Goal: Navigation & Orientation: Find specific page/section

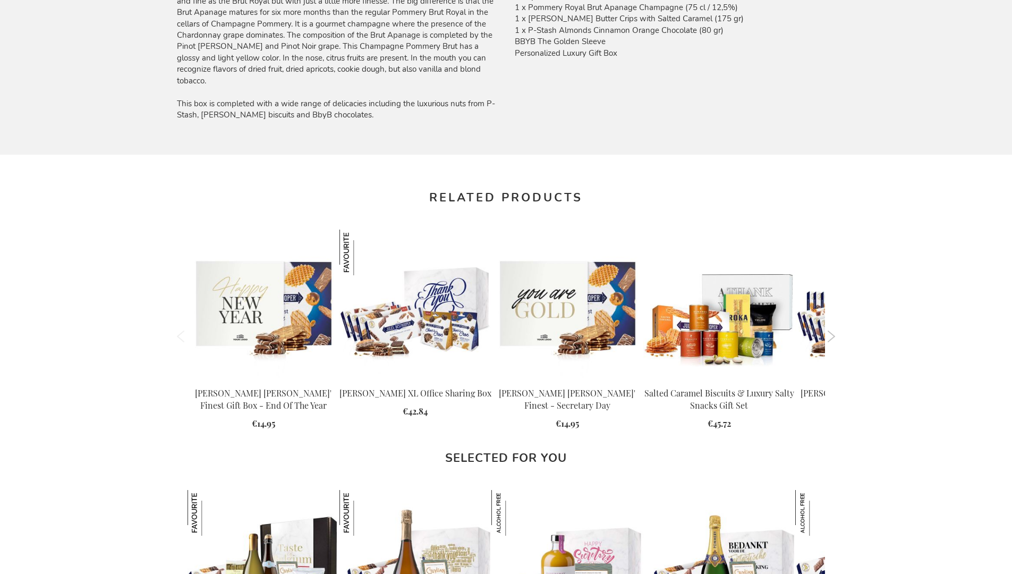
scroll to position [1407, 0]
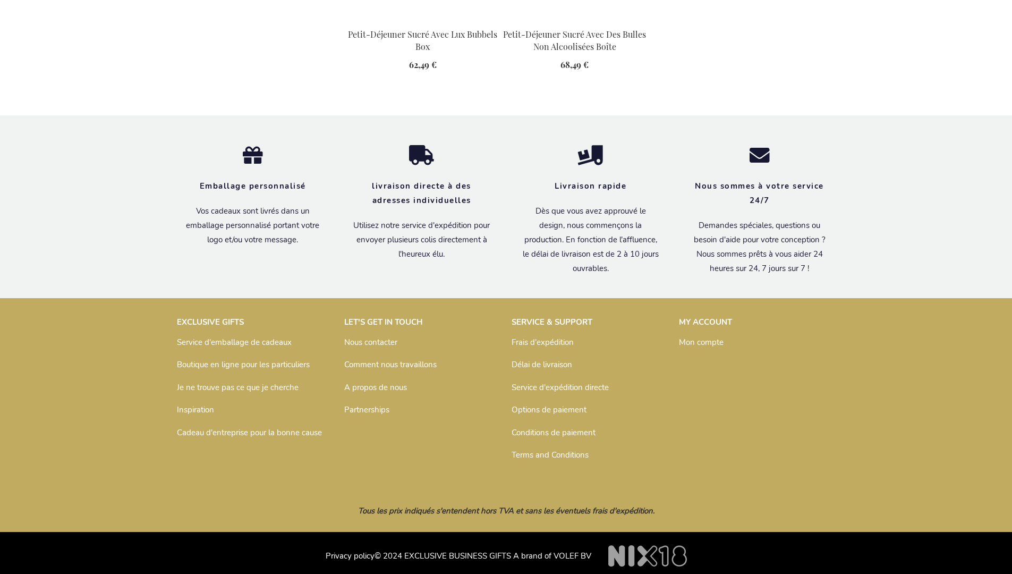
scroll to position [1452, 0]
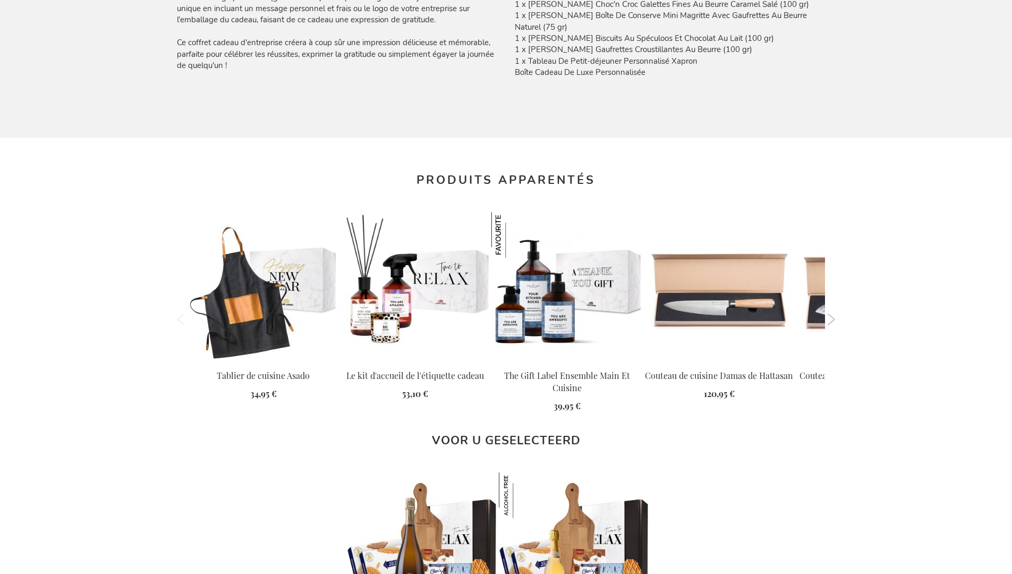
scroll to position [1452, 0]
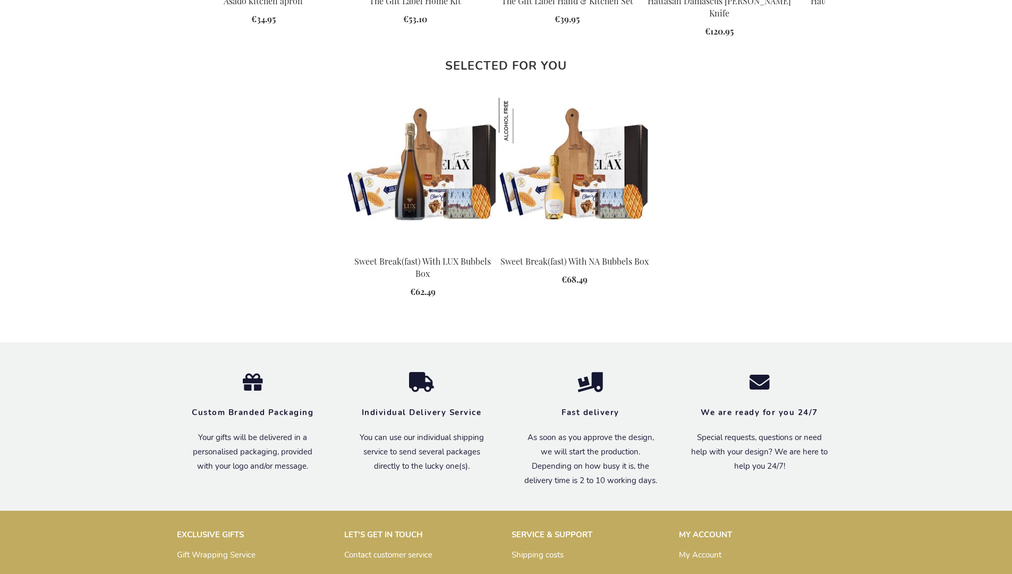
scroll to position [1381, 0]
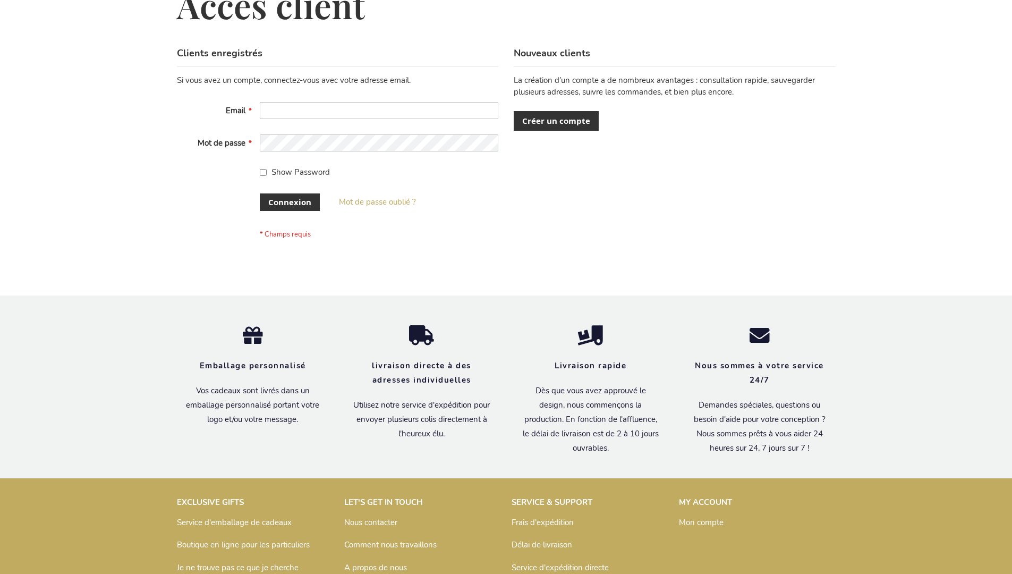
scroll to position [366, 0]
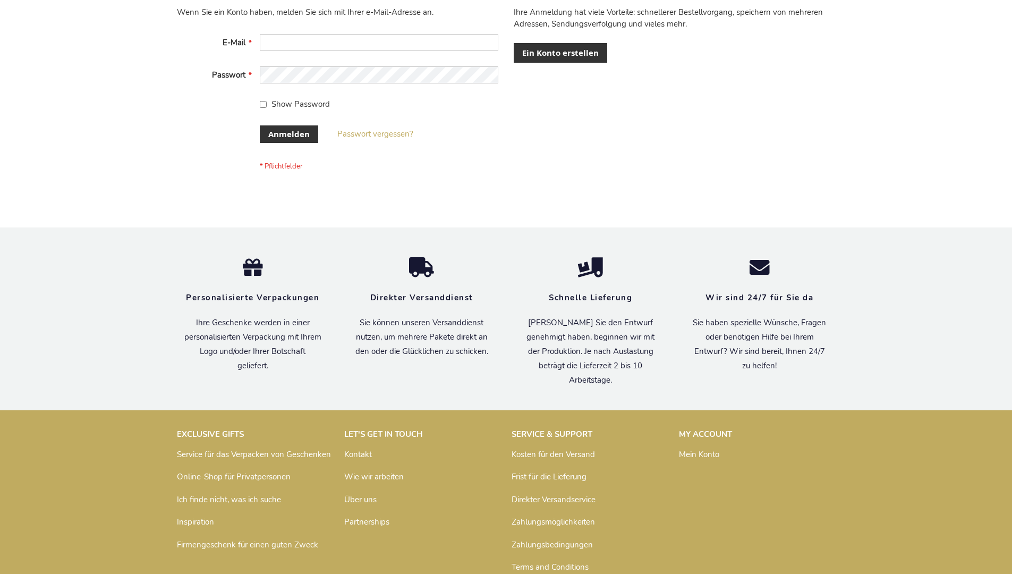
scroll to position [356, 0]
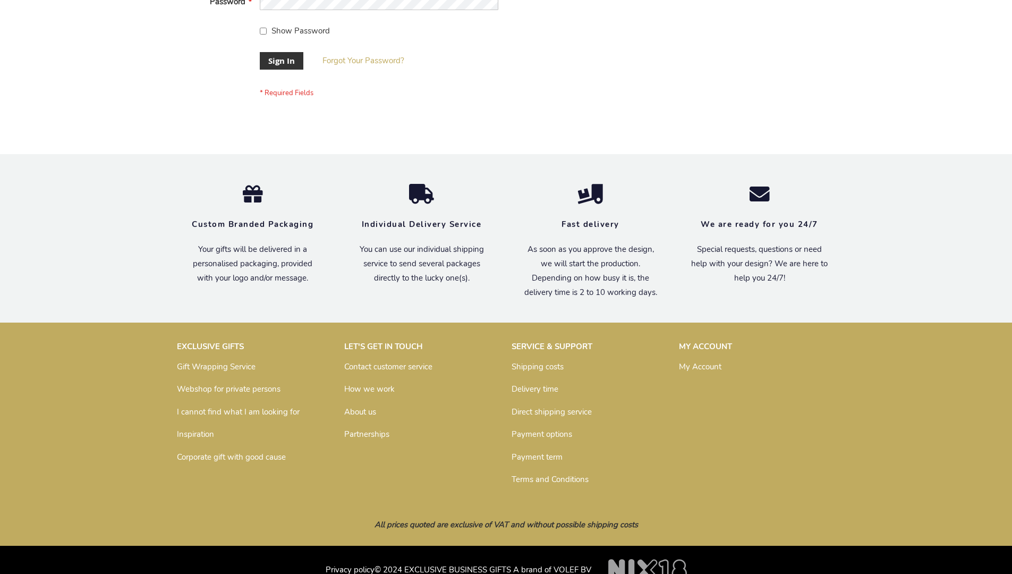
scroll to position [341, 0]
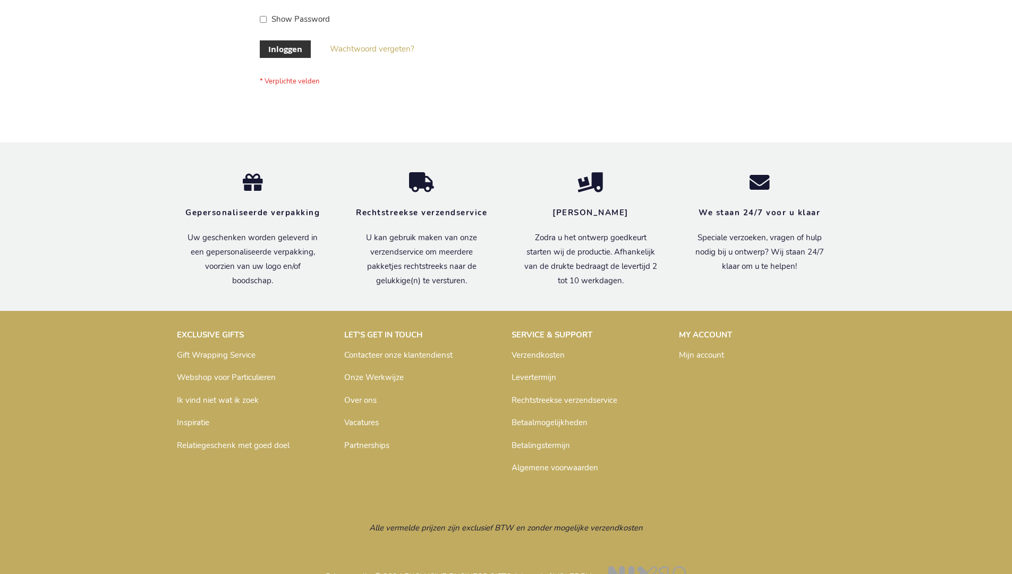
scroll to position [361, 0]
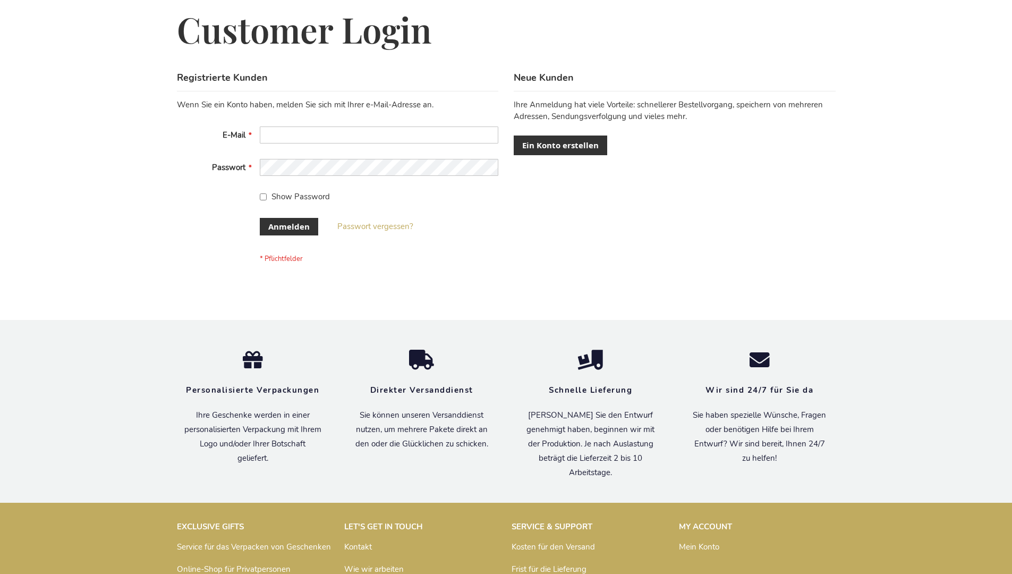
scroll to position [356, 0]
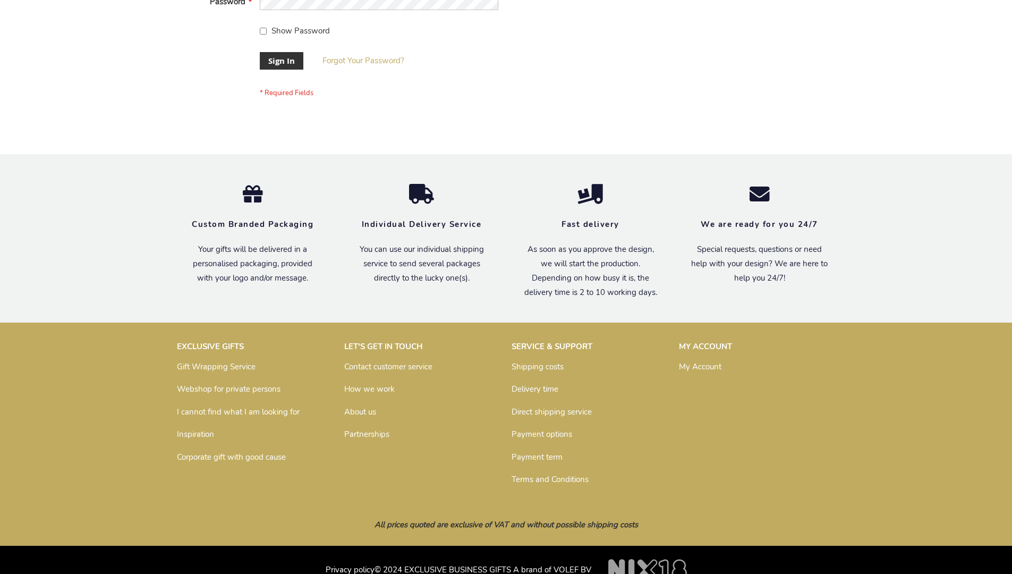
scroll to position [341, 0]
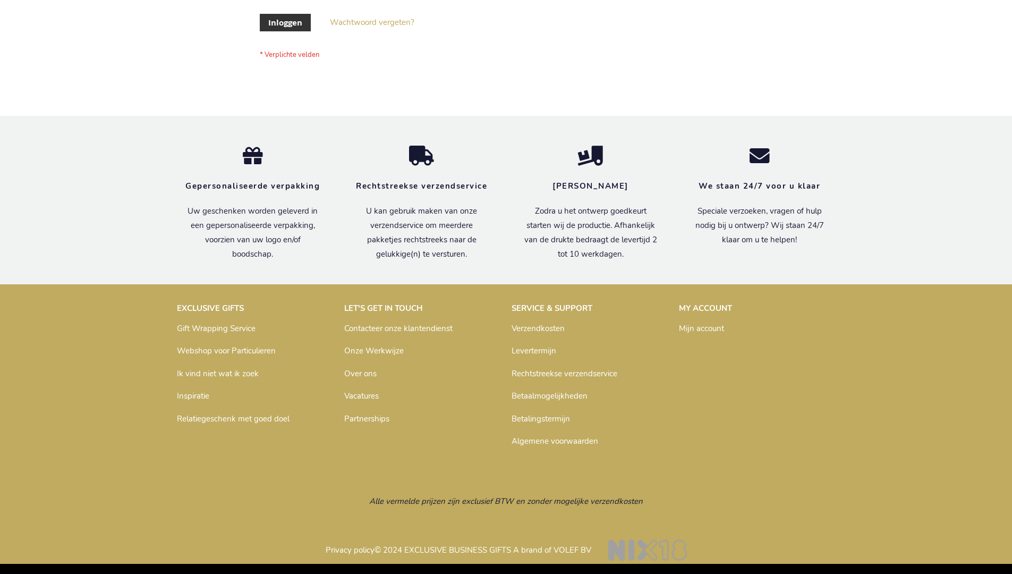
scroll to position [361, 0]
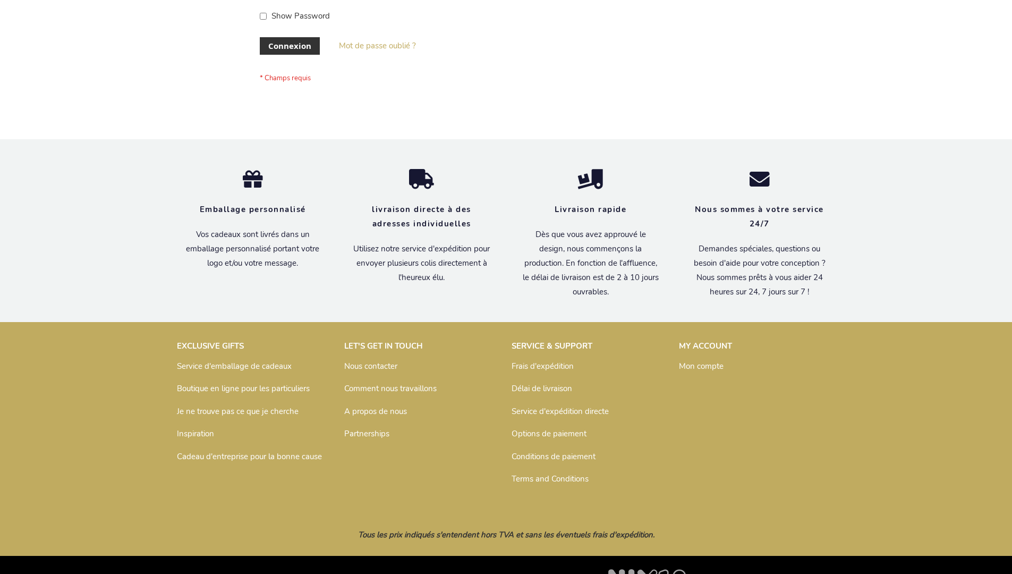
scroll to position [366, 0]
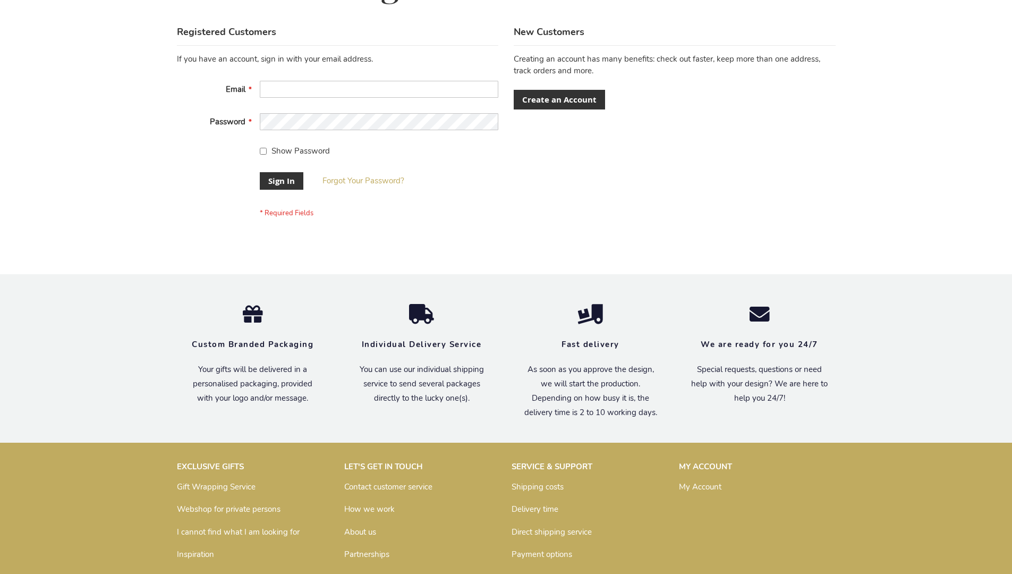
scroll to position [341, 0]
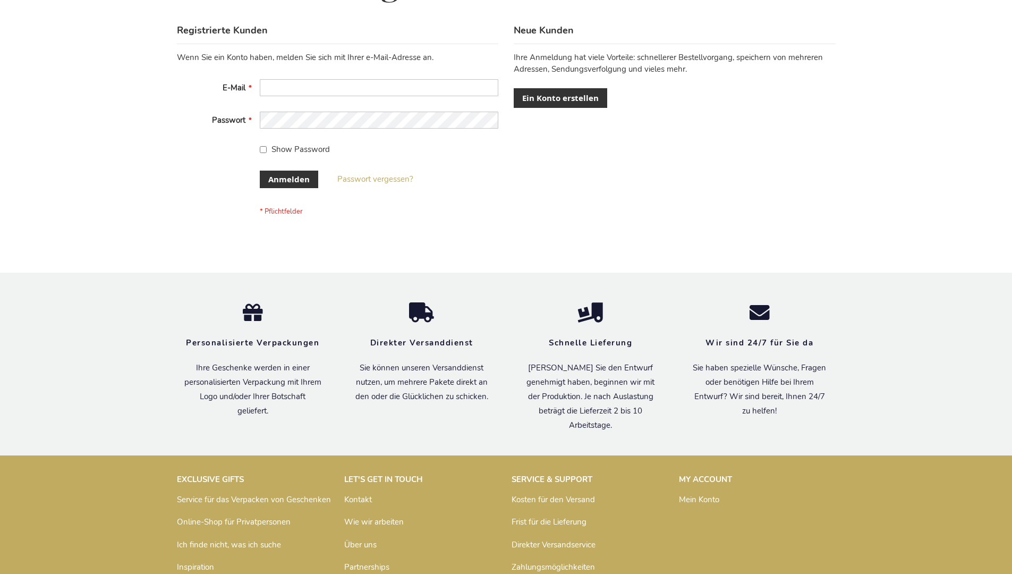
scroll to position [356, 0]
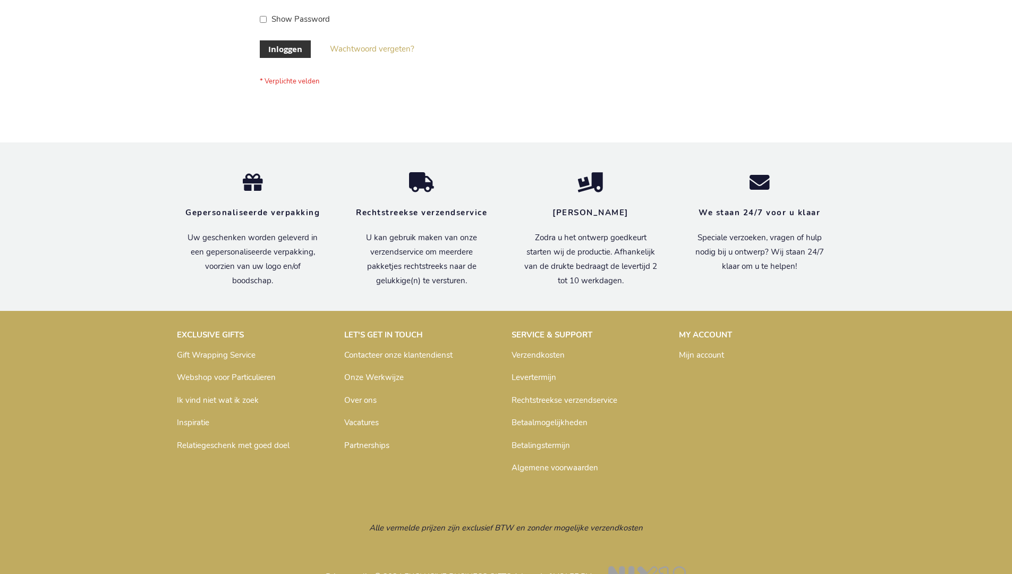
scroll to position [361, 0]
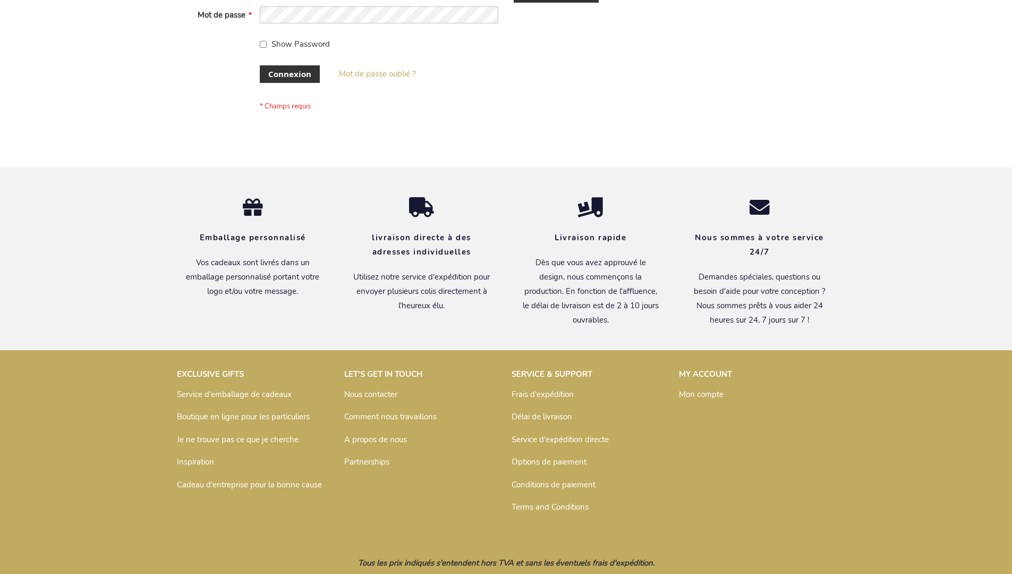
scroll to position [366, 0]
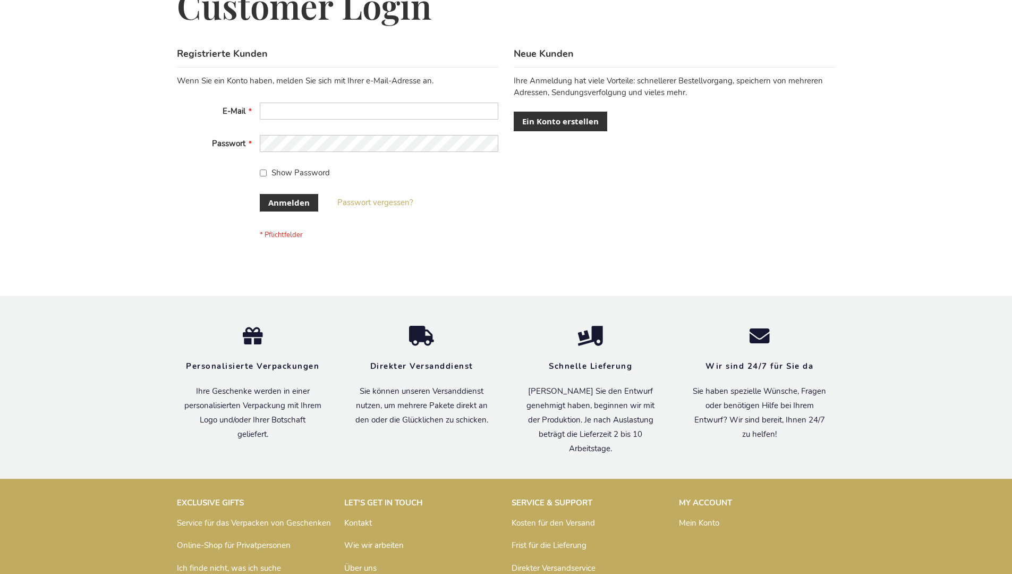
scroll to position [356, 0]
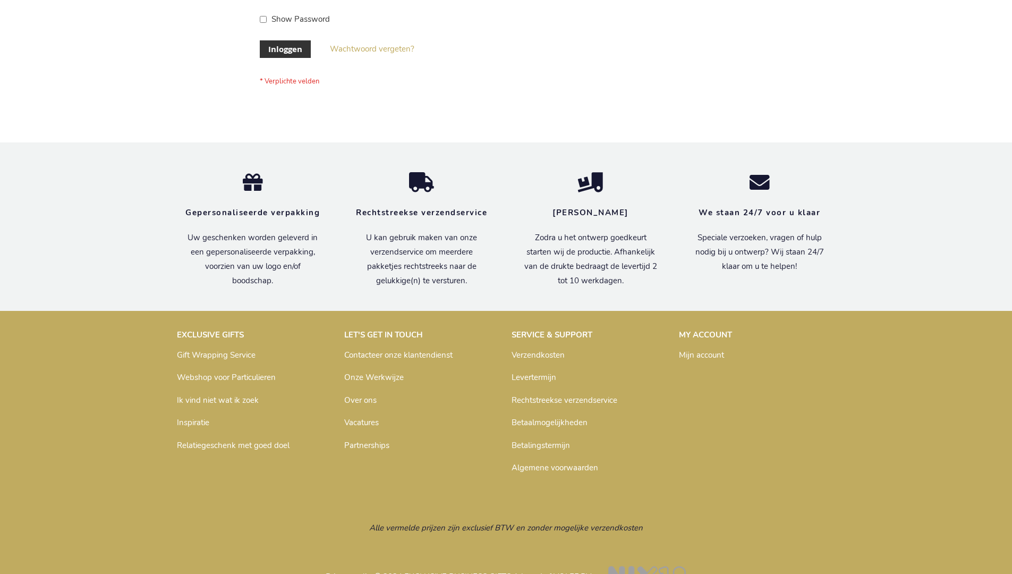
scroll to position [361, 0]
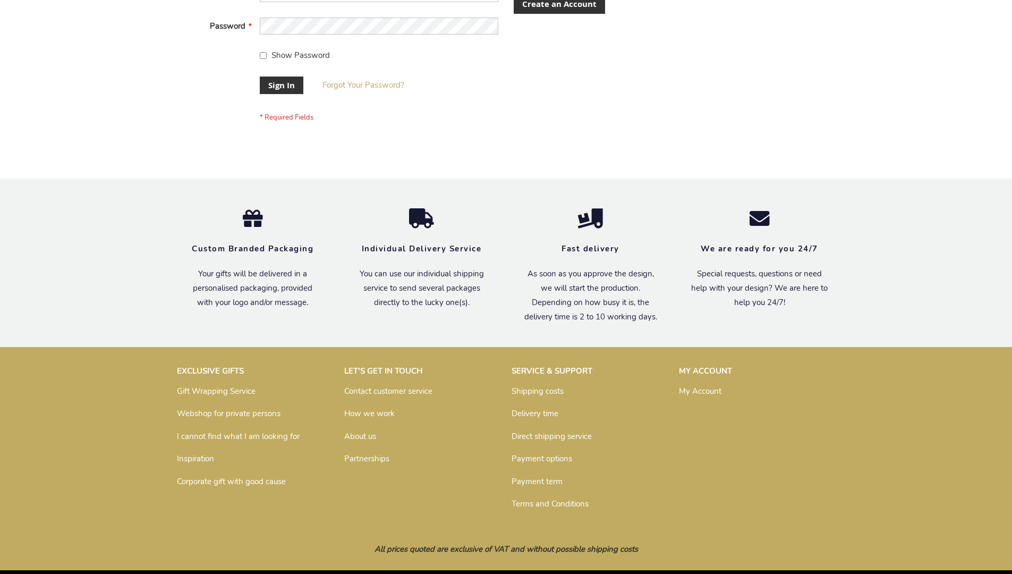
scroll to position [341, 0]
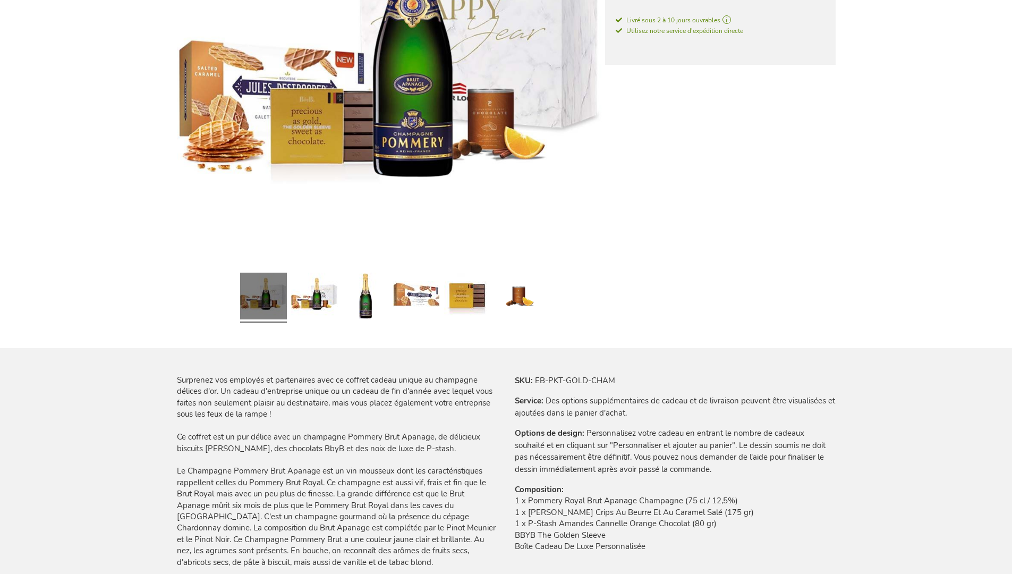
scroll to position [1456, 0]
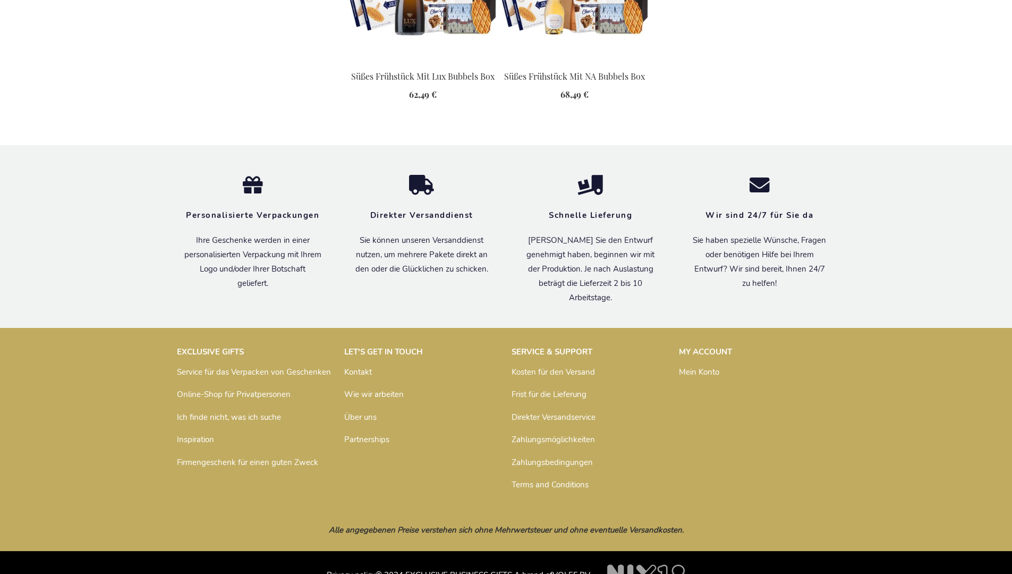
scroll to position [1415, 0]
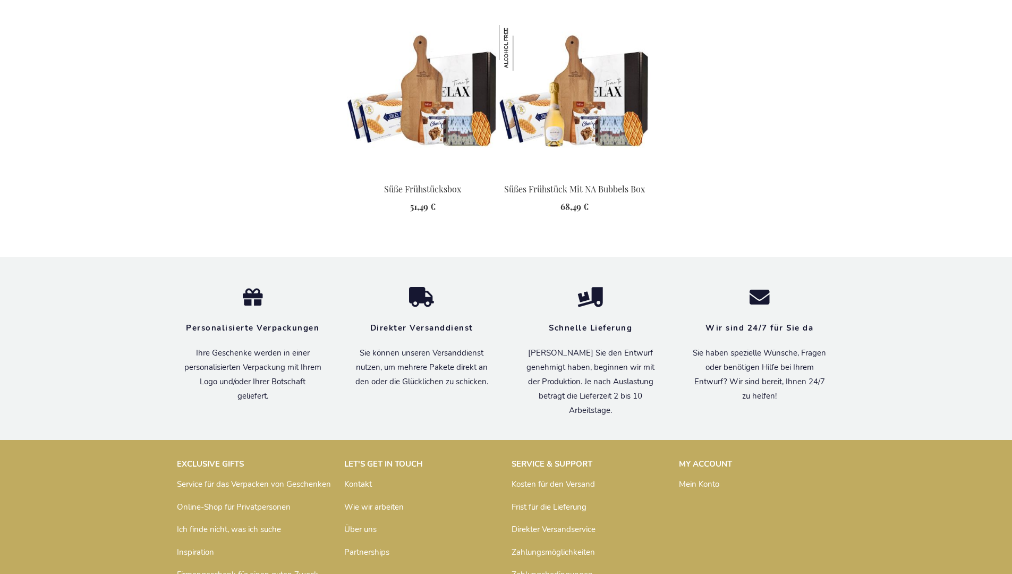
scroll to position [1460, 0]
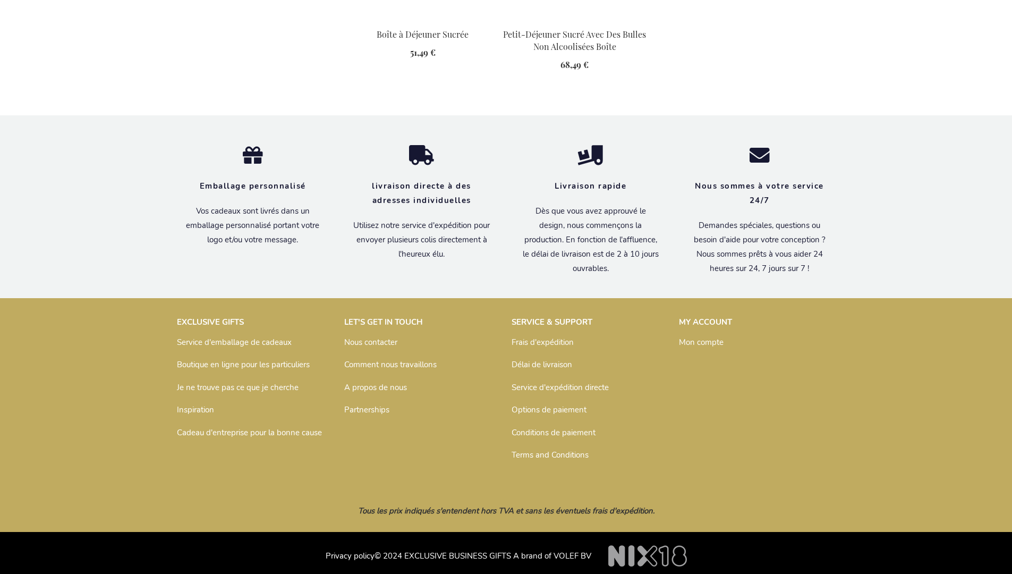
scroll to position [1471, 0]
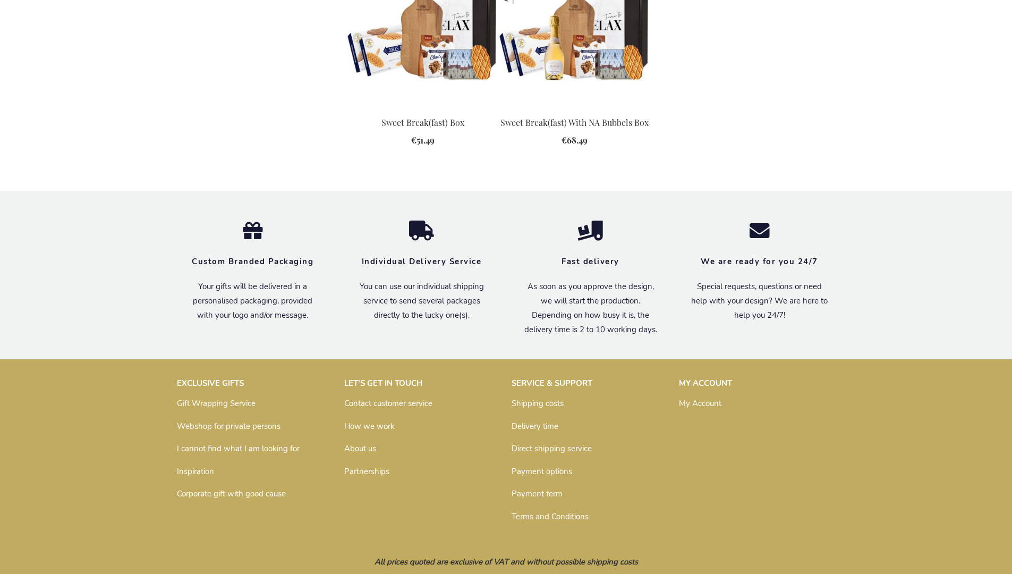
scroll to position [1394, 0]
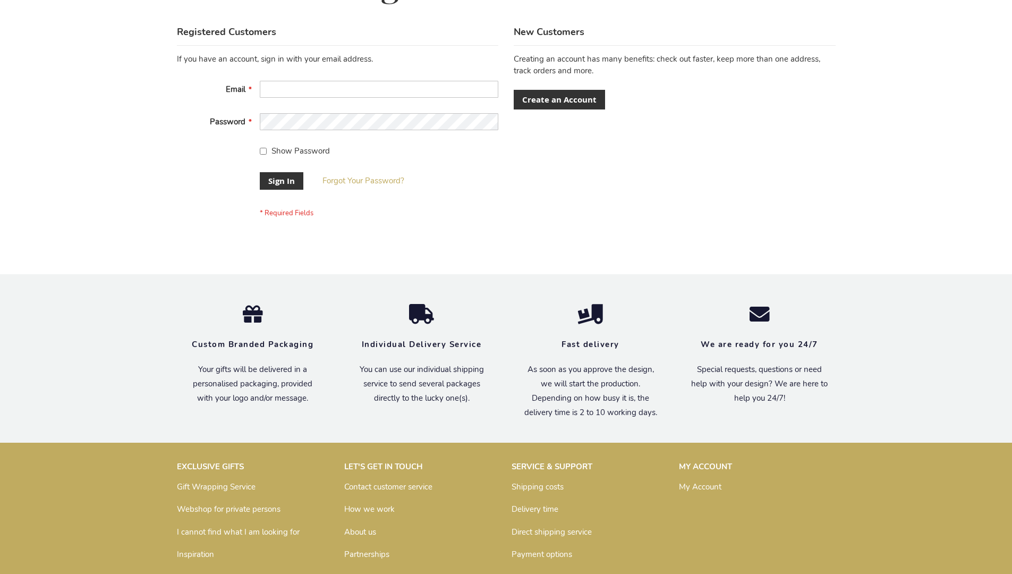
scroll to position [341, 0]
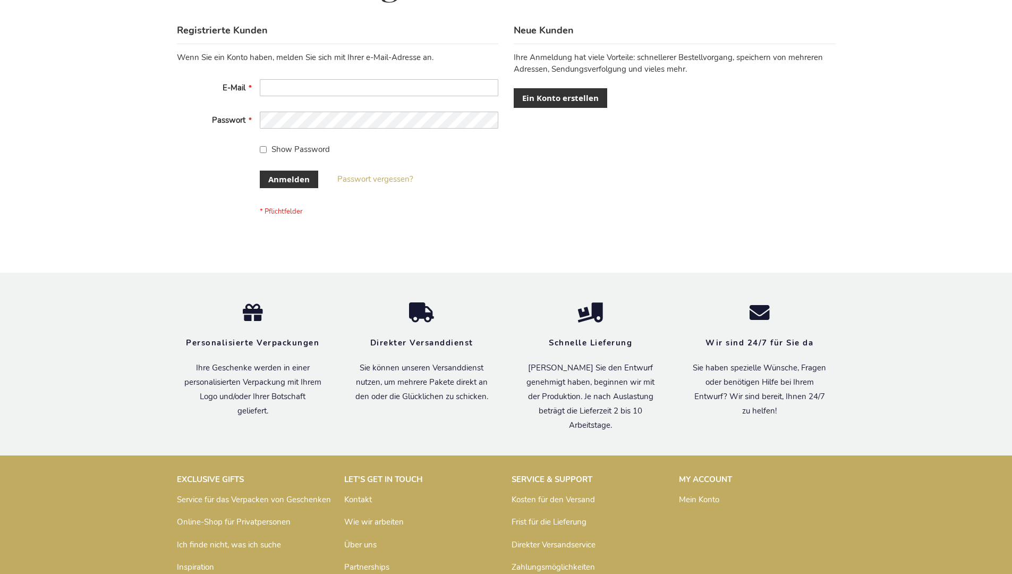
scroll to position [356, 0]
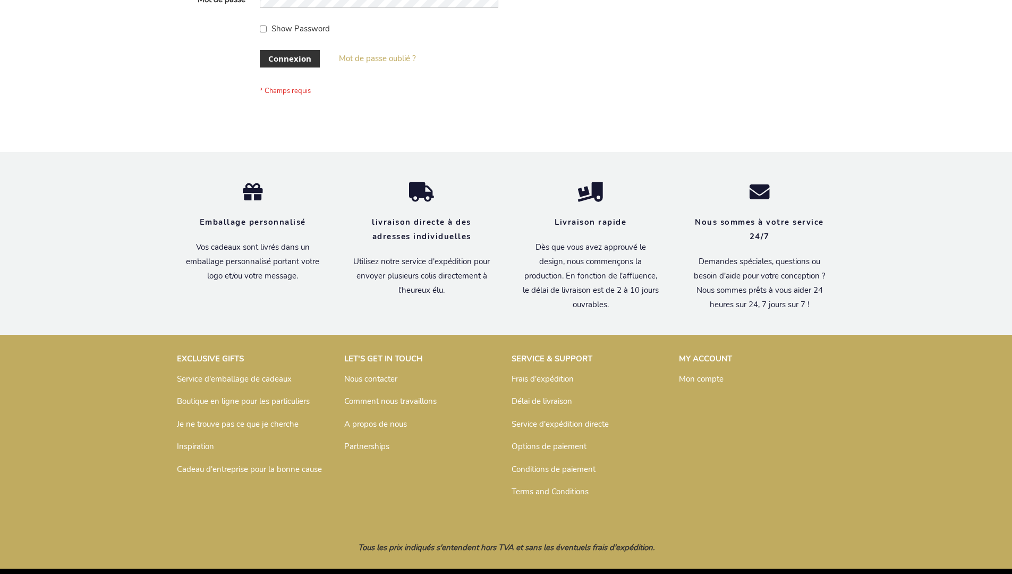
scroll to position [366, 0]
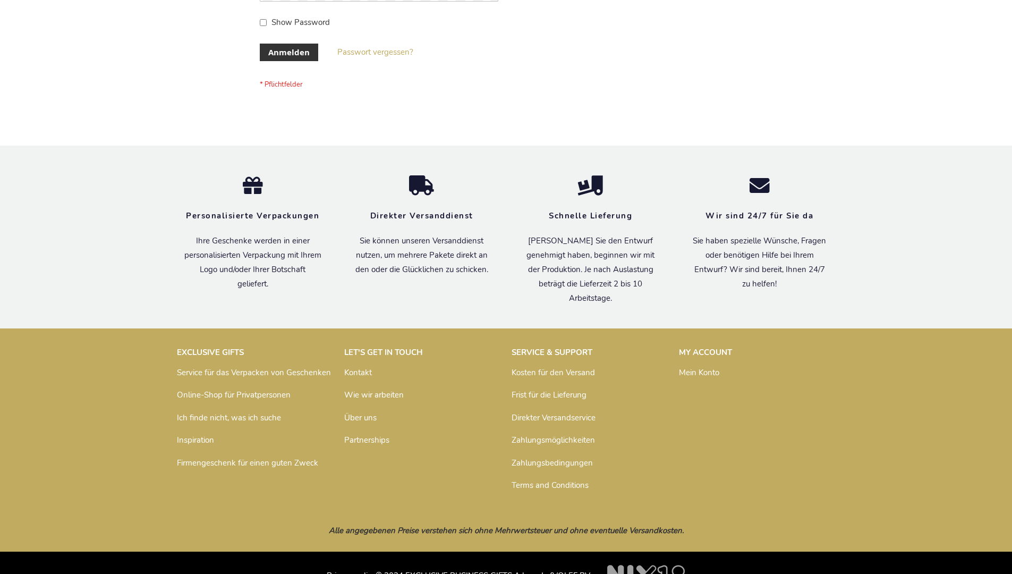
scroll to position [356, 0]
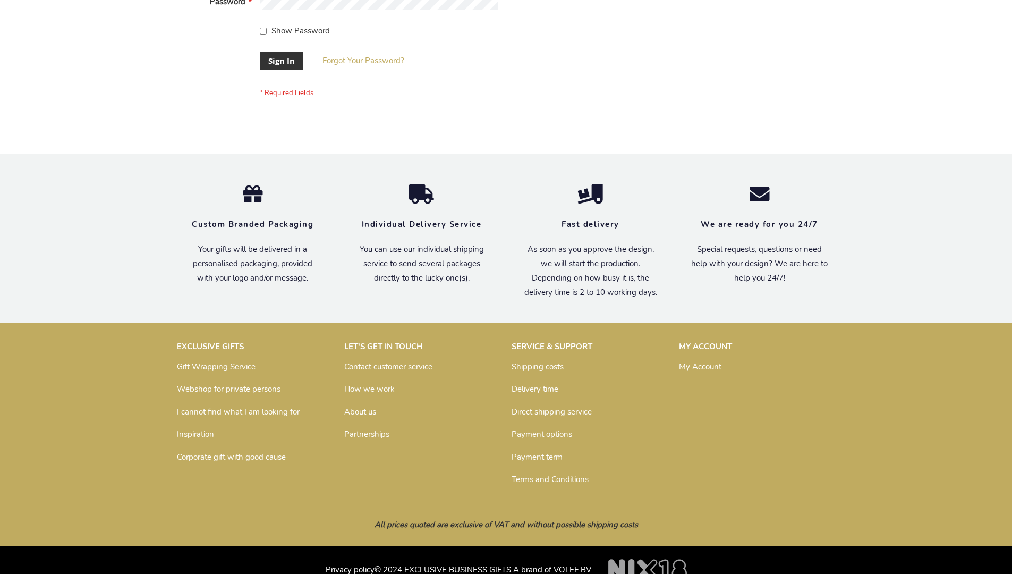
scroll to position [341, 0]
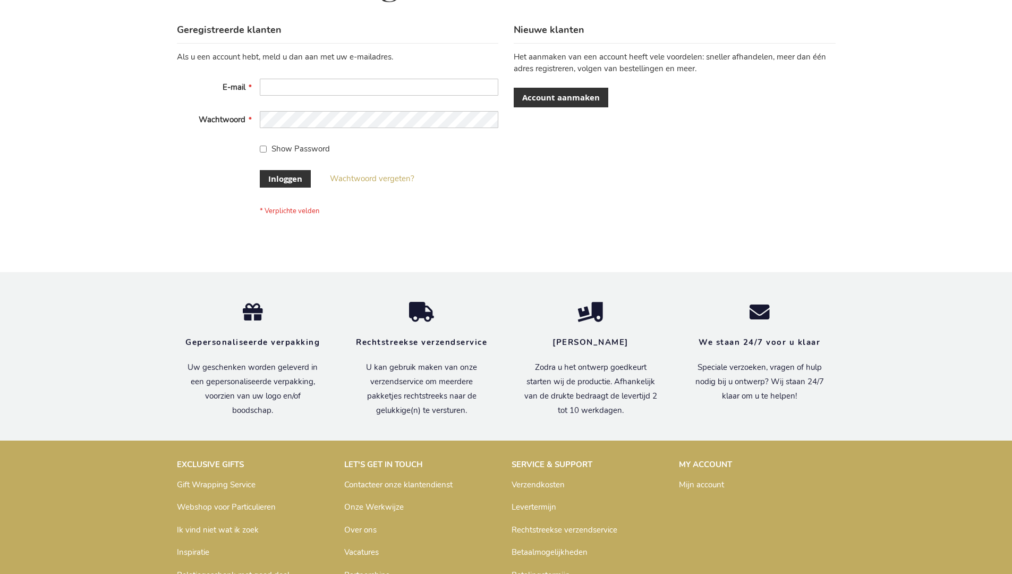
scroll to position [361, 0]
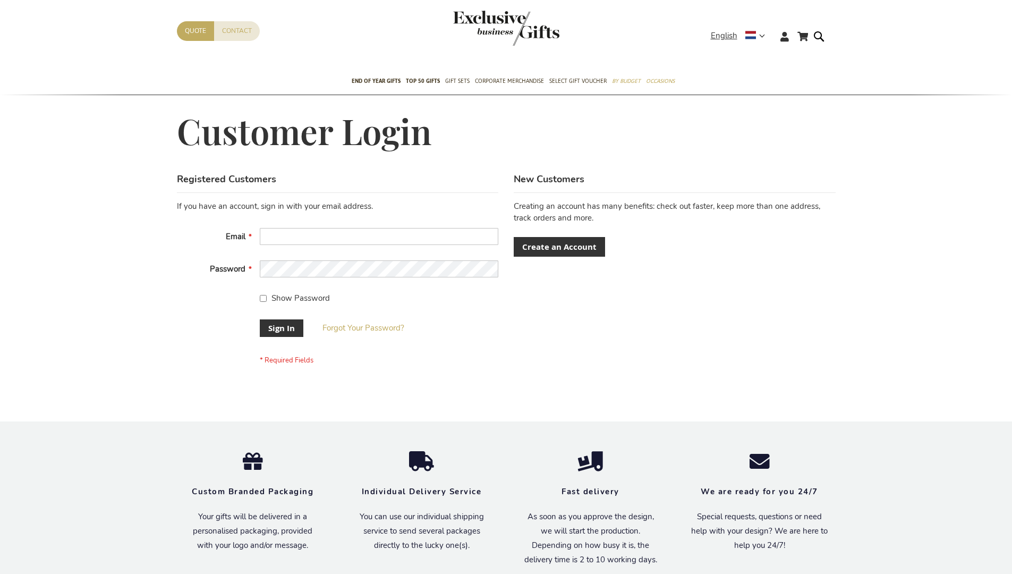
scroll to position [341, 0]
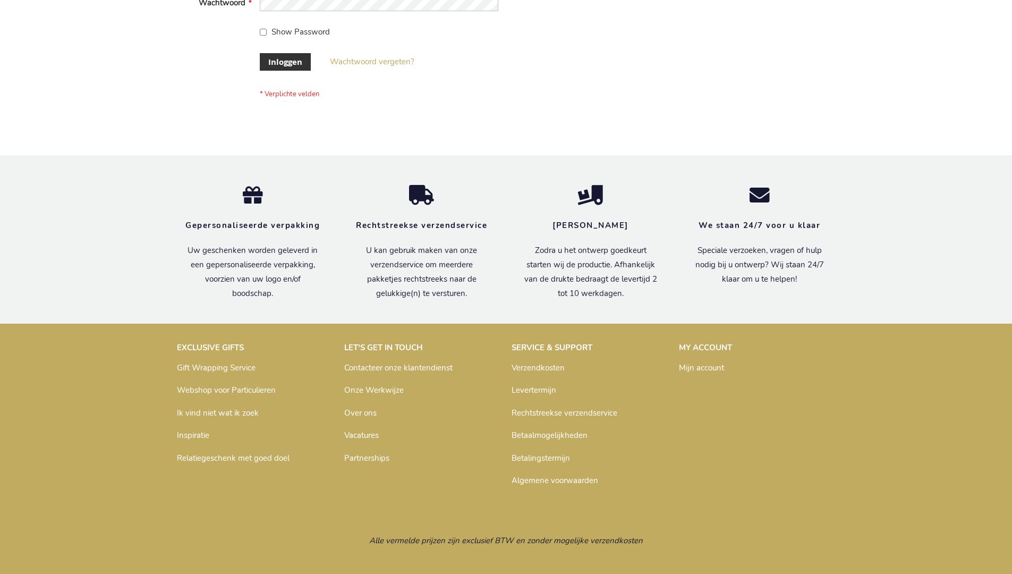
scroll to position [361, 0]
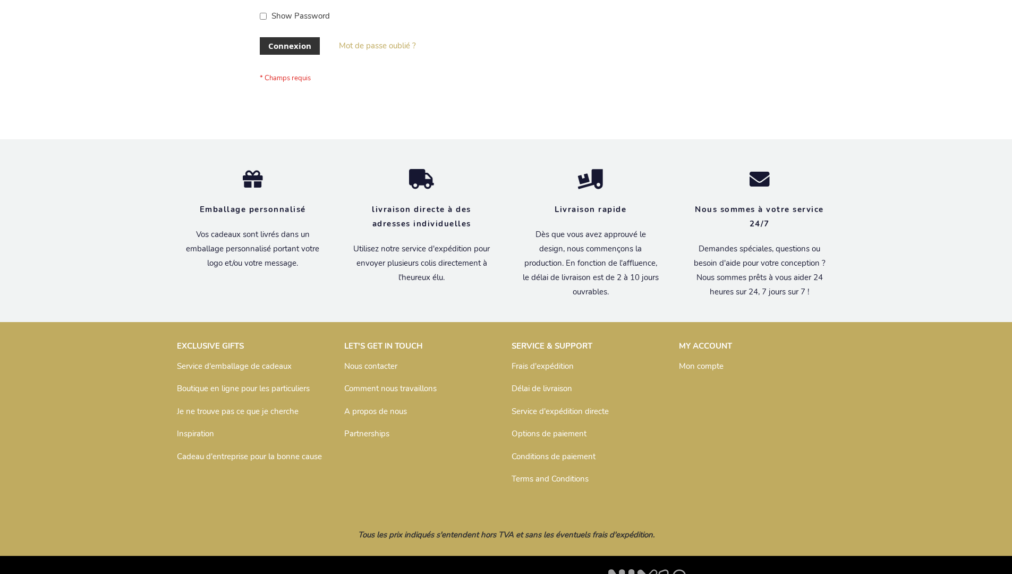
scroll to position [366, 0]
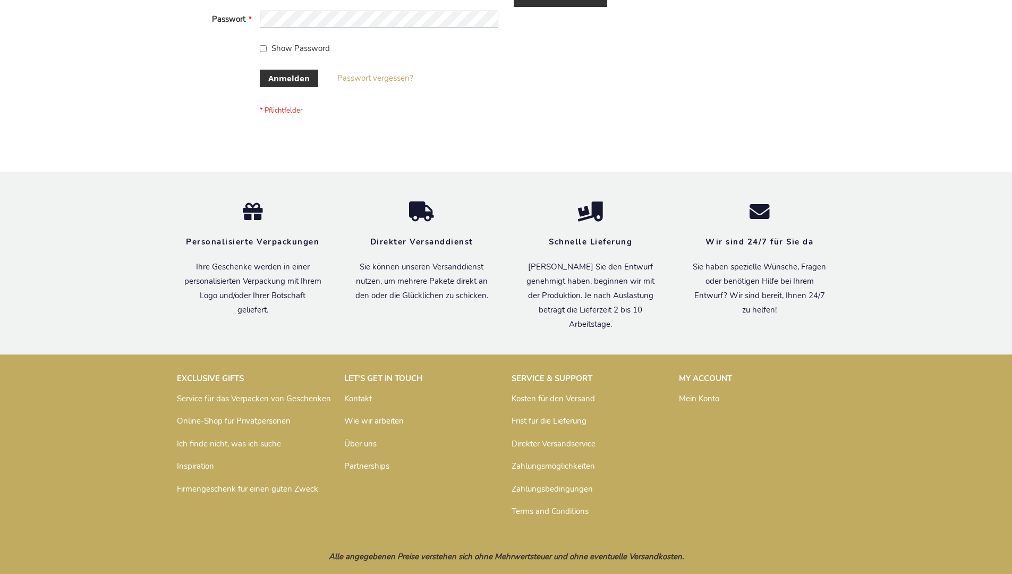
scroll to position [356, 0]
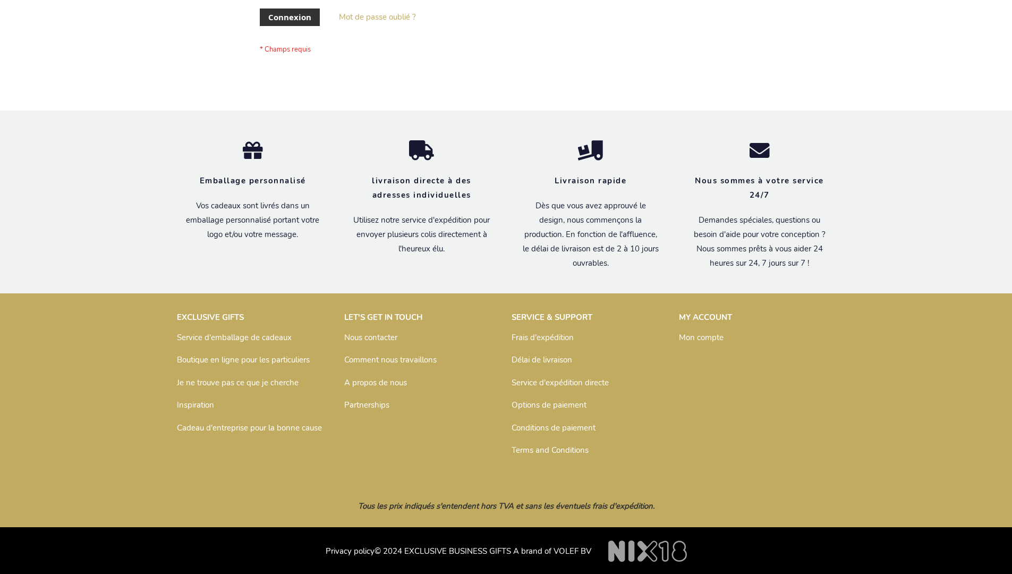
scroll to position [366, 0]
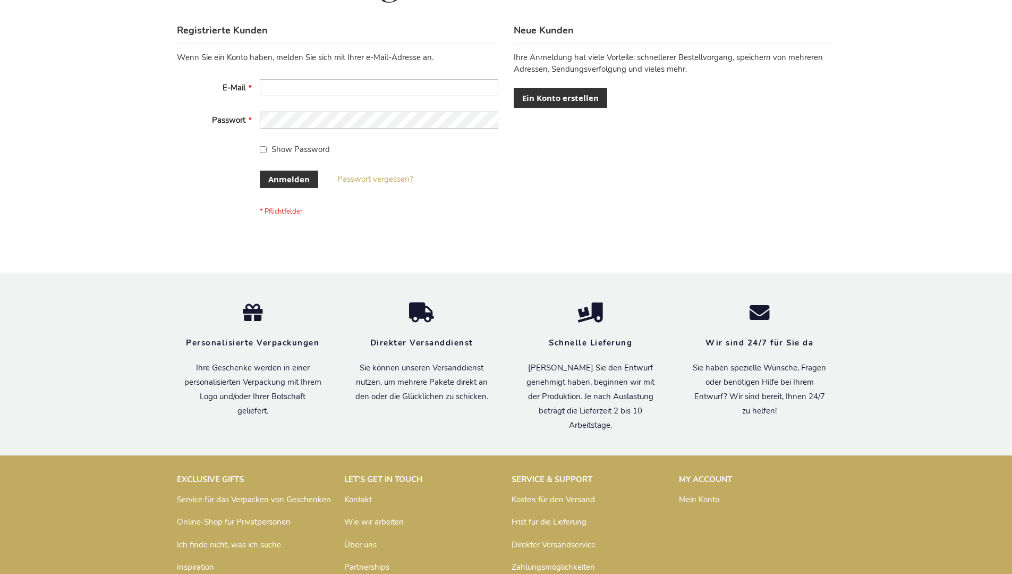
scroll to position [356, 0]
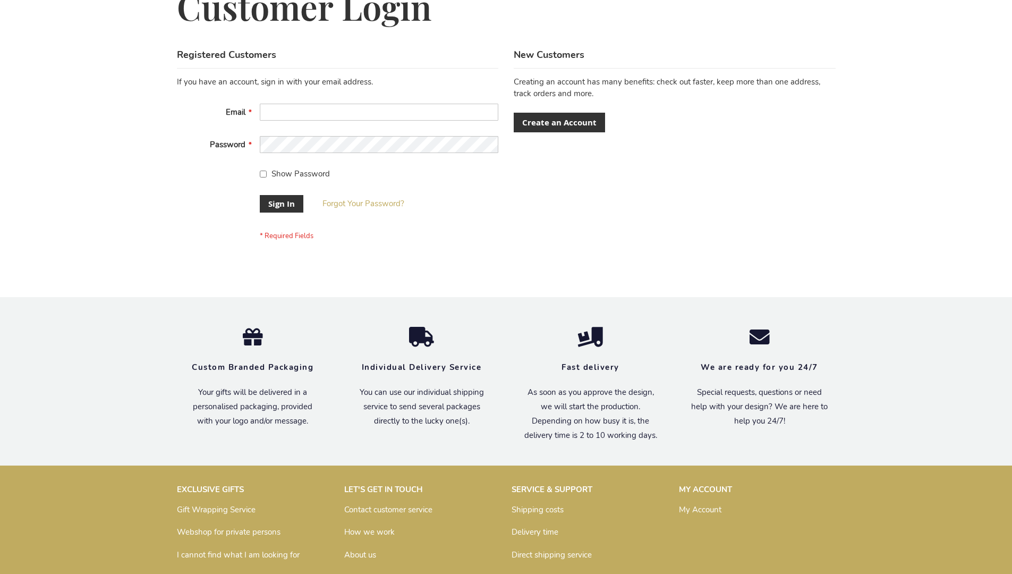
scroll to position [341, 0]
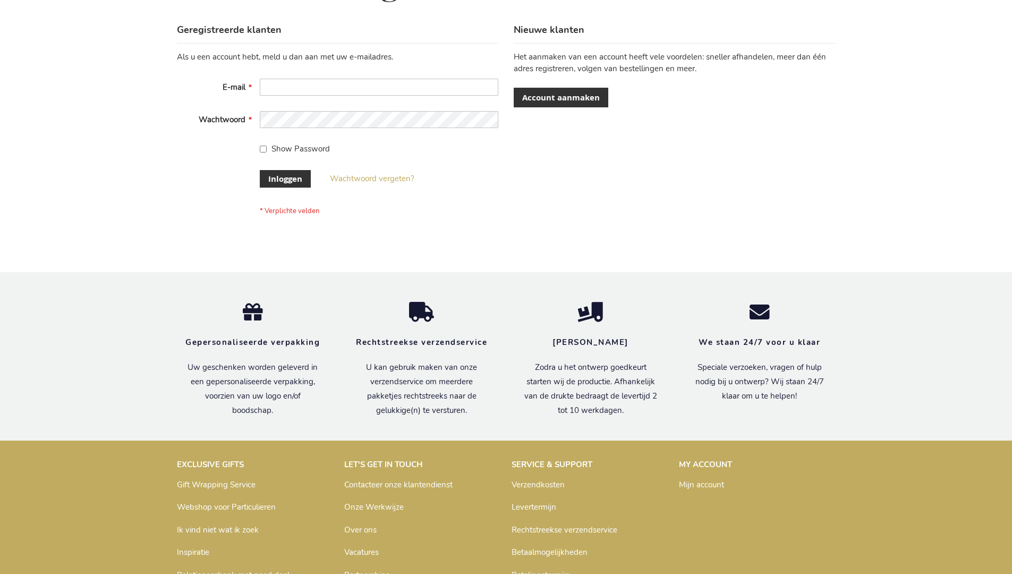
scroll to position [361, 0]
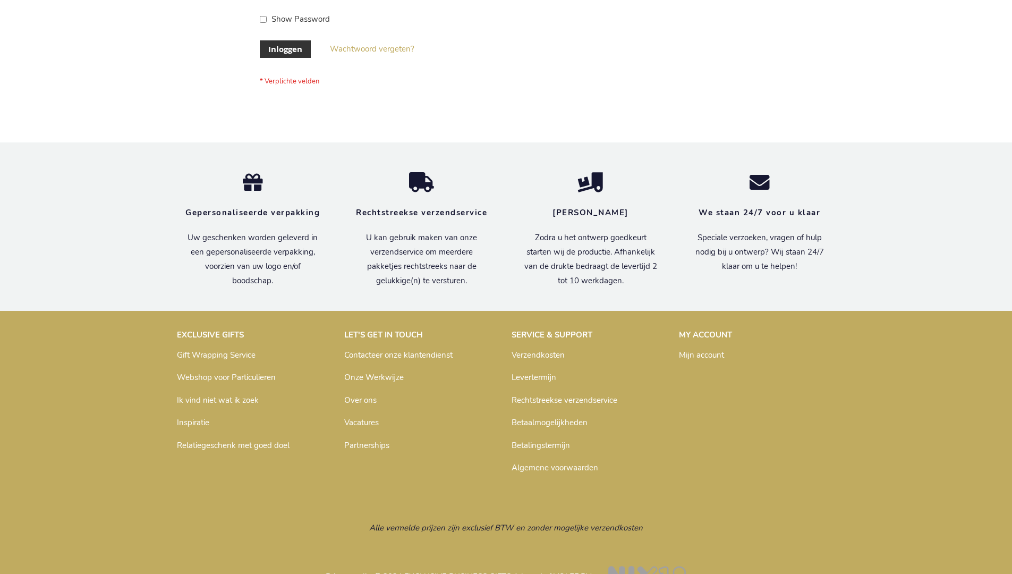
scroll to position [361, 0]
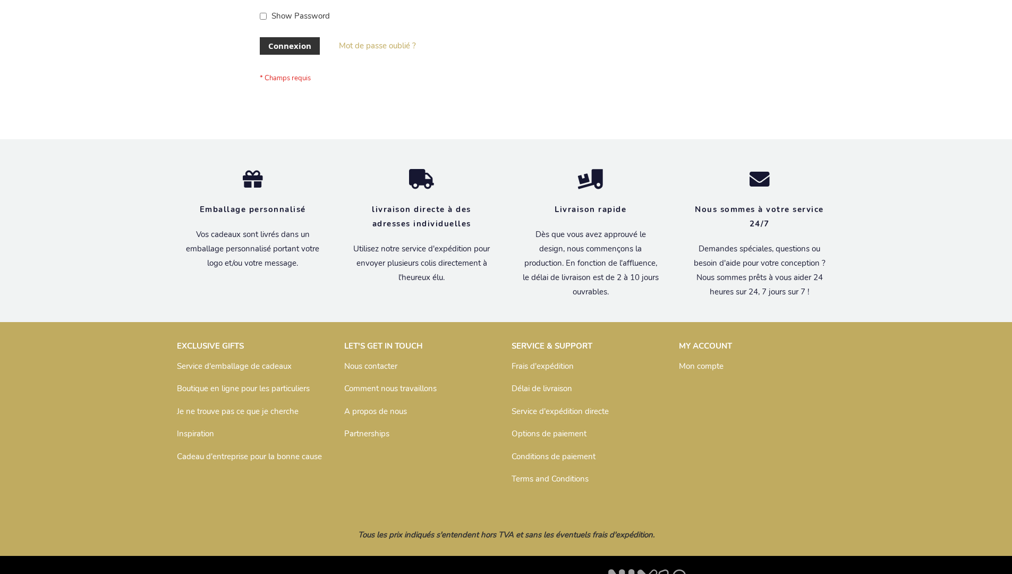
scroll to position [366, 0]
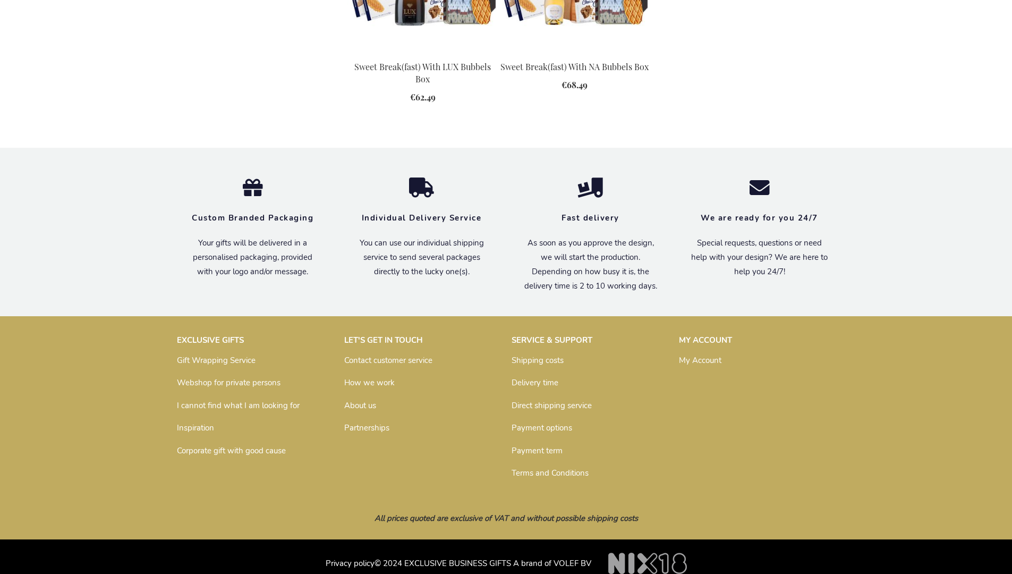
scroll to position [1381, 0]
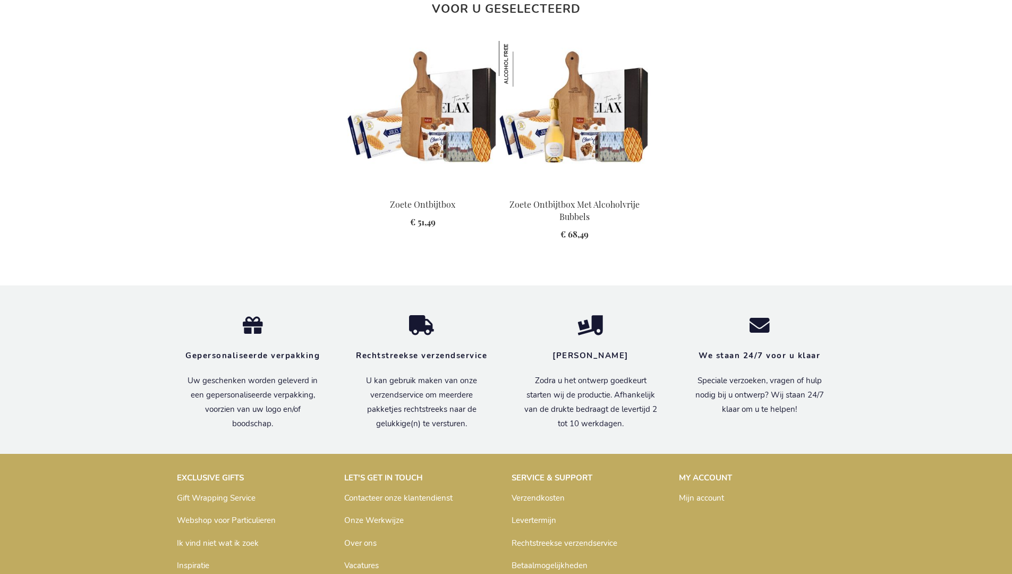
scroll to position [1460, 0]
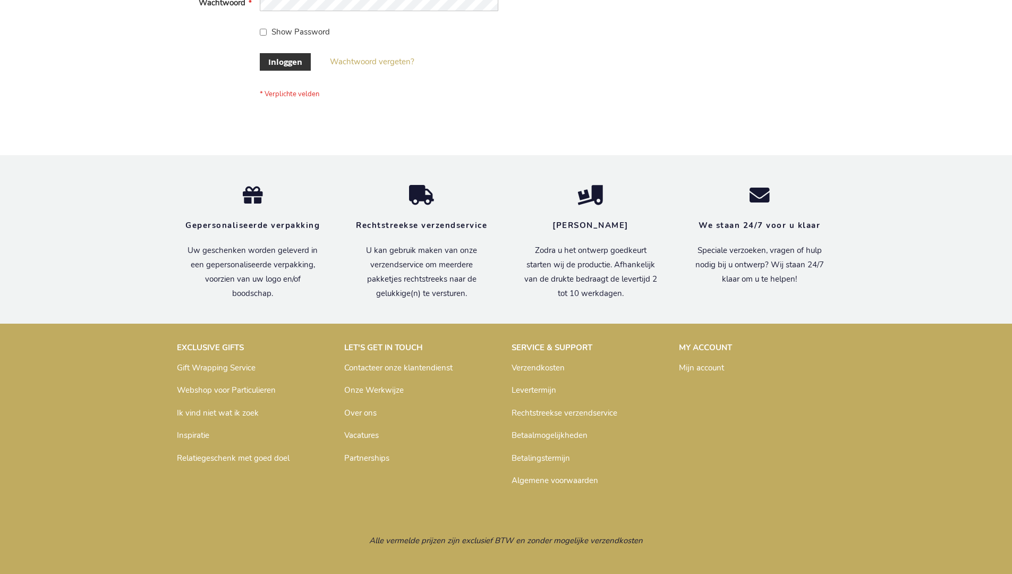
scroll to position [361, 0]
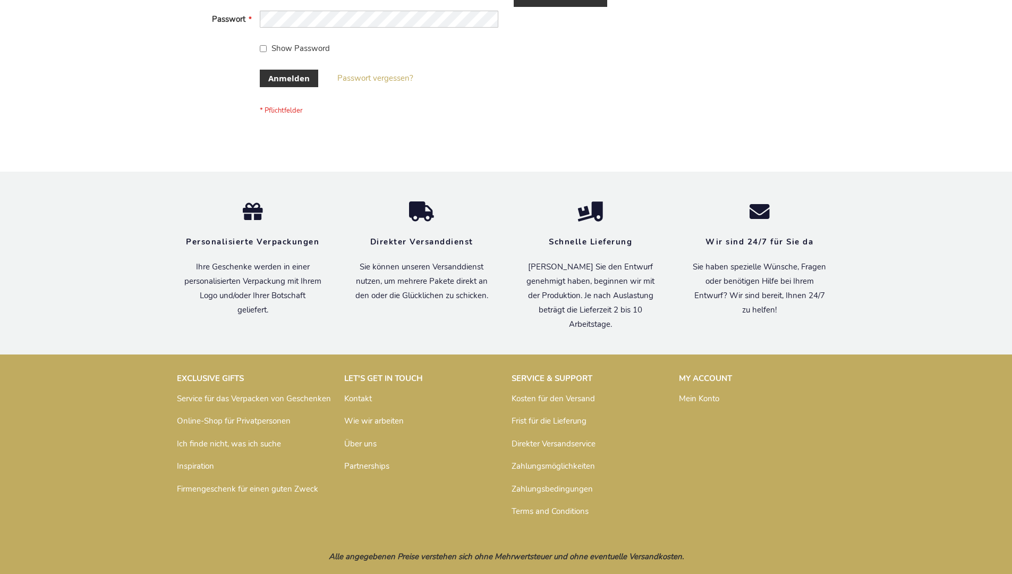
scroll to position [356, 0]
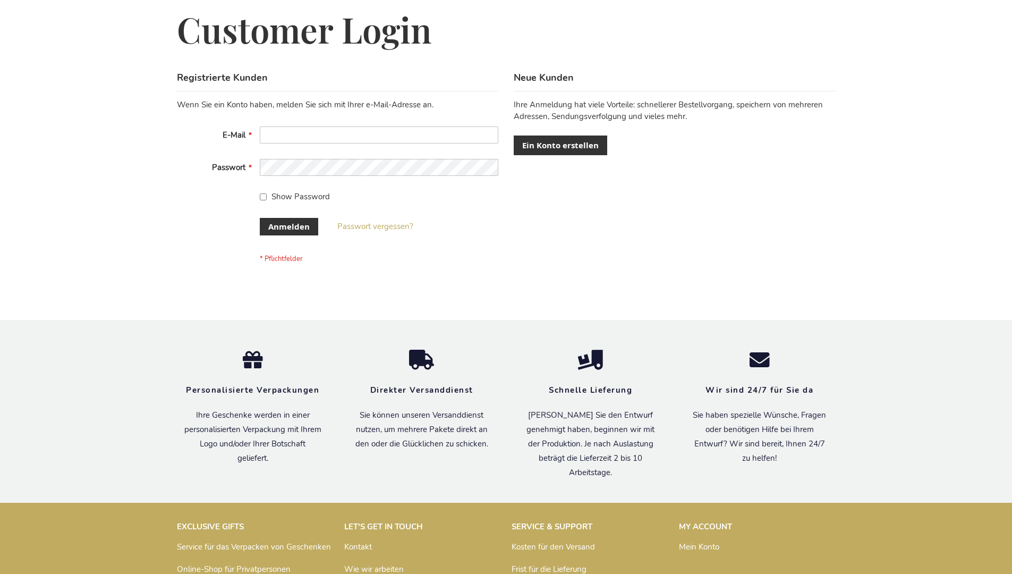
scroll to position [356, 0]
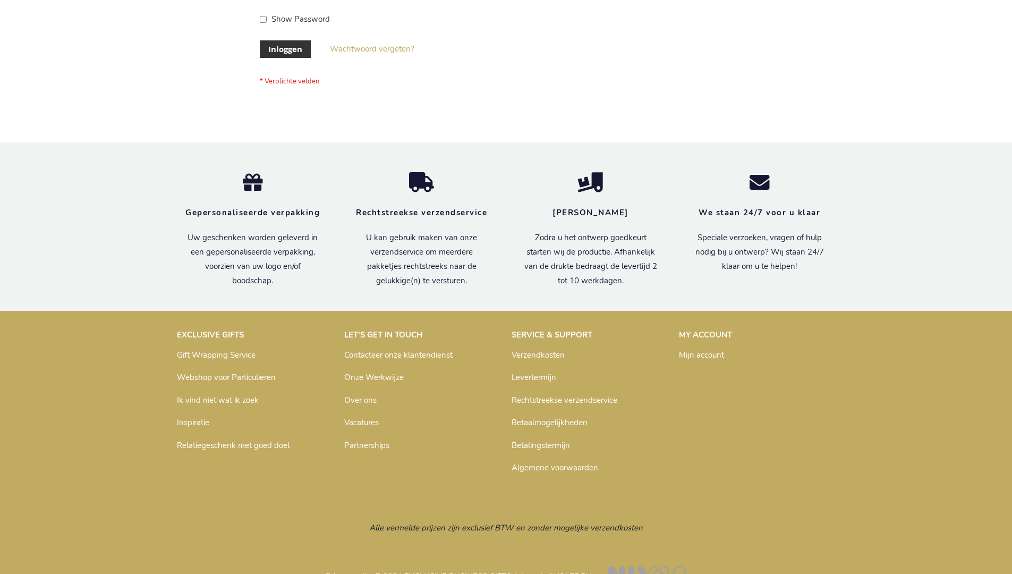
scroll to position [361, 0]
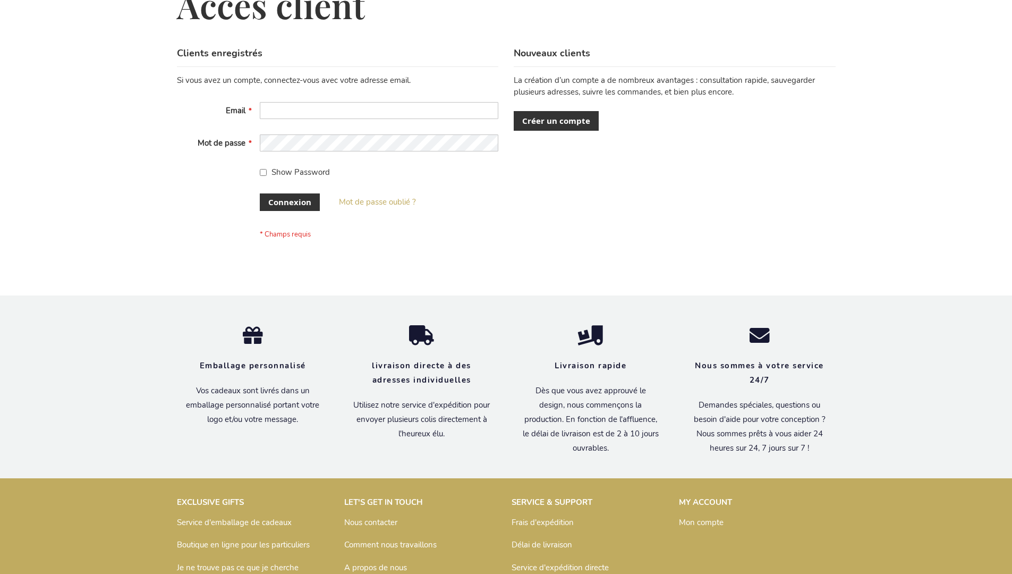
scroll to position [366, 0]
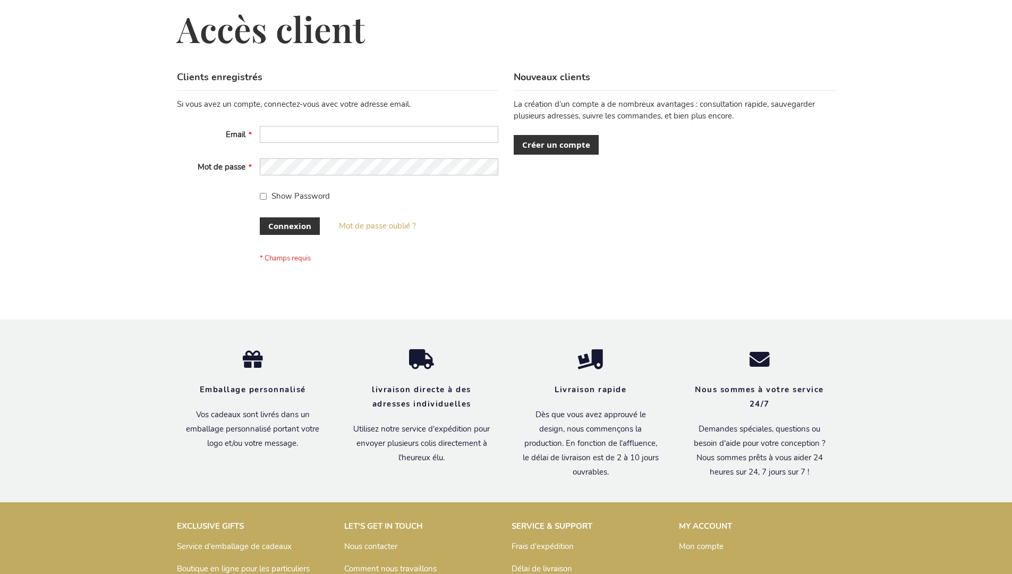
scroll to position [366, 0]
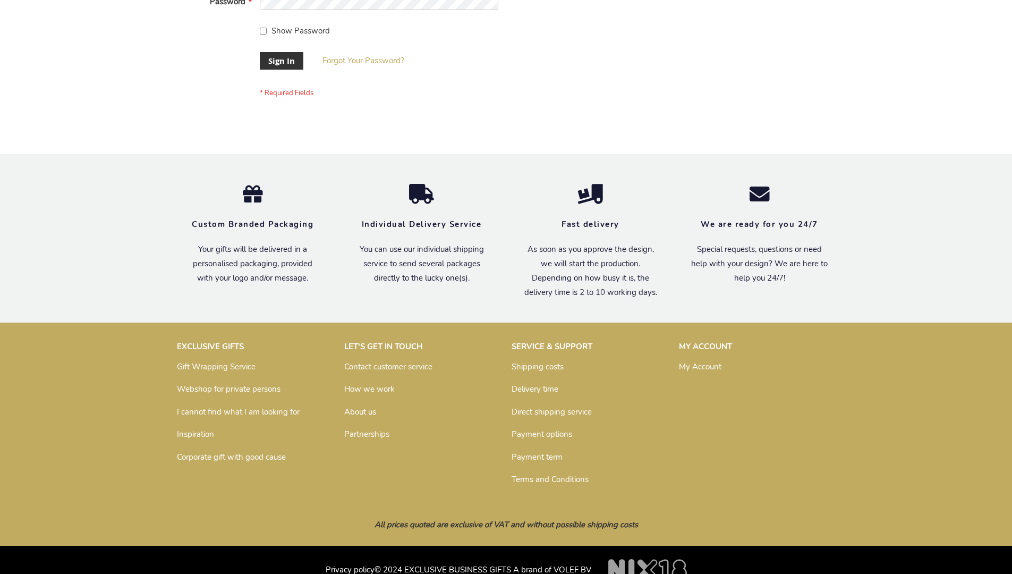
scroll to position [341, 0]
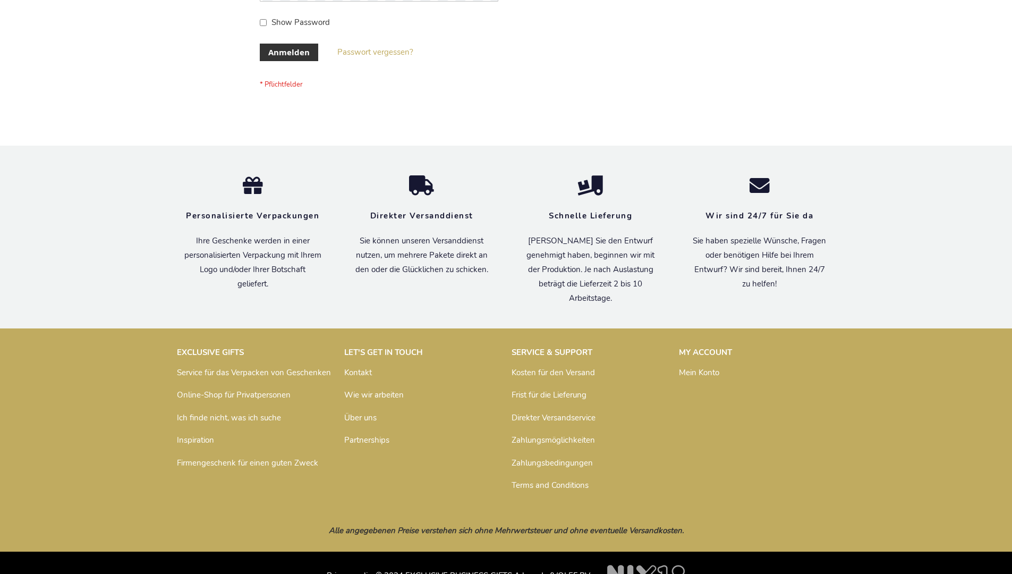
scroll to position [356, 0]
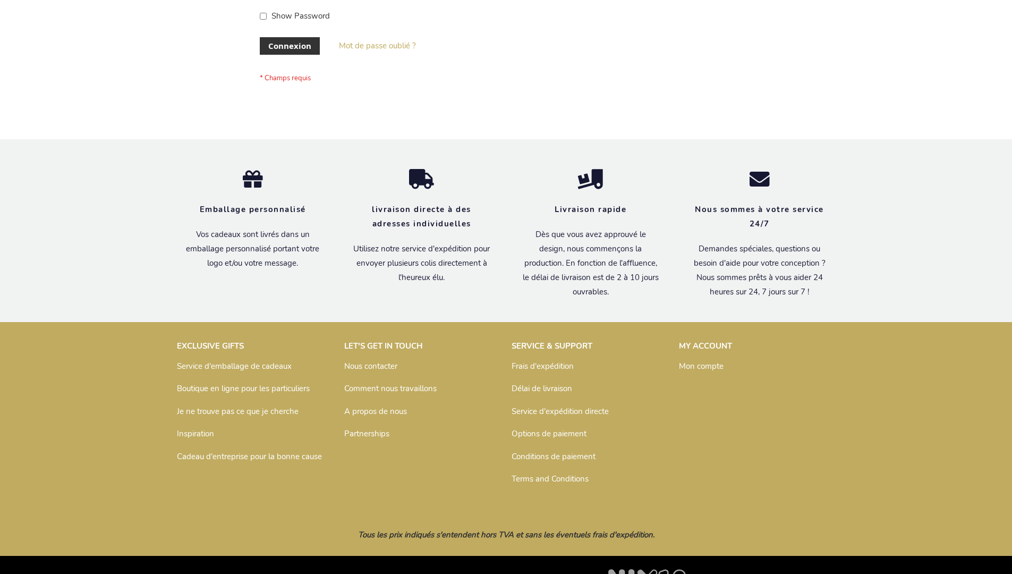
scroll to position [366, 0]
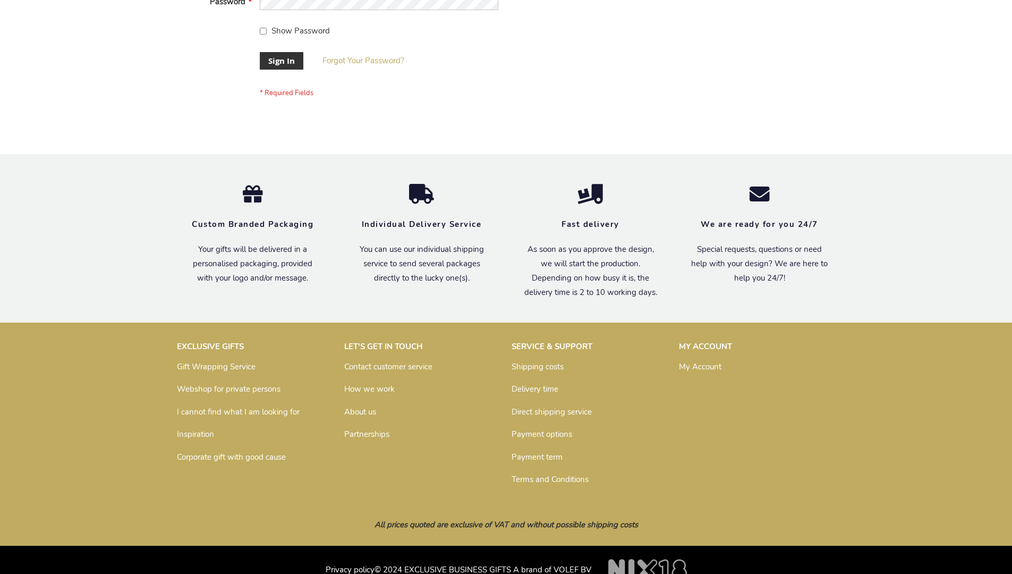
scroll to position [341, 0]
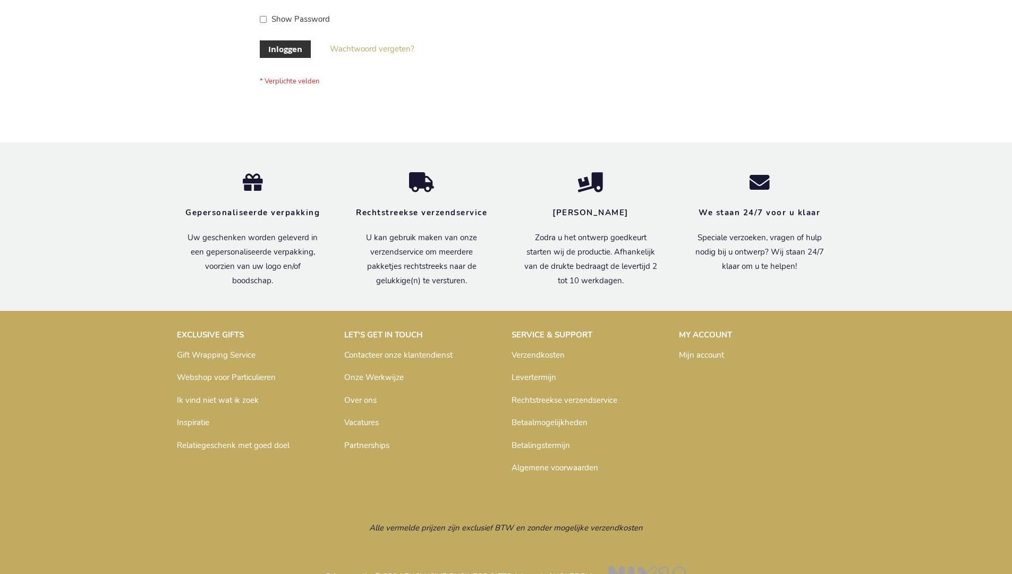
scroll to position [361, 0]
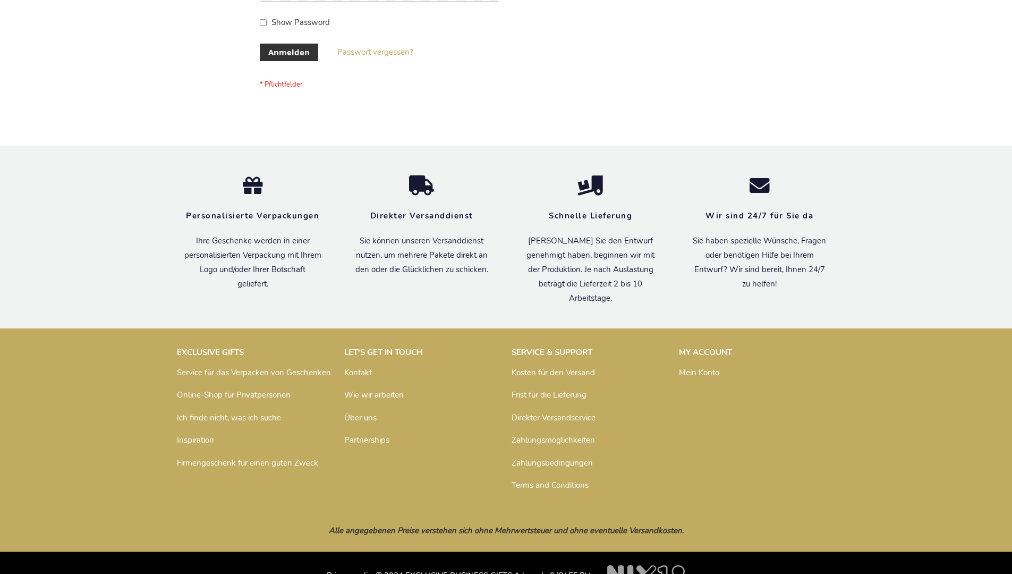
scroll to position [356, 0]
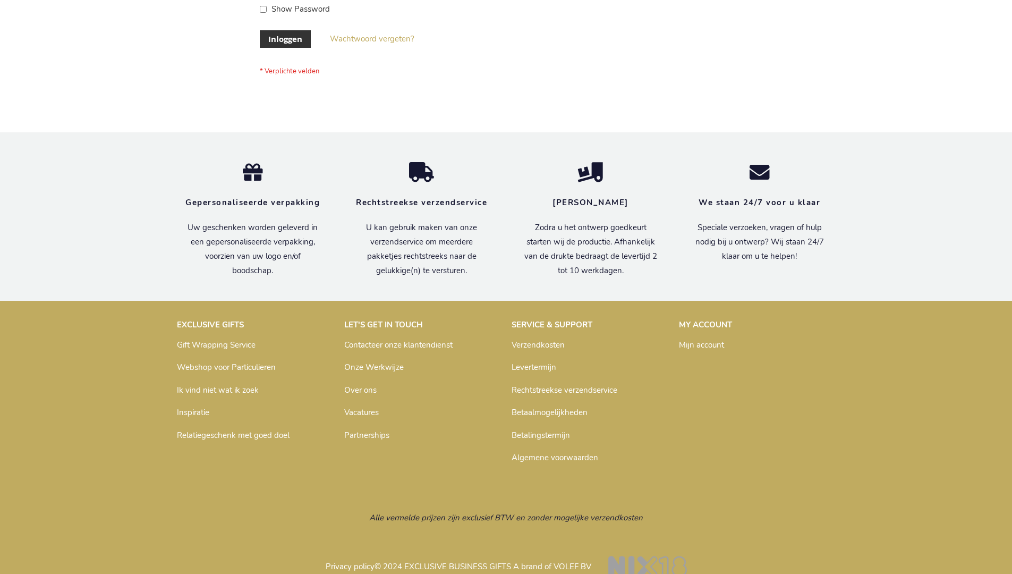
scroll to position [361, 0]
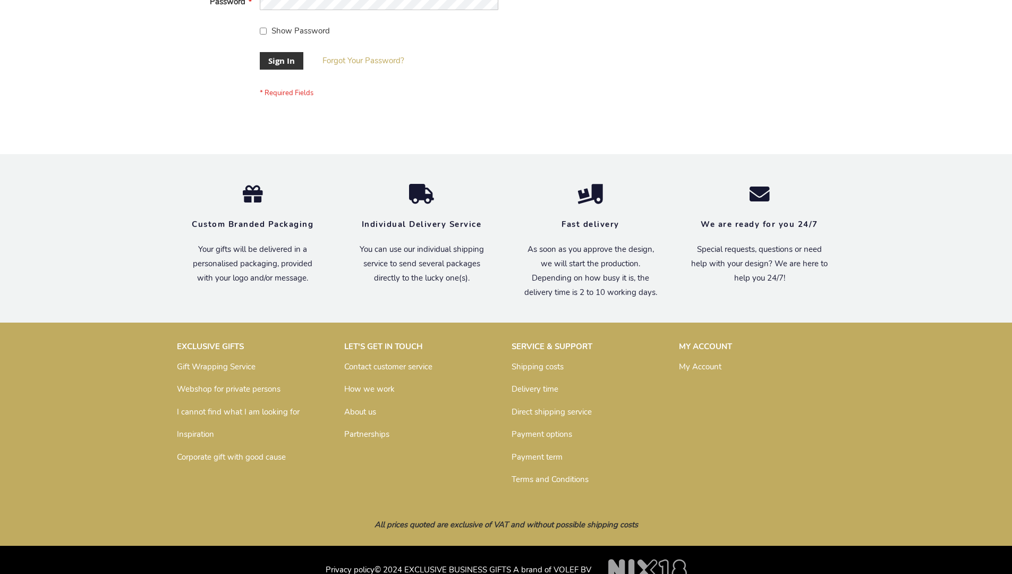
scroll to position [341, 0]
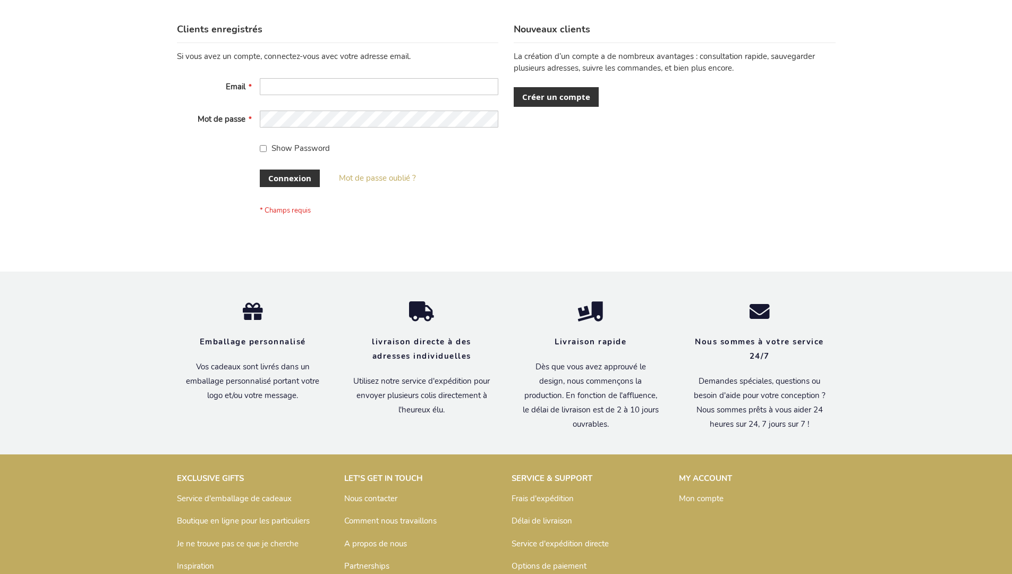
scroll to position [366, 0]
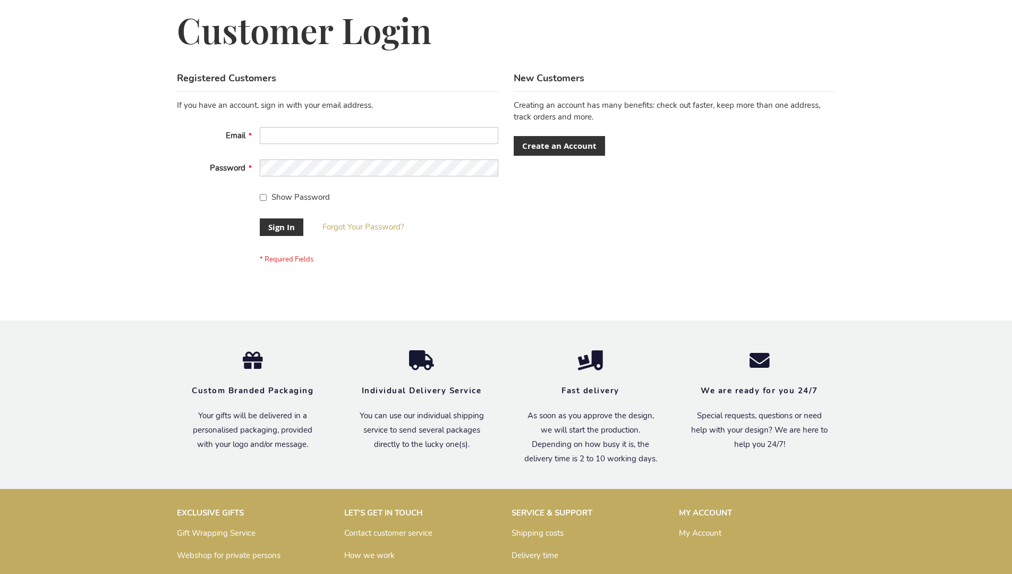
scroll to position [341, 0]
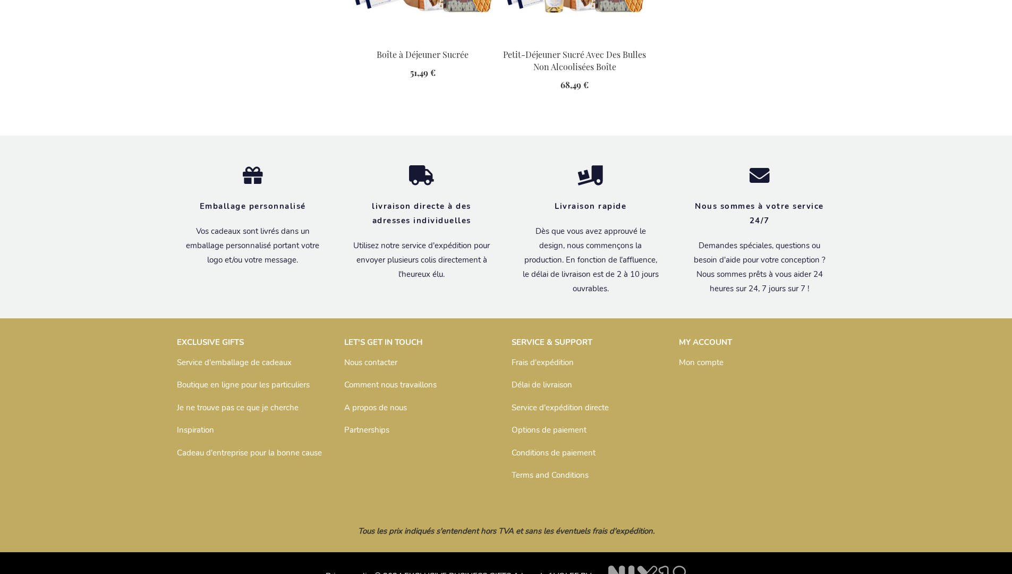
scroll to position [1471, 0]
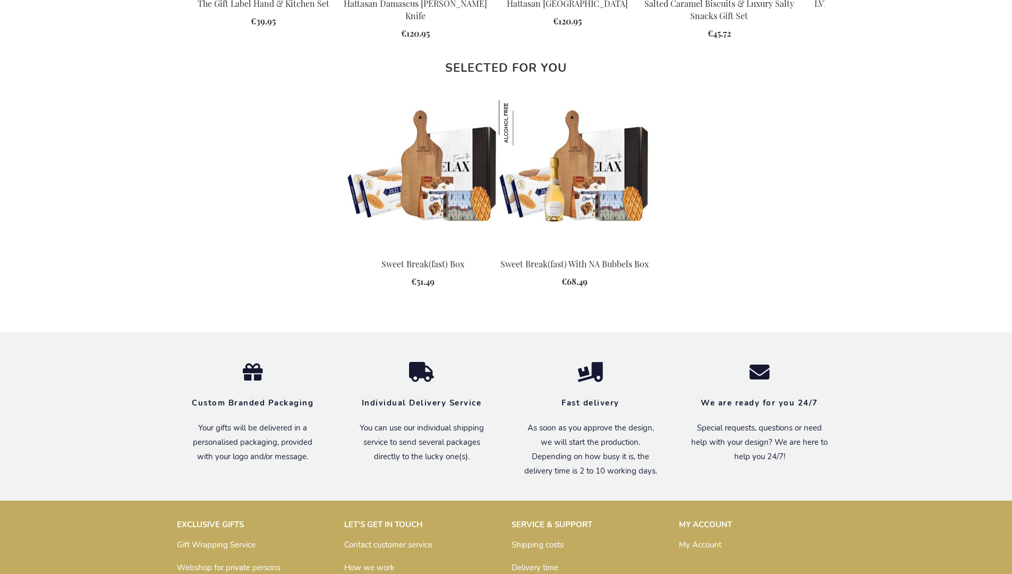
scroll to position [1394, 0]
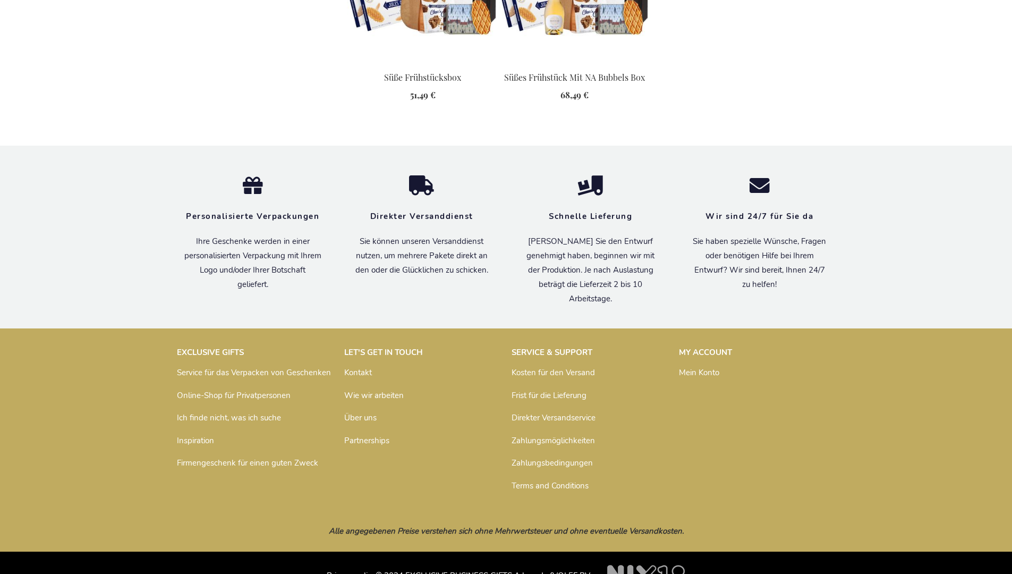
scroll to position [1460, 0]
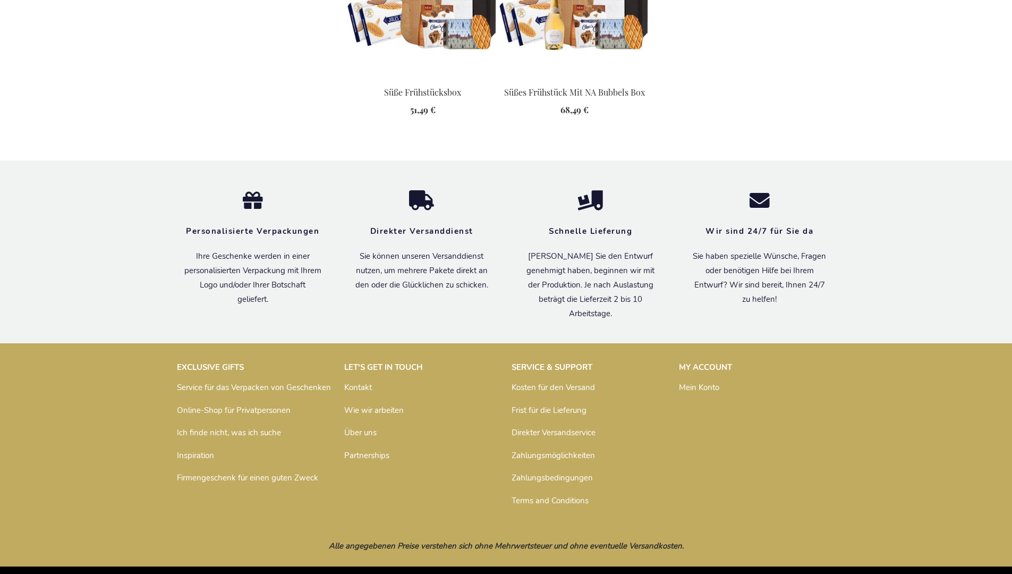
scroll to position [1460, 0]
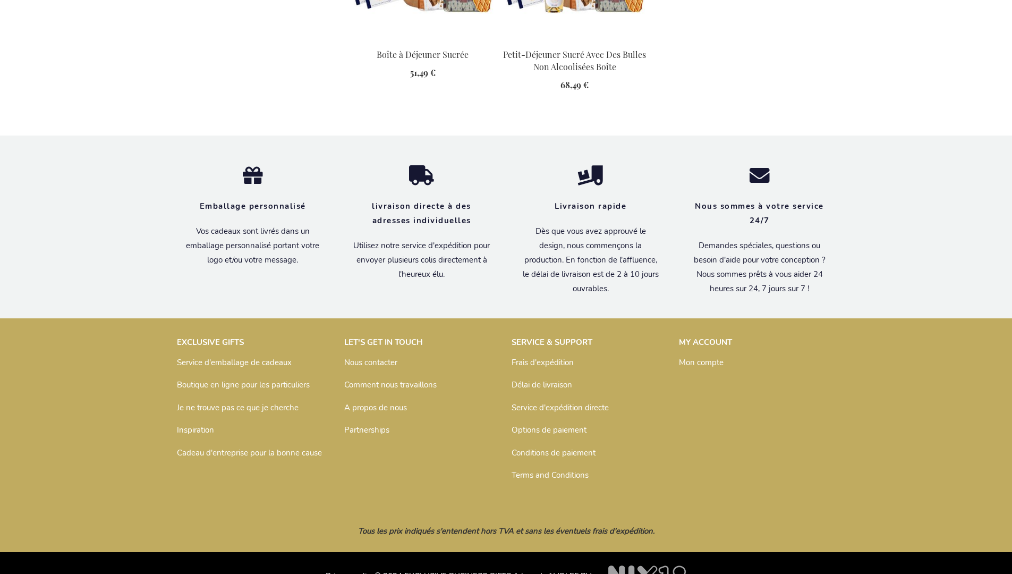
scroll to position [1471, 0]
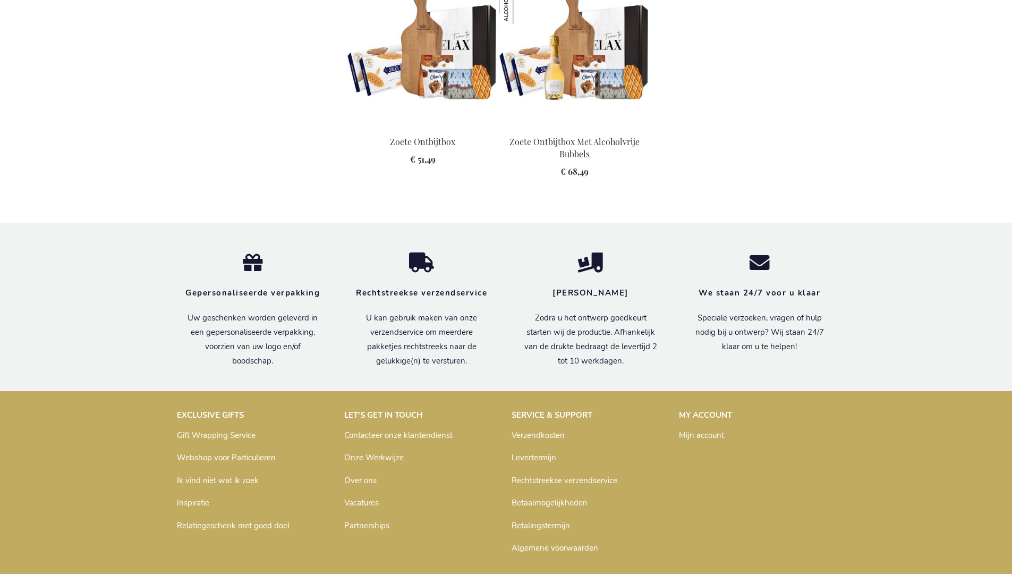
scroll to position [1460, 0]
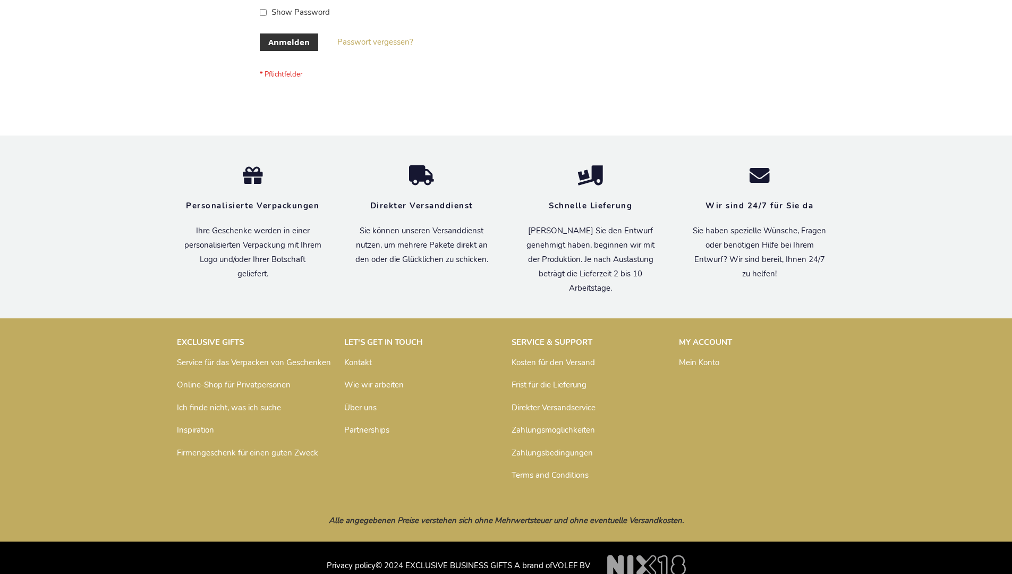
scroll to position [356, 0]
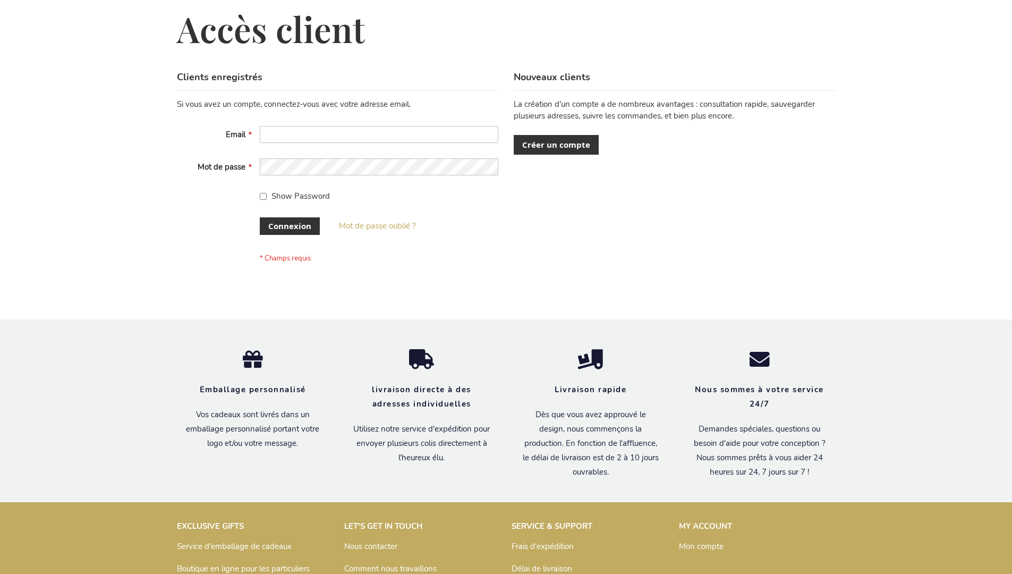
scroll to position [366, 0]
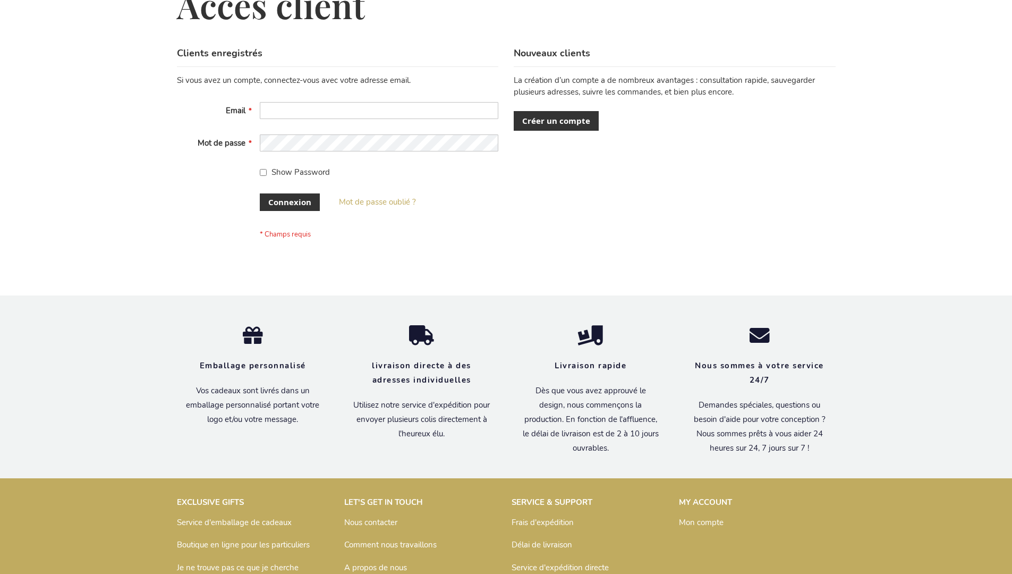
scroll to position [366, 0]
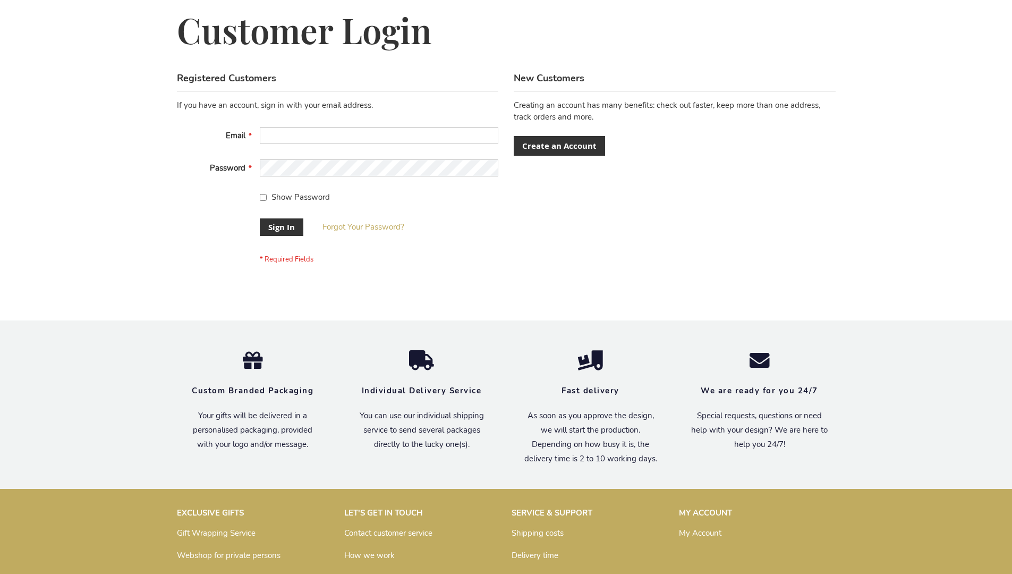
scroll to position [341, 0]
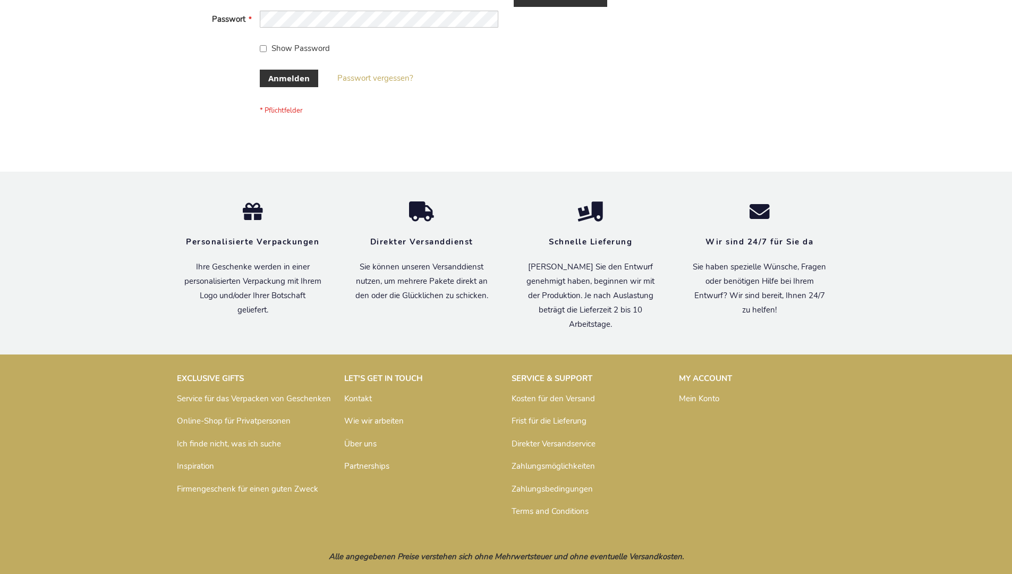
scroll to position [356, 0]
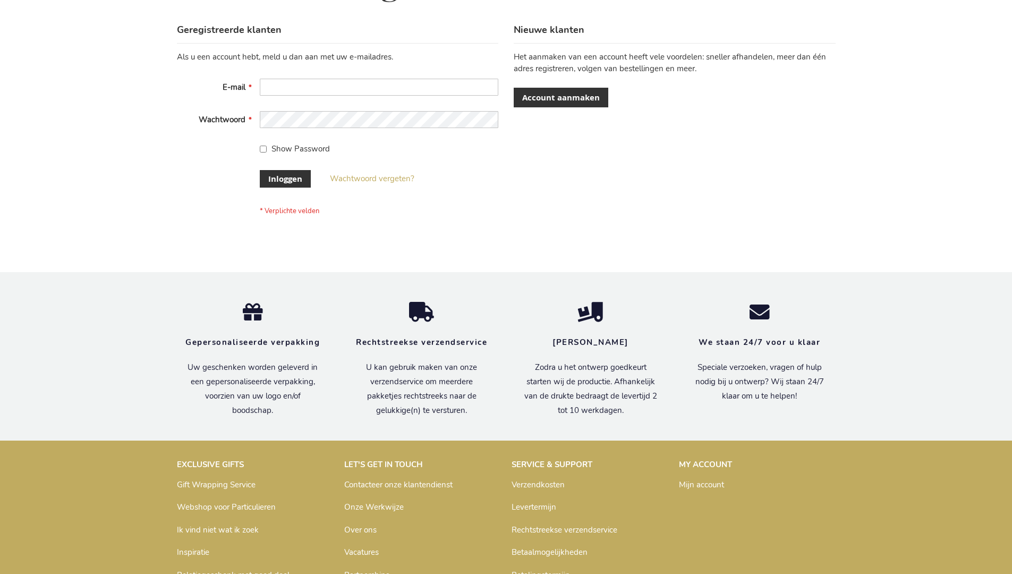
scroll to position [361, 0]
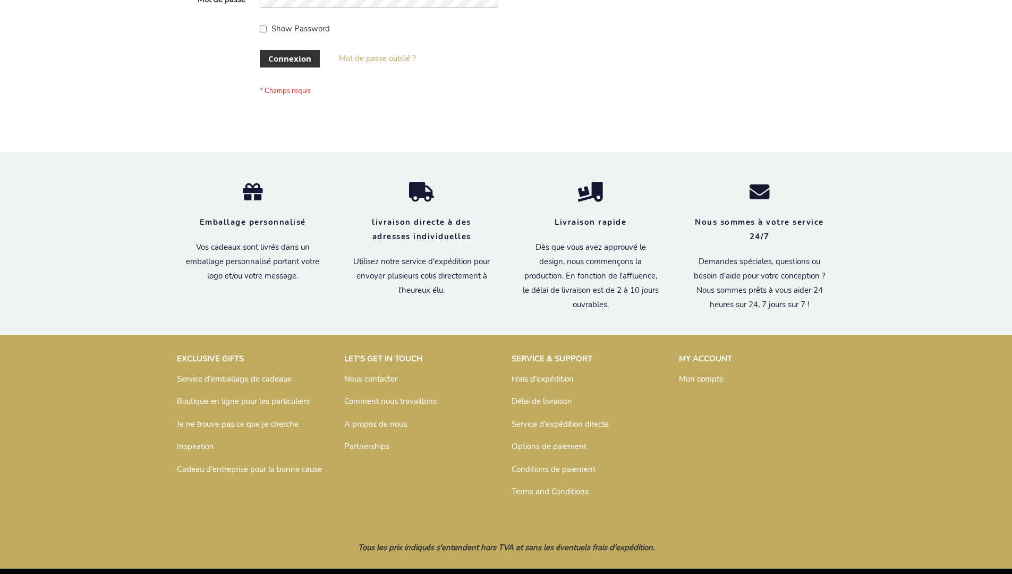
scroll to position [366, 0]
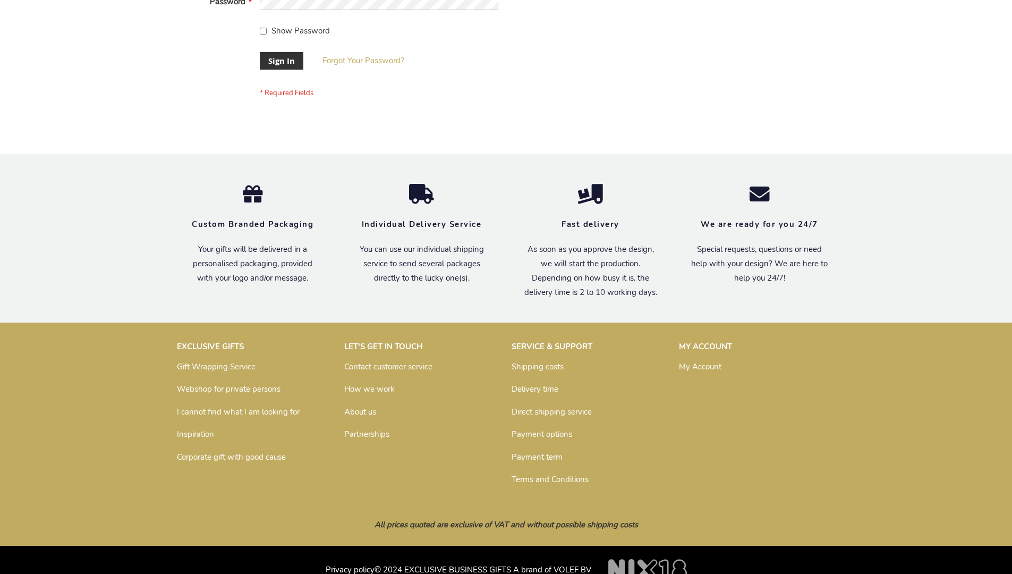
scroll to position [341, 0]
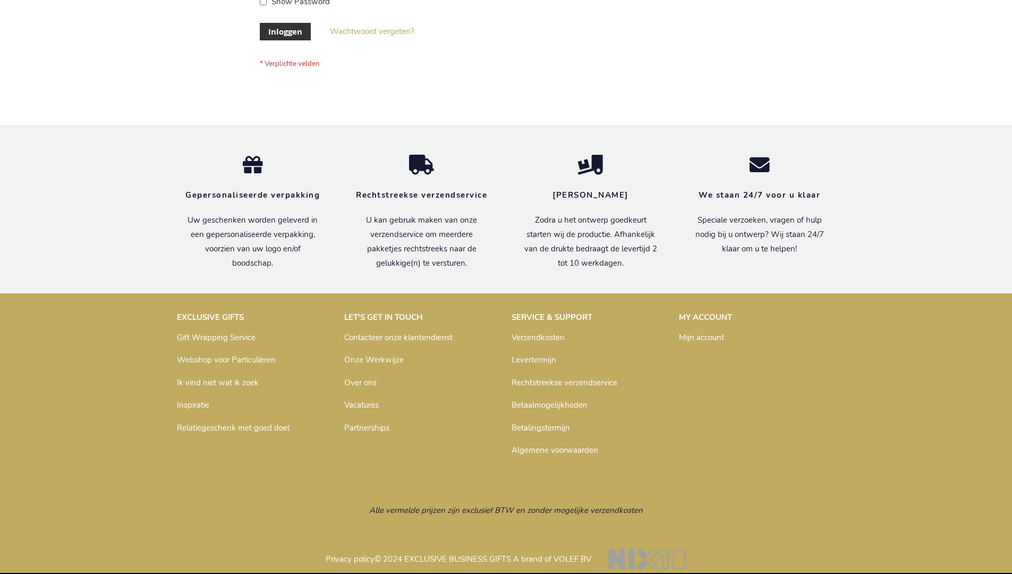
scroll to position [361, 0]
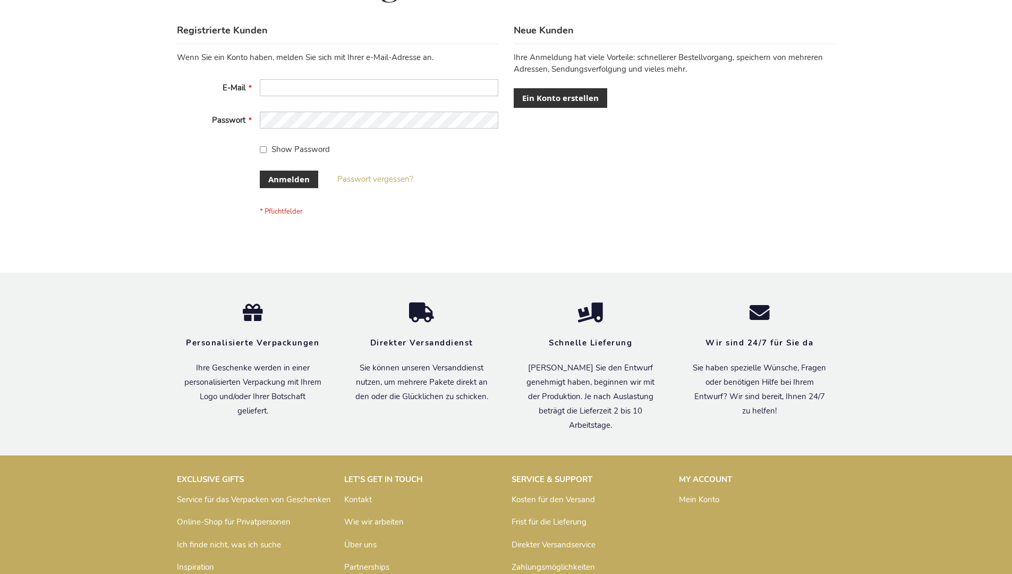
scroll to position [356, 0]
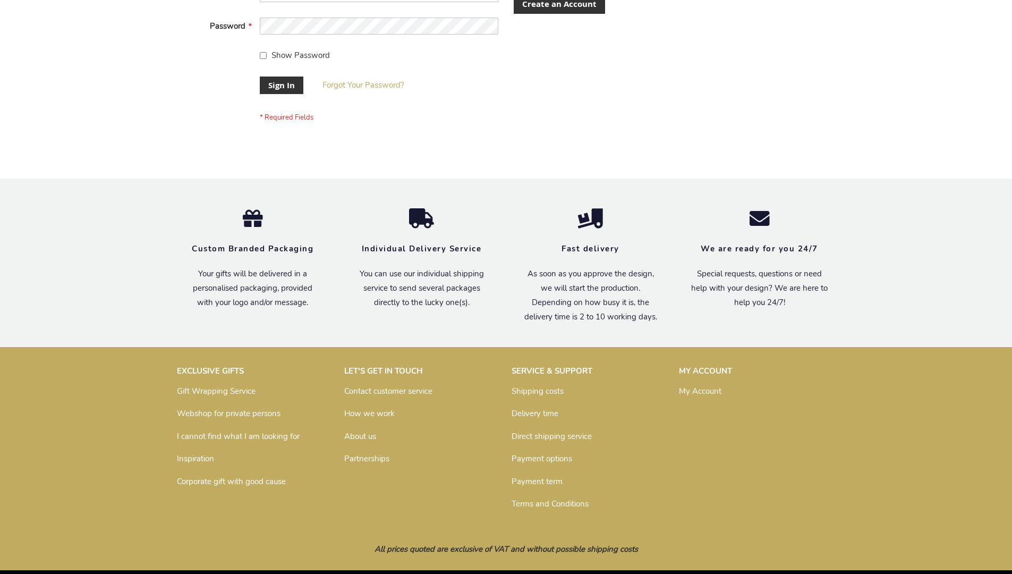
scroll to position [341, 0]
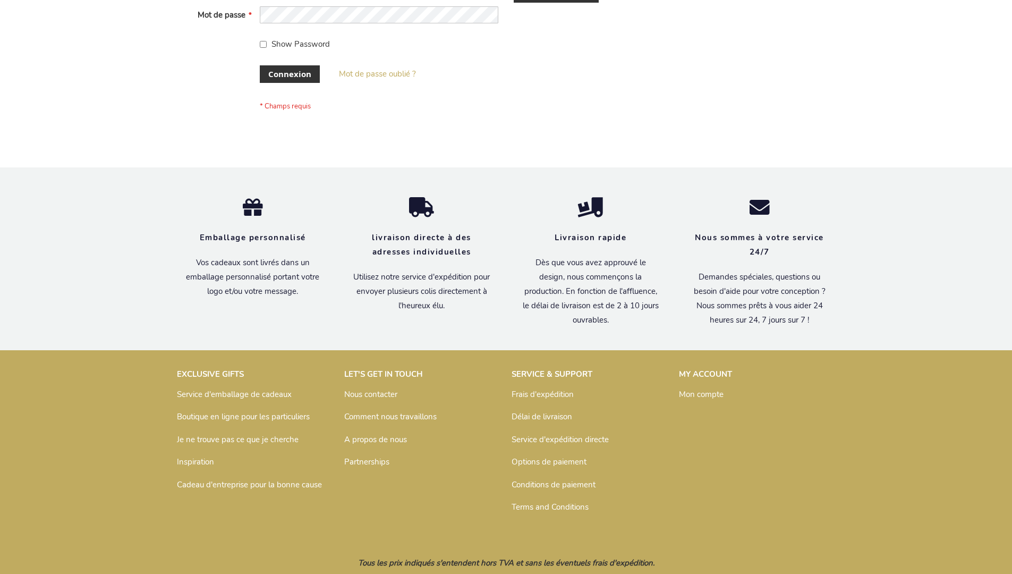
scroll to position [366, 0]
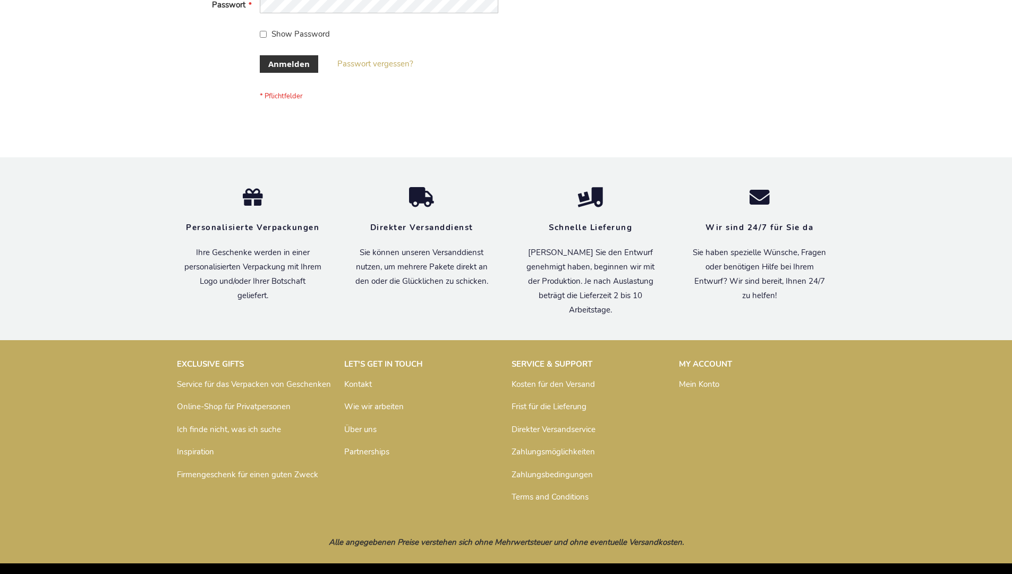
scroll to position [356, 0]
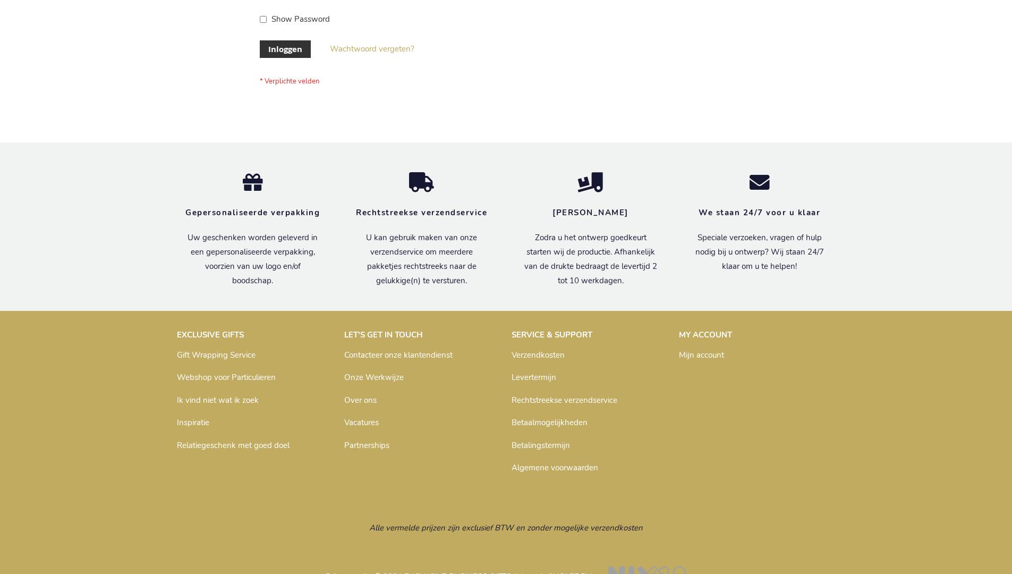
scroll to position [361, 0]
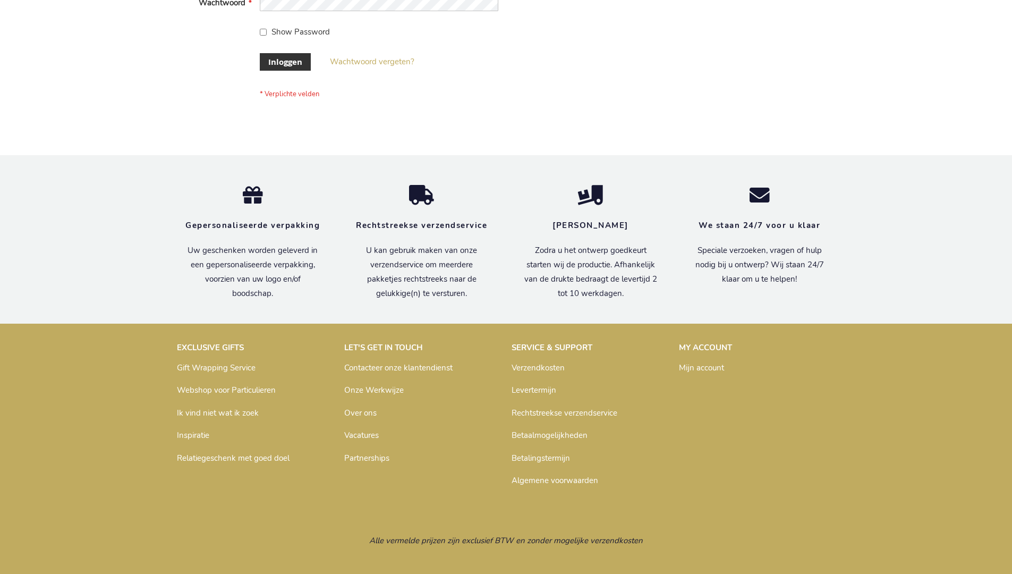
scroll to position [361, 0]
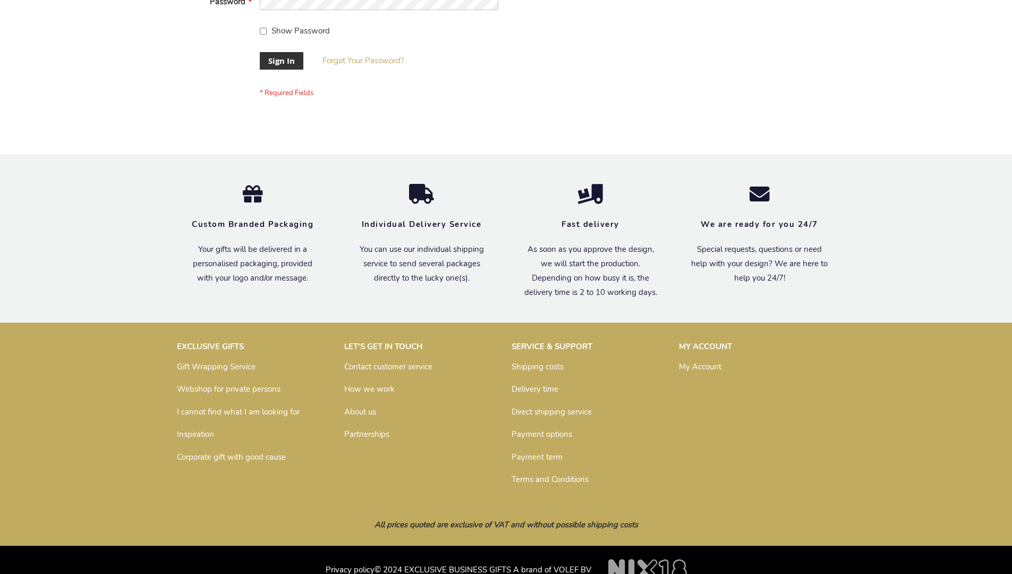
scroll to position [341, 0]
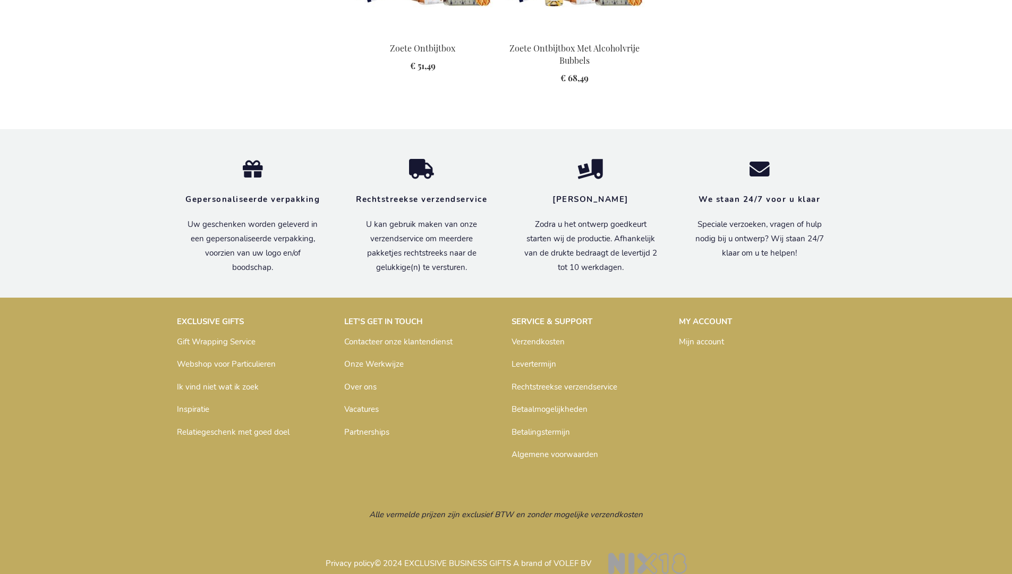
scroll to position [1460, 0]
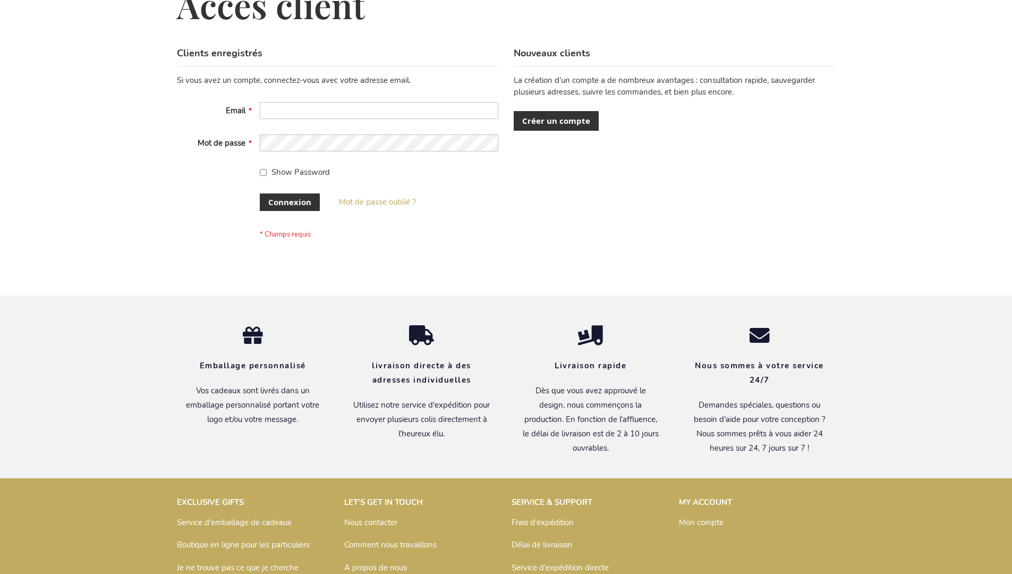
scroll to position [366, 0]
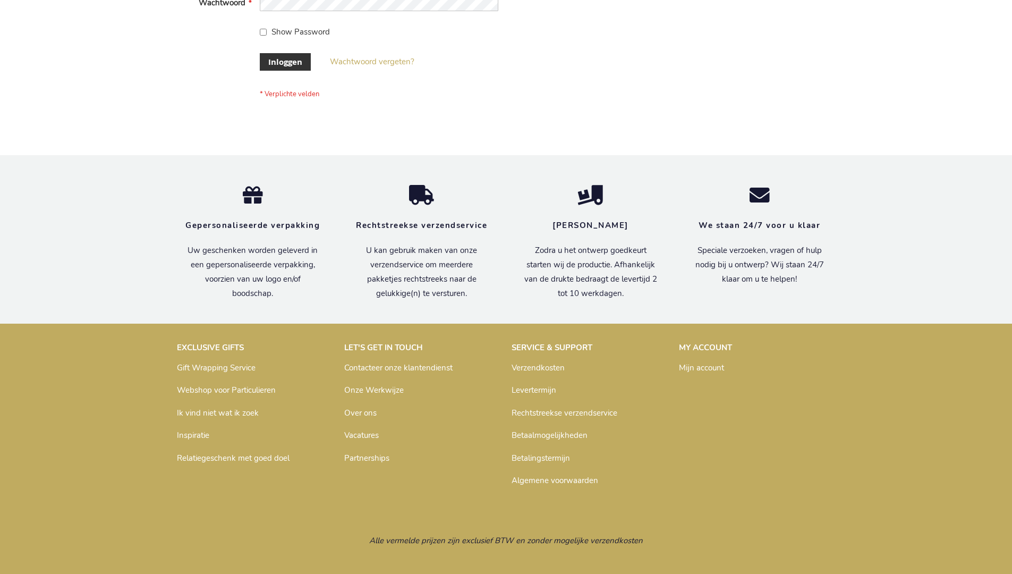
scroll to position [361, 0]
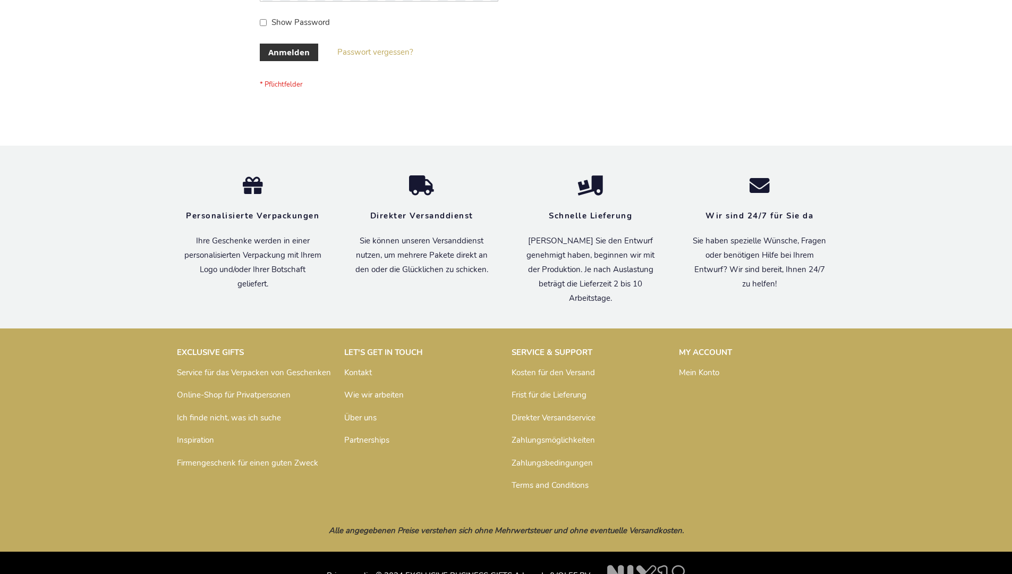
scroll to position [356, 0]
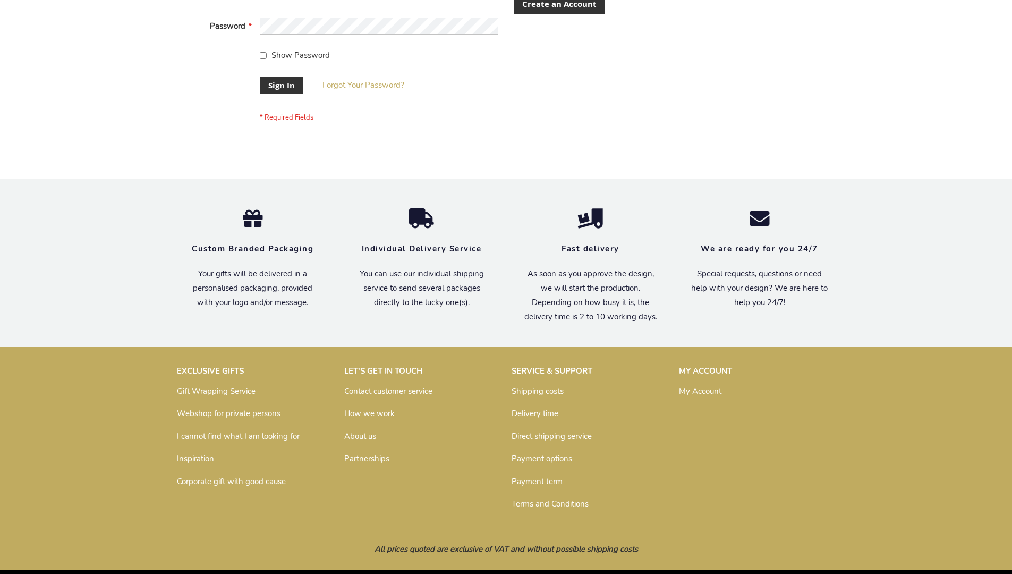
scroll to position [341, 0]
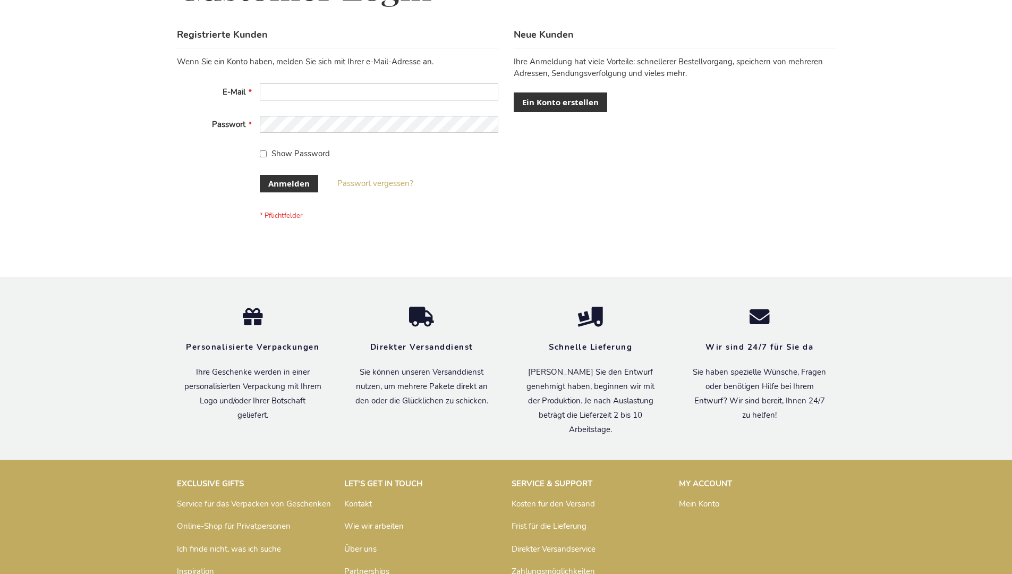
scroll to position [323, 0]
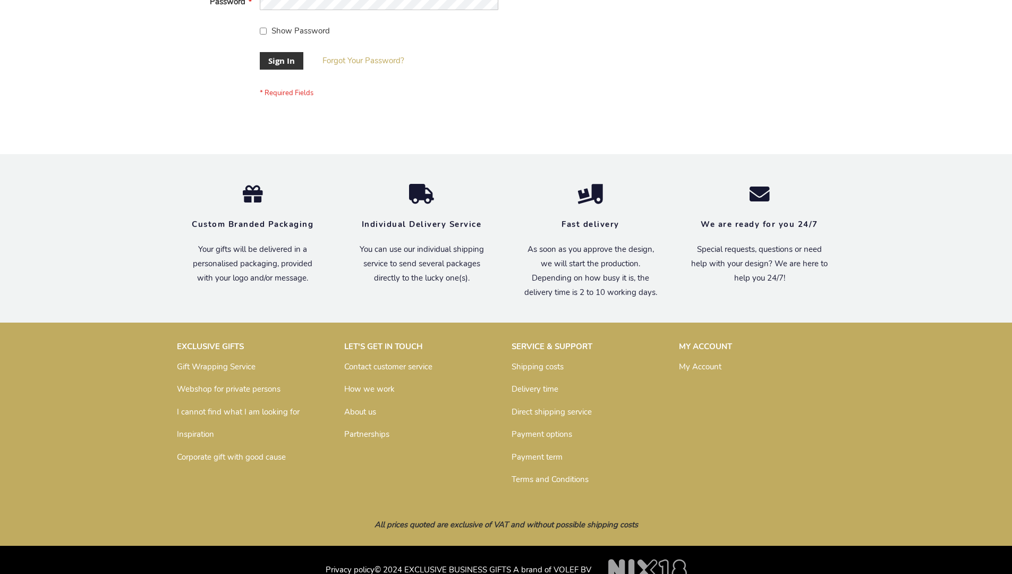
scroll to position [341, 0]
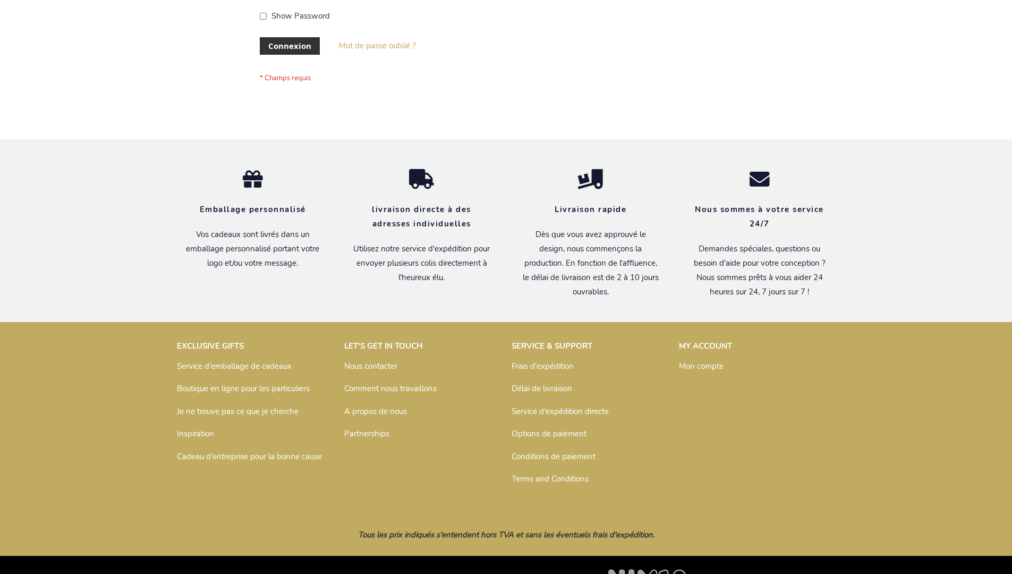
scroll to position [366, 0]
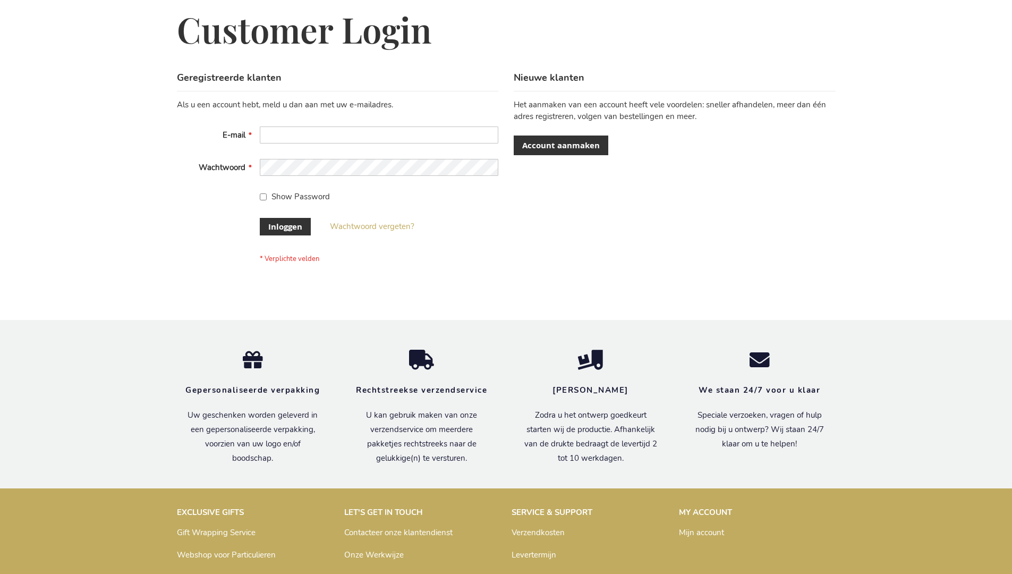
scroll to position [361, 0]
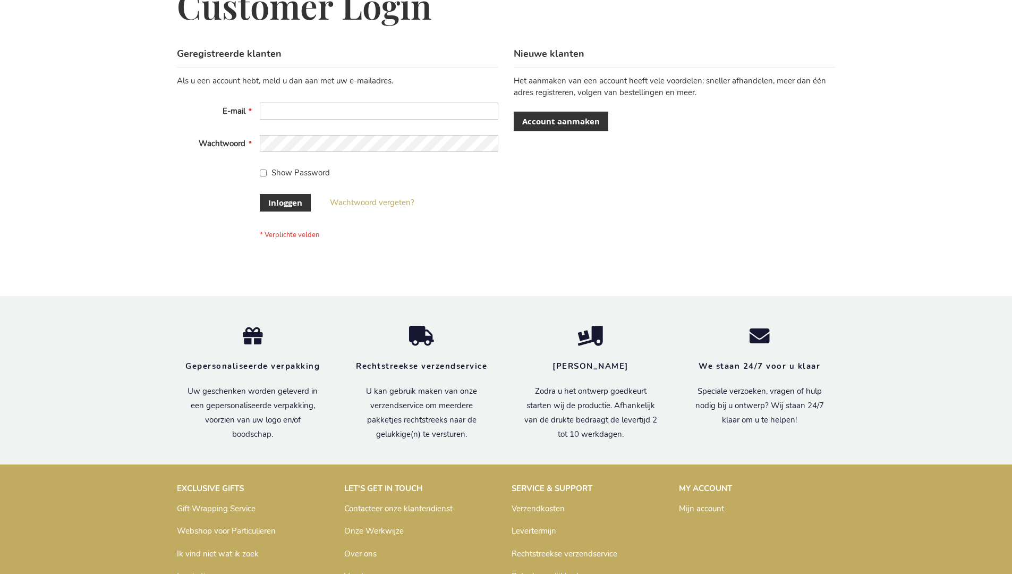
scroll to position [361, 0]
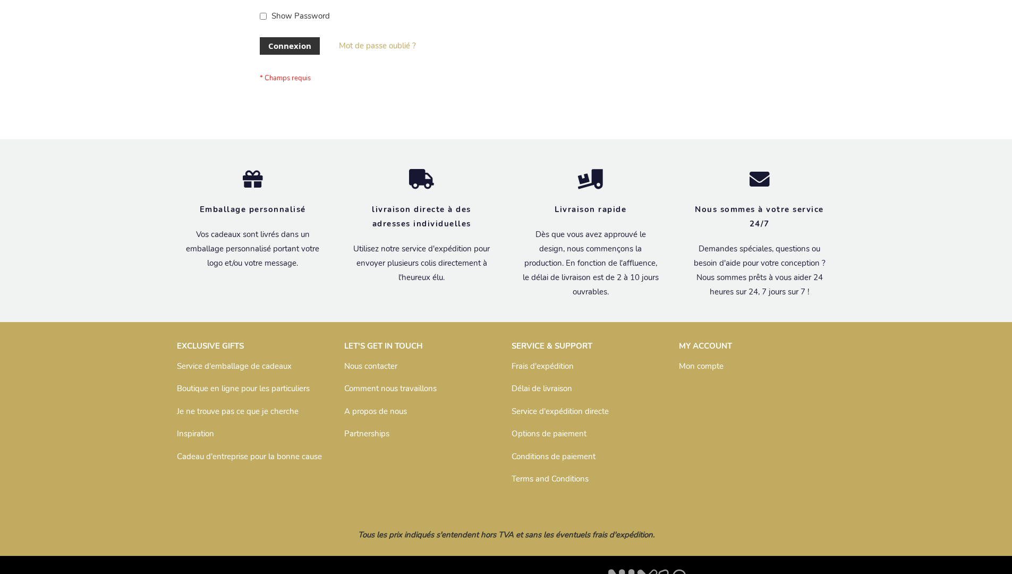
scroll to position [366, 0]
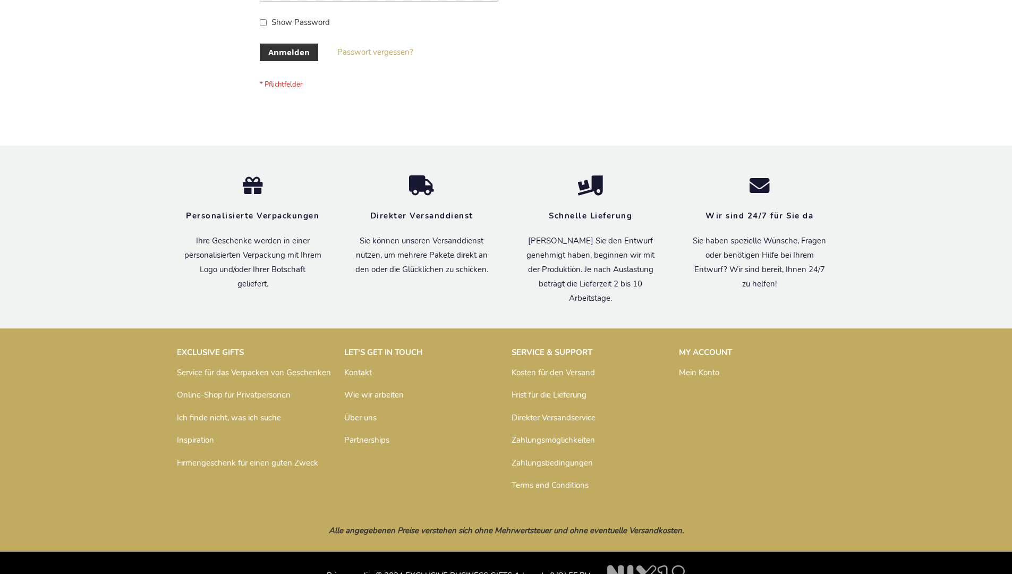
scroll to position [356, 0]
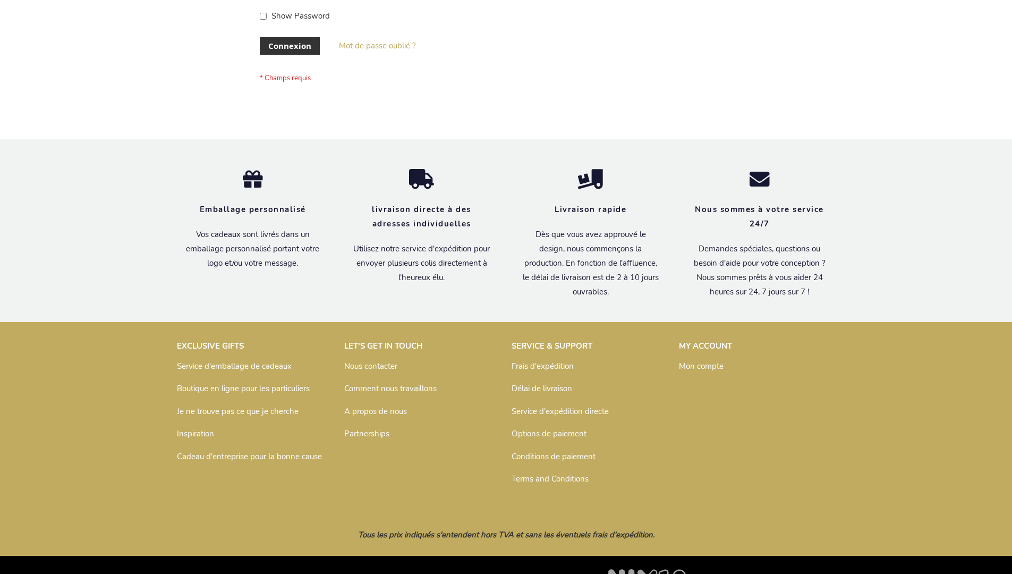
scroll to position [366, 0]
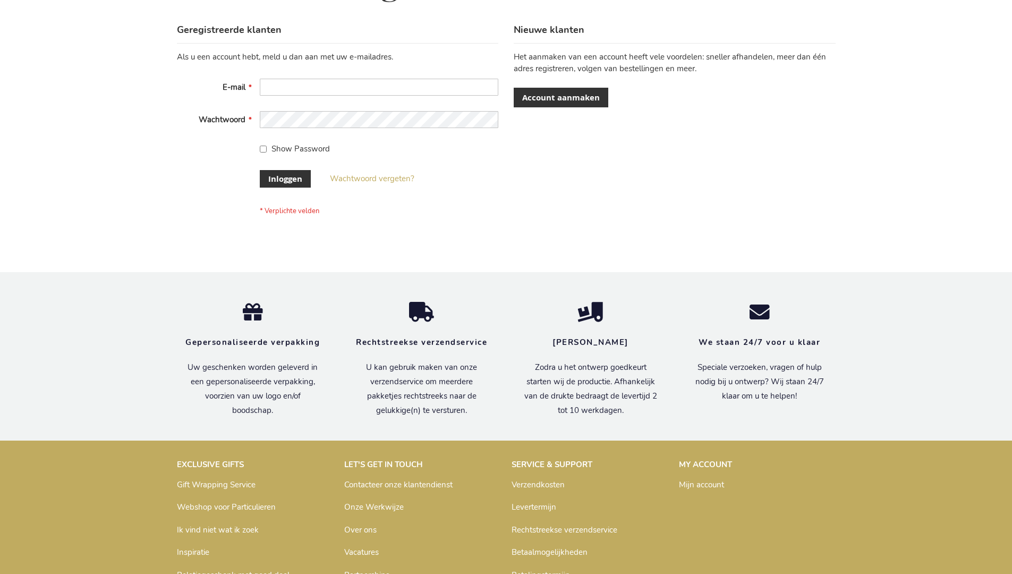
scroll to position [361, 0]
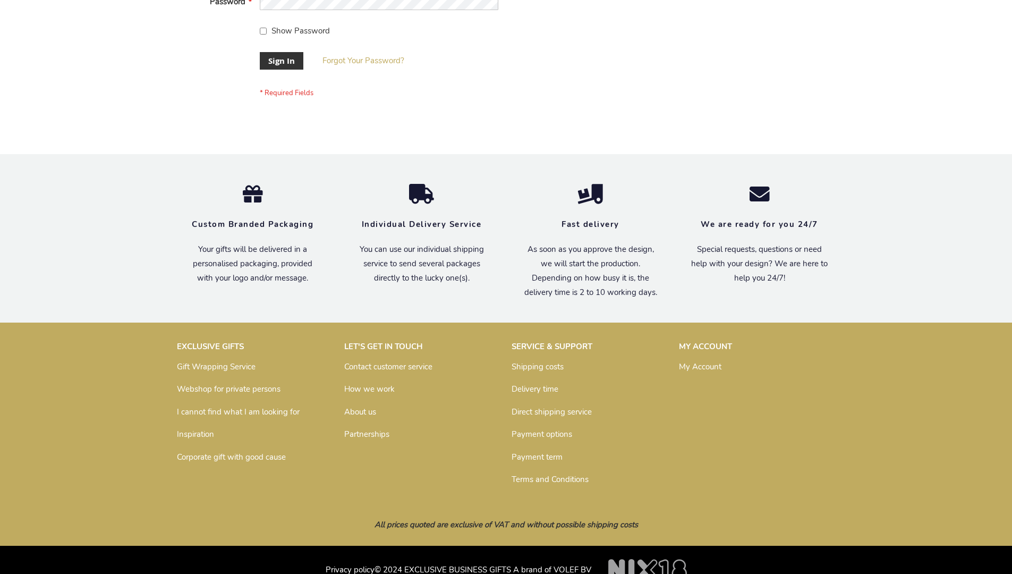
scroll to position [341, 0]
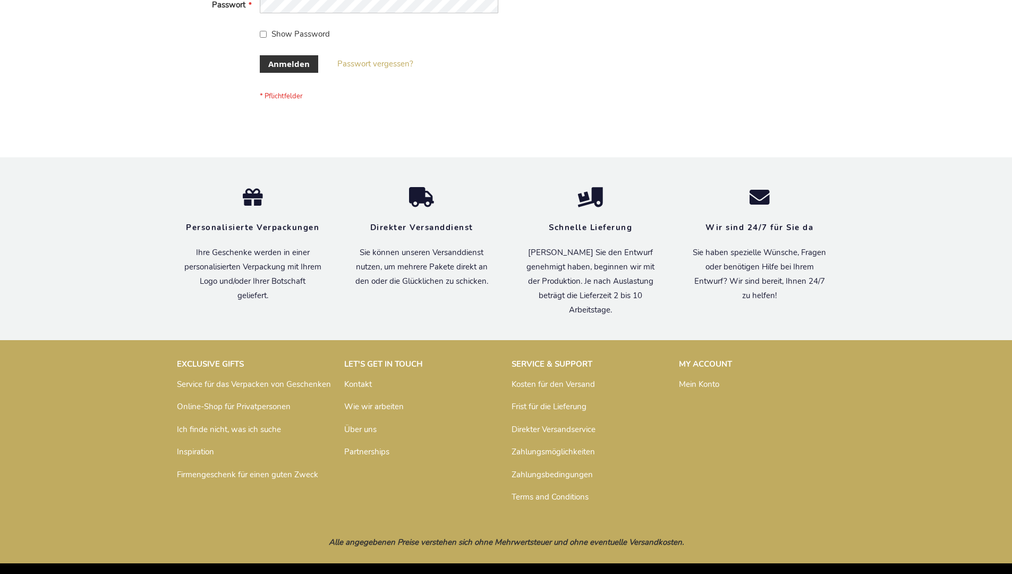
scroll to position [356, 0]
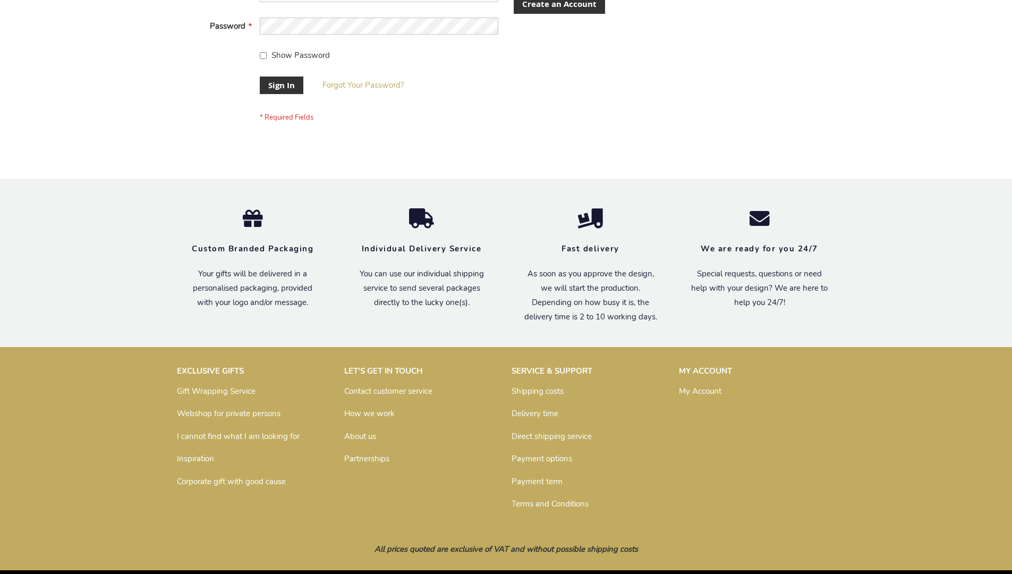
scroll to position [341, 0]
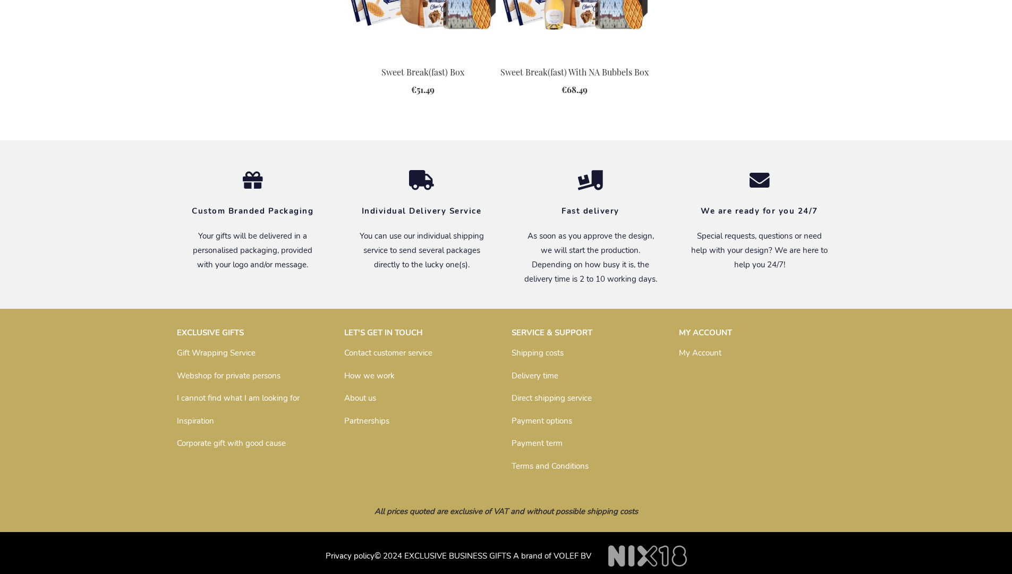
scroll to position [1394, 0]
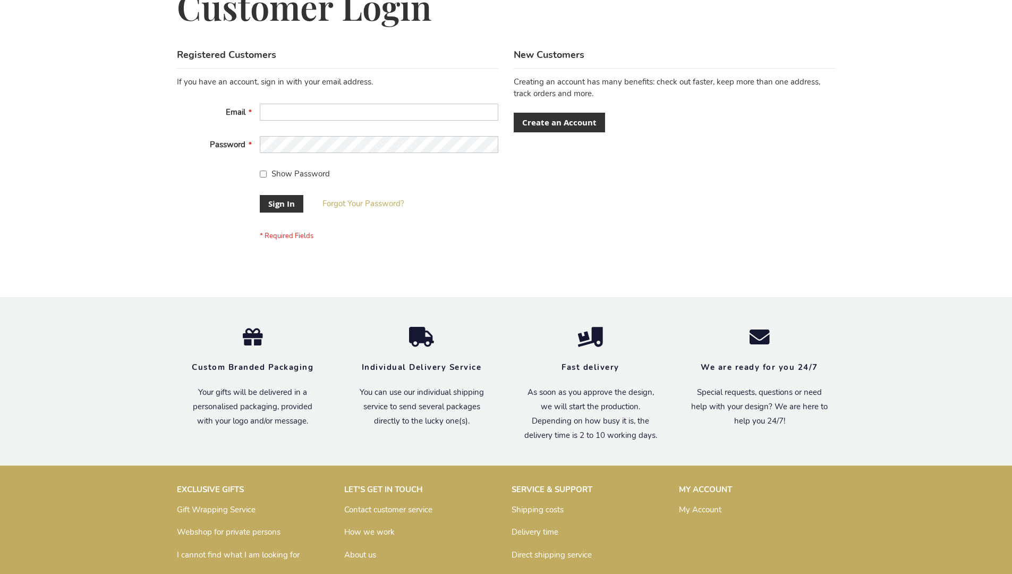
scroll to position [341, 0]
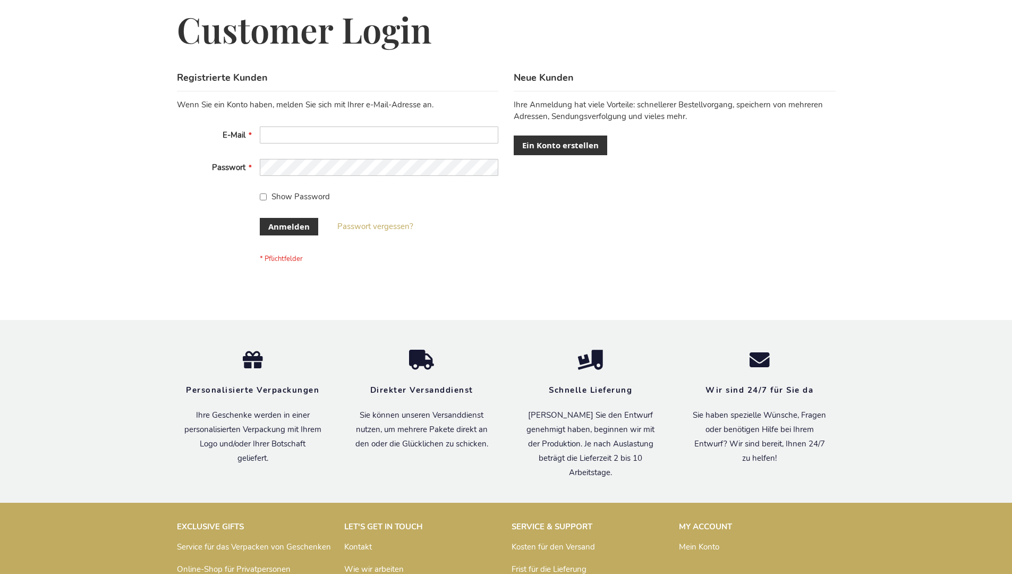
scroll to position [356, 0]
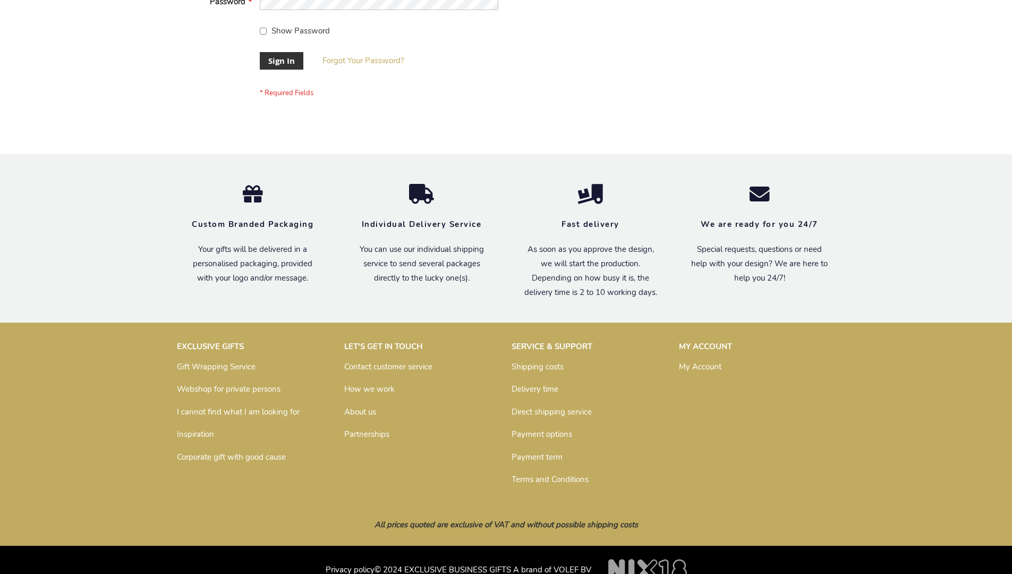
scroll to position [341, 0]
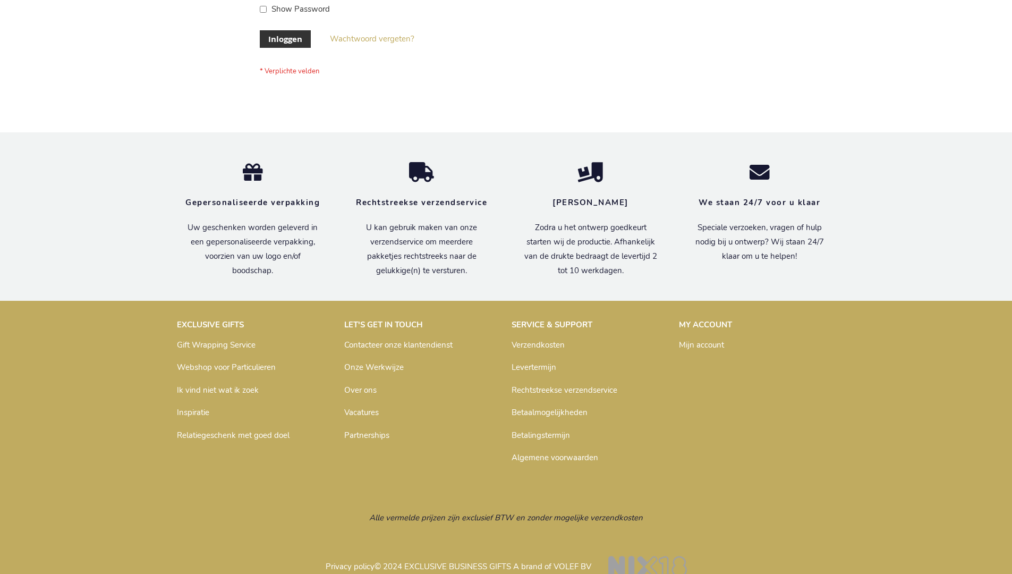
scroll to position [361, 0]
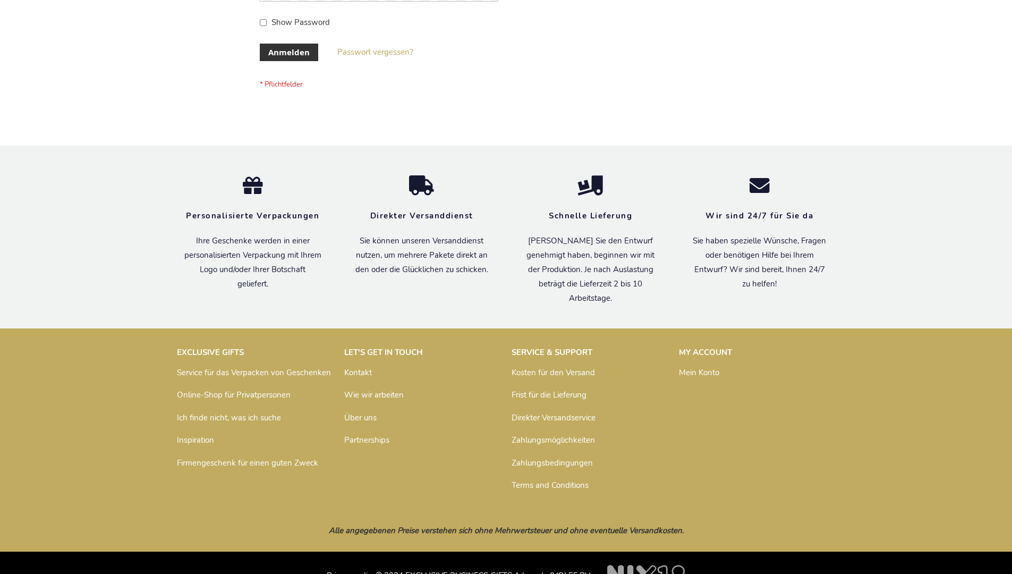
scroll to position [356, 0]
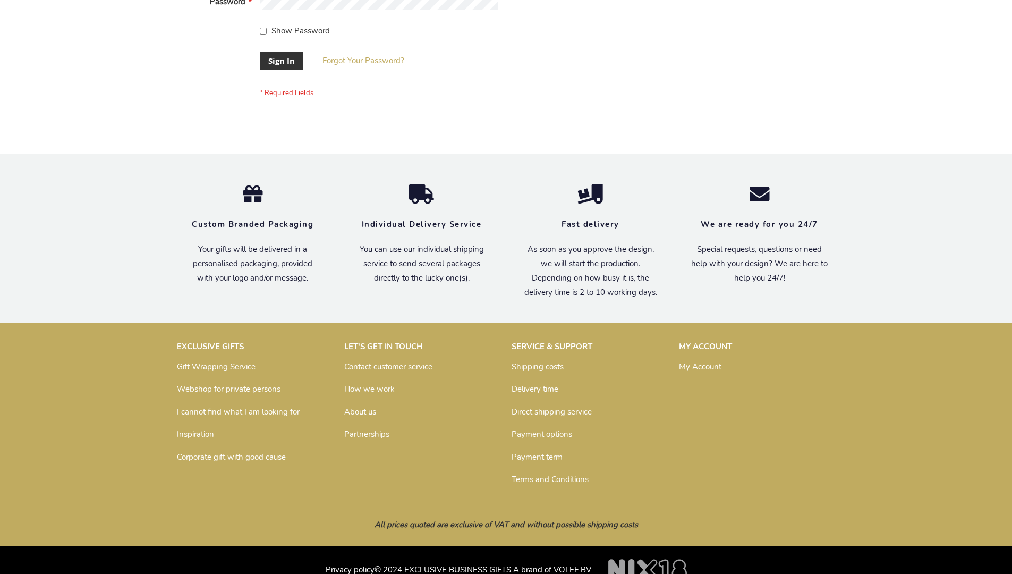
scroll to position [341, 0]
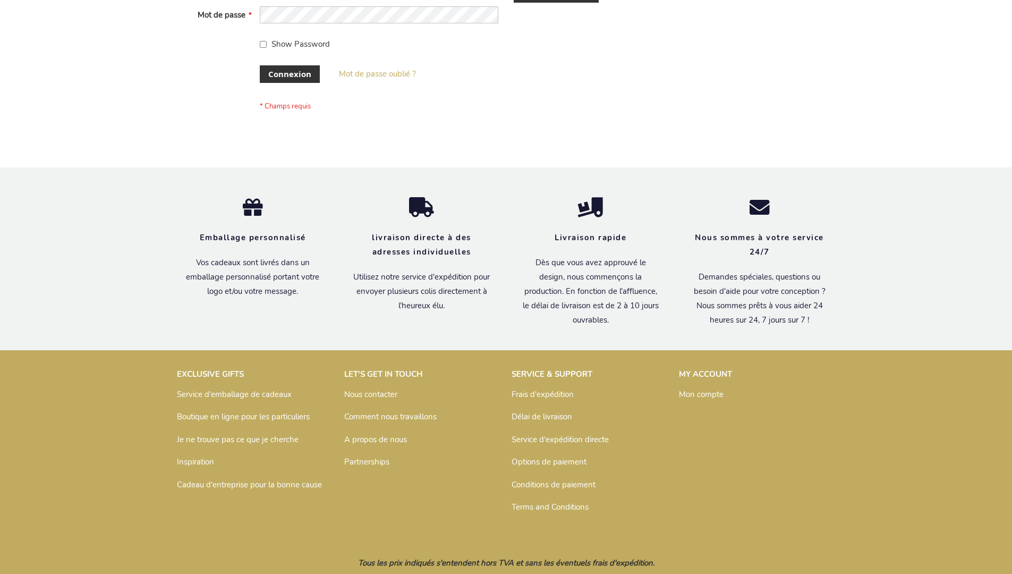
scroll to position [366, 0]
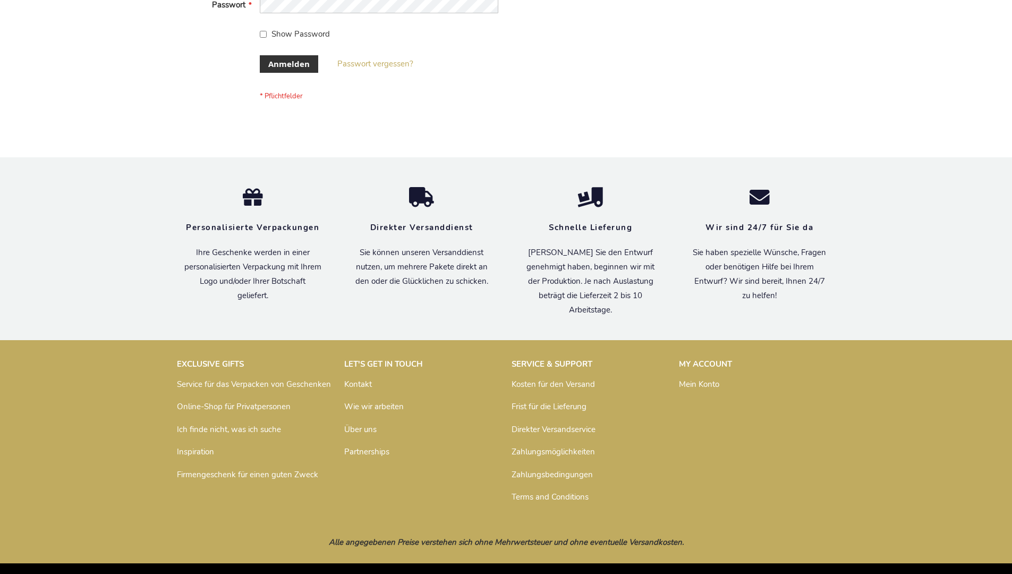
scroll to position [356, 0]
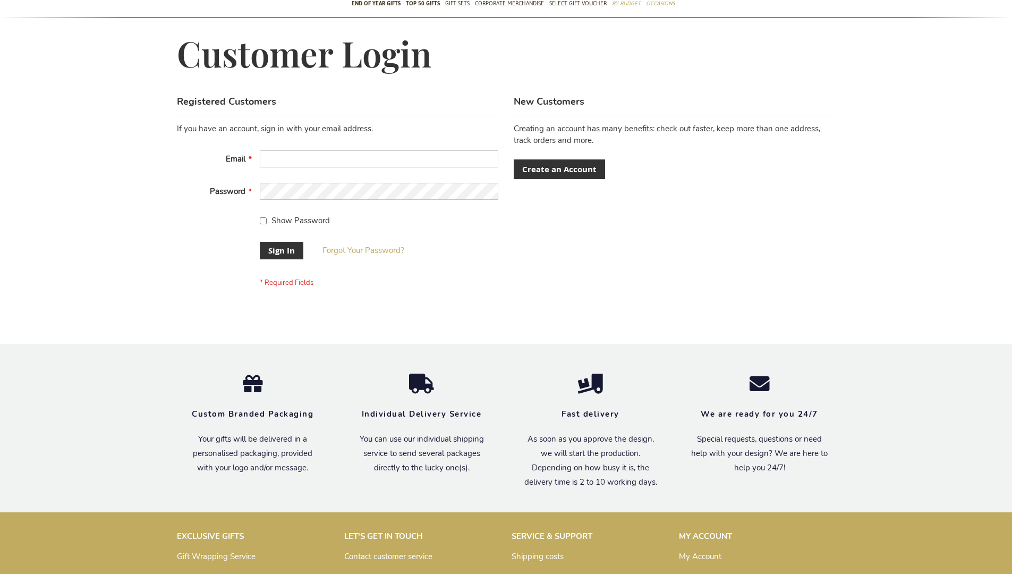
scroll to position [333, 0]
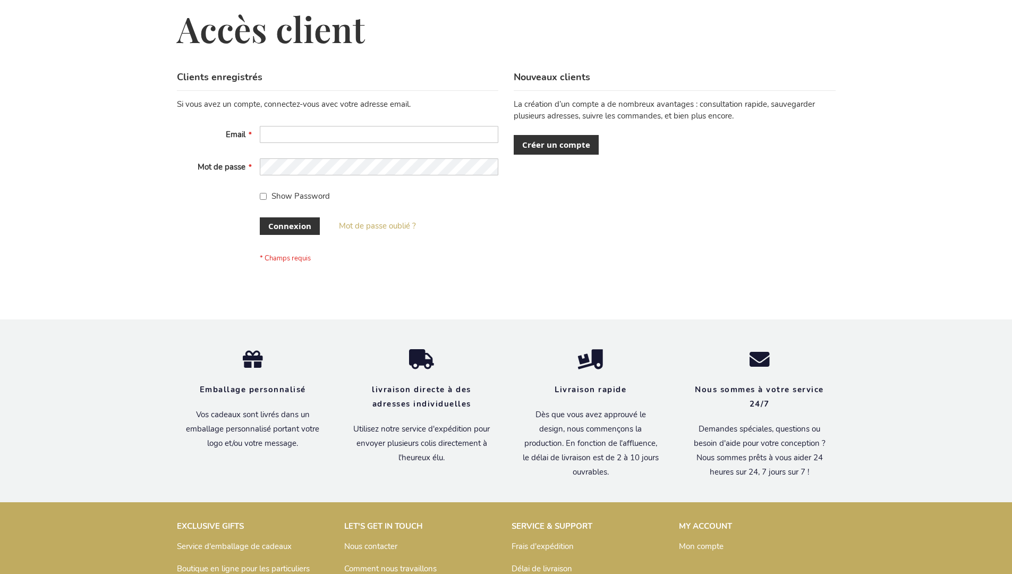
scroll to position [366, 0]
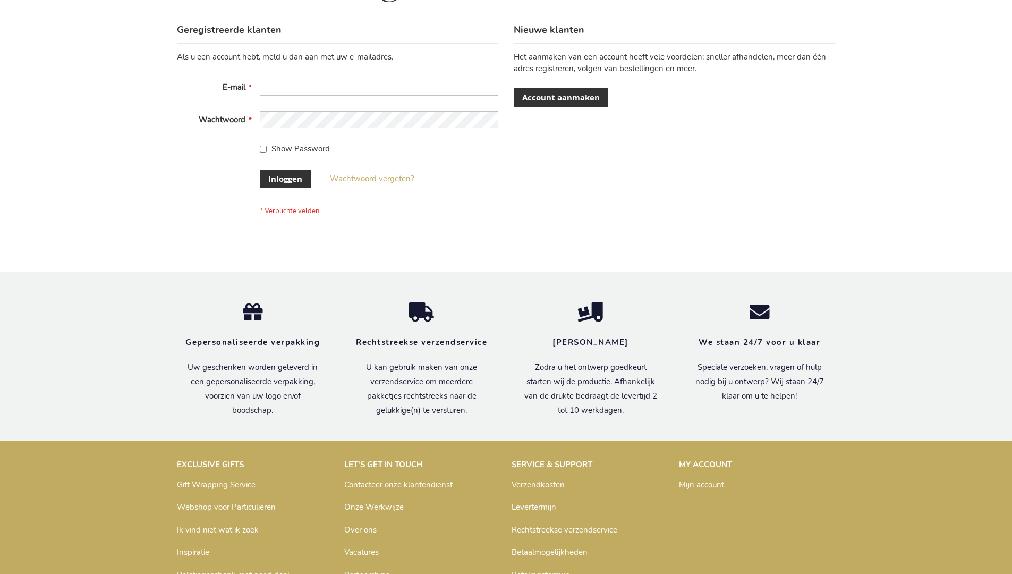
scroll to position [361, 0]
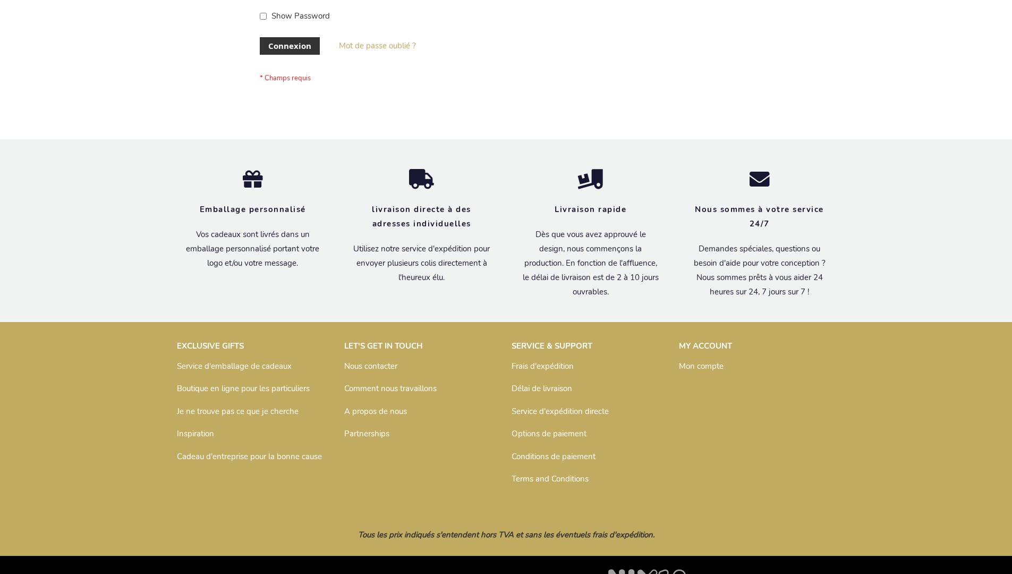
scroll to position [366, 0]
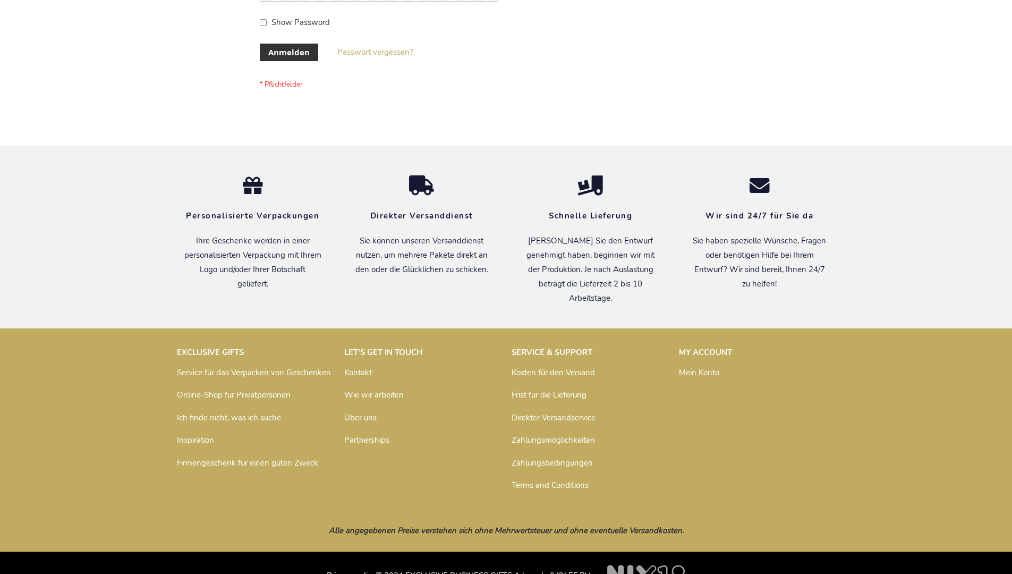
scroll to position [356, 0]
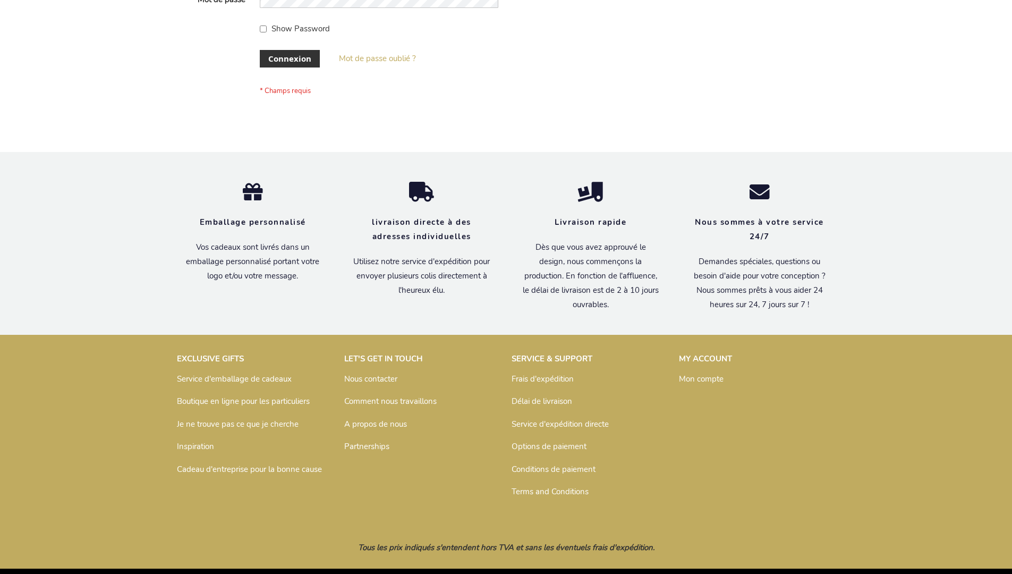
scroll to position [366, 0]
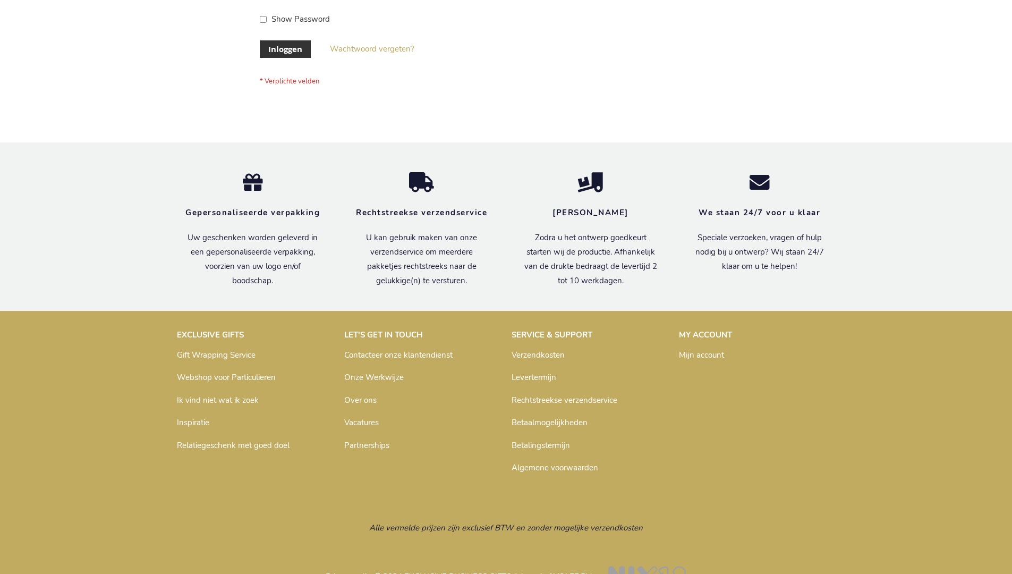
scroll to position [361, 0]
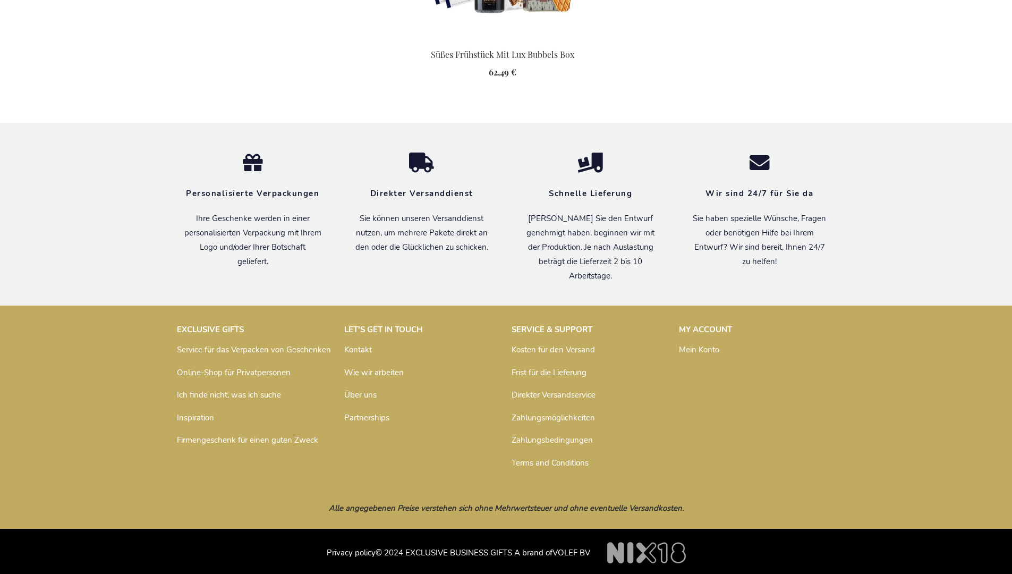
scroll to position [1471, 0]
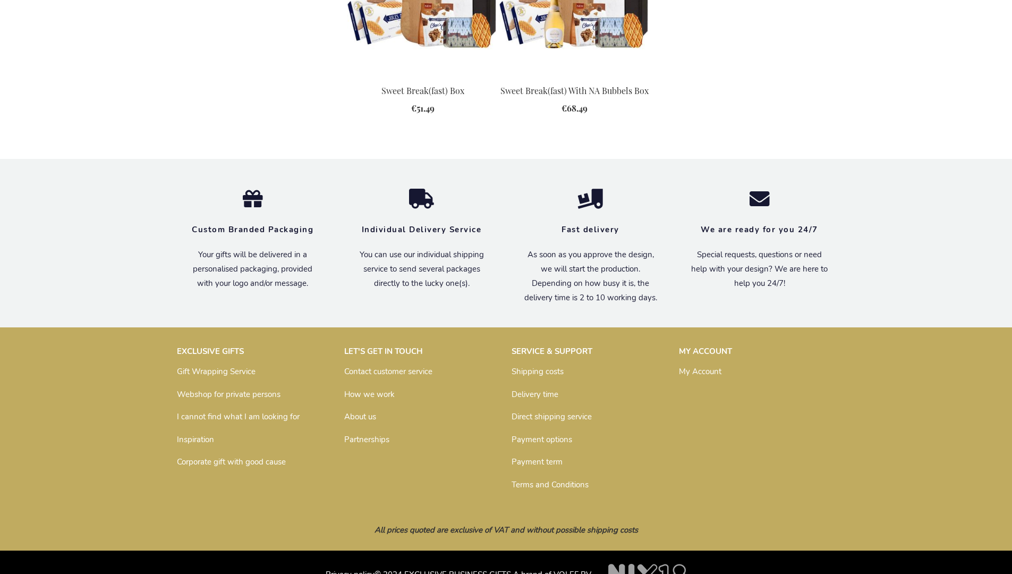
scroll to position [1394, 0]
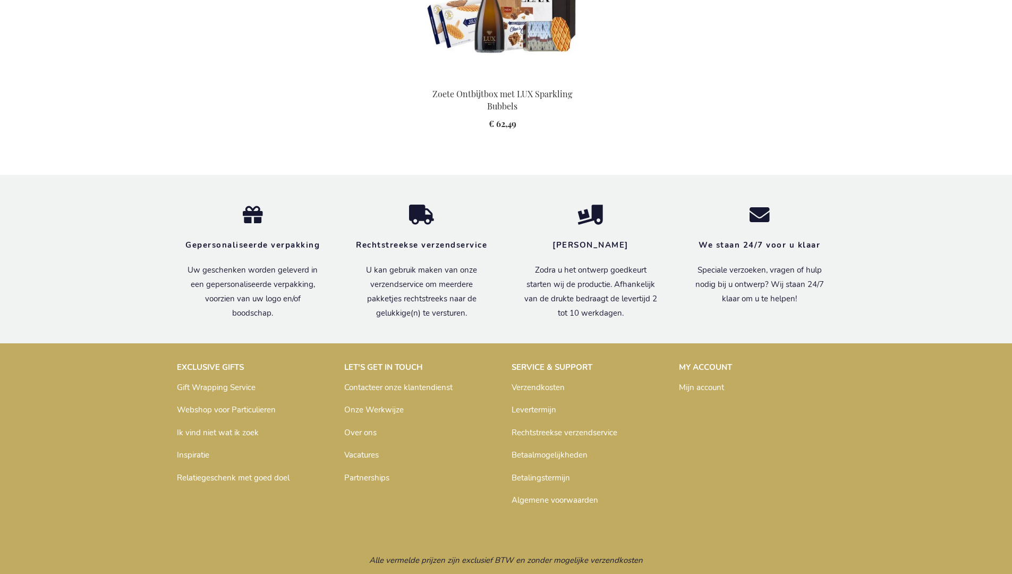
scroll to position [1460, 0]
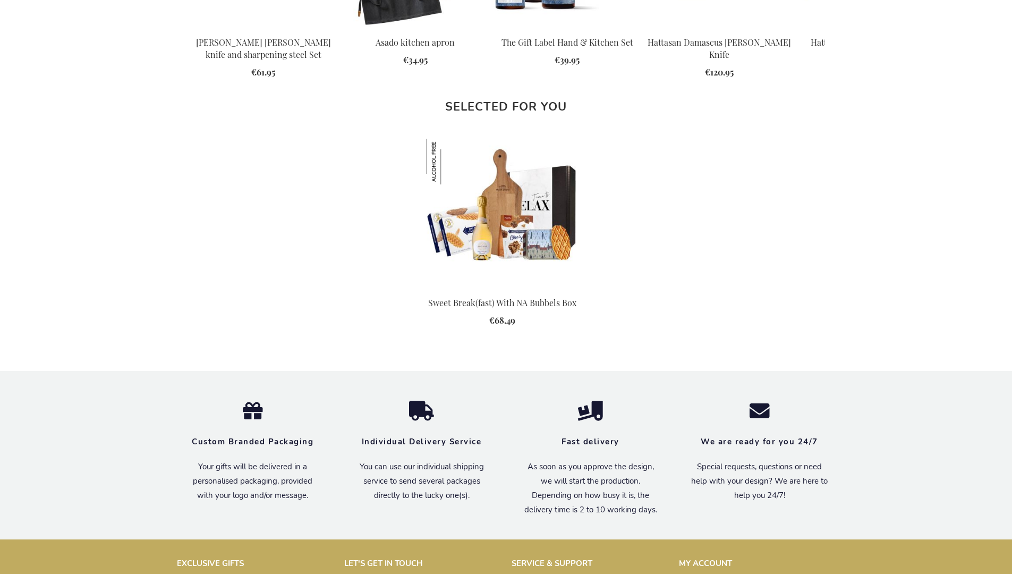
scroll to position [1394, 0]
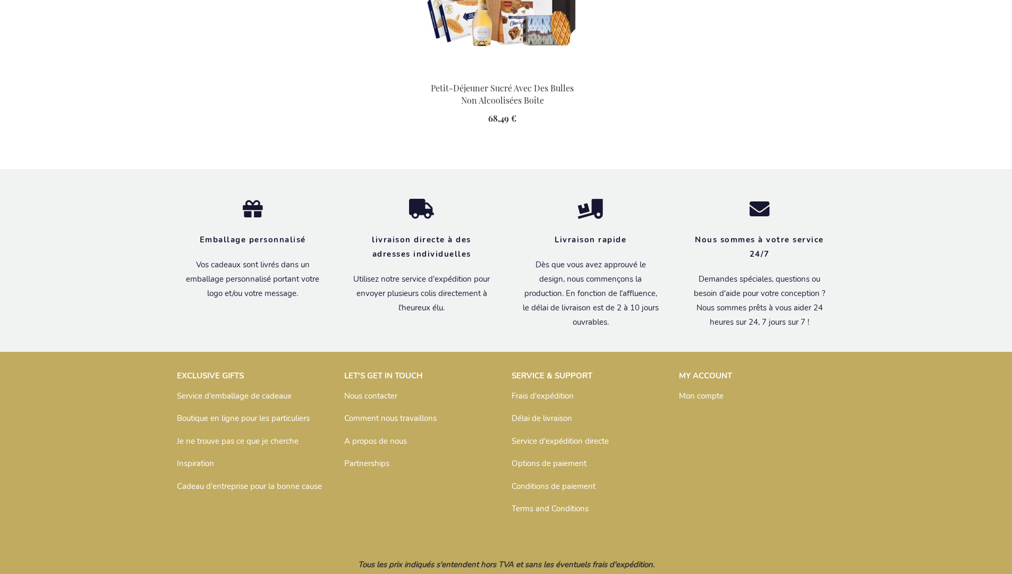
scroll to position [1471, 0]
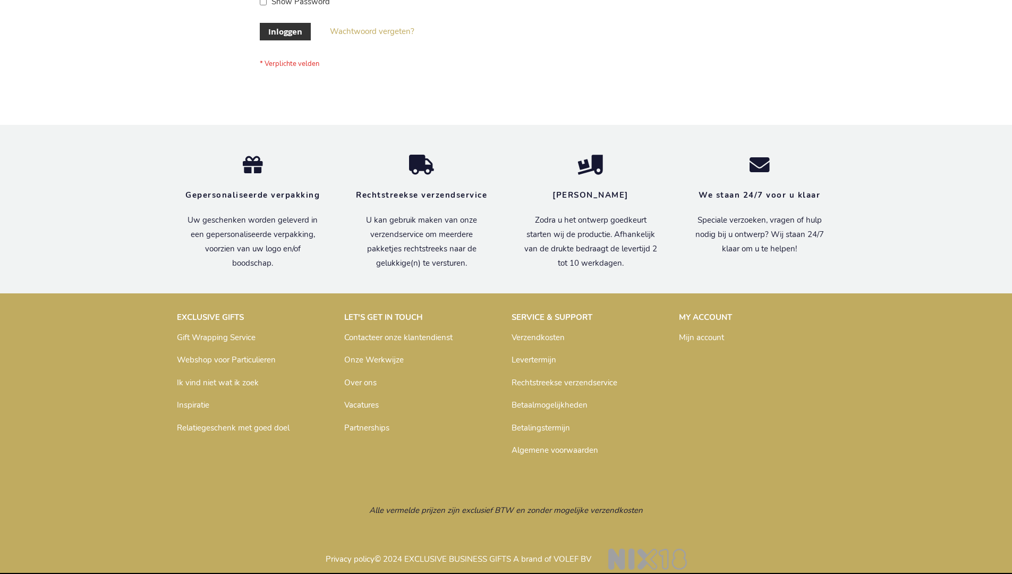
scroll to position [361, 0]
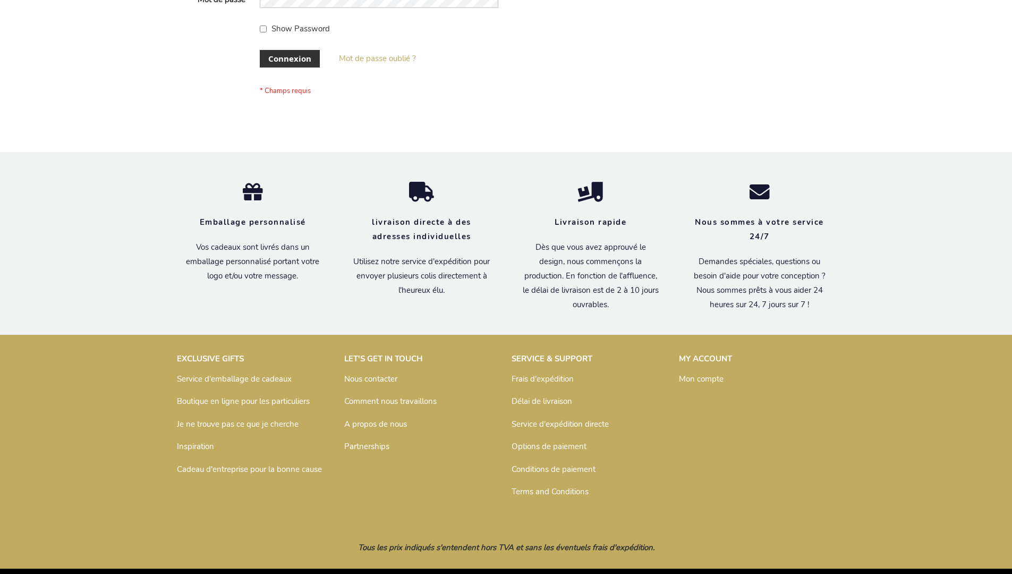
scroll to position [366, 0]
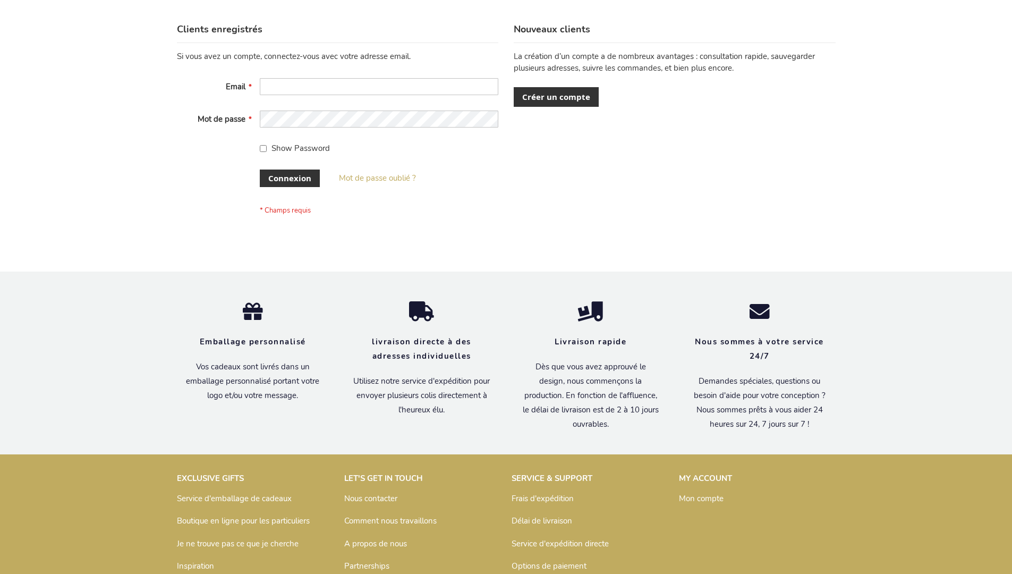
scroll to position [366, 0]
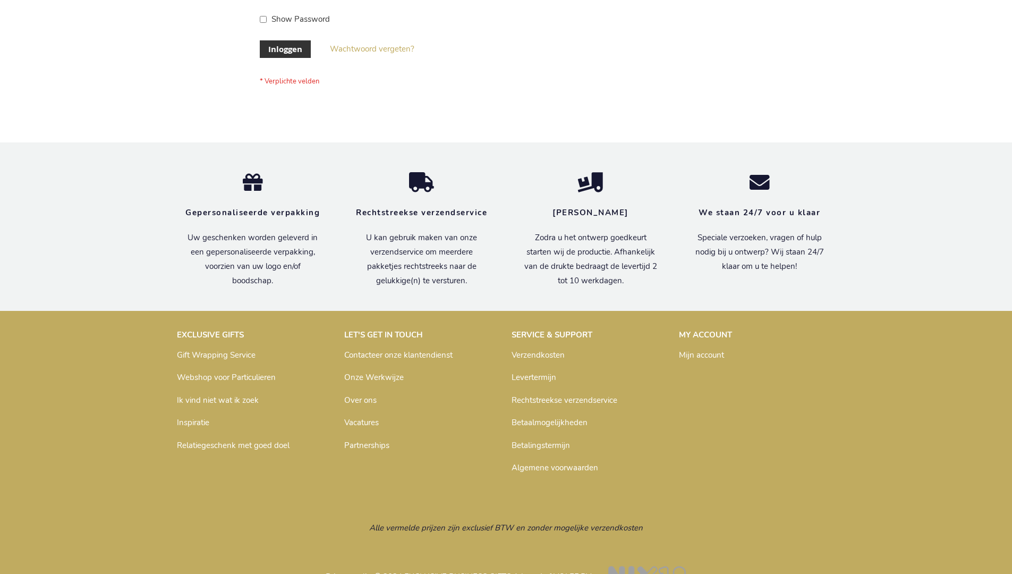
scroll to position [361, 0]
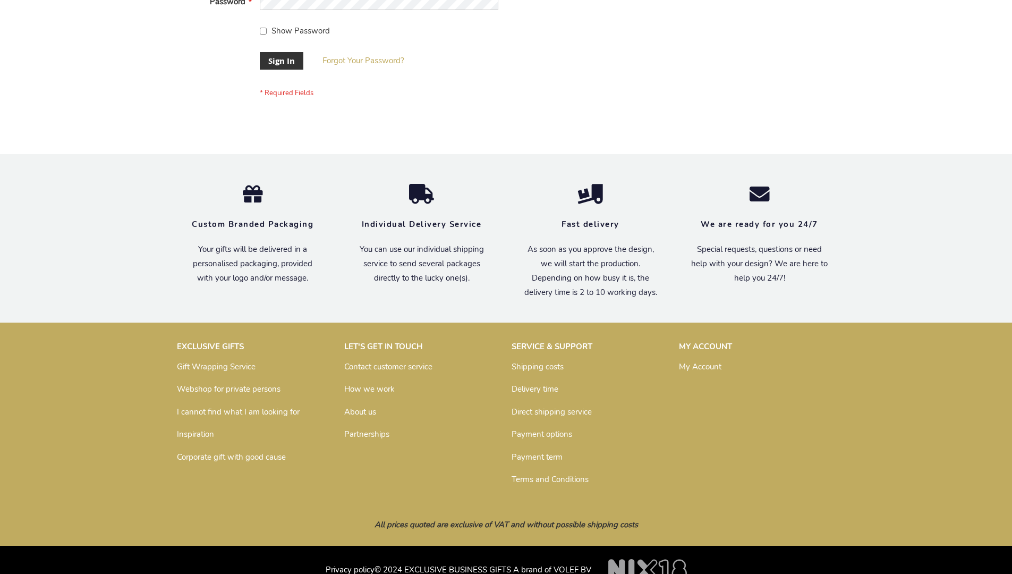
scroll to position [341, 0]
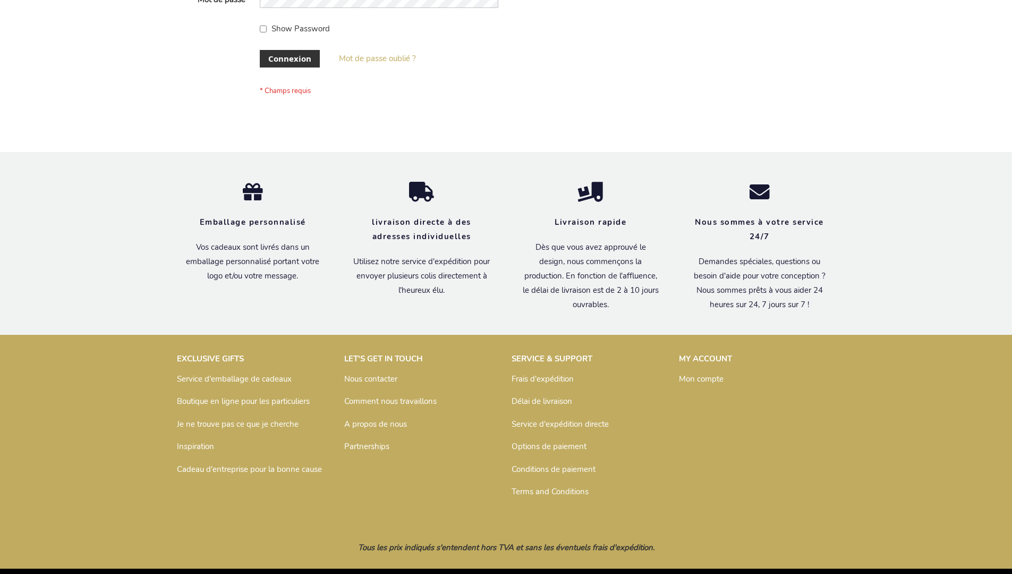
scroll to position [366, 0]
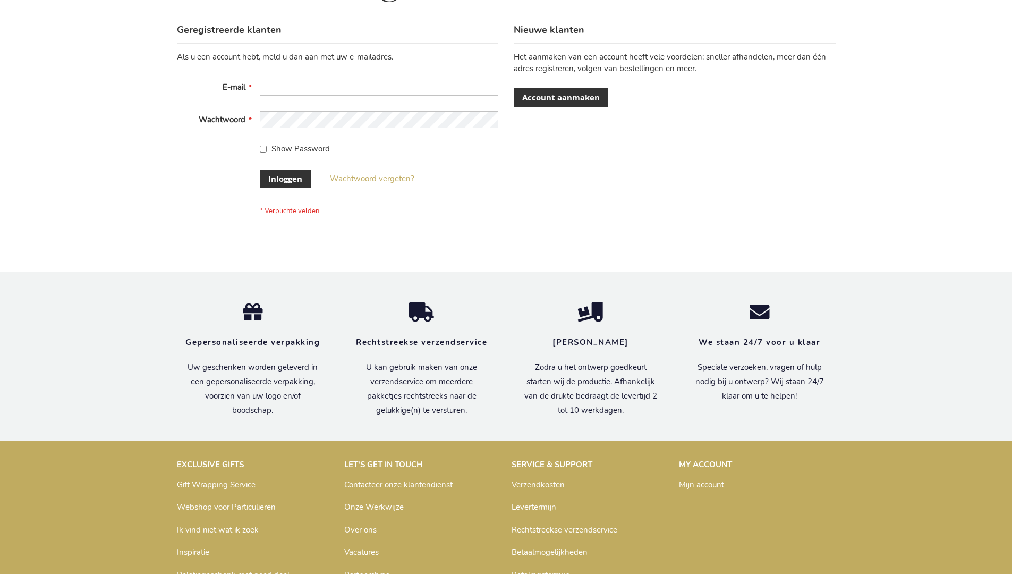
scroll to position [361, 0]
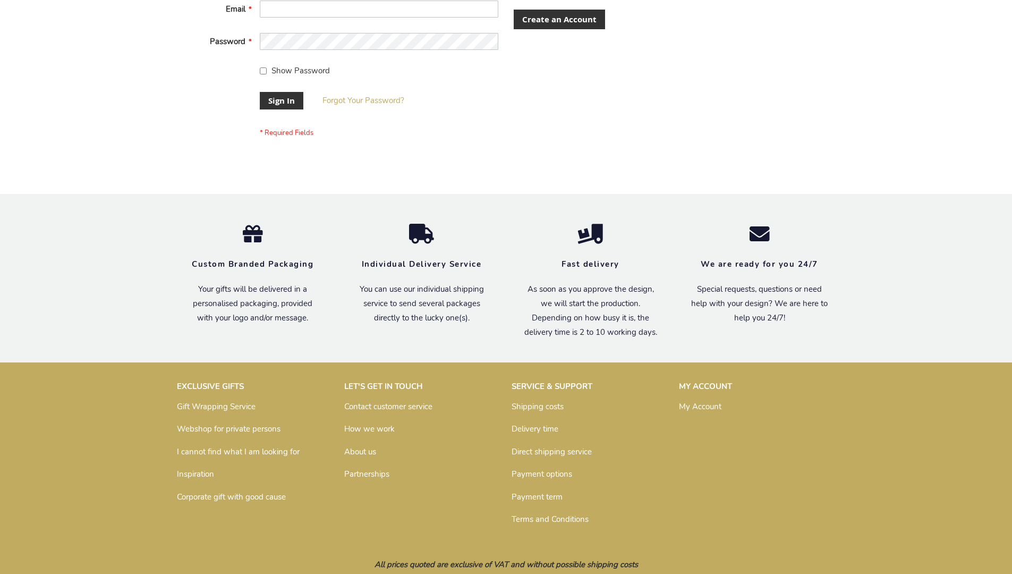
scroll to position [341, 0]
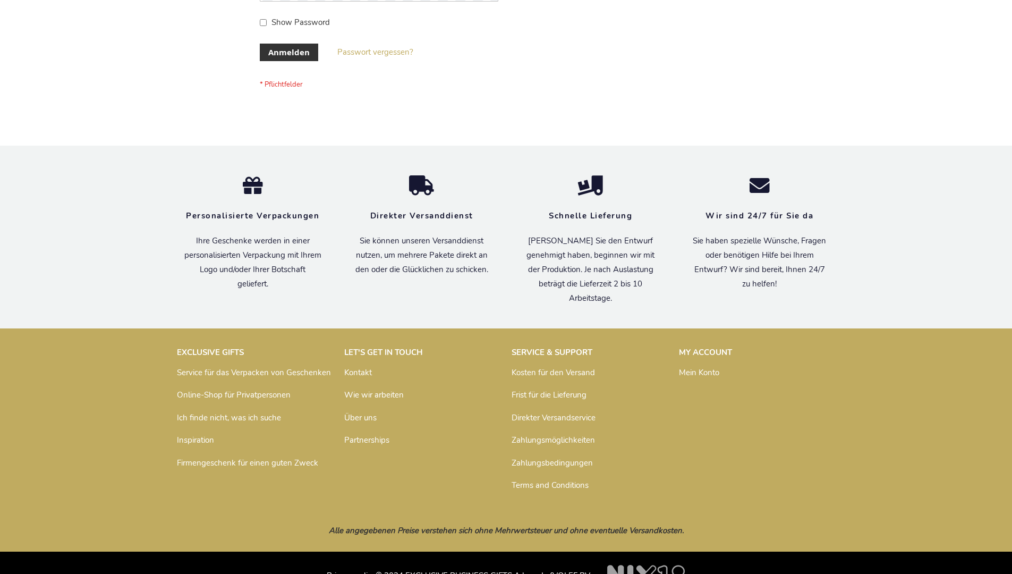
scroll to position [356, 0]
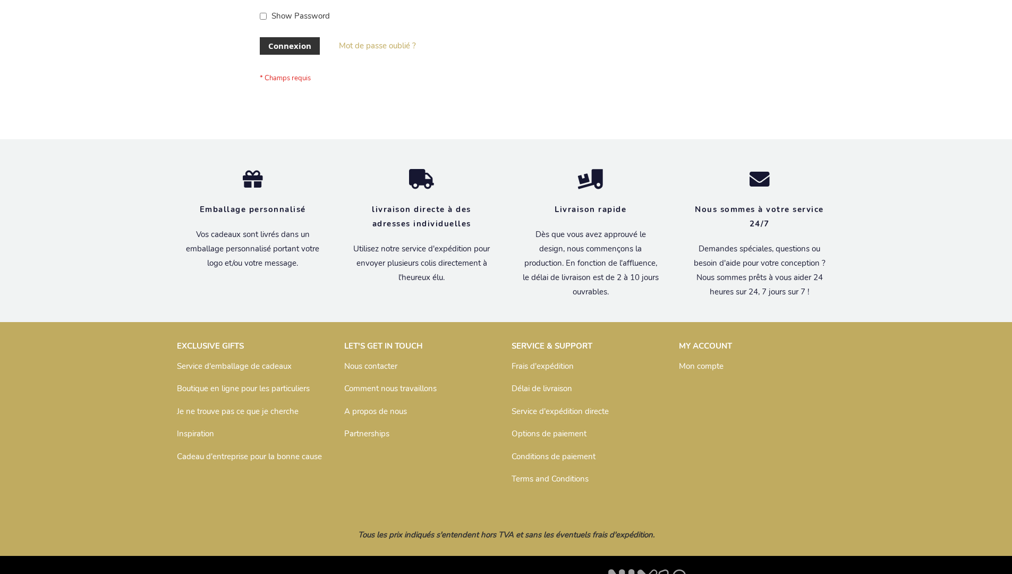
scroll to position [366, 0]
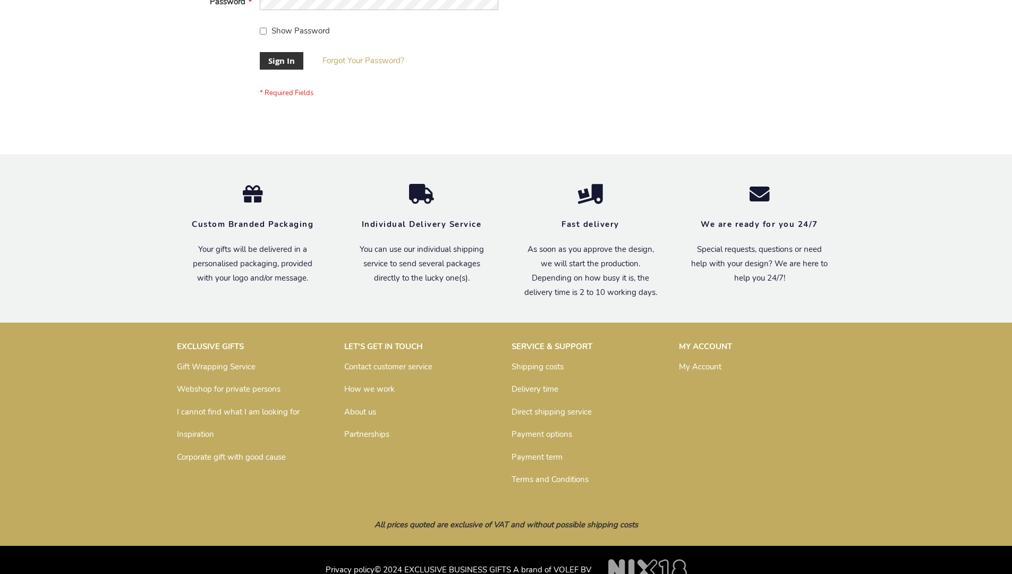
scroll to position [341, 0]
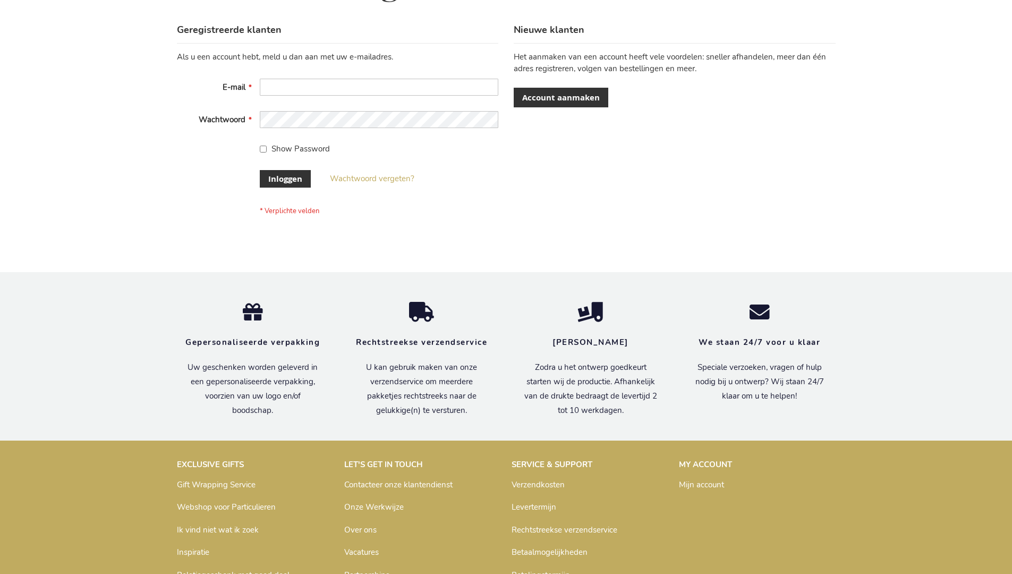
scroll to position [361, 0]
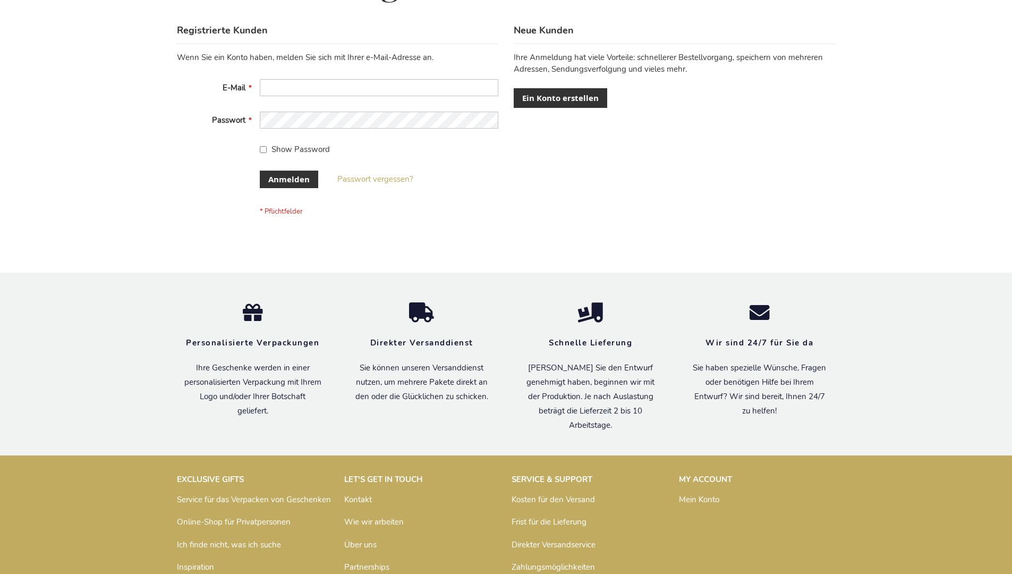
scroll to position [356, 0]
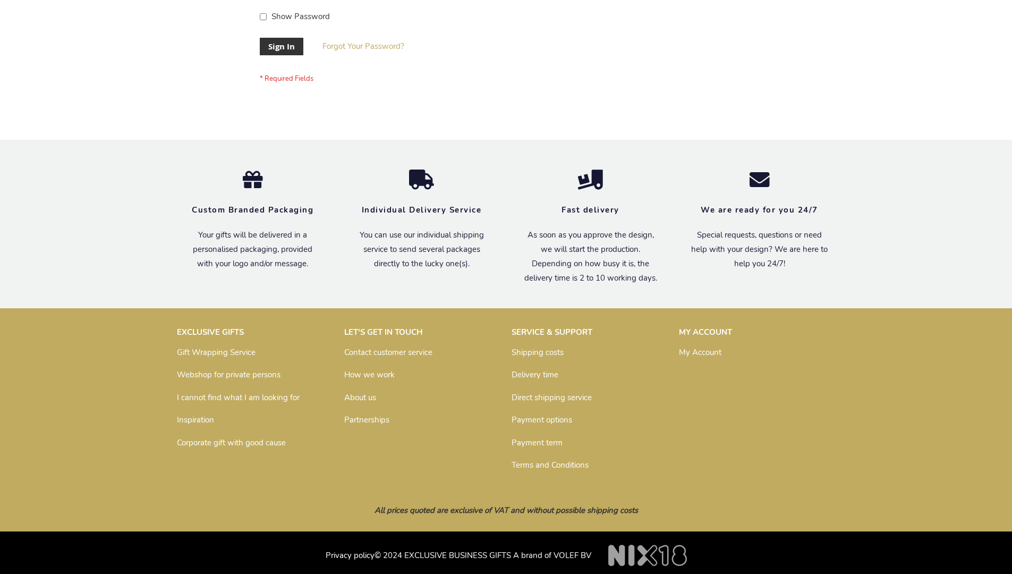
scroll to position [341, 0]
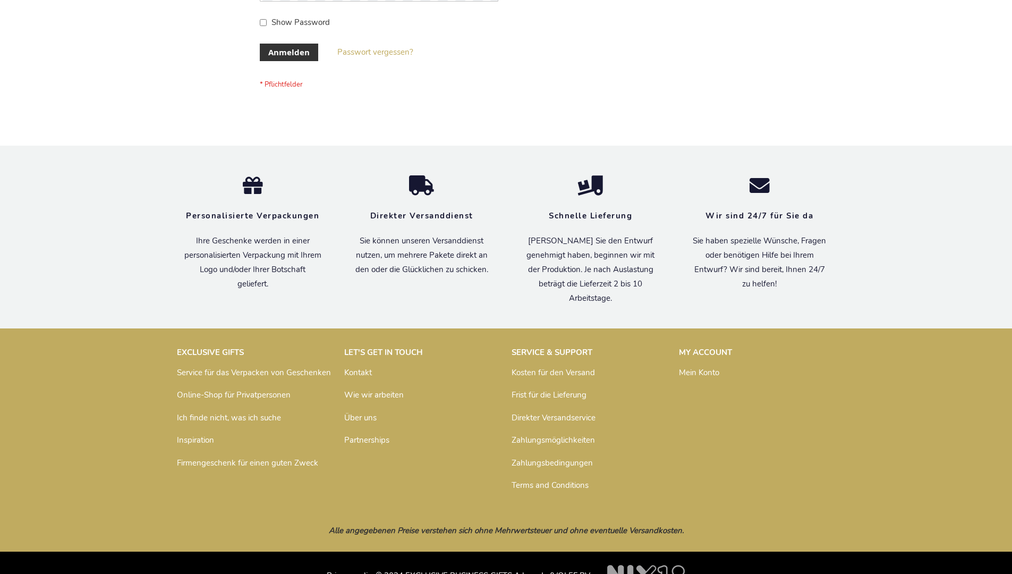
scroll to position [356, 0]
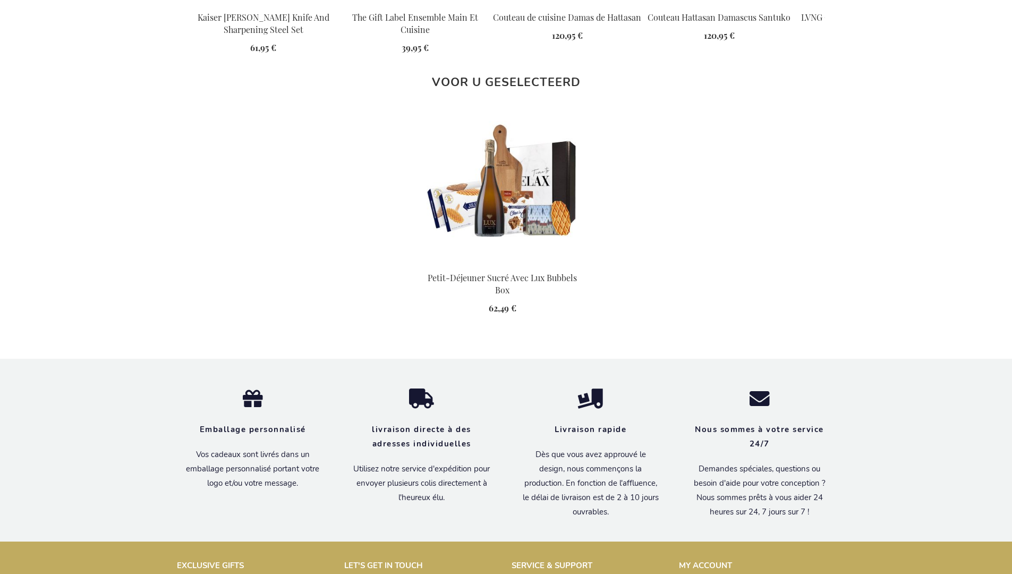
scroll to position [1471, 0]
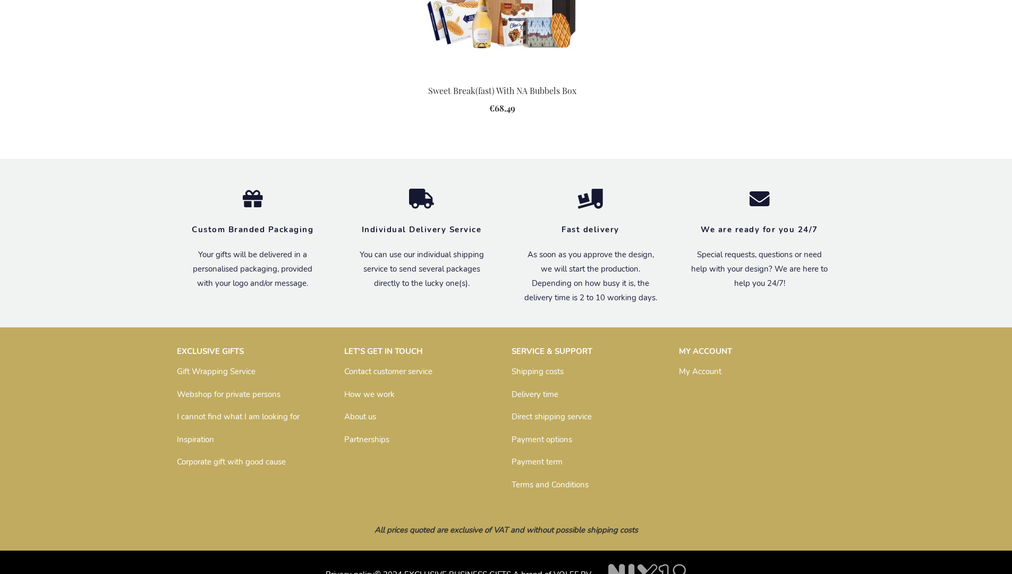
scroll to position [1394, 0]
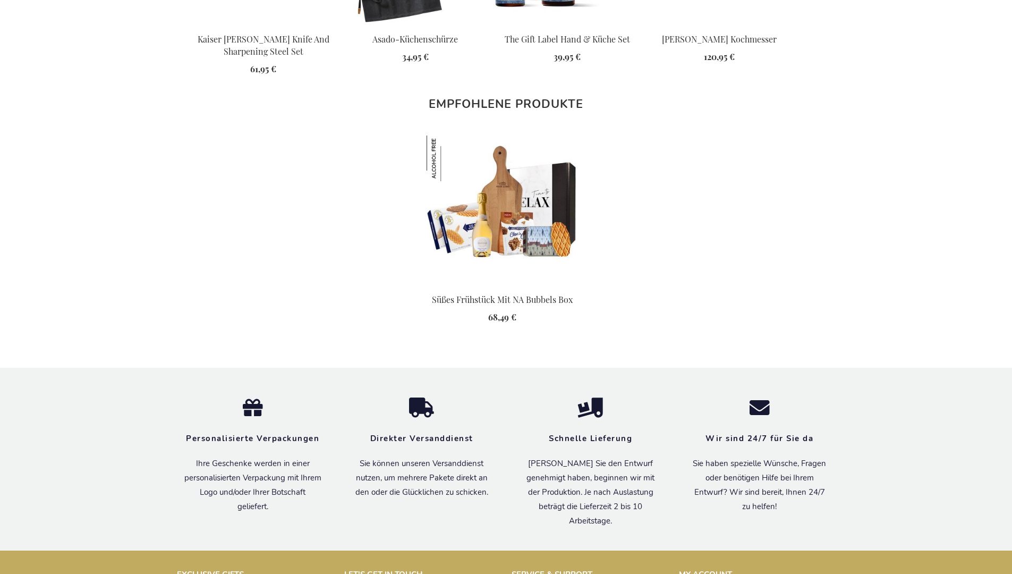
scroll to position [1460, 0]
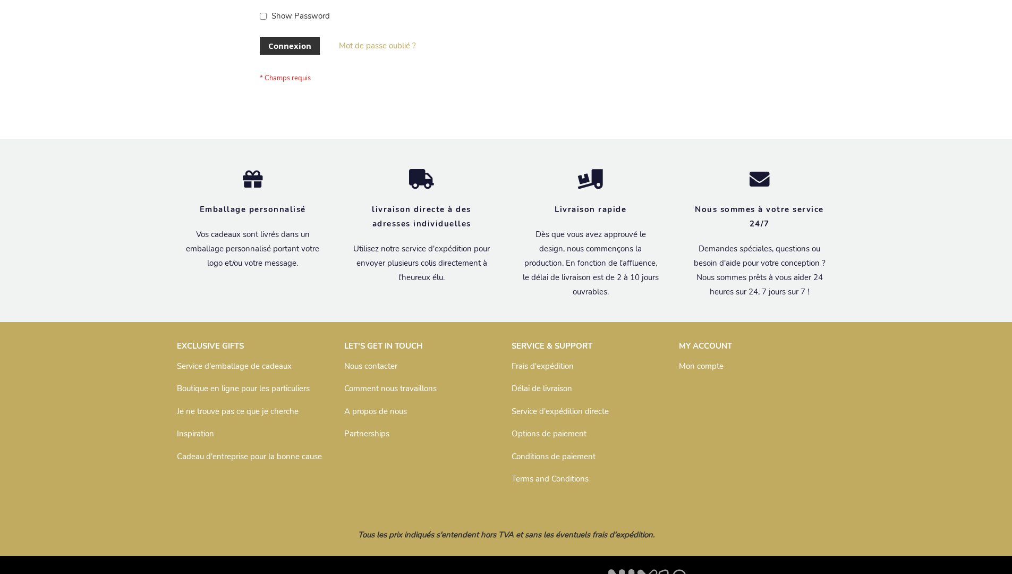
scroll to position [366, 0]
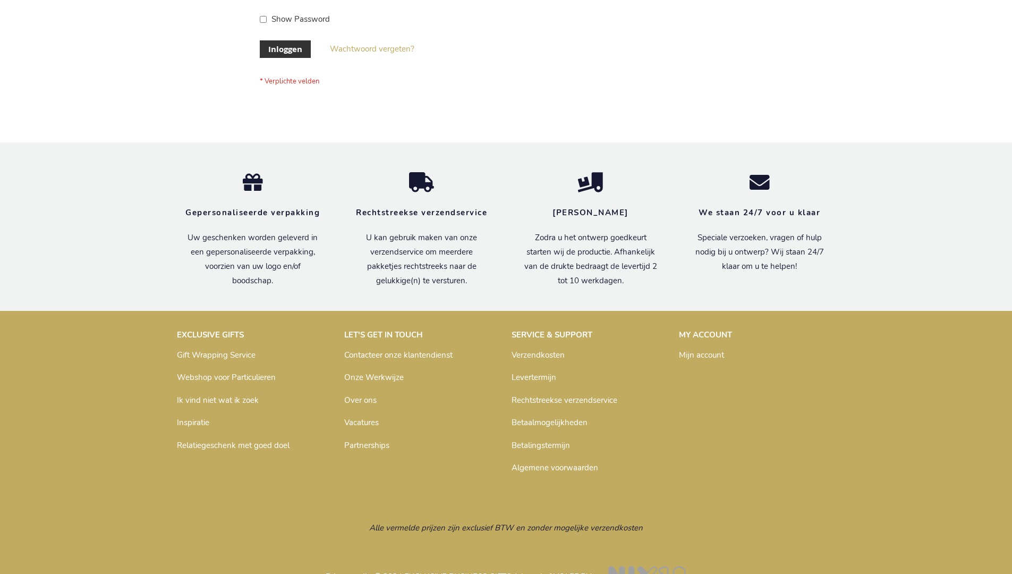
scroll to position [361, 0]
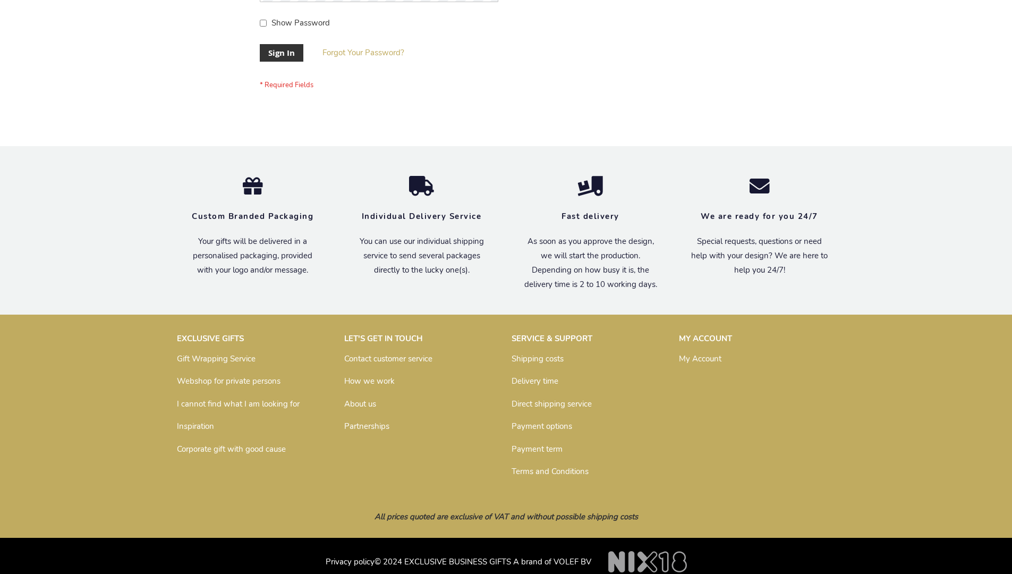
scroll to position [341, 0]
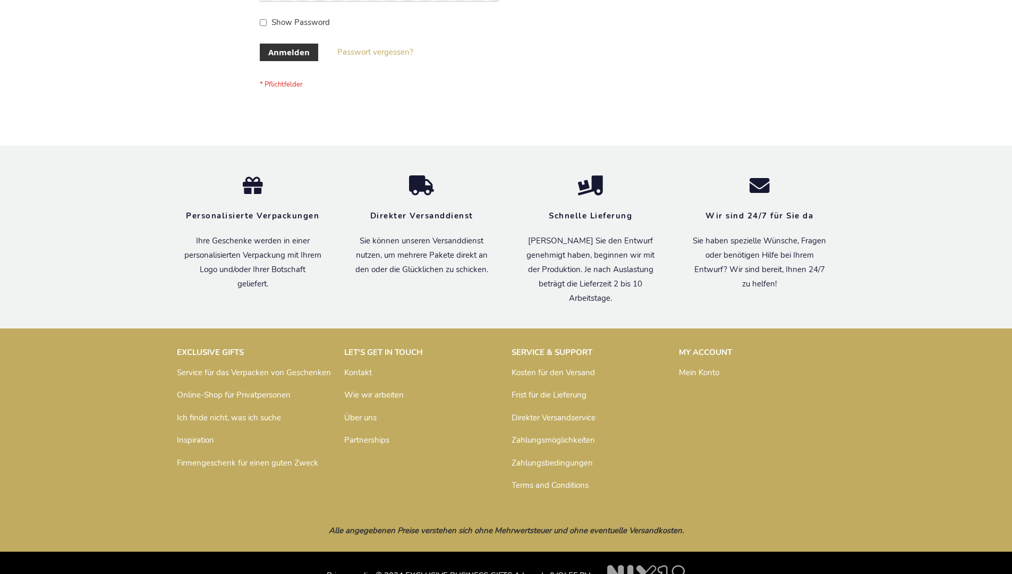
scroll to position [356, 0]
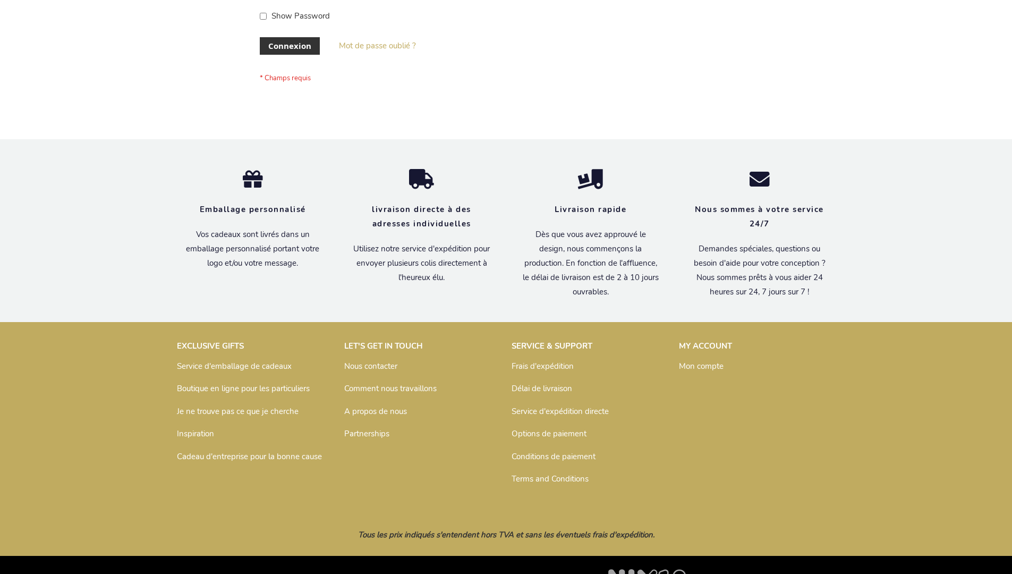
scroll to position [366, 0]
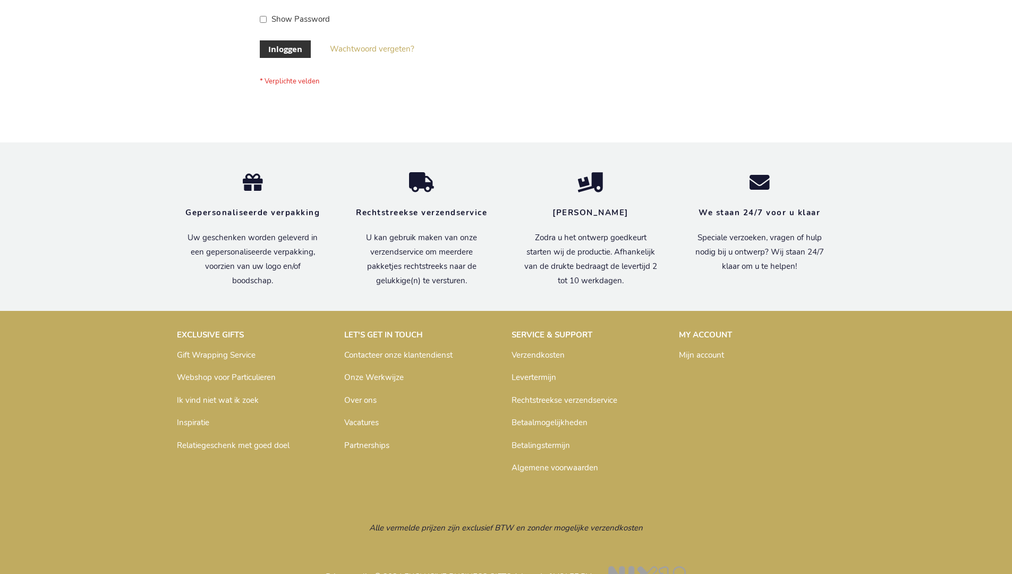
scroll to position [361, 0]
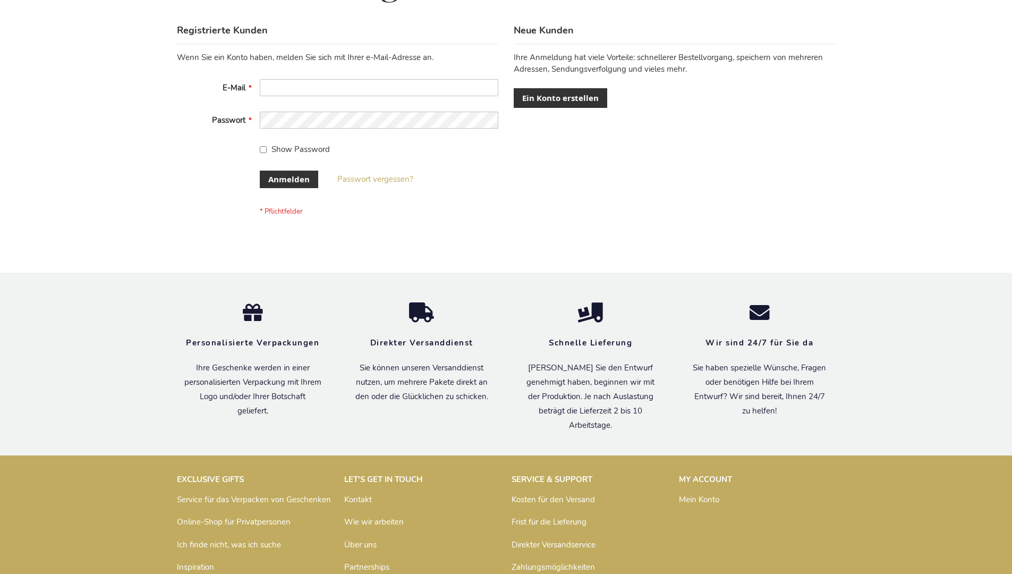
scroll to position [356, 0]
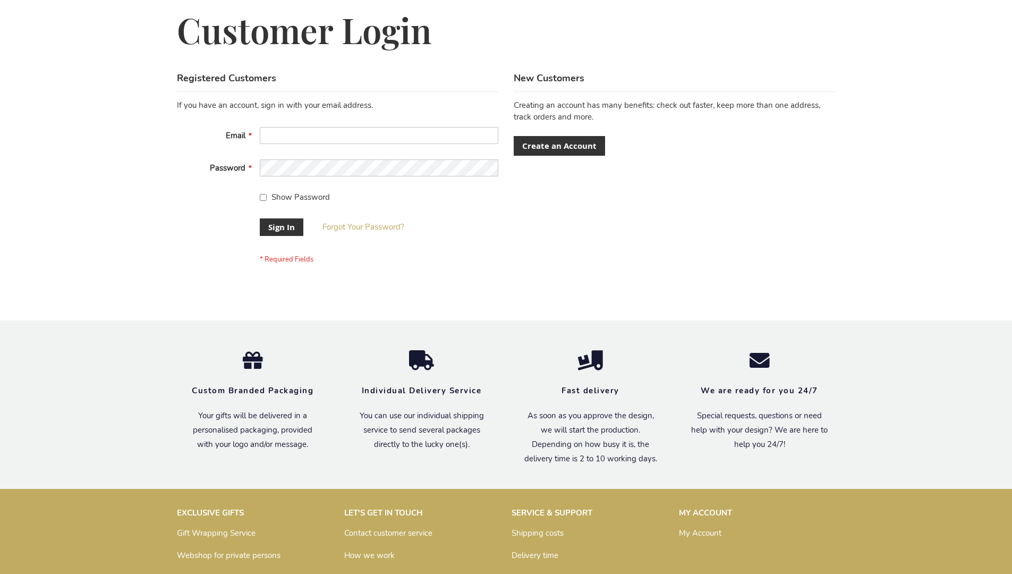
scroll to position [341, 0]
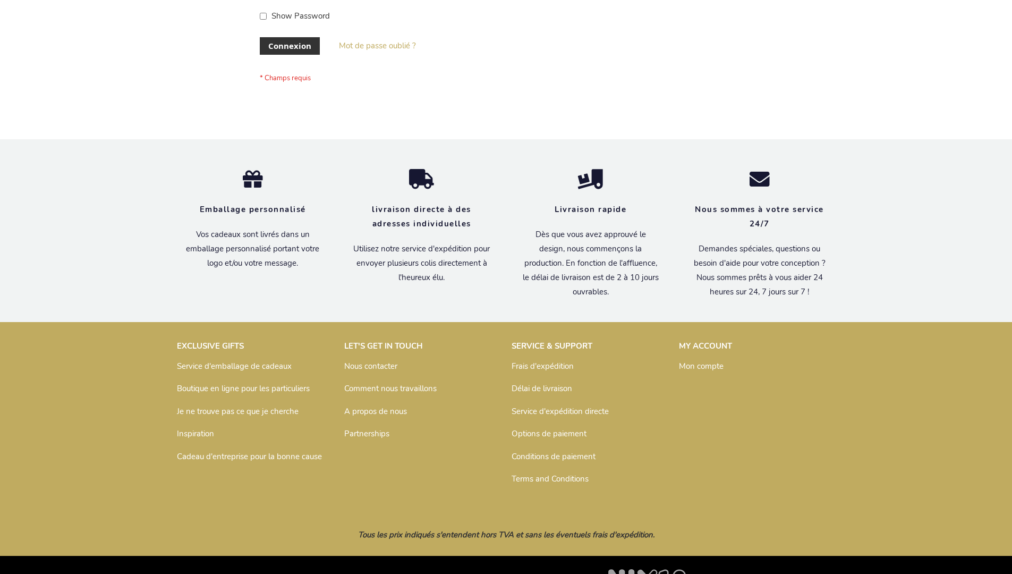
scroll to position [366, 0]
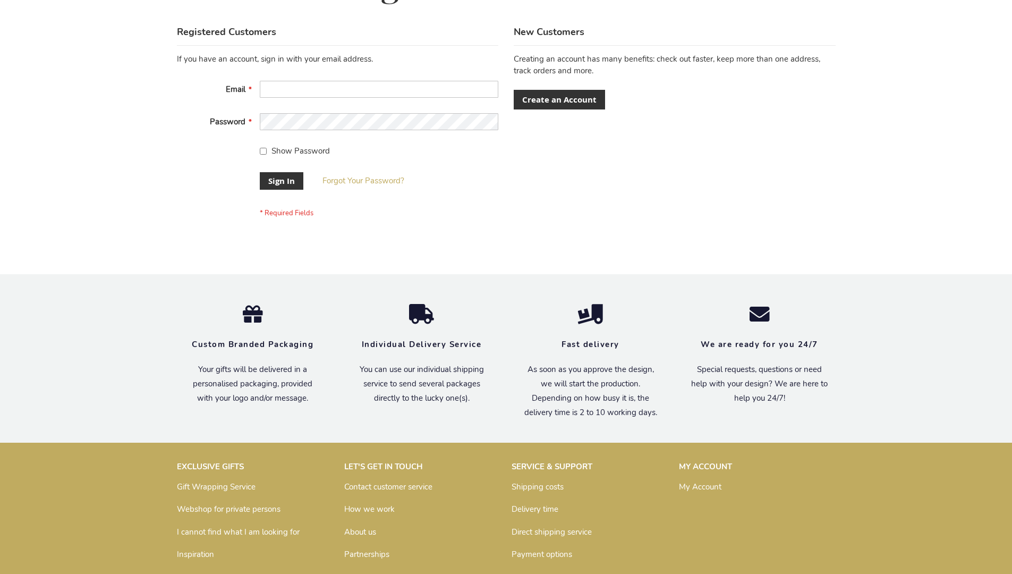
scroll to position [341, 0]
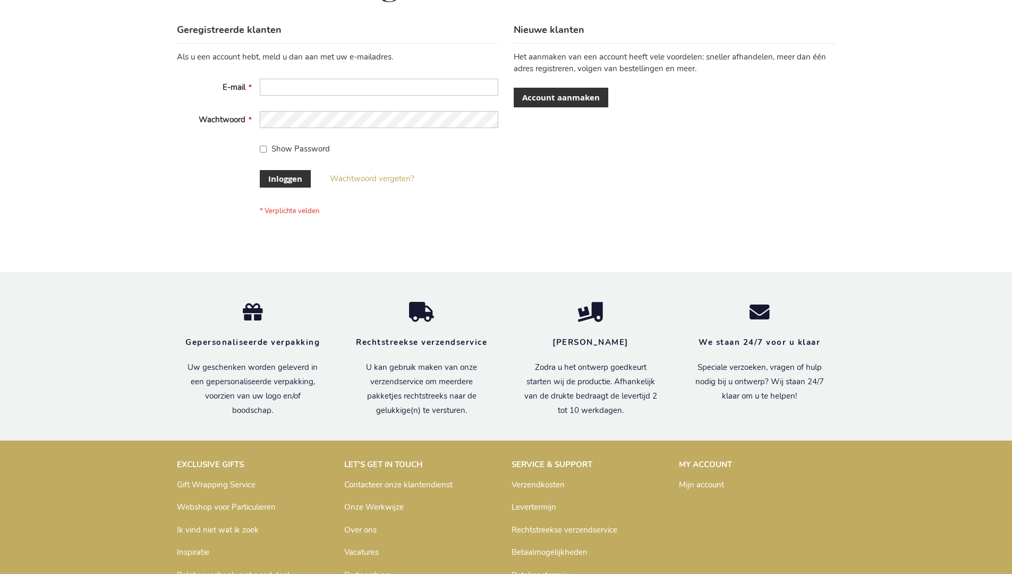
scroll to position [361, 0]
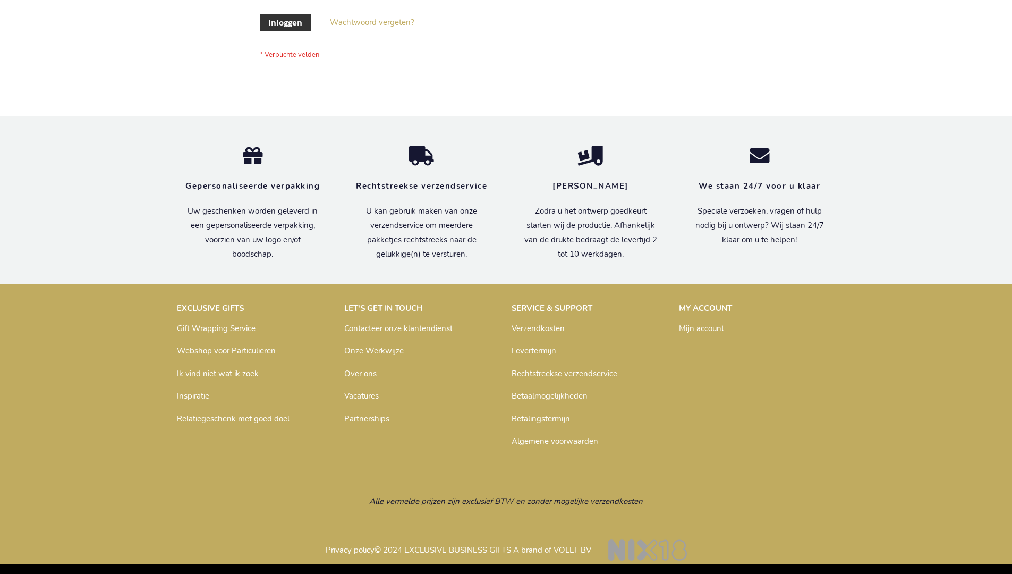
scroll to position [361, 0]
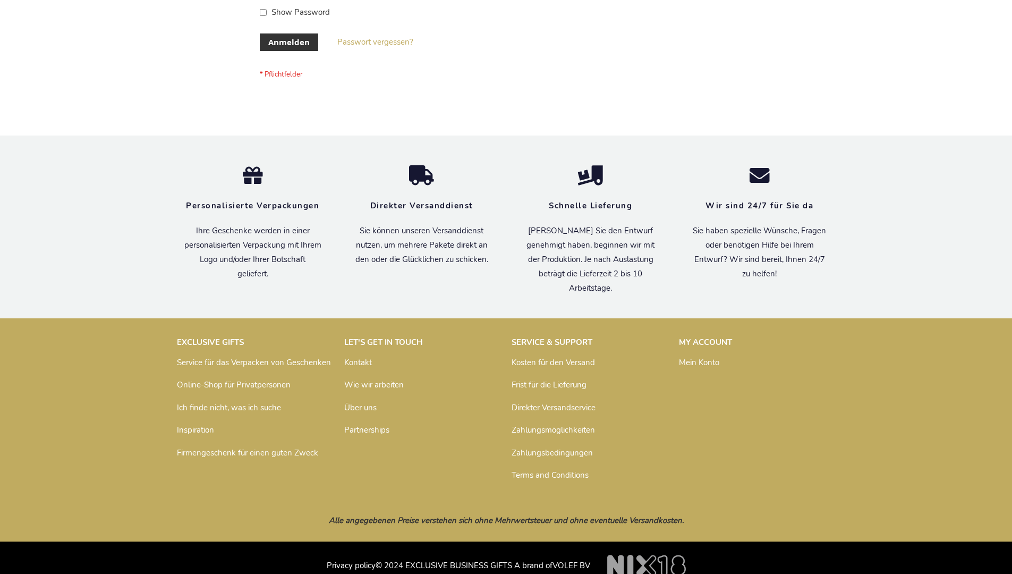
scroll to position [356, 0]
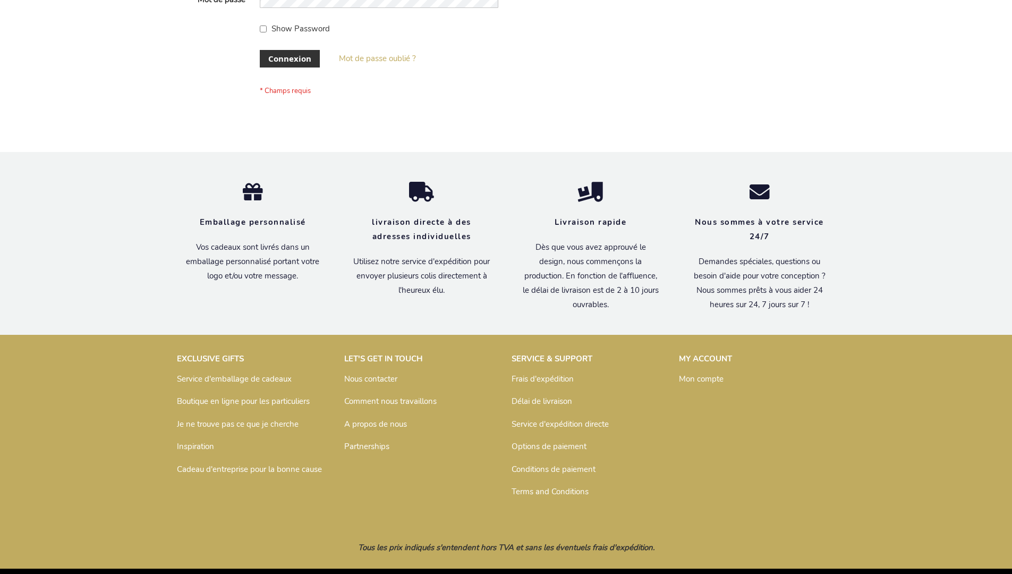
scroll to position [366, 0]
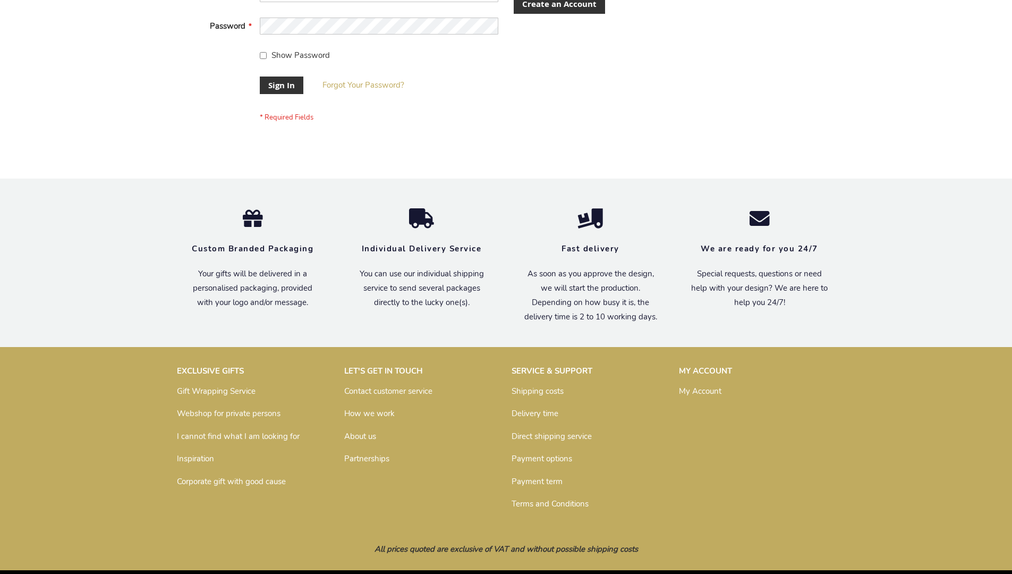
scroll to position [341, 0]
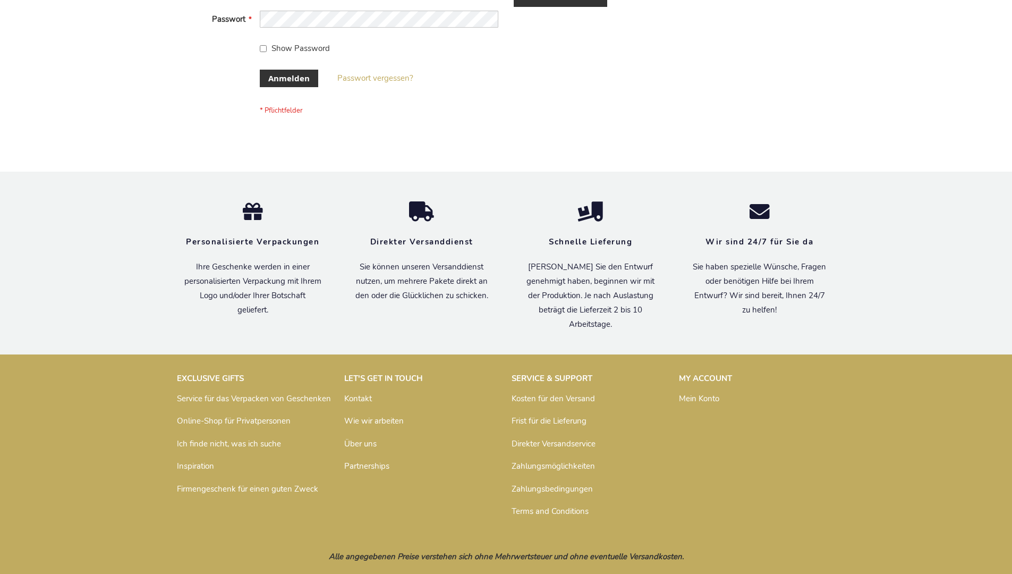
scroll to position [356, 0]
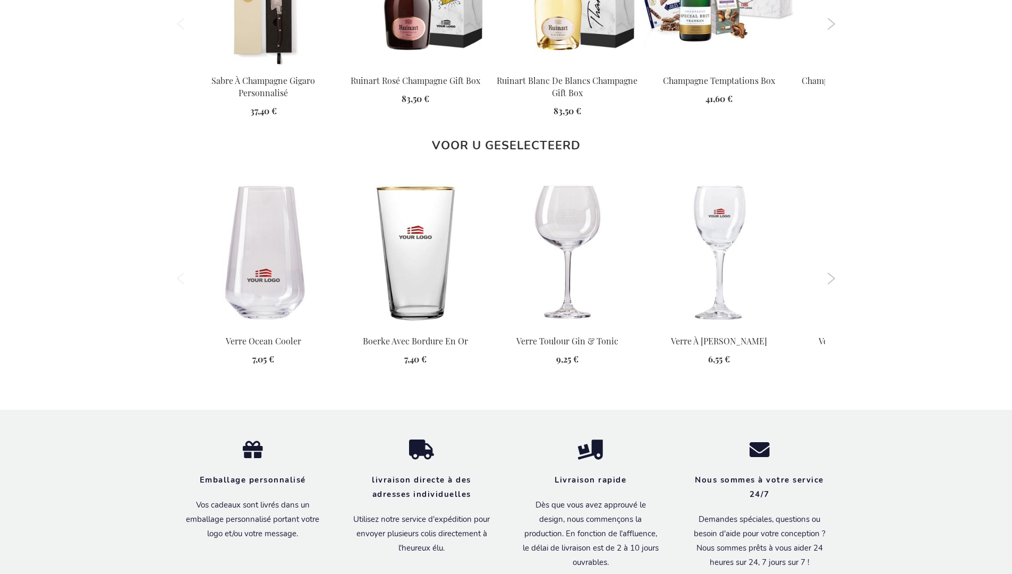
scroll to position [1297, 0]
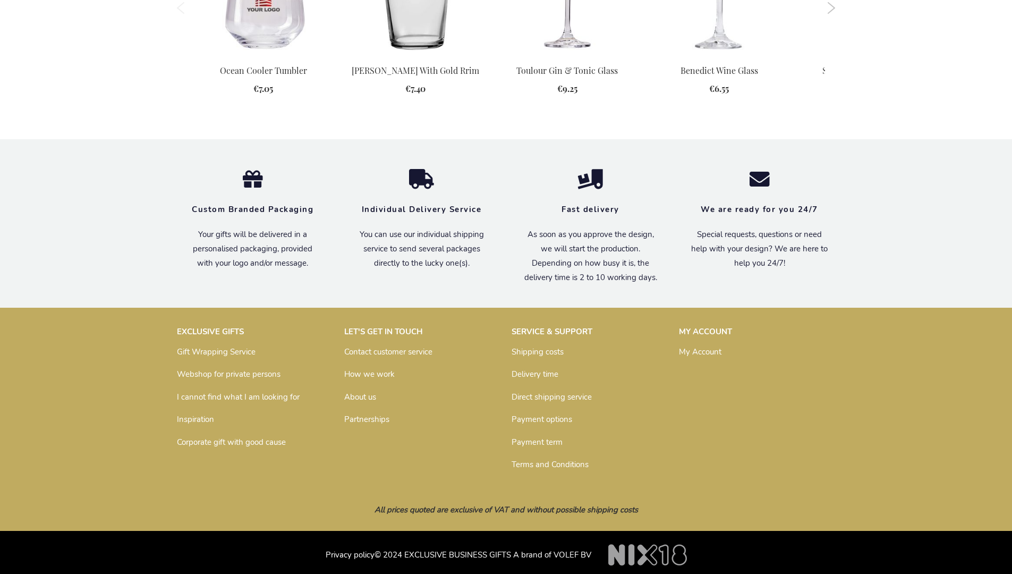
scroll to position [1272, 0]
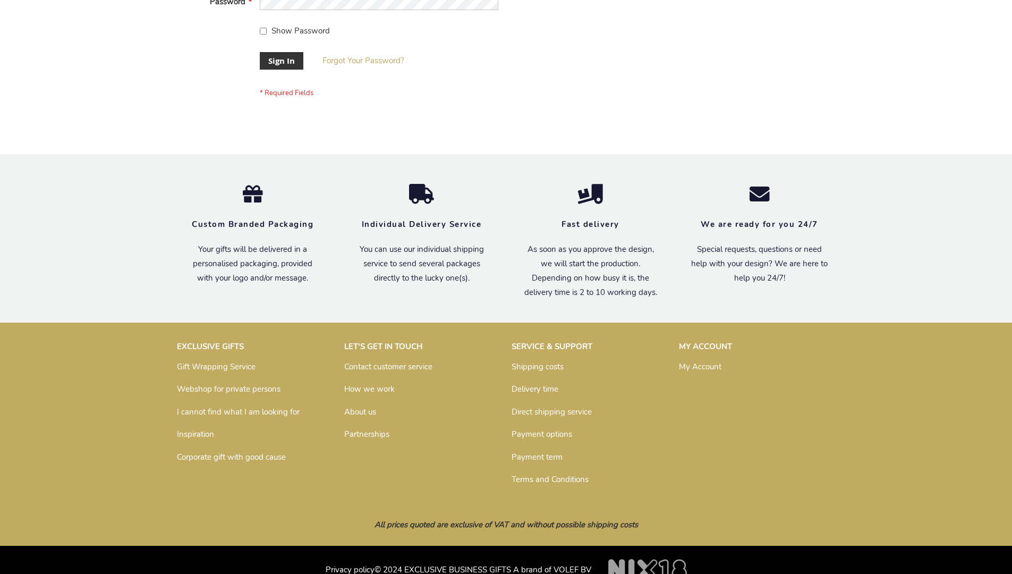
scroll to position [341, 0]
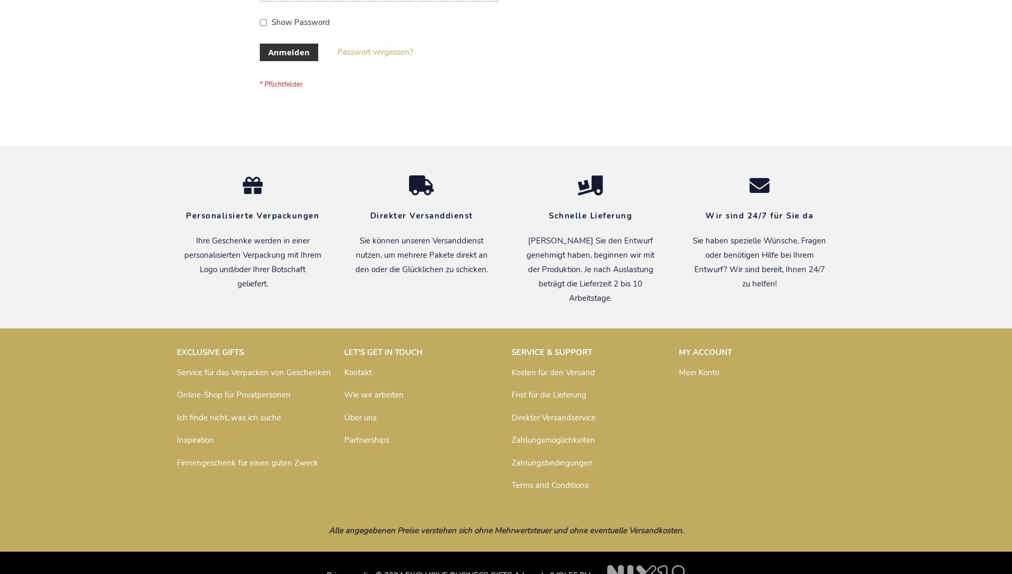
scroll to position [356, 0]
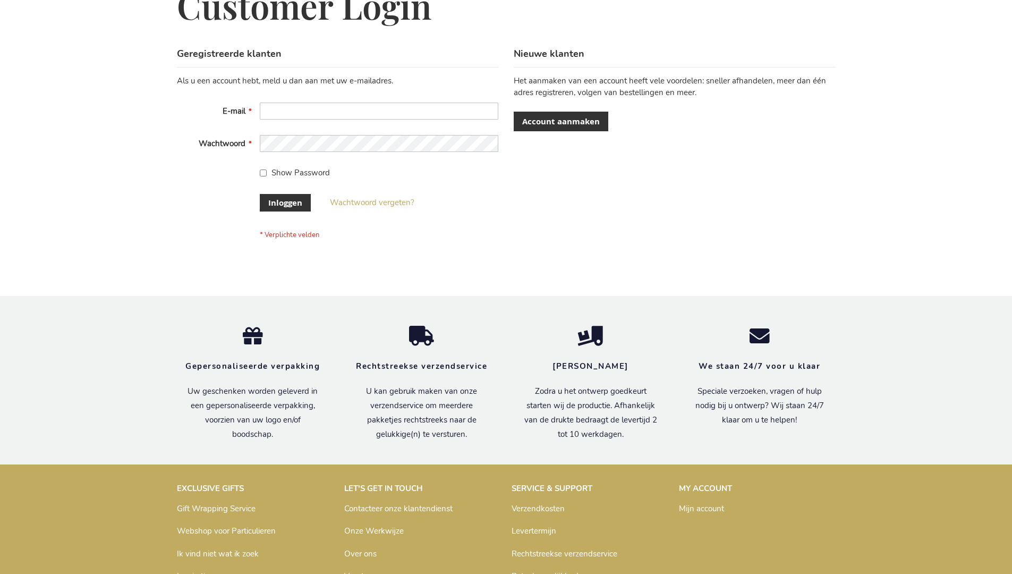
scroll to position [361, 0]
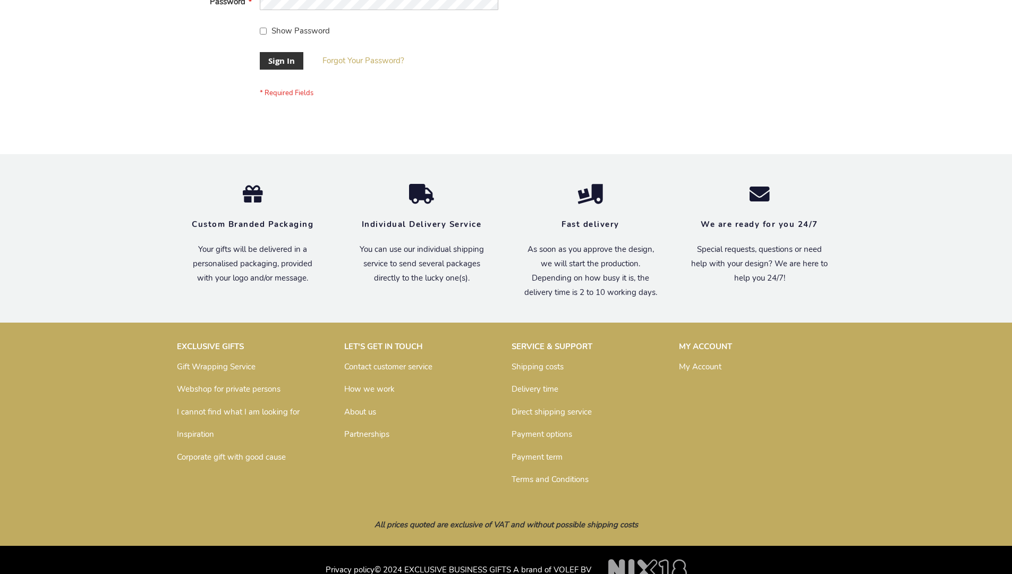
scroll to position [341, 0]
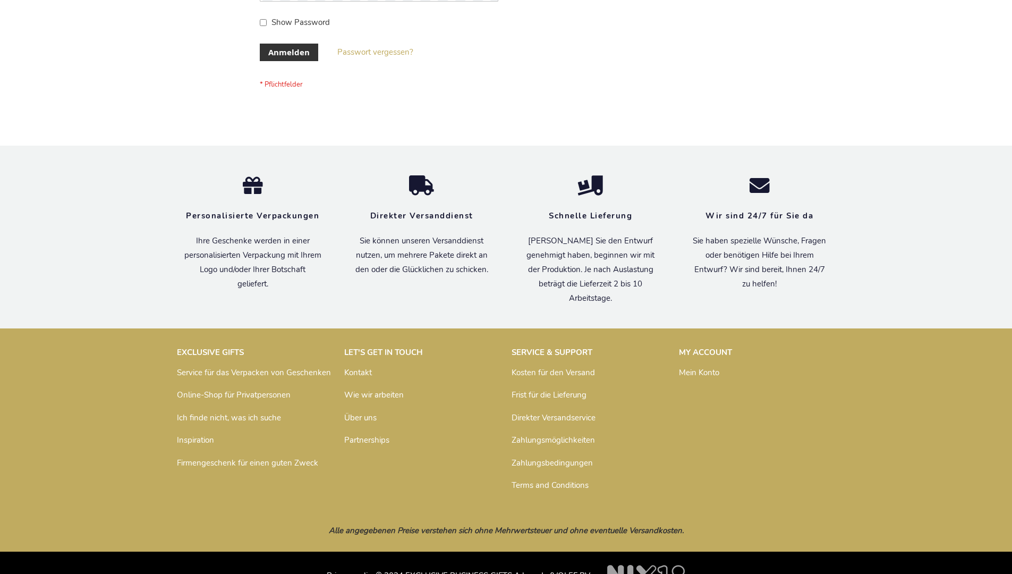
scroll to position [356, 0]
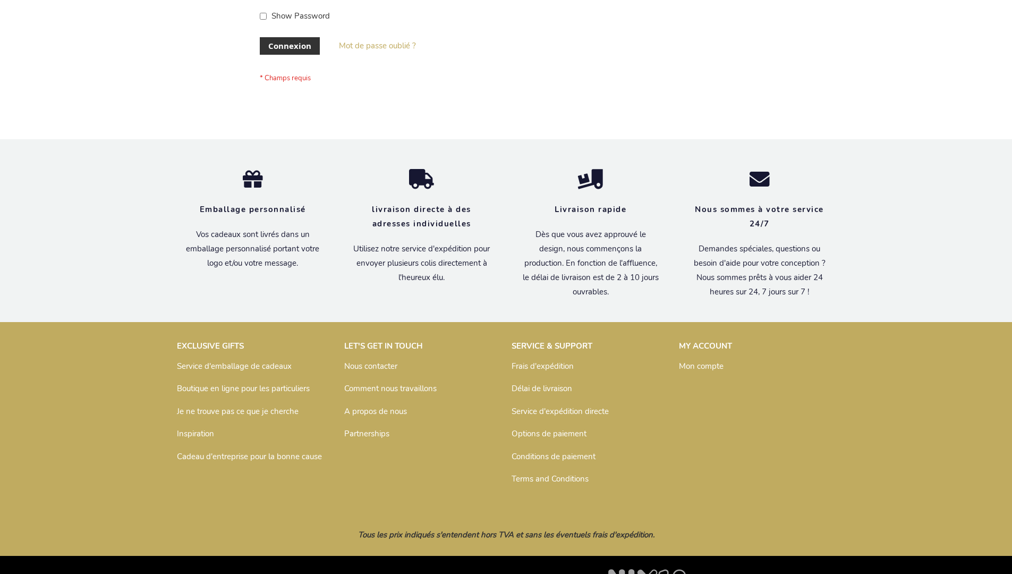
scroll to position [366, 0]
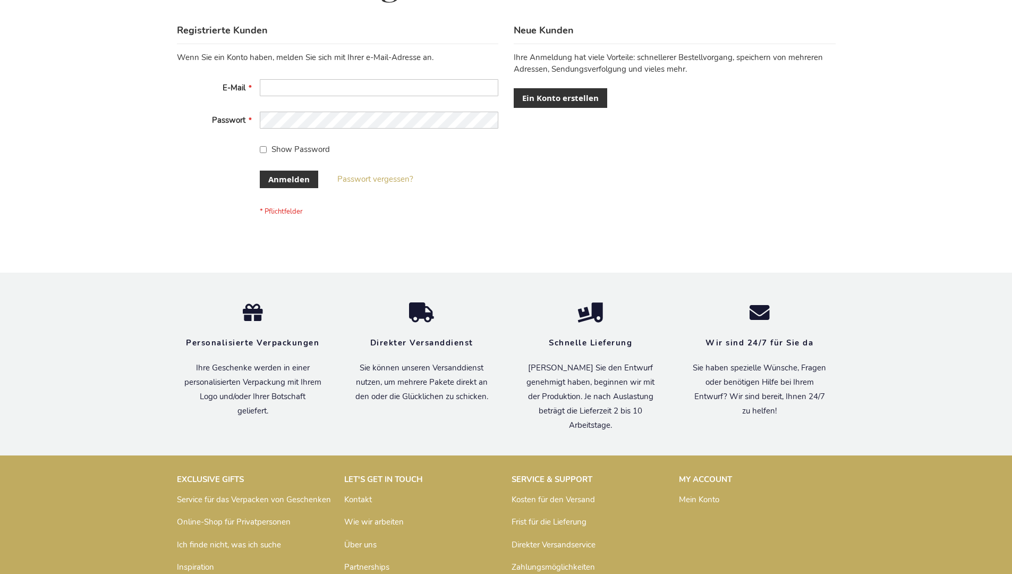
scroll to position [356, 0]
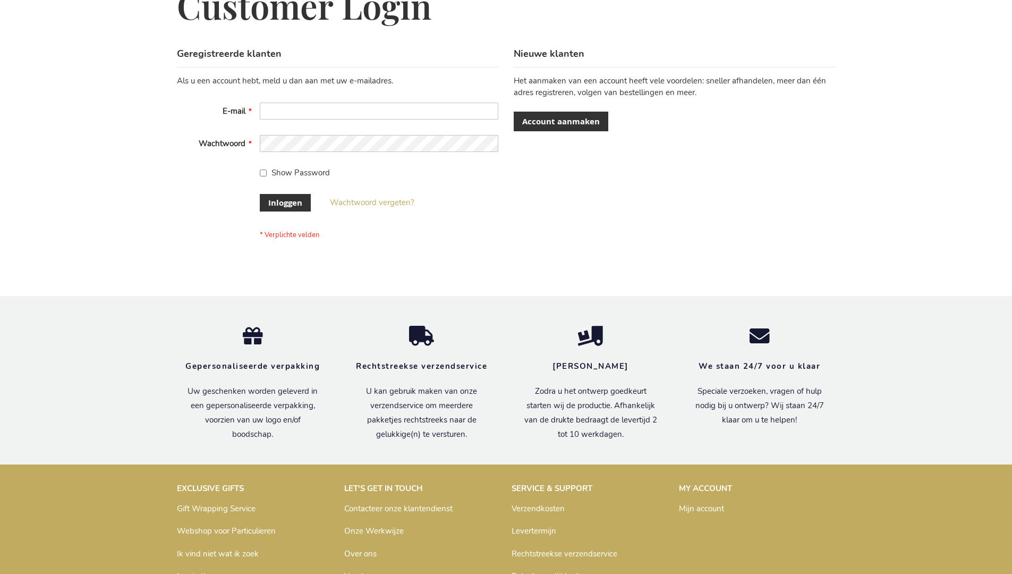
scroll to position [361, 0]
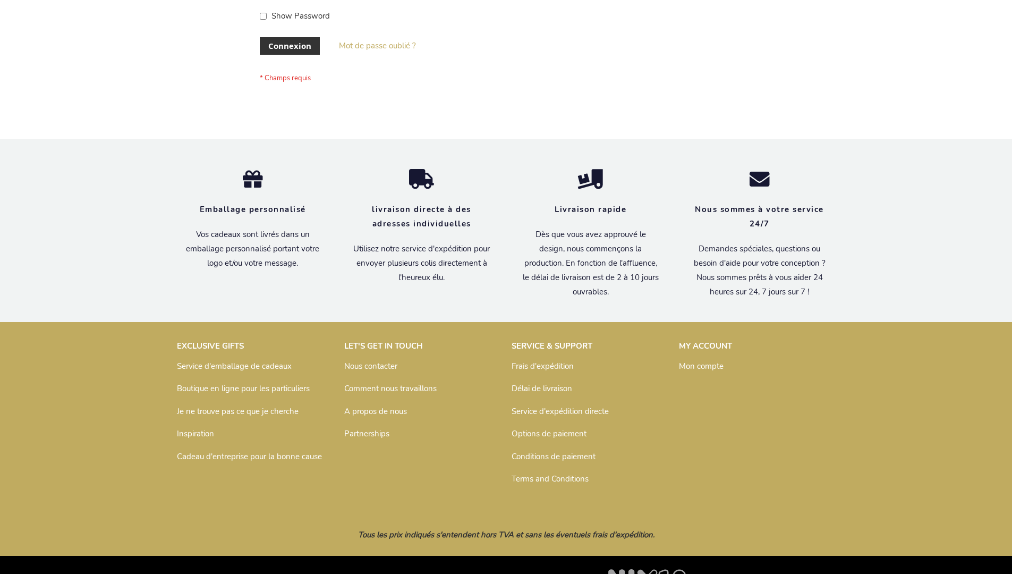
scroll to position [366, 0]
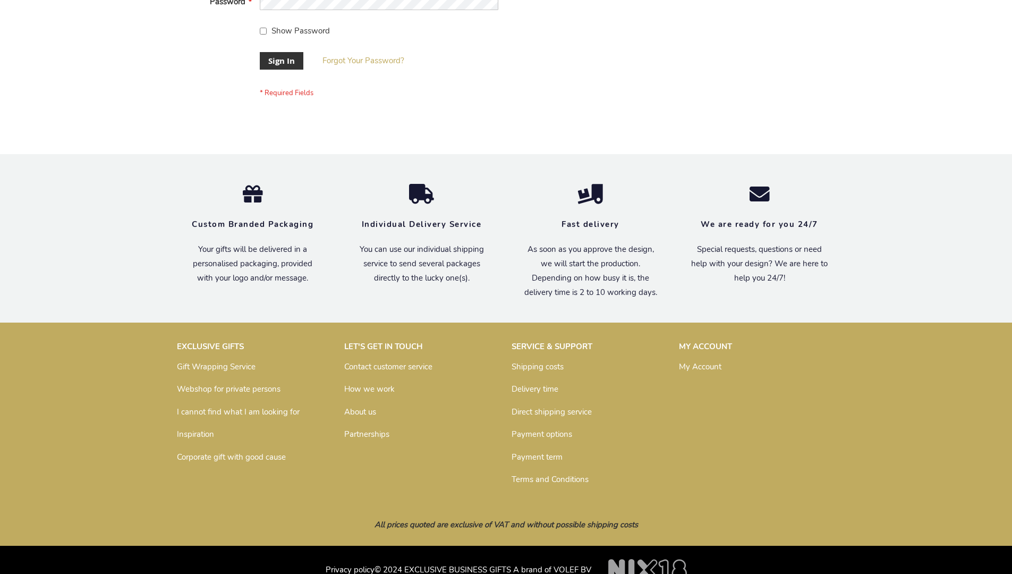
scroll to position [341, 0]
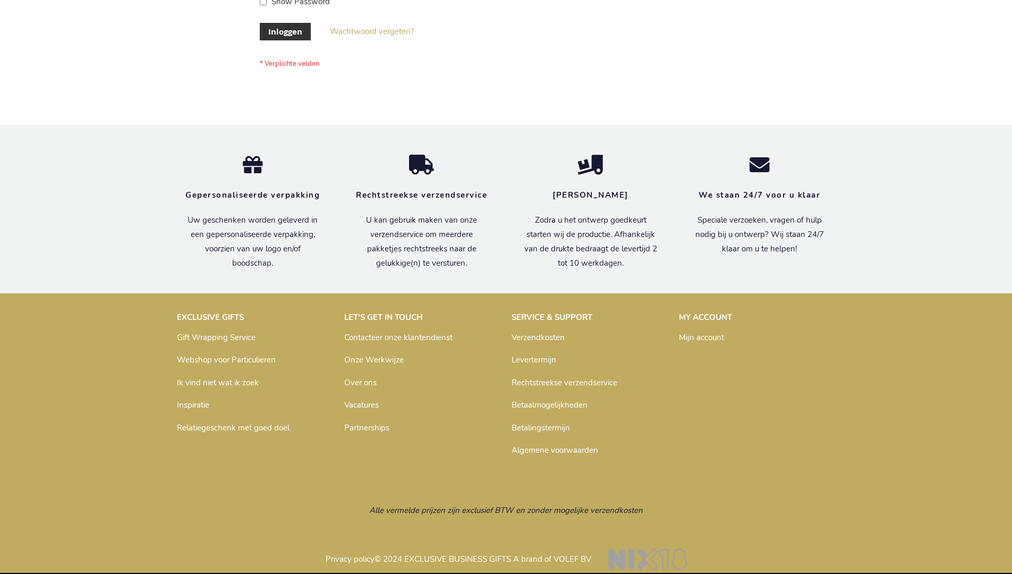
scroll to position [361, 0]
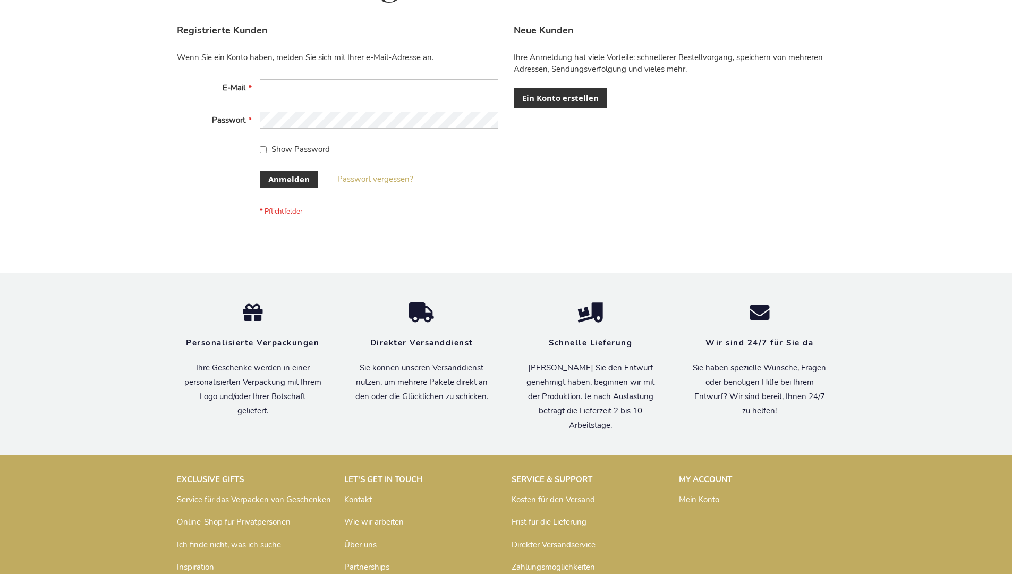
scroll to position [356, 0]
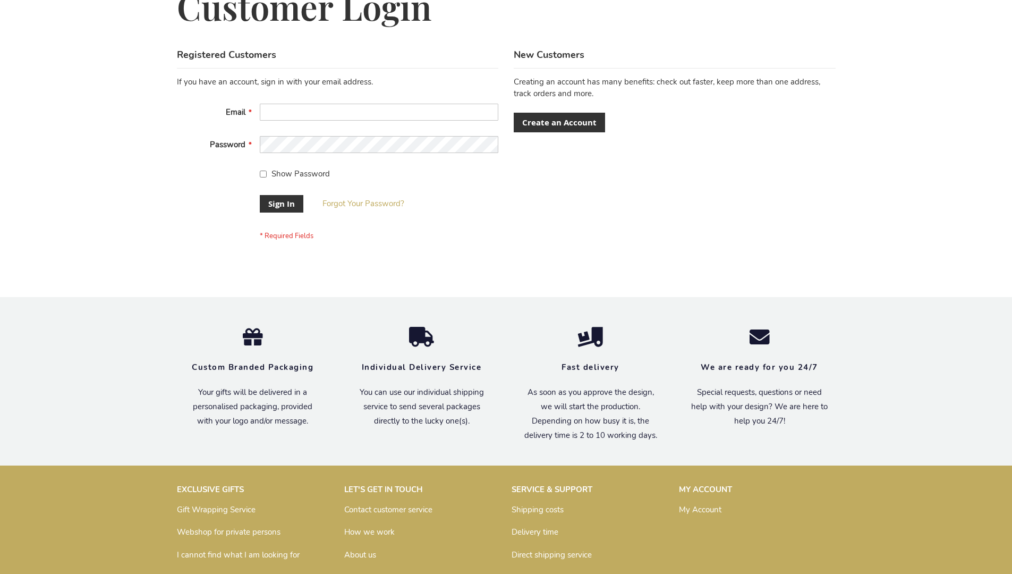
scroll to position [341, 0]
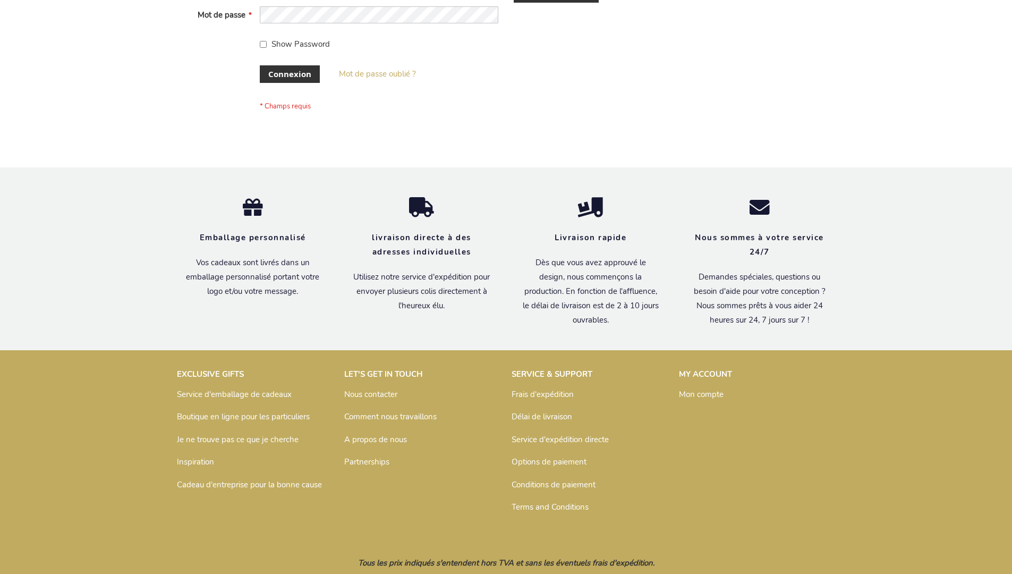
scroll to position [366, 0]
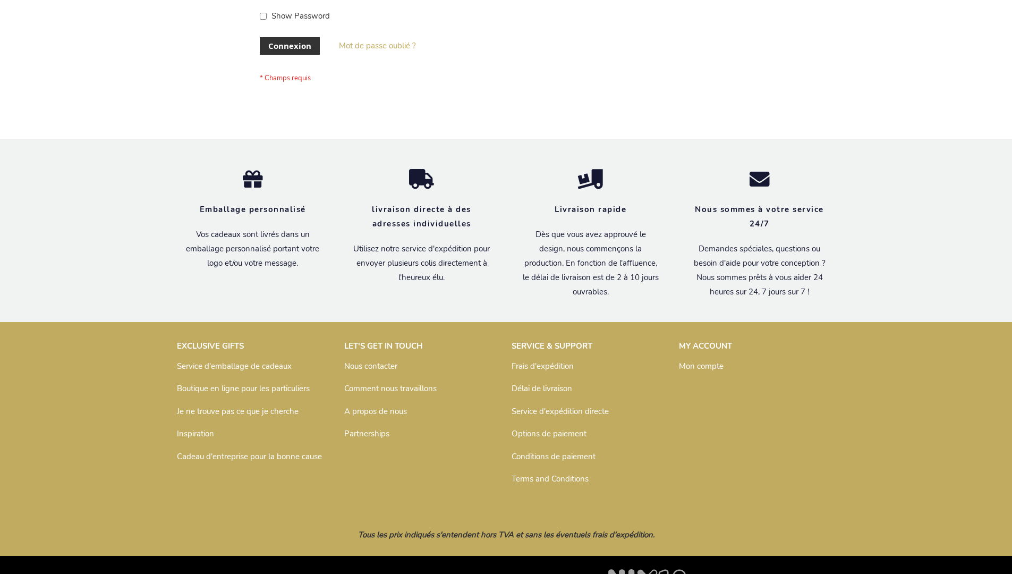
scroll to position [366, 0]
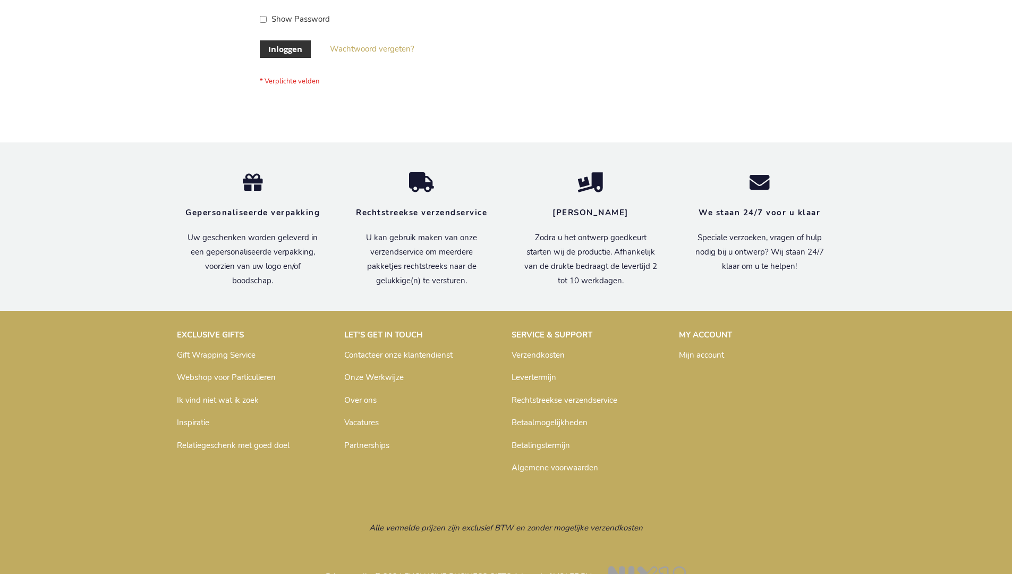
scroll to position [361, 0]
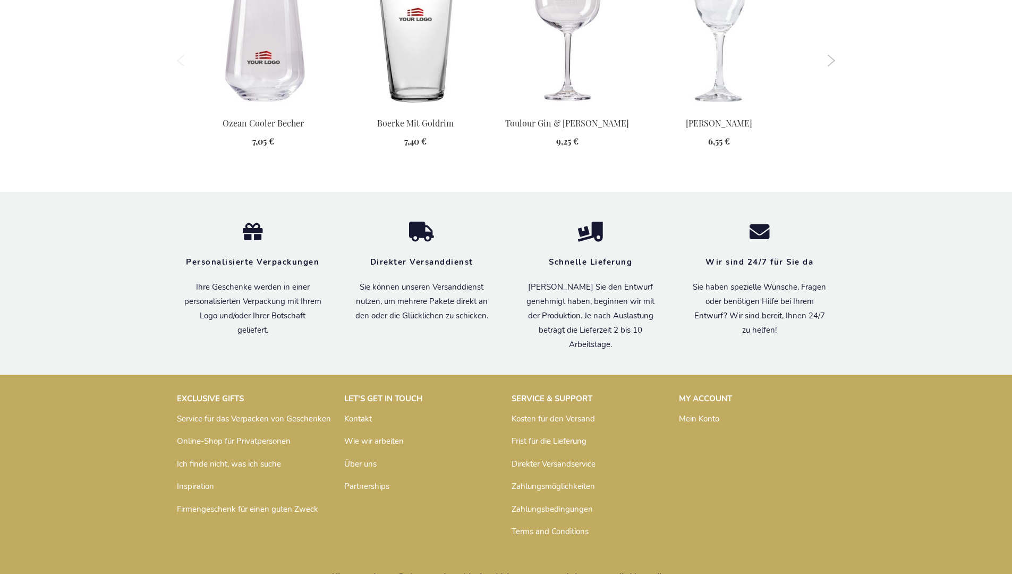
scroll to position [1286, 0]
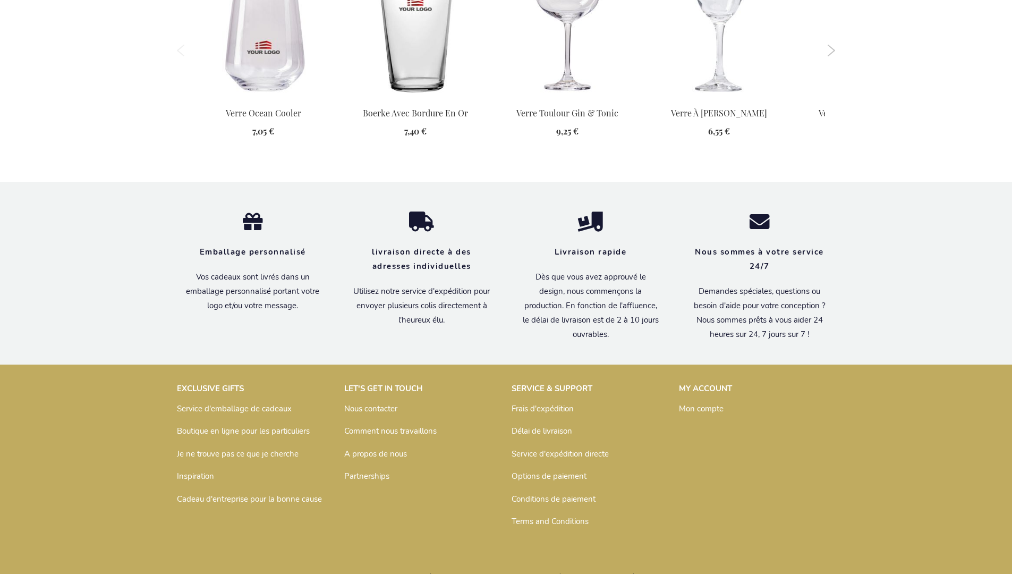
scroll to position [1297, 0]
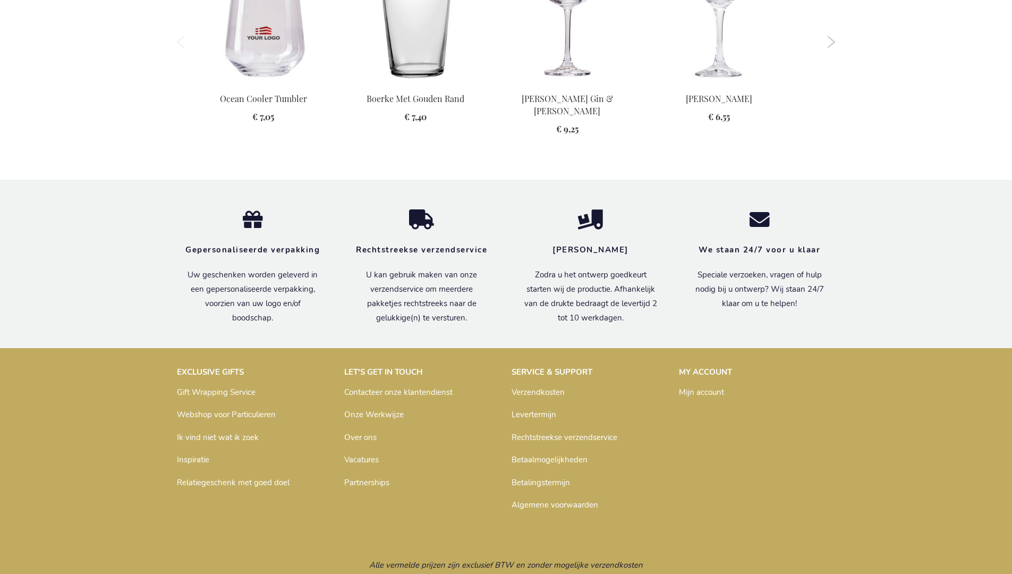
scroll to position [1291, 0]
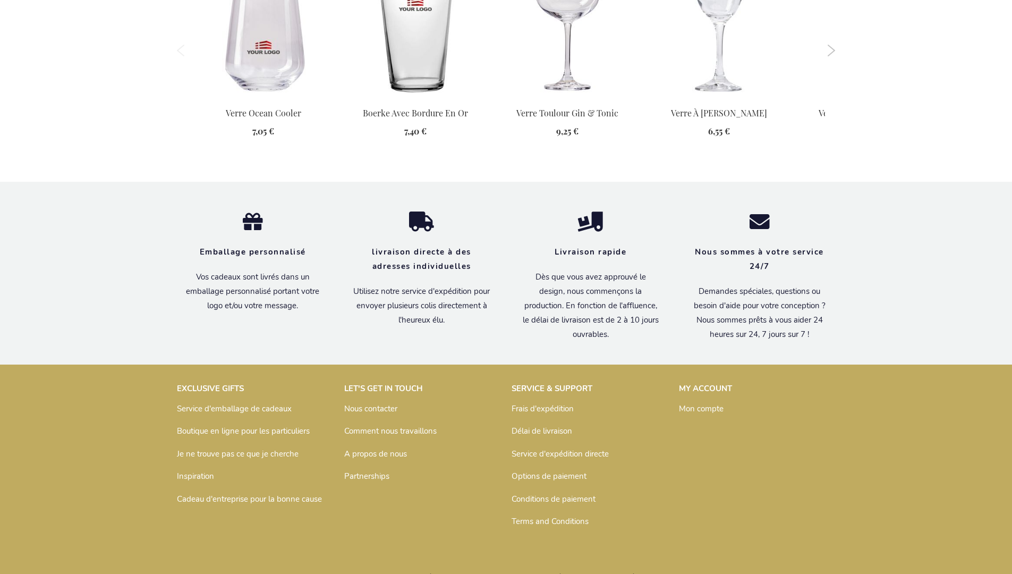
scroll to position [1297, 0]
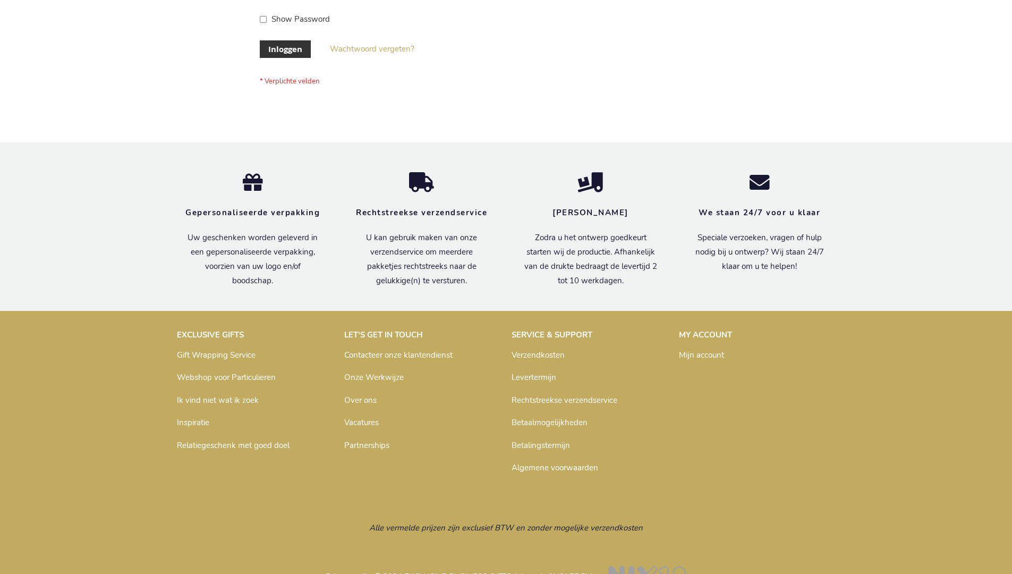
scroll to position [361, 0]
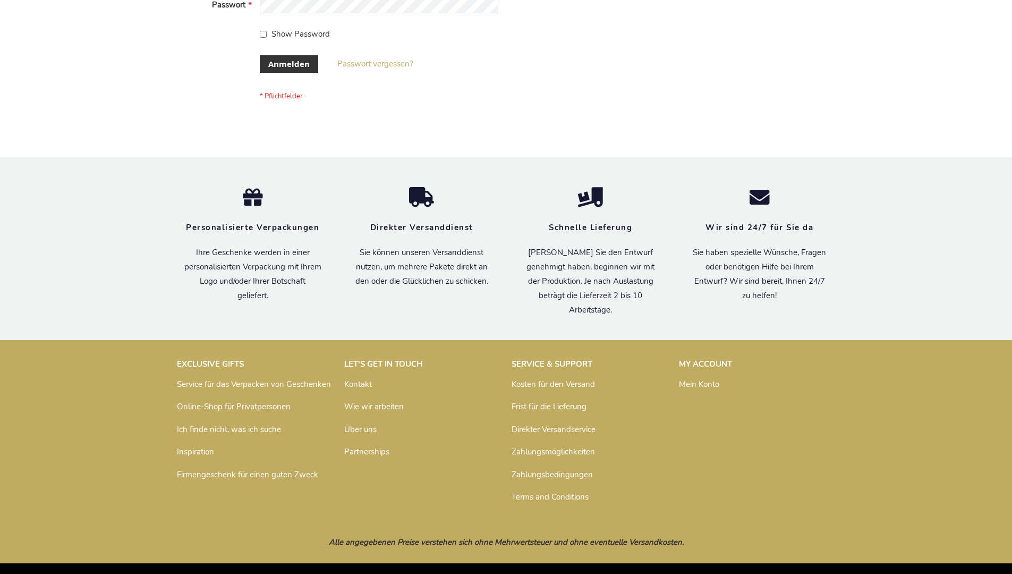
scroll to position [356, 0]
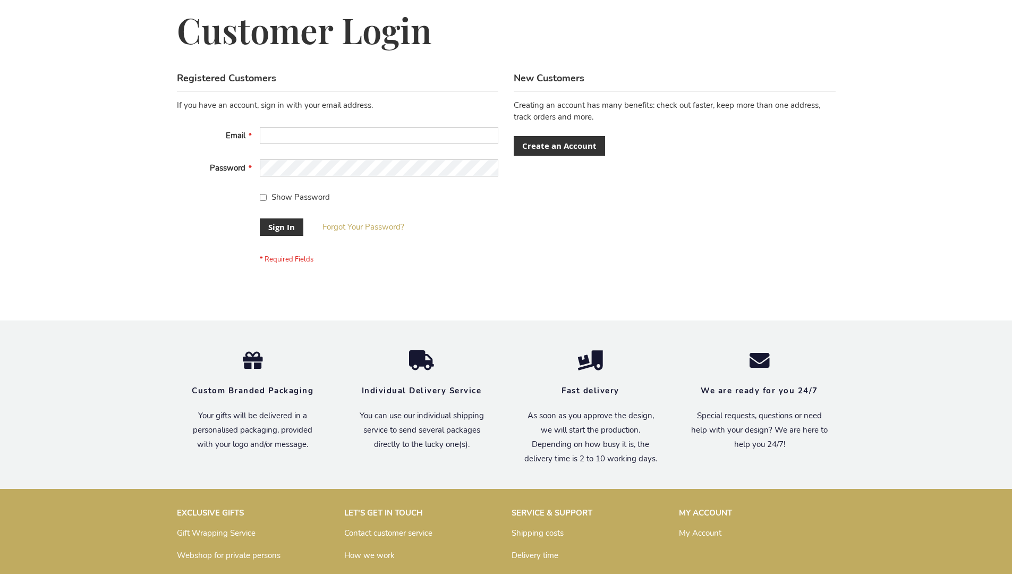
scroll to position [341, 0]
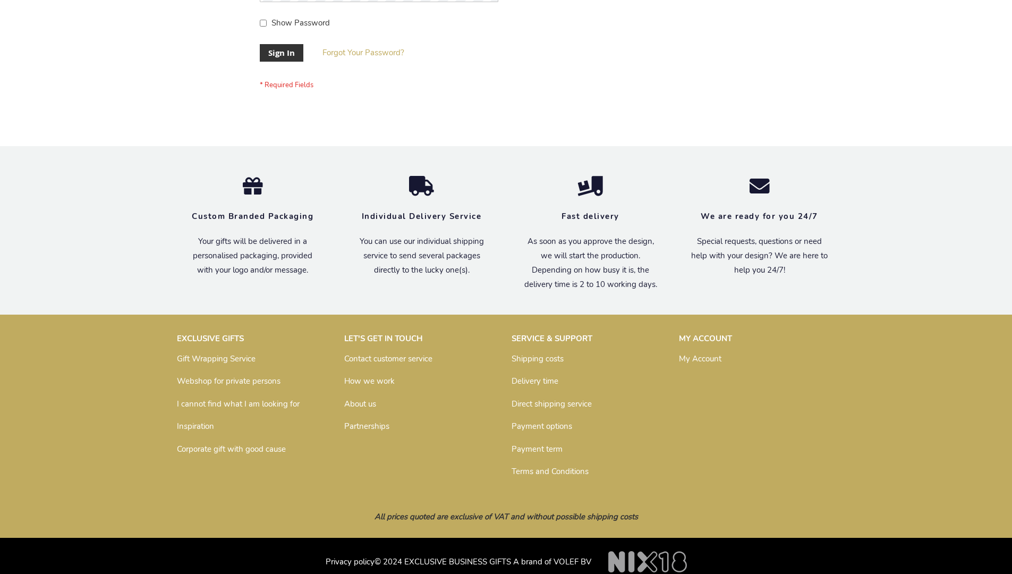
scroll to position [341, 0]
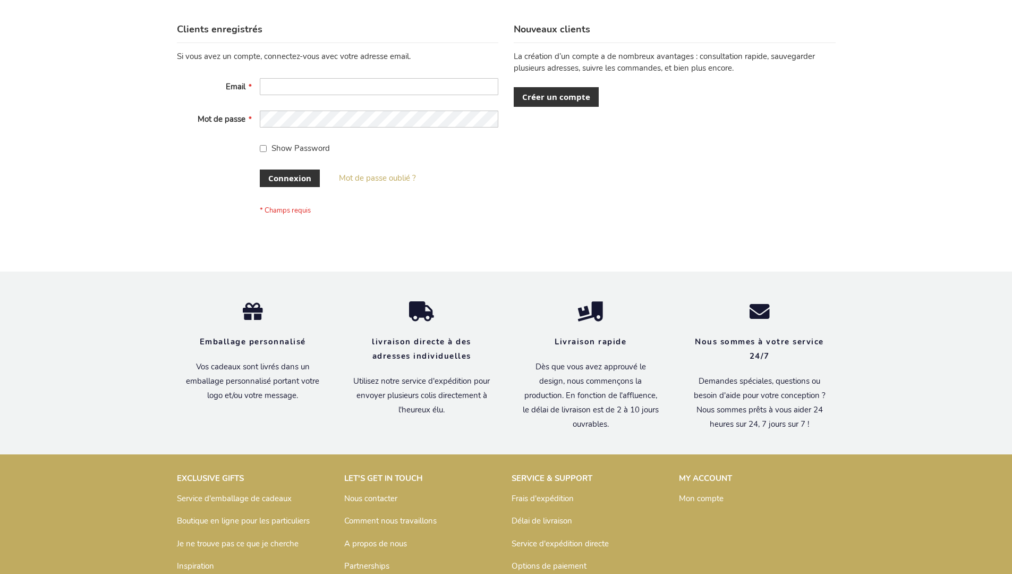
scroll to position [366, 0]
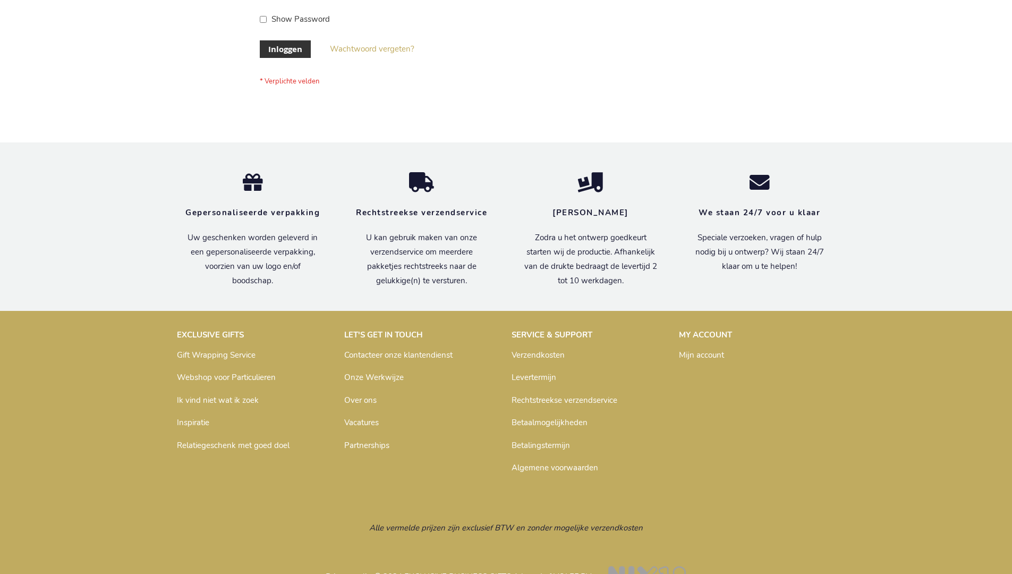
scroll to position [361, 0]
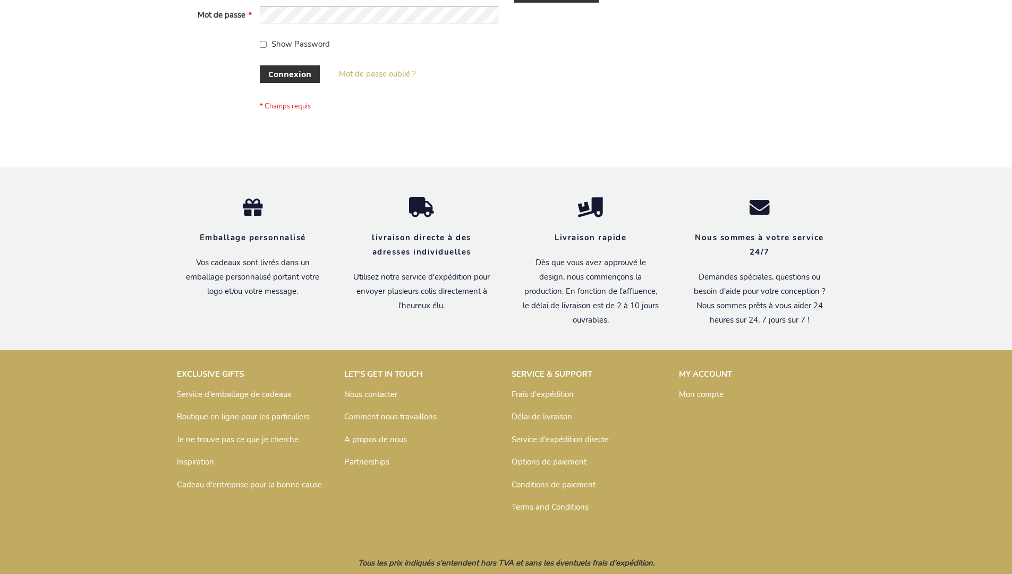
scroll to position [366, 0]
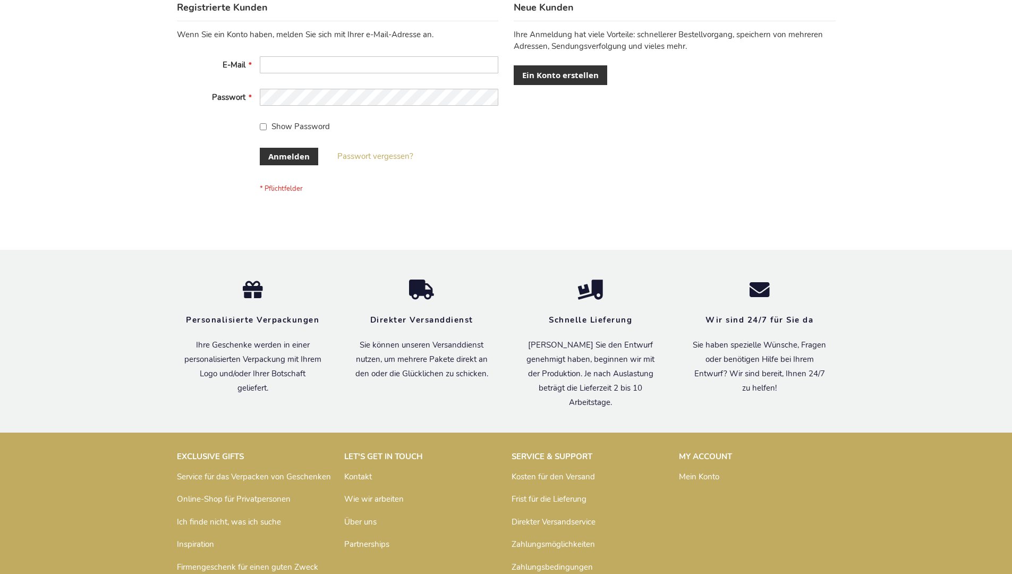
scroll to position [356, 0]
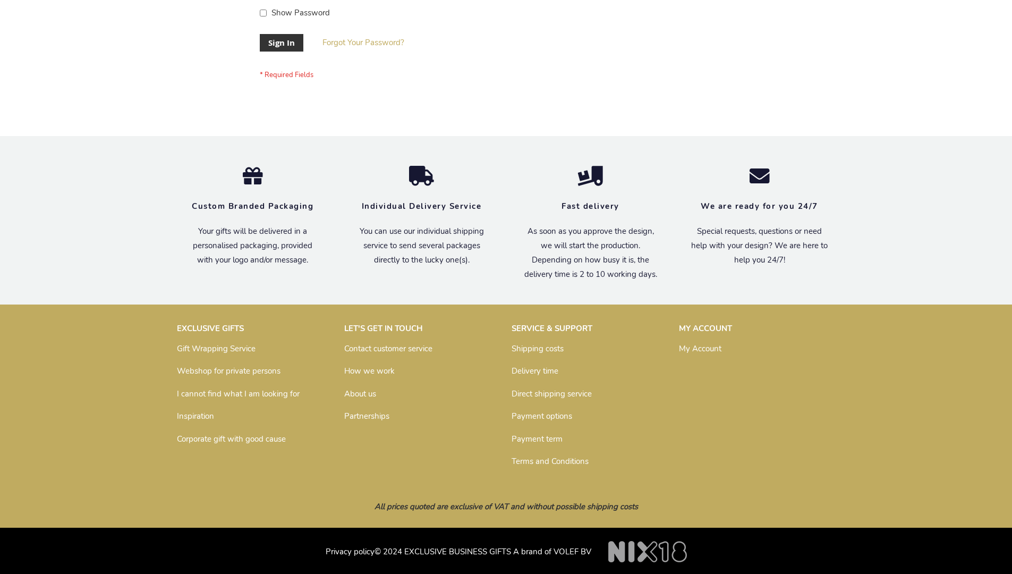
scroll to position [341, 0]
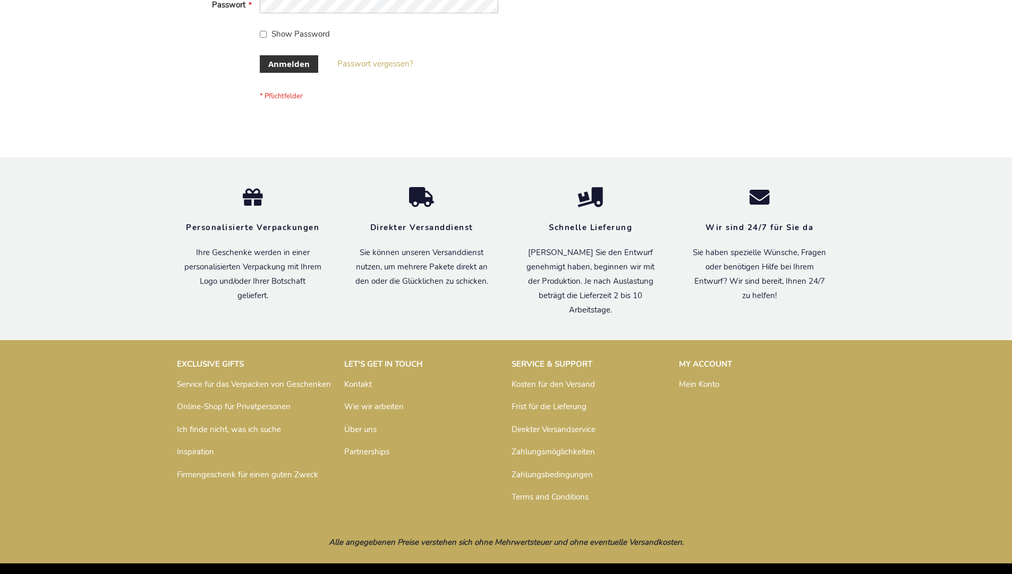
scroll to position [356, 0]
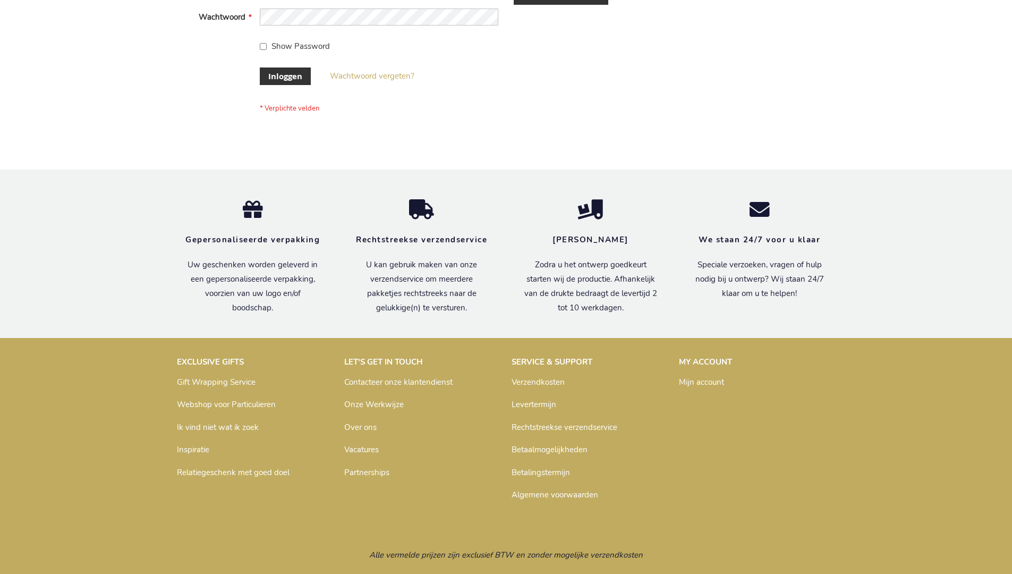
scroll to position [361, 0]
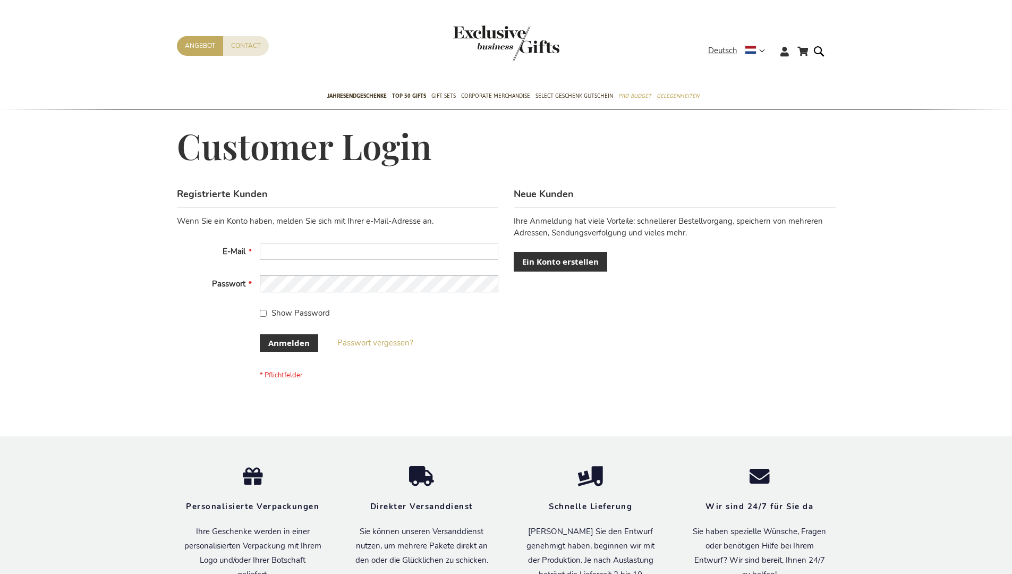
scroll to position [347, 0]
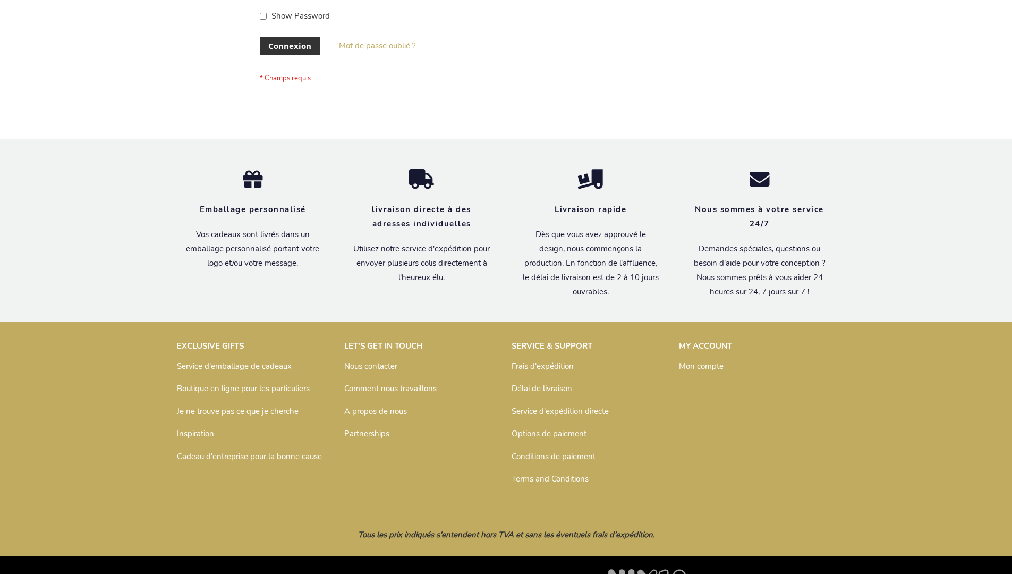
scroll to position [366, 0]
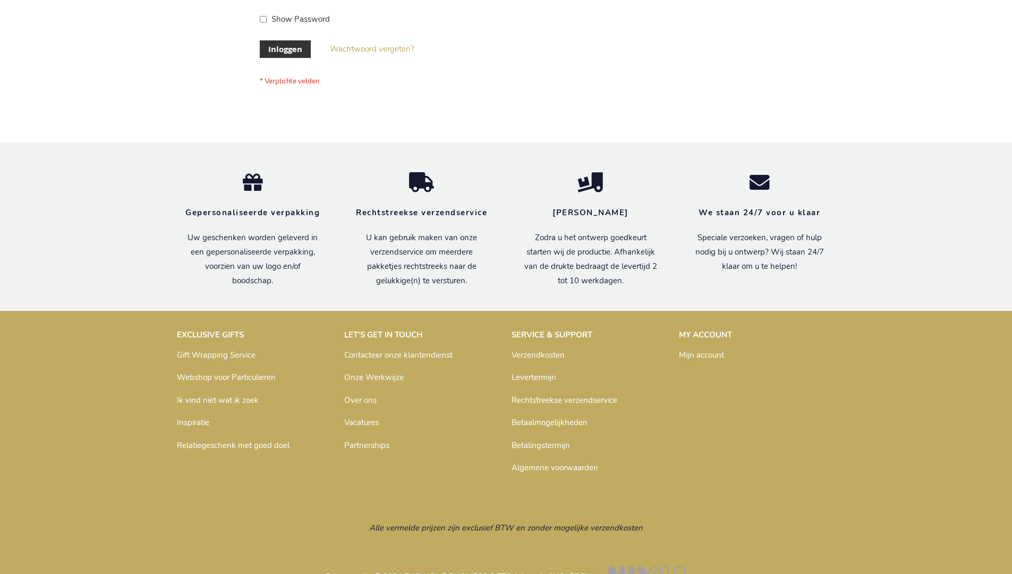
scroll to position [361, 0]
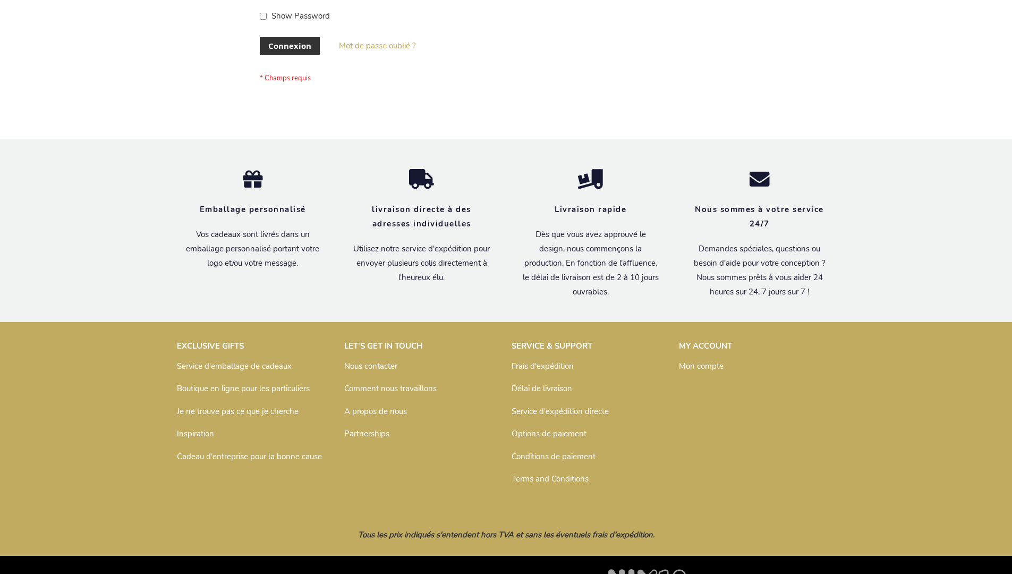
scroll to position [366, 0]
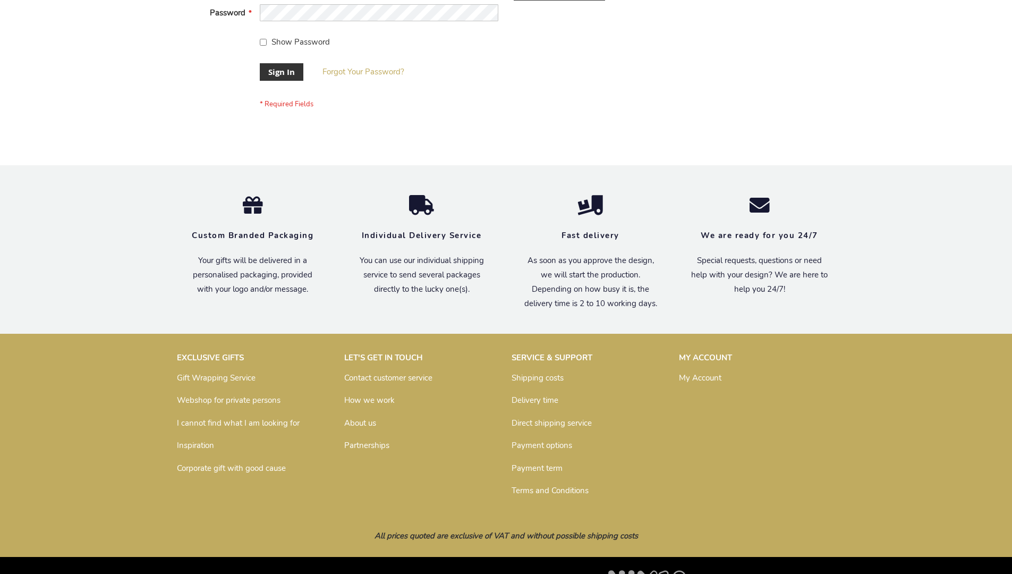
scroll to position [341, 0]
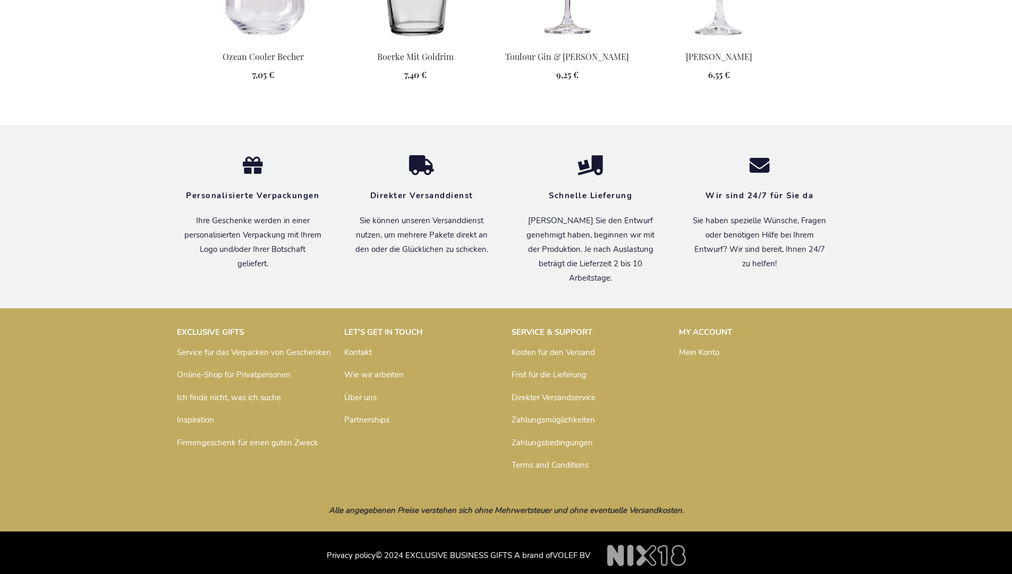
scroll to position [1286, 0]
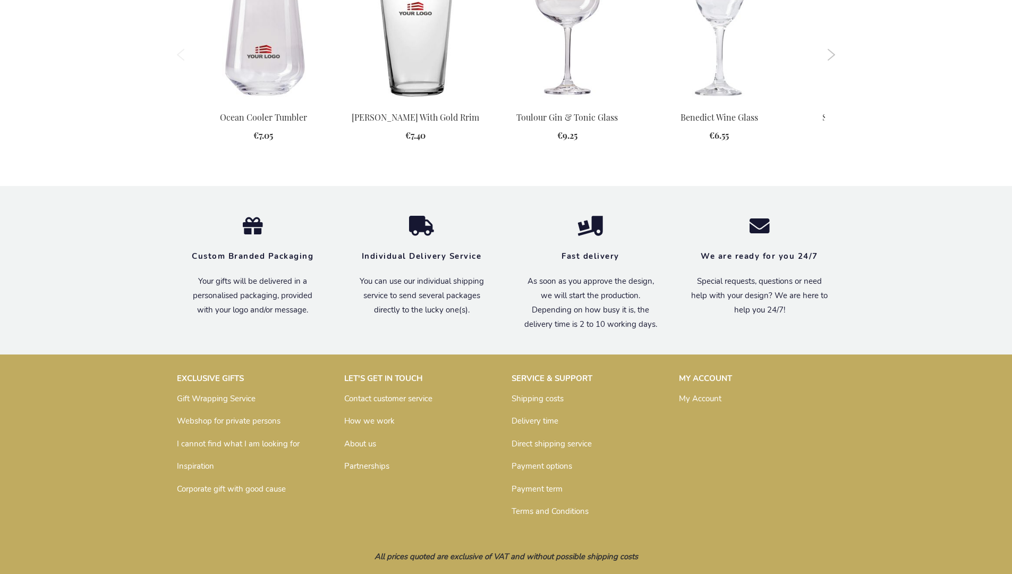
scroll to position [1272, 0]
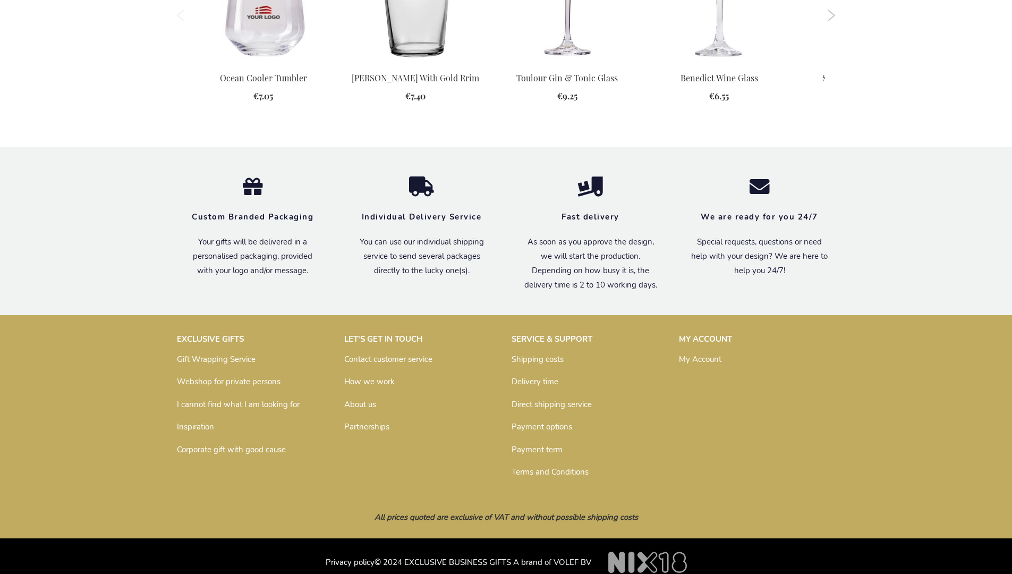
scroll to position [1272, 0]
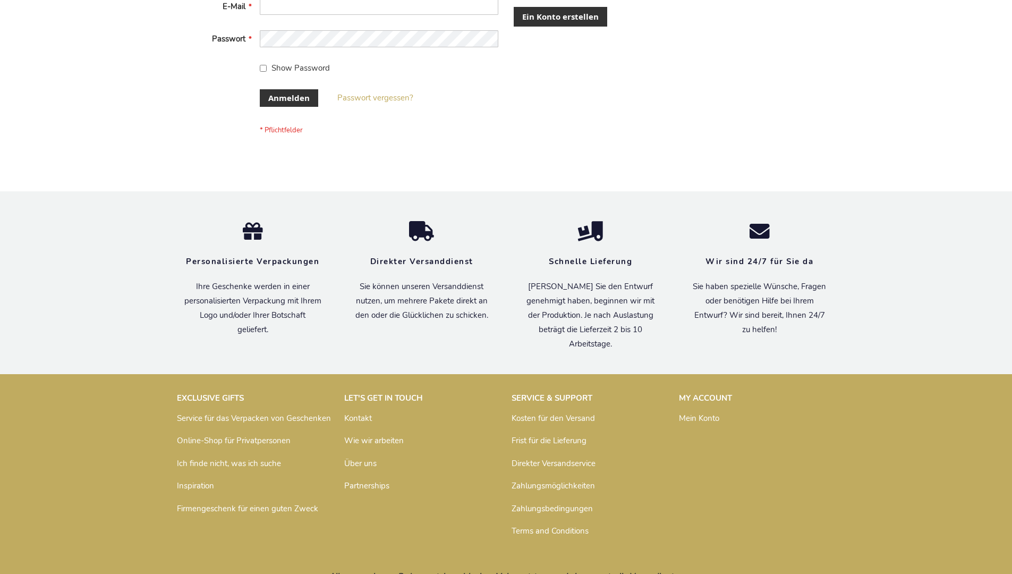
scroll to position [347, 0]
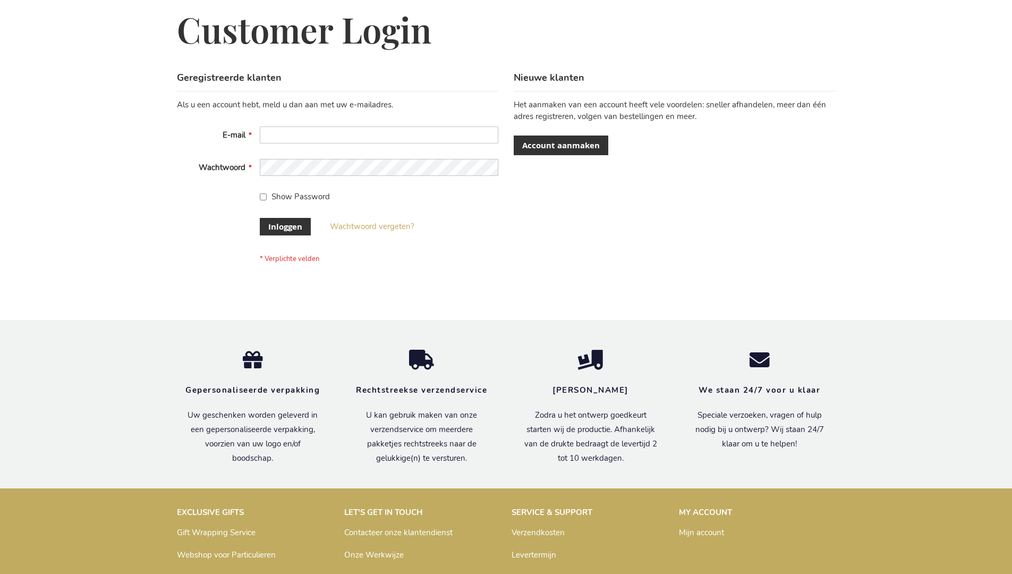
scroll to position [361, 0]
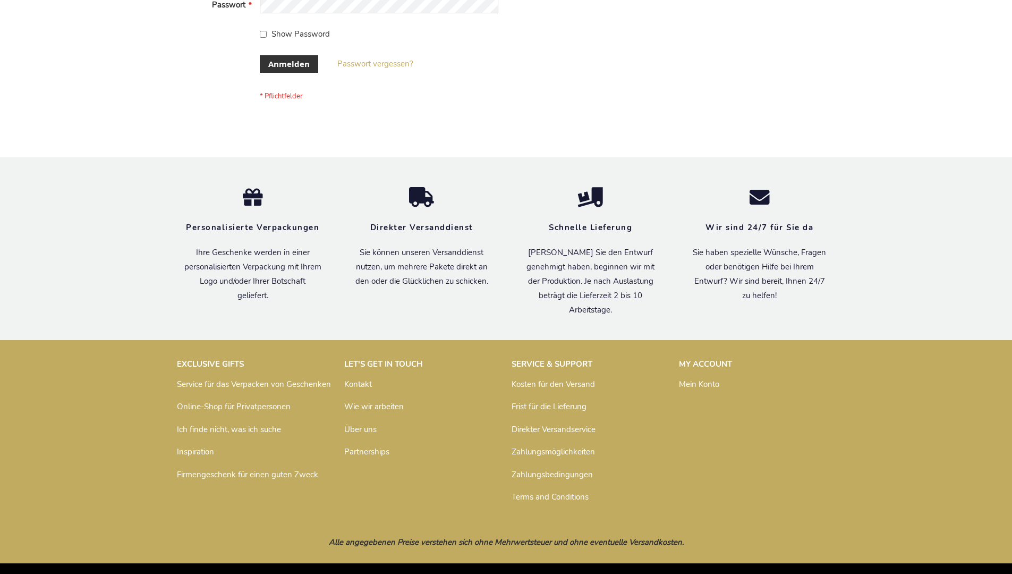
scroll to position [356, 0]
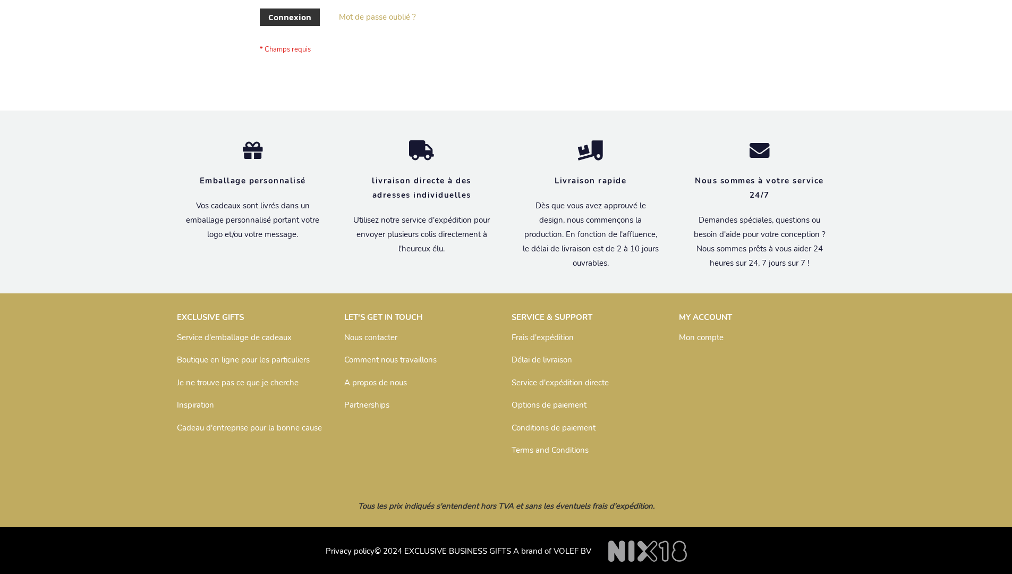
scroll to position [366, 0]
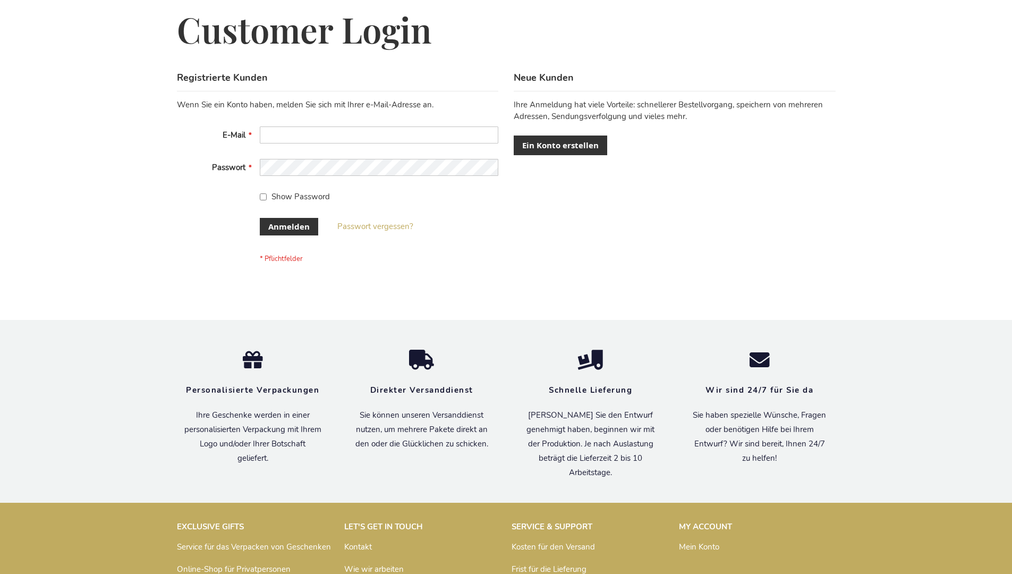
scroll to position [356, 0]
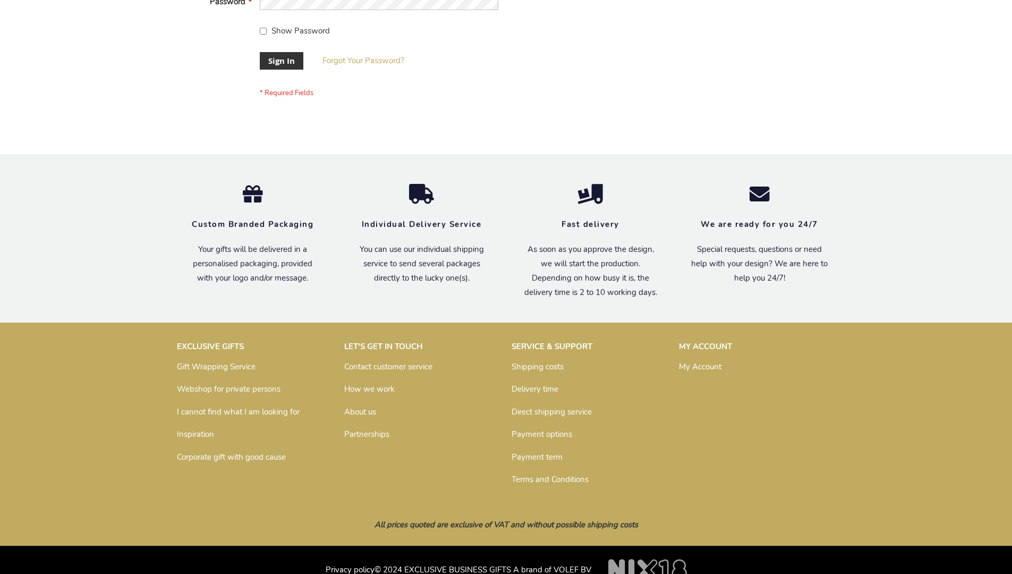
scroll to position [341, 0]
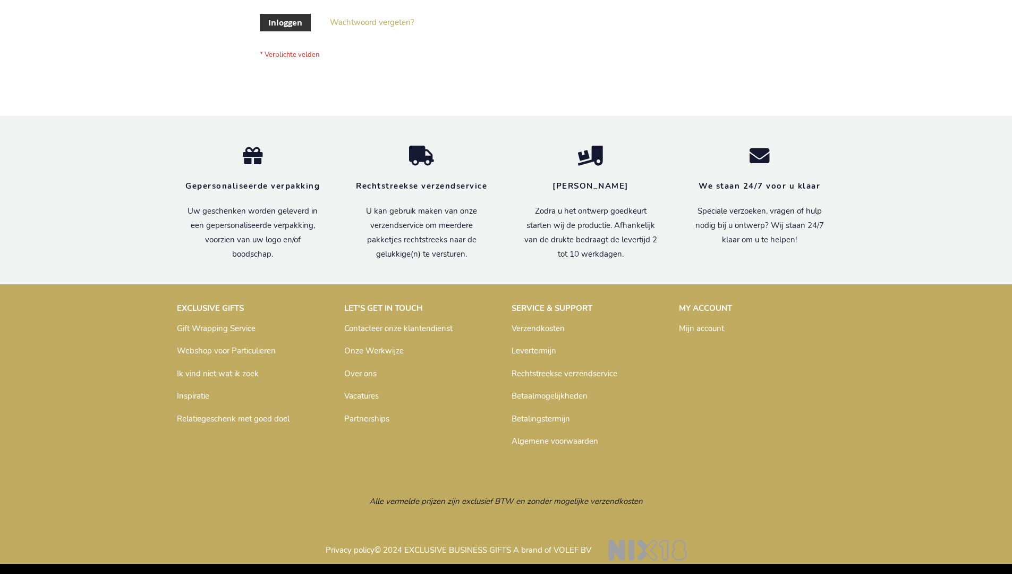
scroll to position [361, 0]
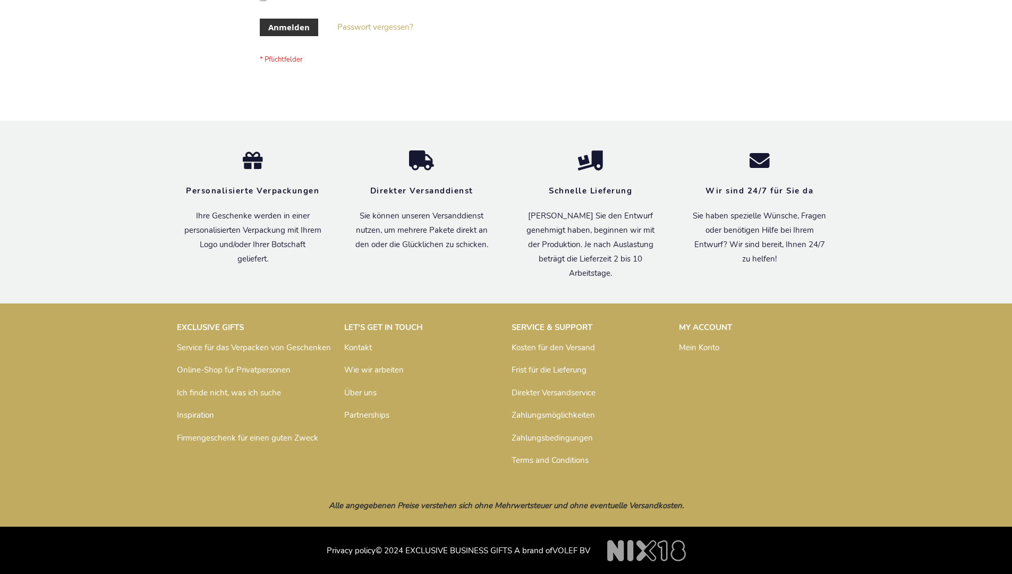
scroll to position [356, 0]
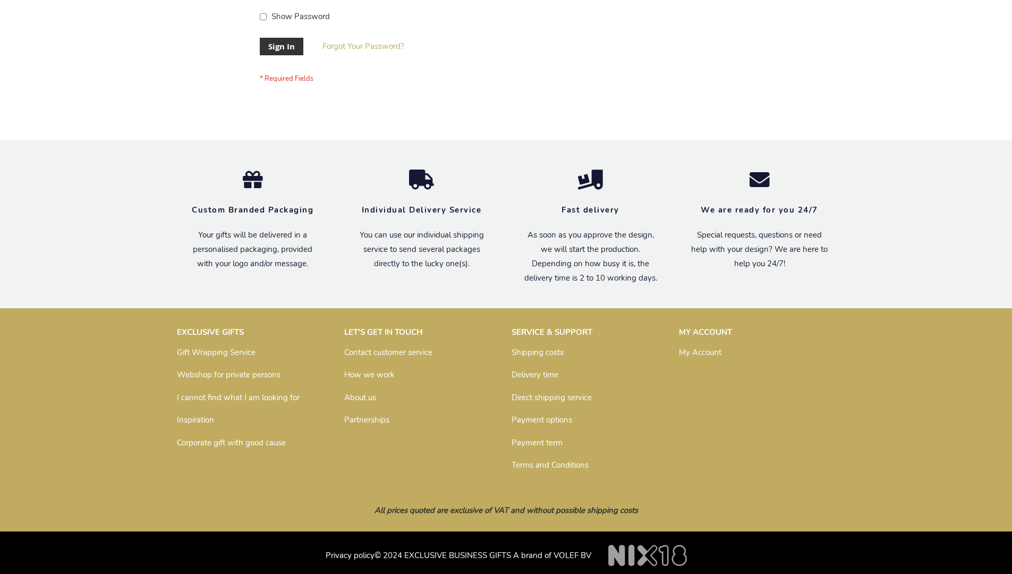
scroll to position [341, 0]
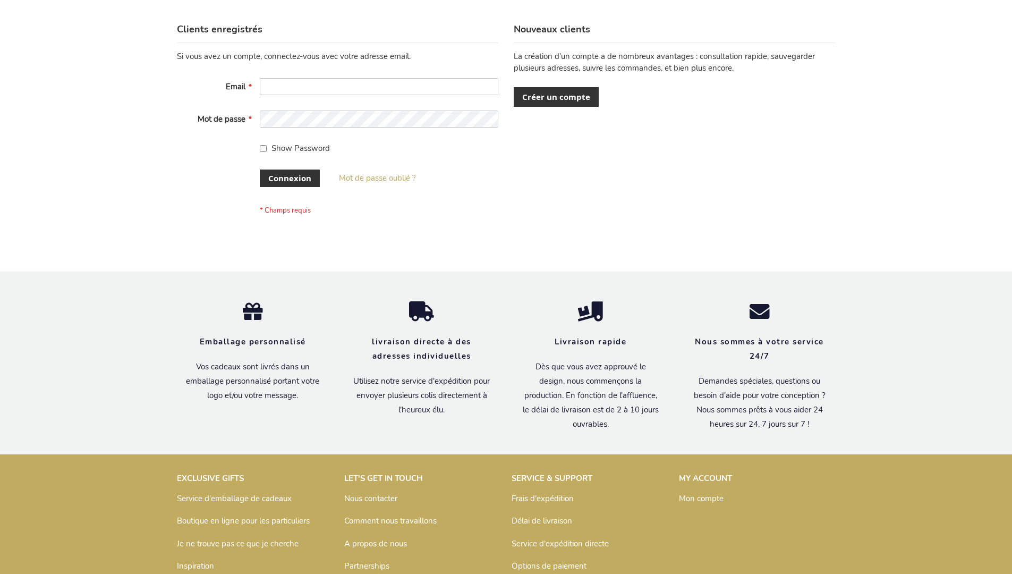
scroll to position [366, 0]
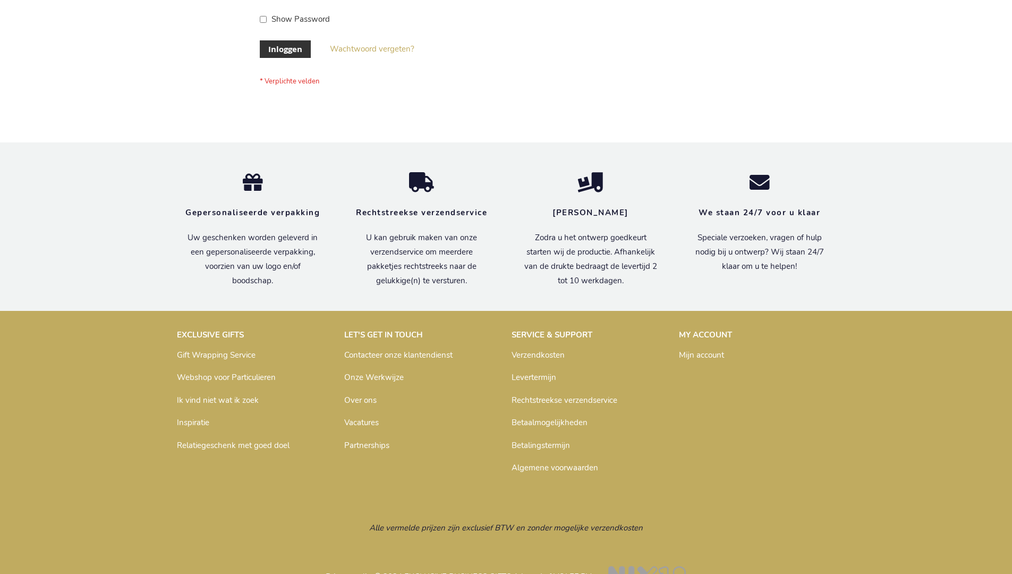
scroll to position [361, 0]
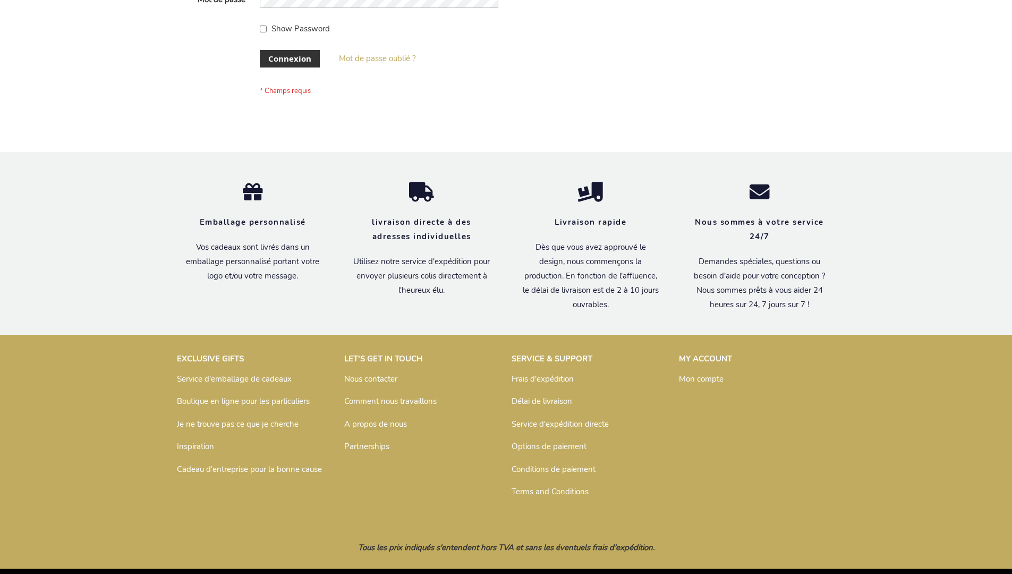
scroll to position [366, 0]
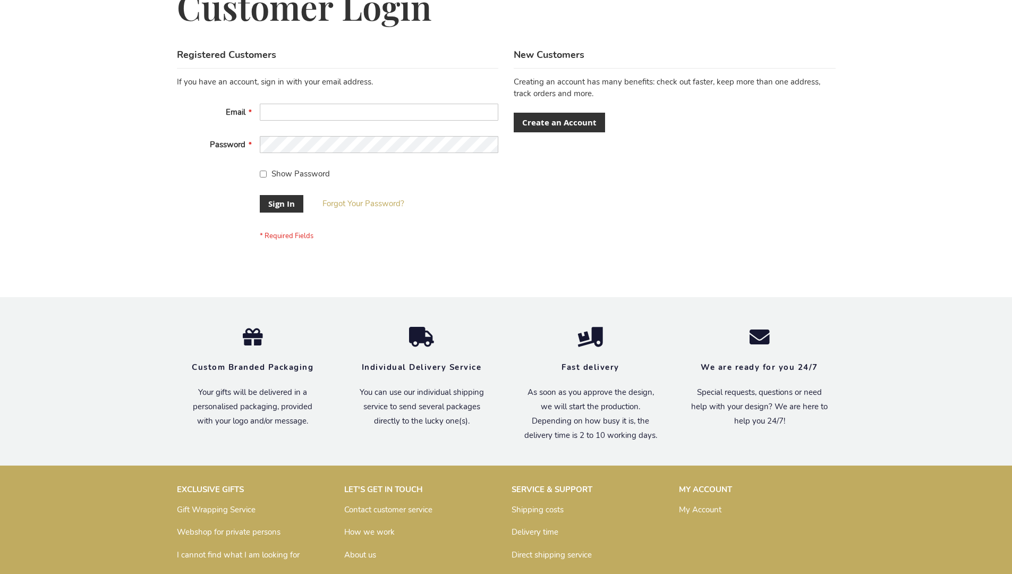
scroll to position [341, 0]
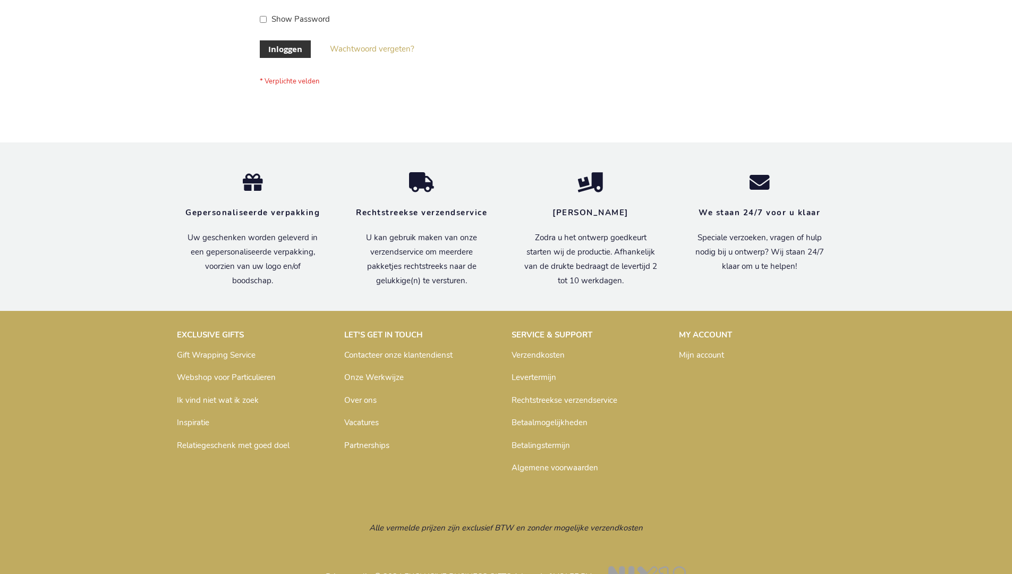
scroll to position [361, 0]
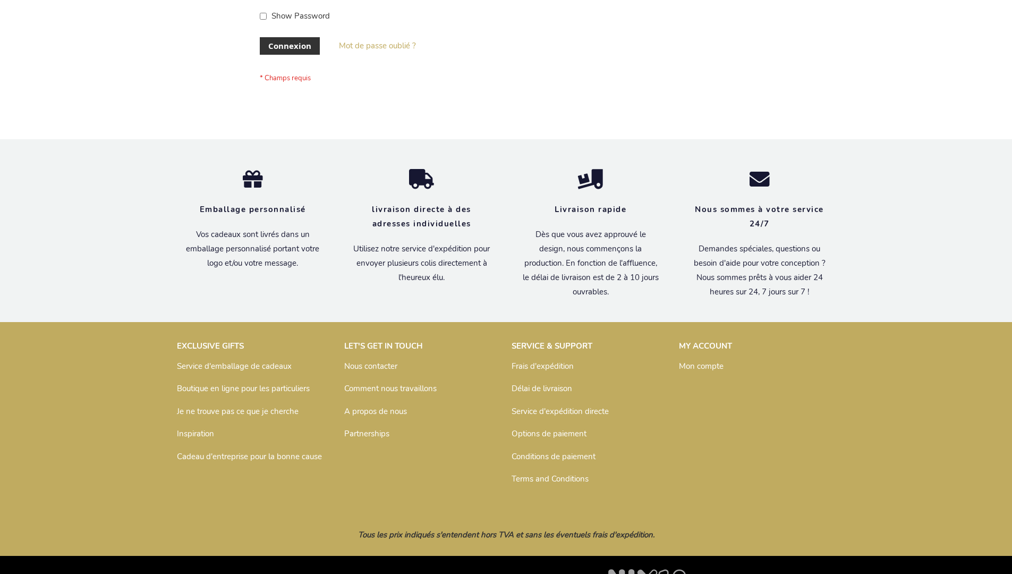
scroll to position [366, 0]
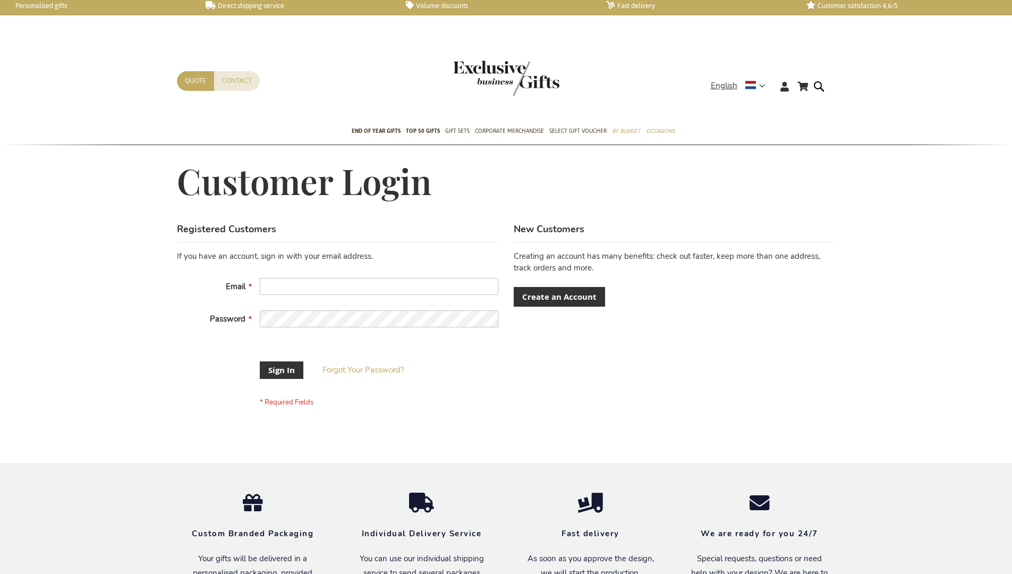
scroll to position [333, 0]
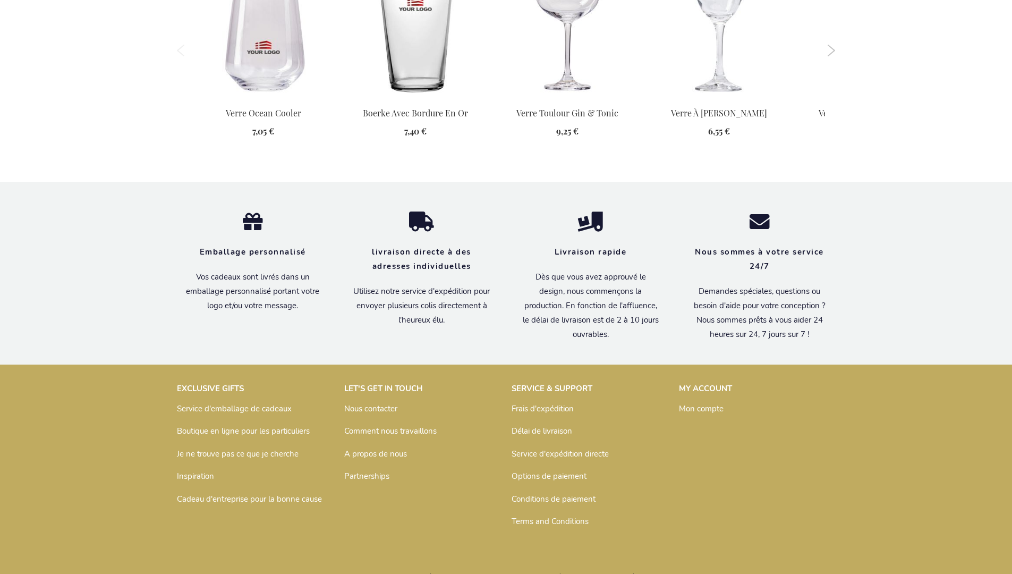
scroll to position [1297, 0]
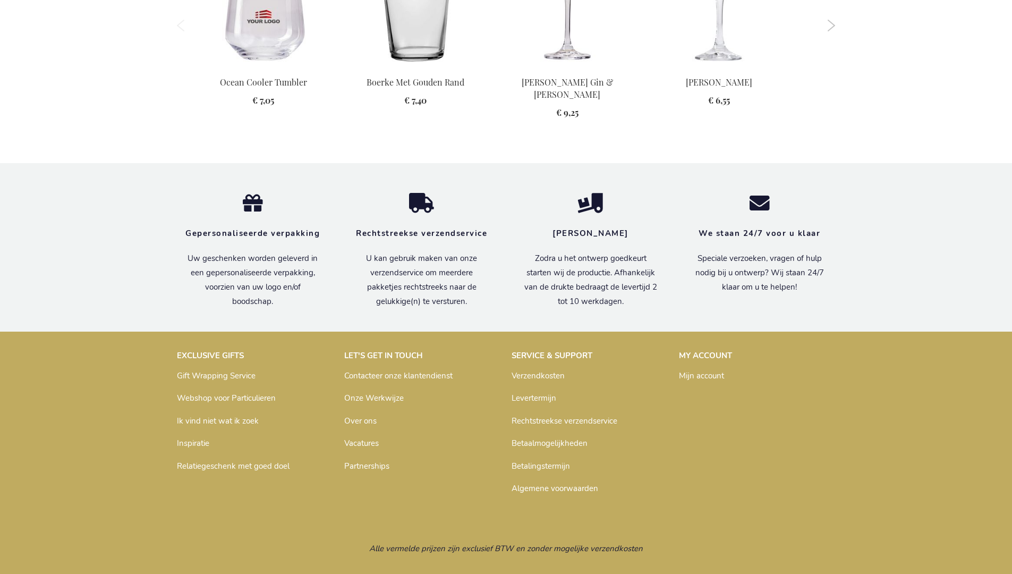
scroll to position [1291, 0]
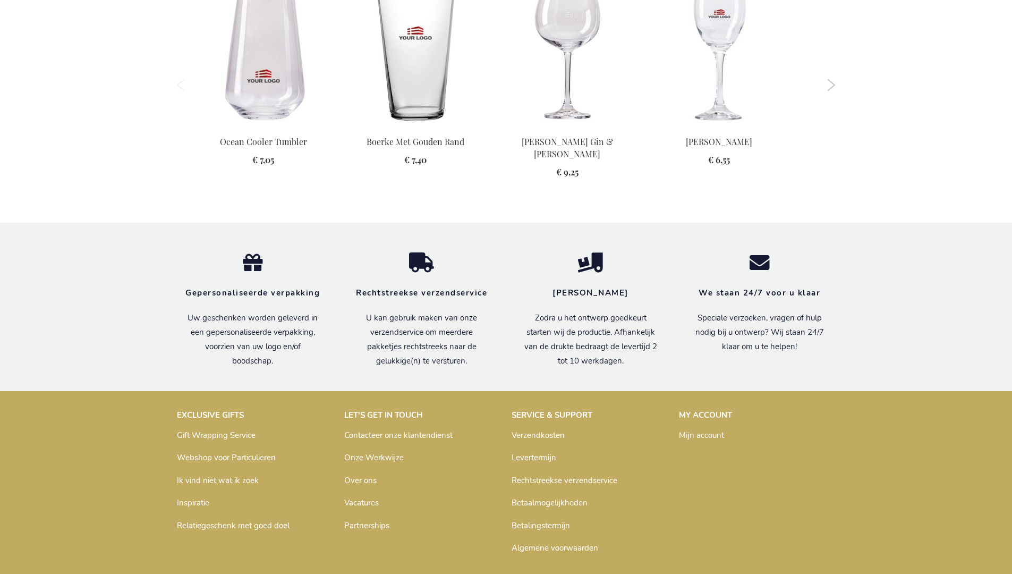
scroll to position [1291, 0]
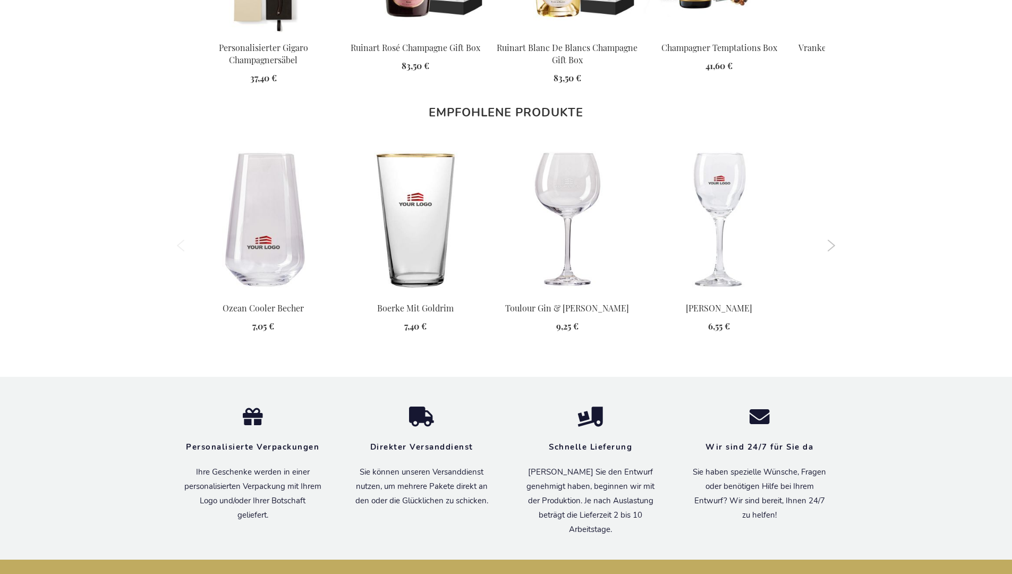
scroll to position [1286, 0]
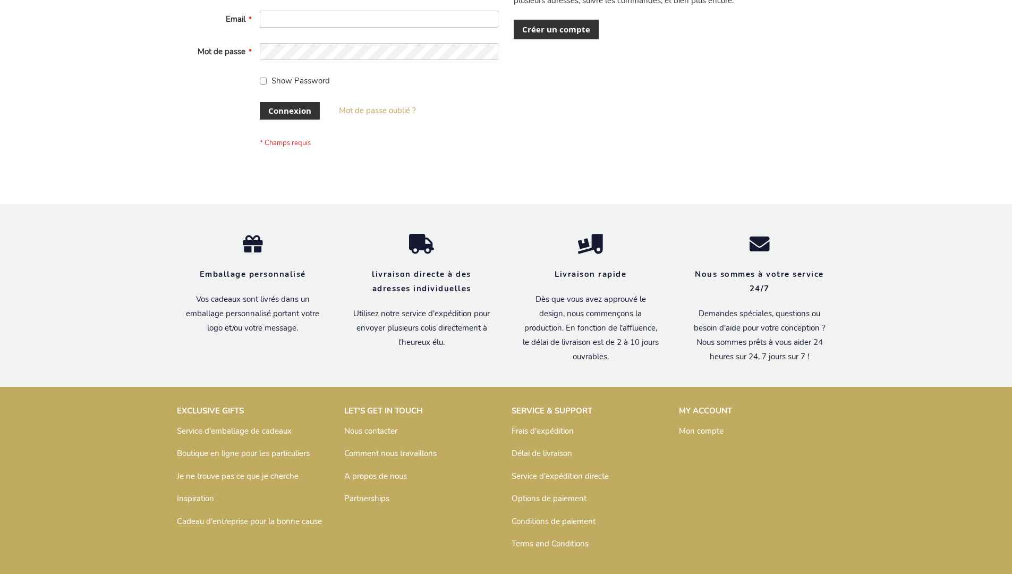
scroll to position [366, 0]
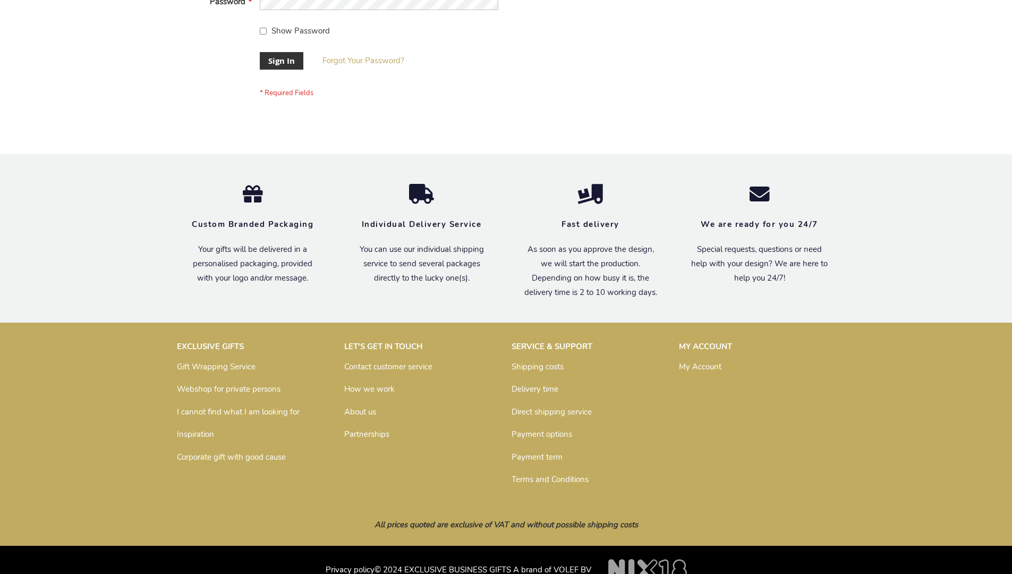
scroll to position [341, 0]
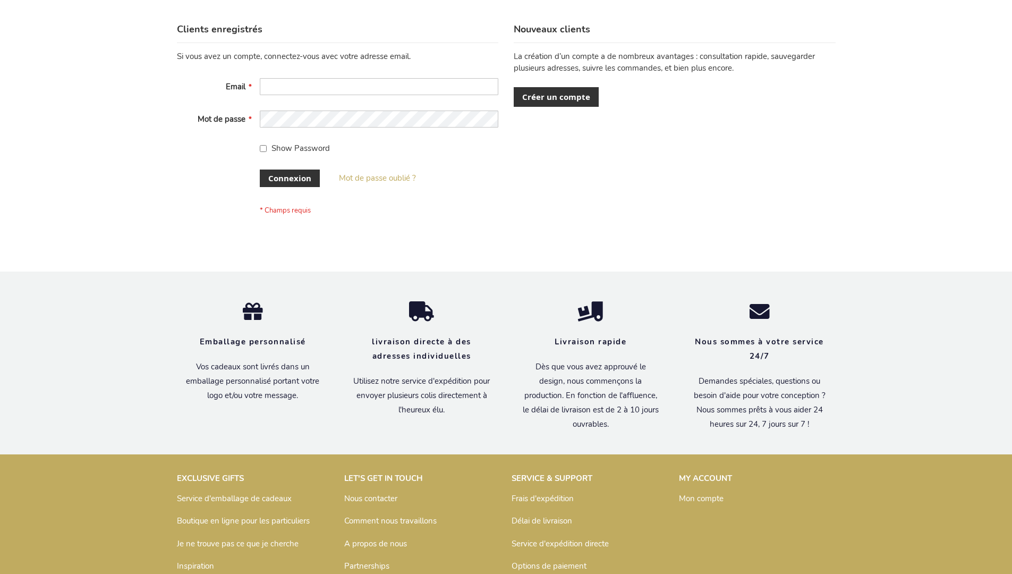
scroll to position [366, 0]
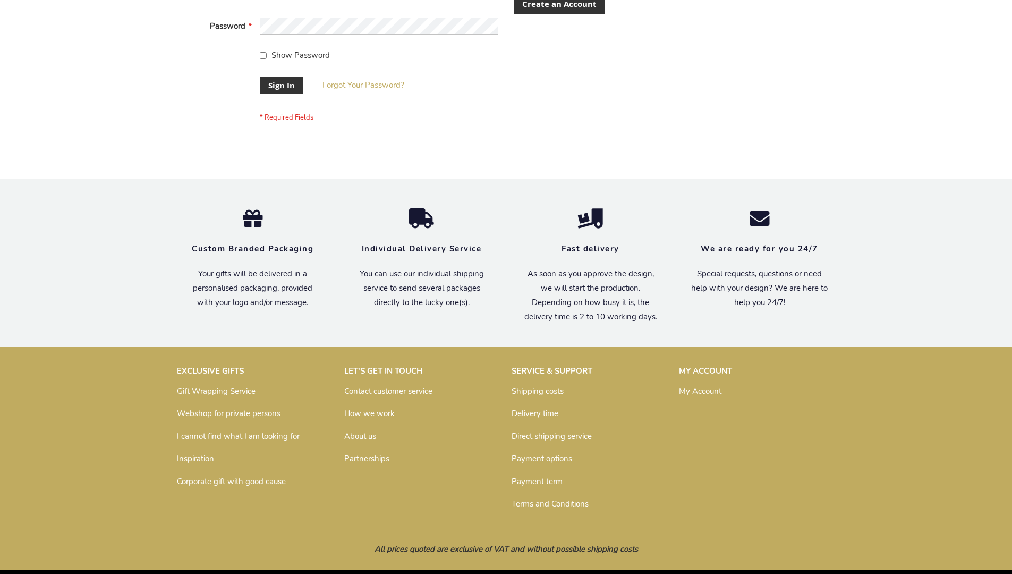
scroll to position [341, 0]
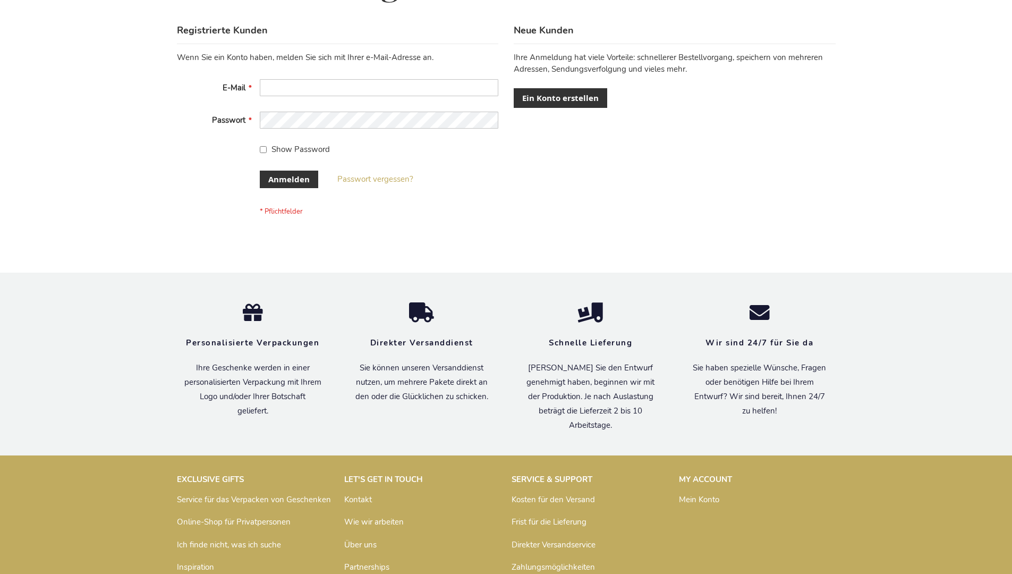
scroll to position [356, 0]
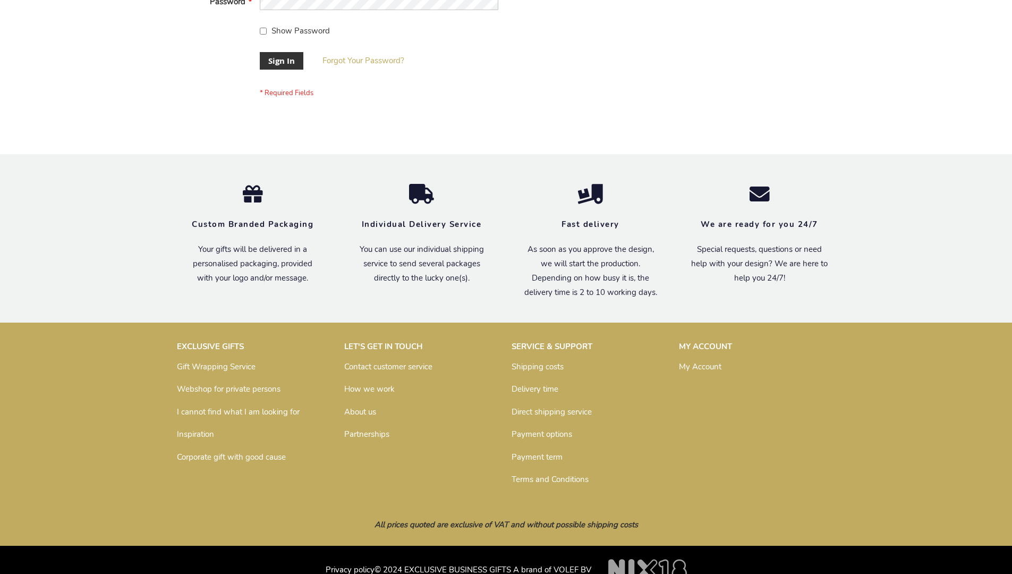
scroll to position [341, 0]
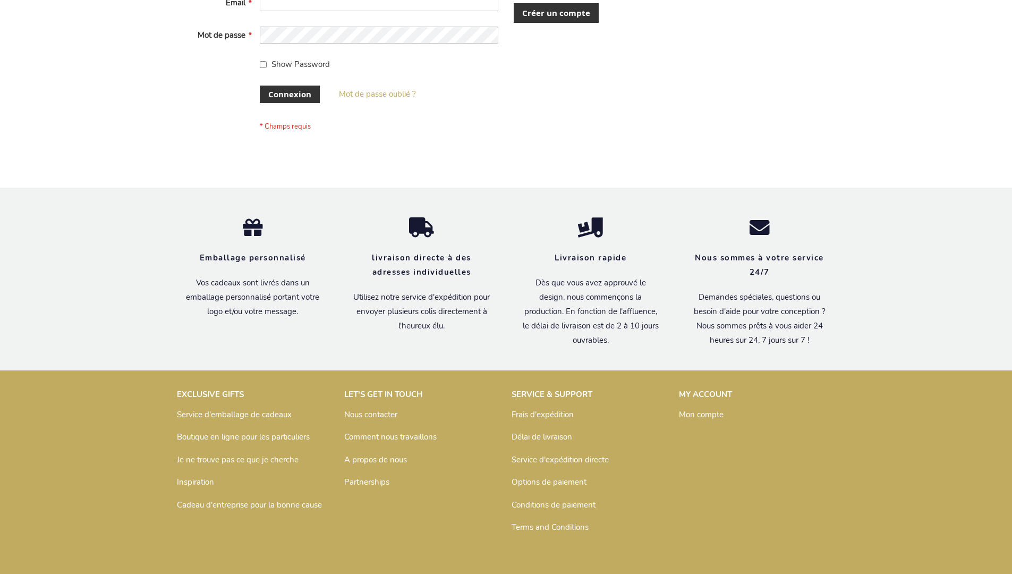
scroll to position [358, 0]
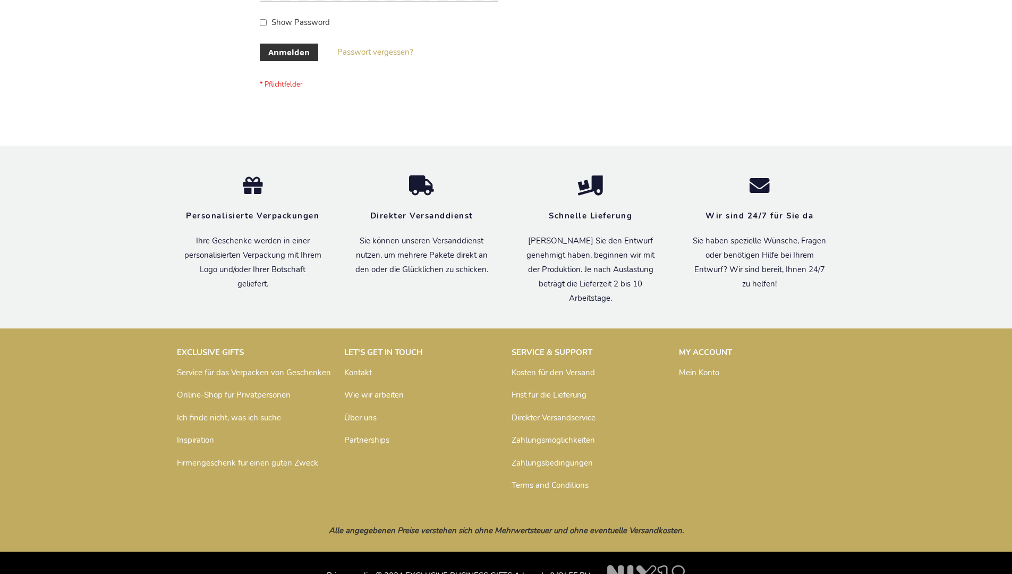
scroll to position [356, 0]
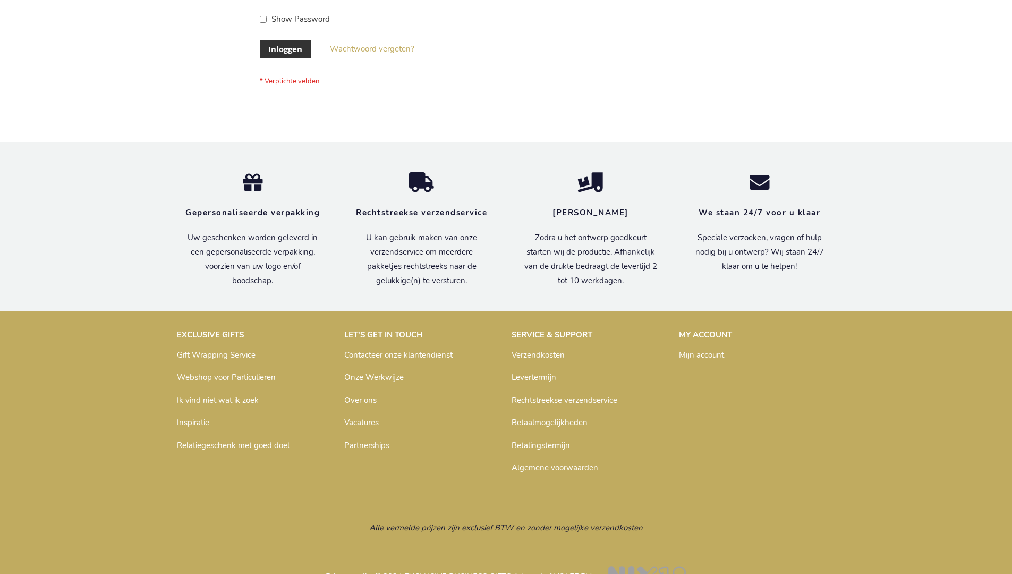
scroll to position [361, 0]
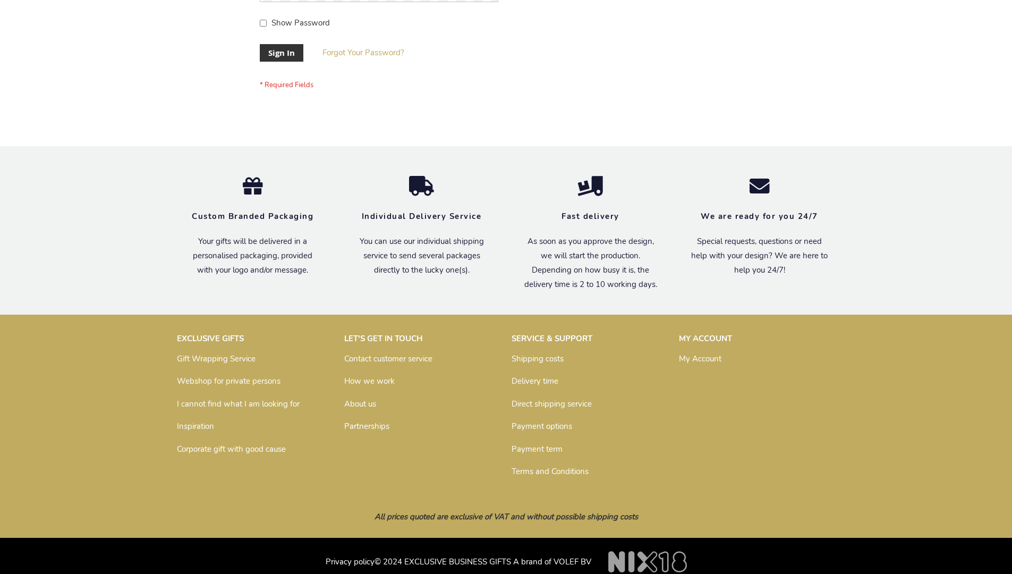
scroll to position [341, 0]
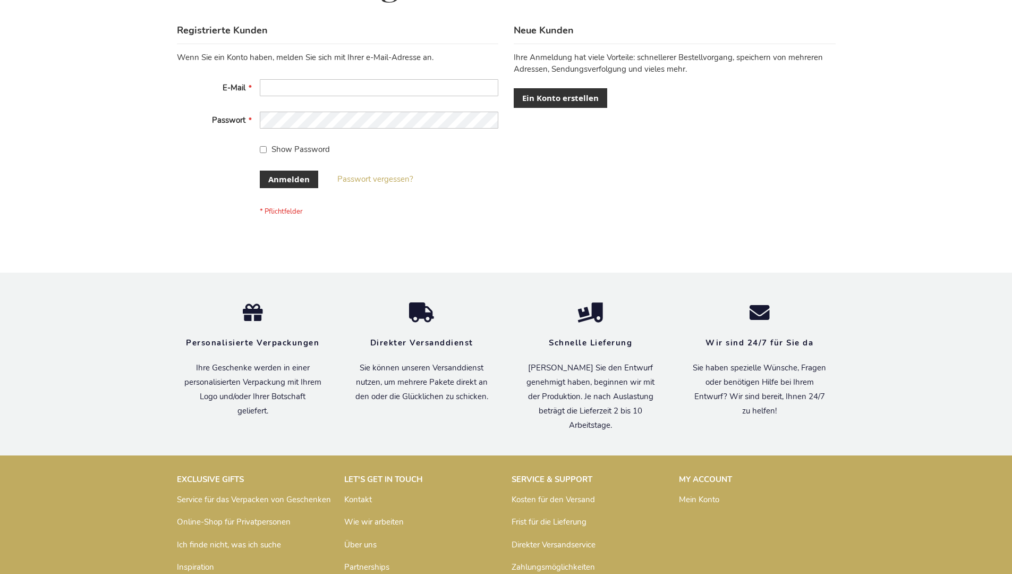
scroll to position [356, 0]
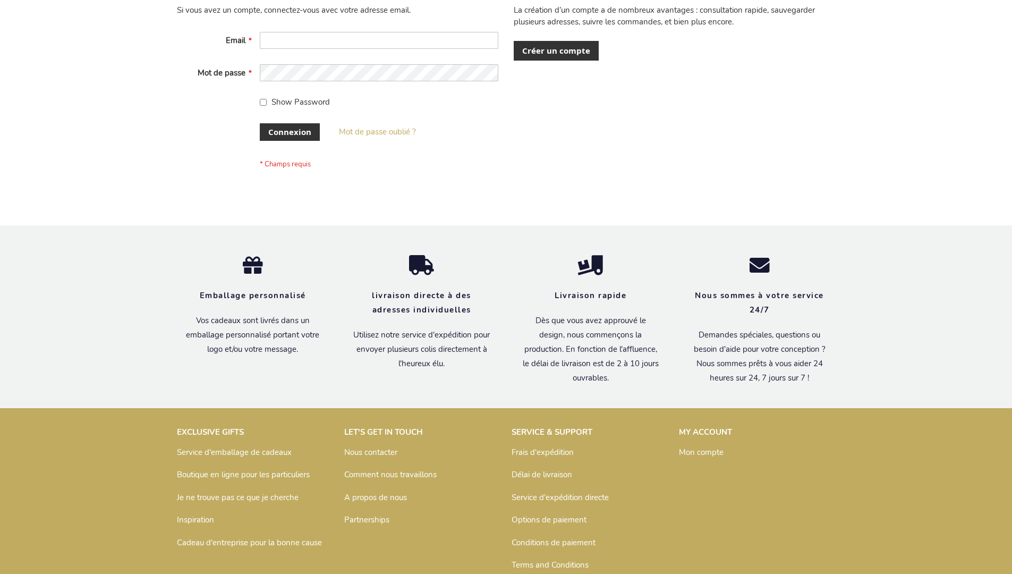
scroll to position [366, 0]
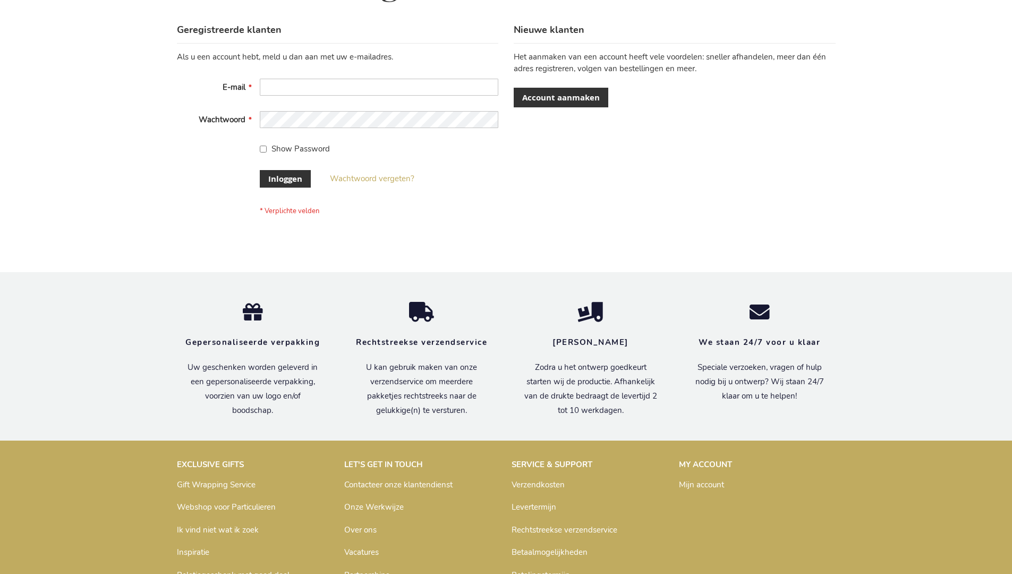
scroll to position [361, 0]
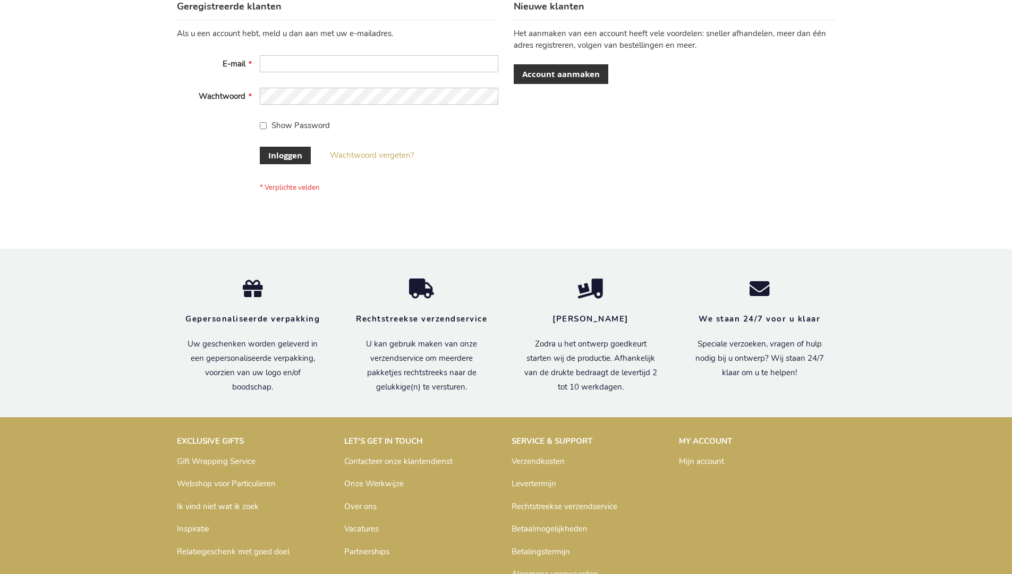
scroll to position [361, 0]
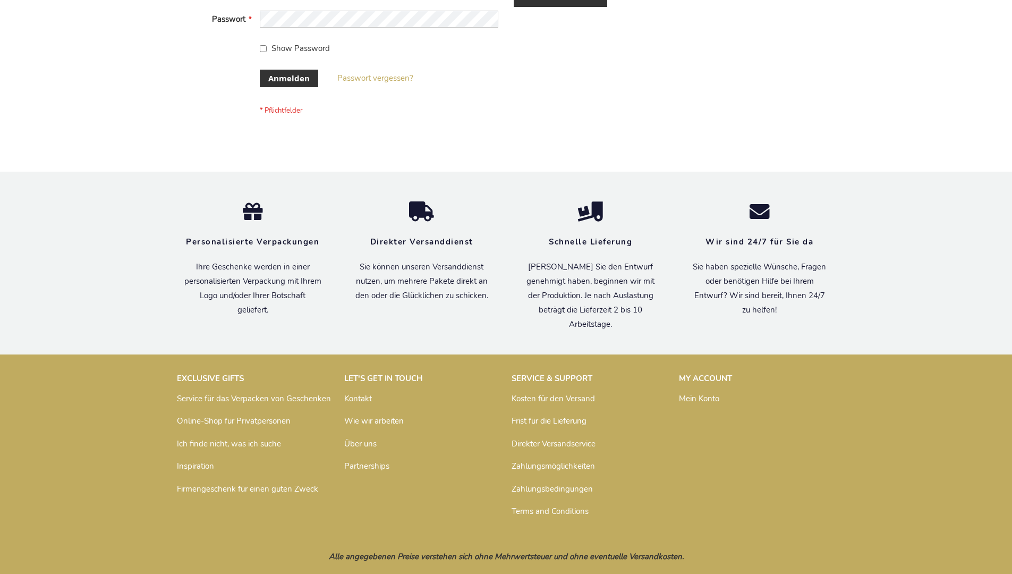
scroll to position [356, 0]
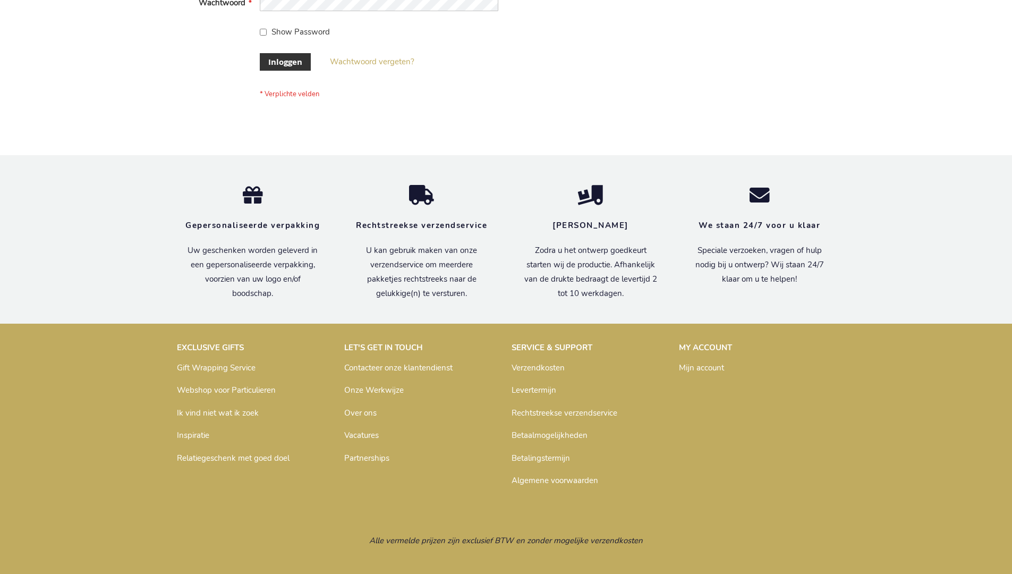
scroll to position [361, 0]
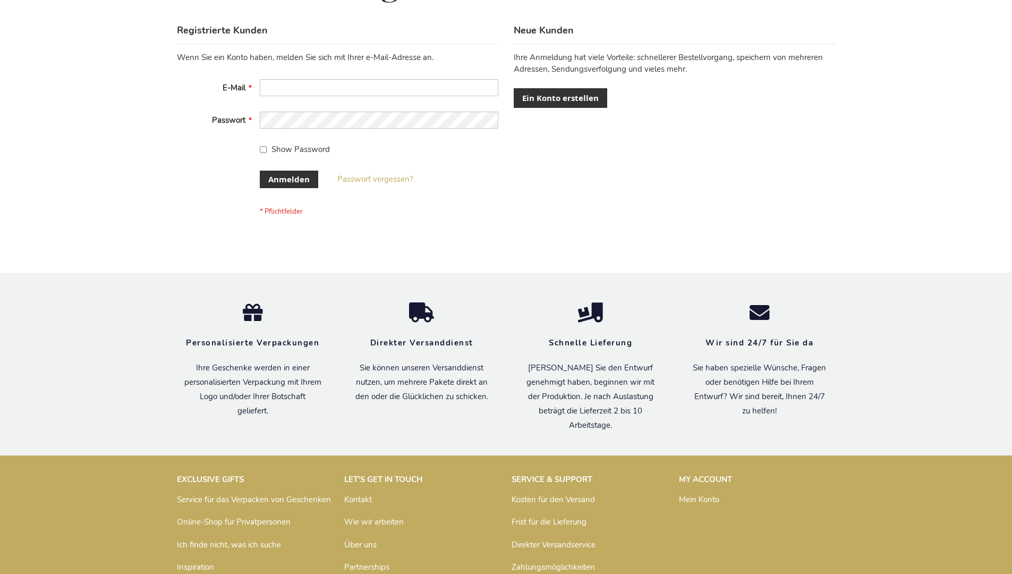
scroll to position [356, 0]
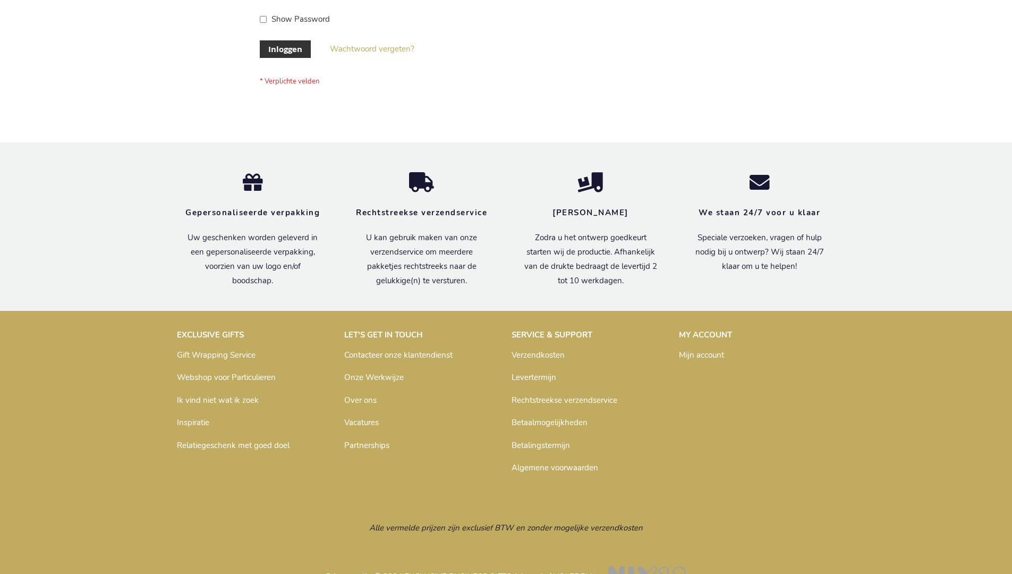
scroll to position [361, 0]
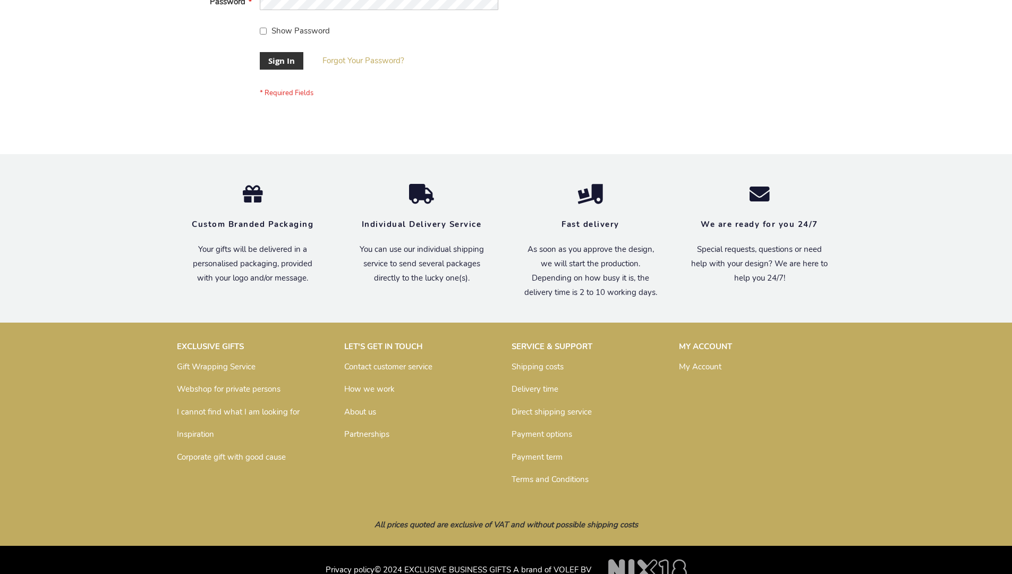
scroll to position [341, 0]
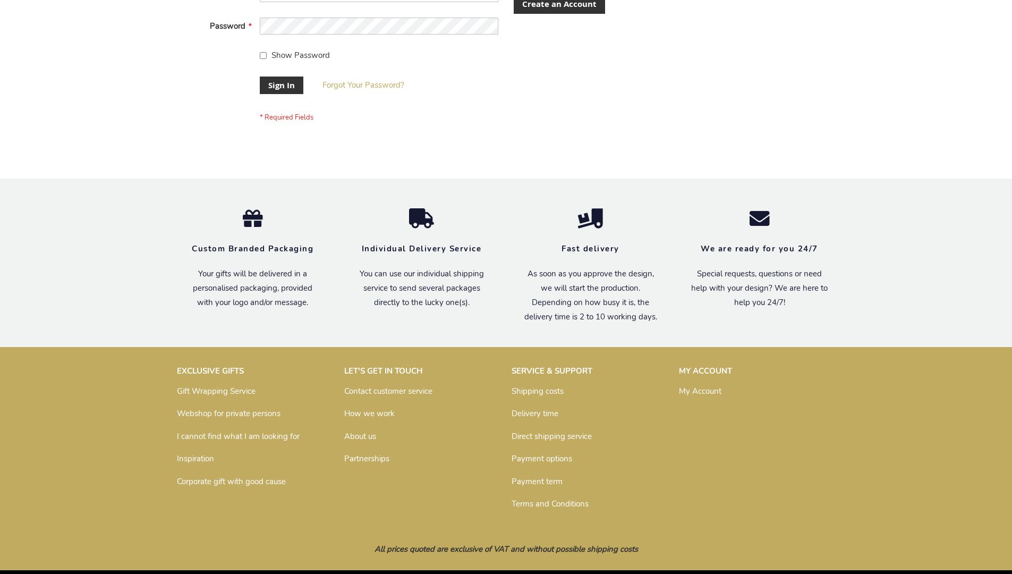
scroll to position [341, 0]
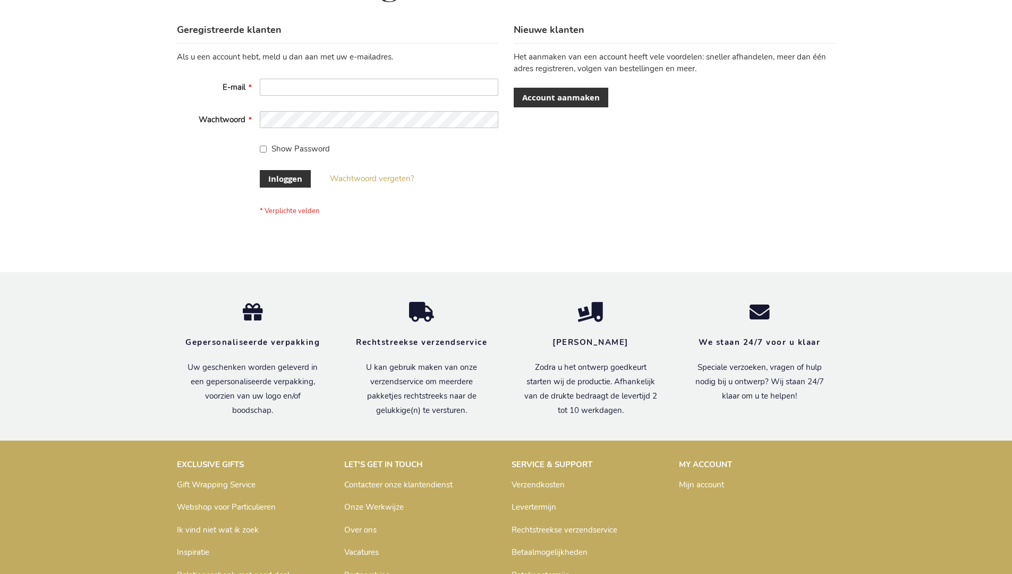
scroll to position [361, 0]
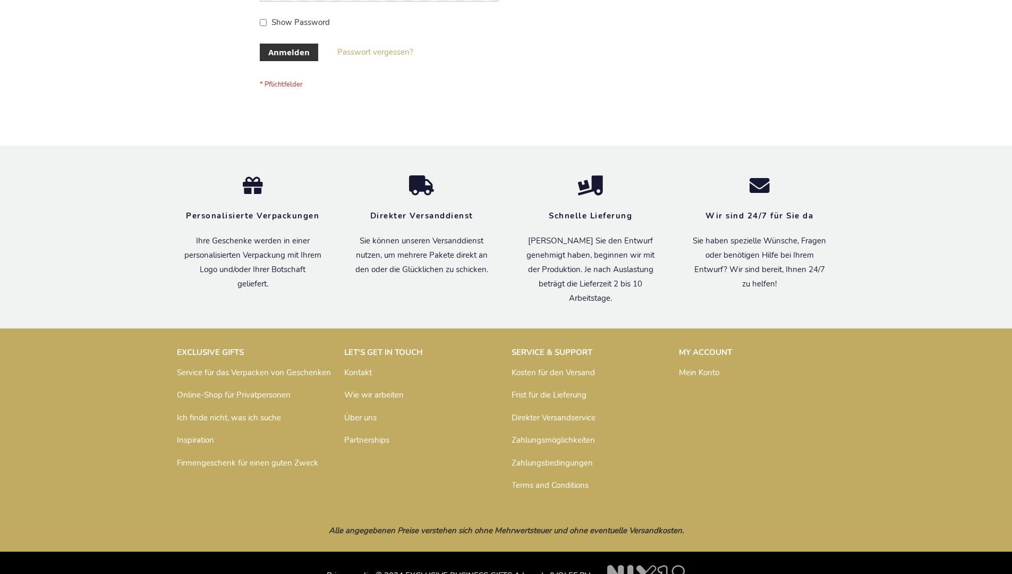
scroll to position [356, 0]
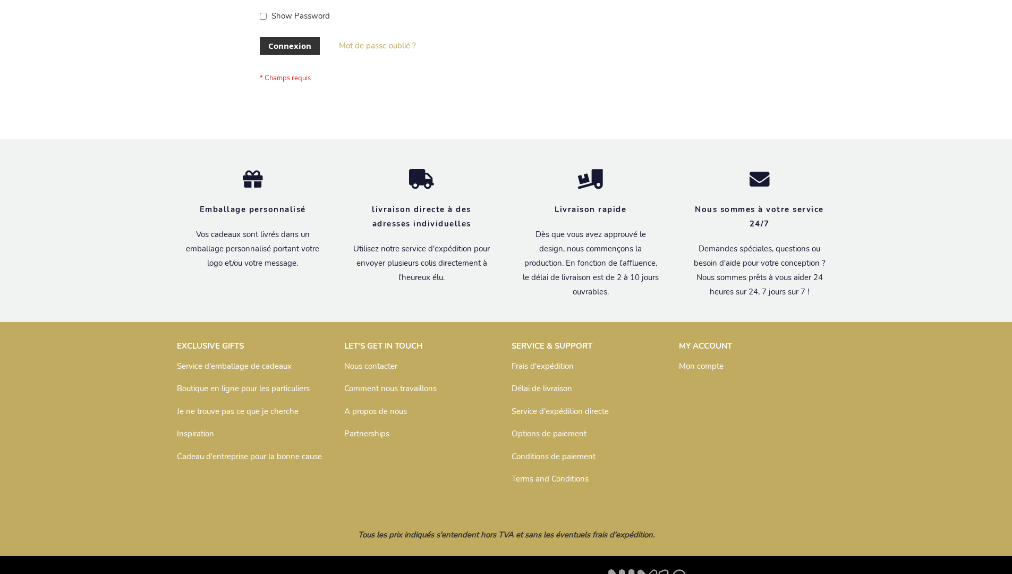
scroll to position [366, 0]
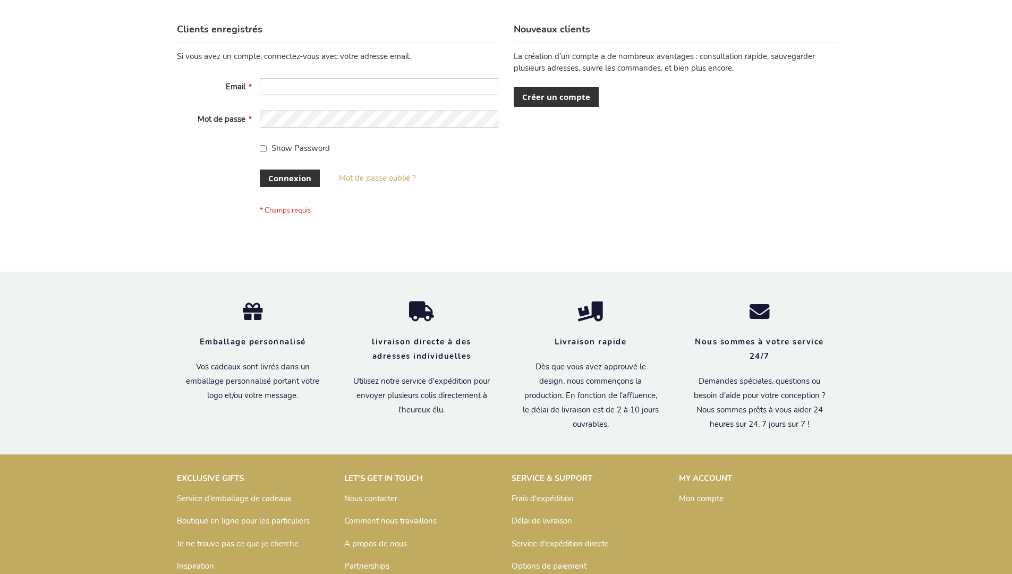
scroll to position [366, 0]
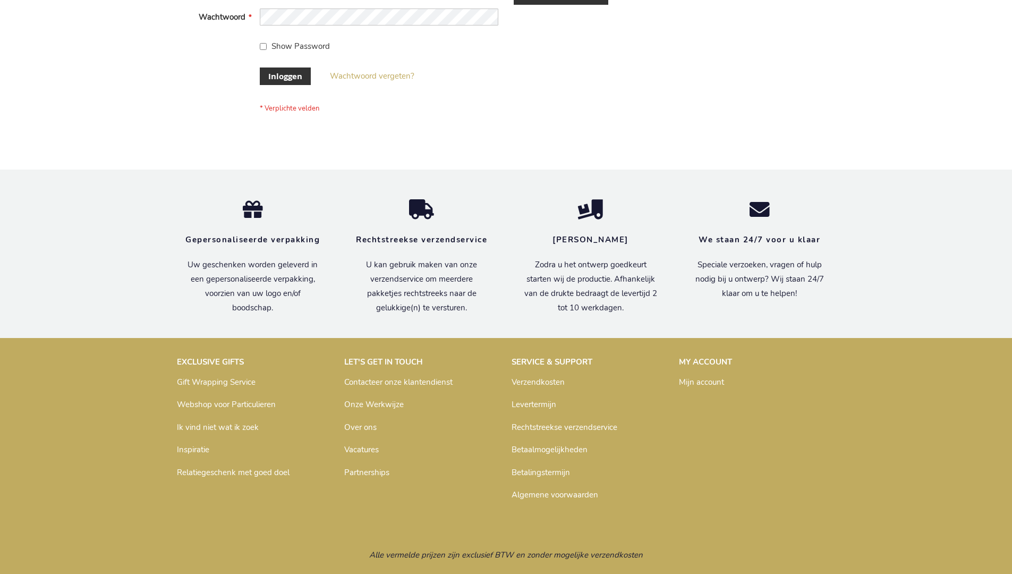
scroll to position [361, 0]
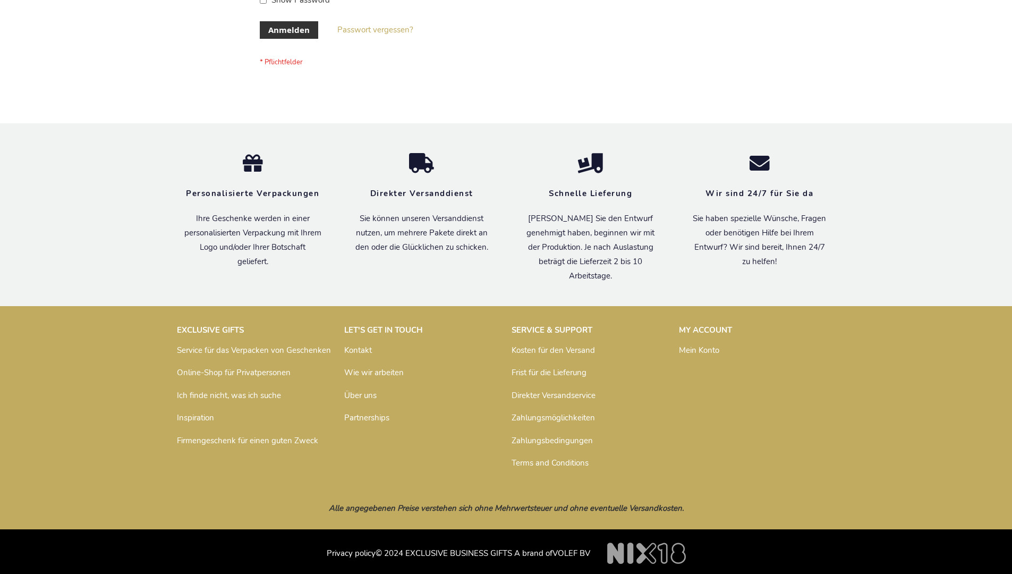
scroll to position [356, 0]
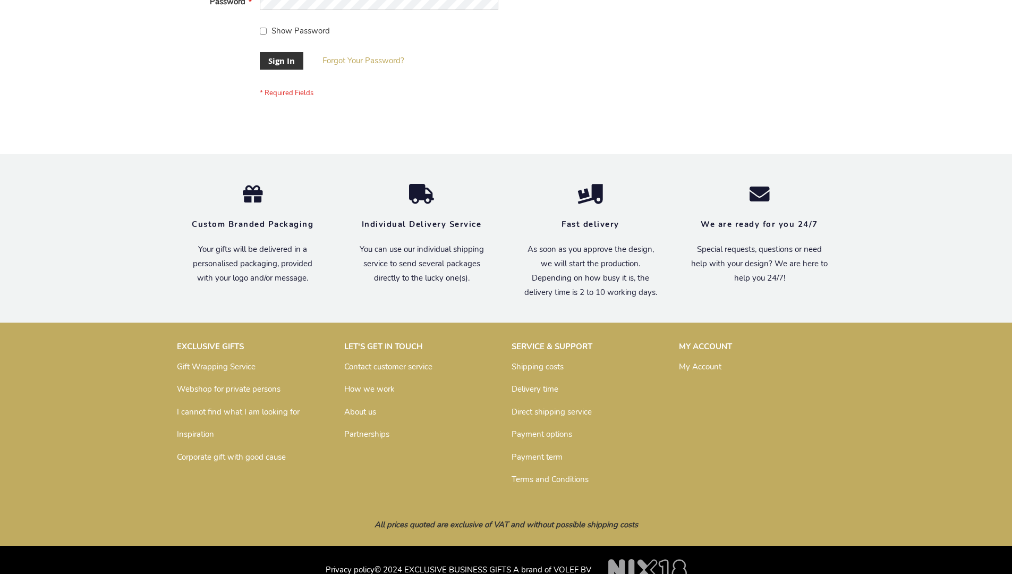
scroll to position [341, 0]
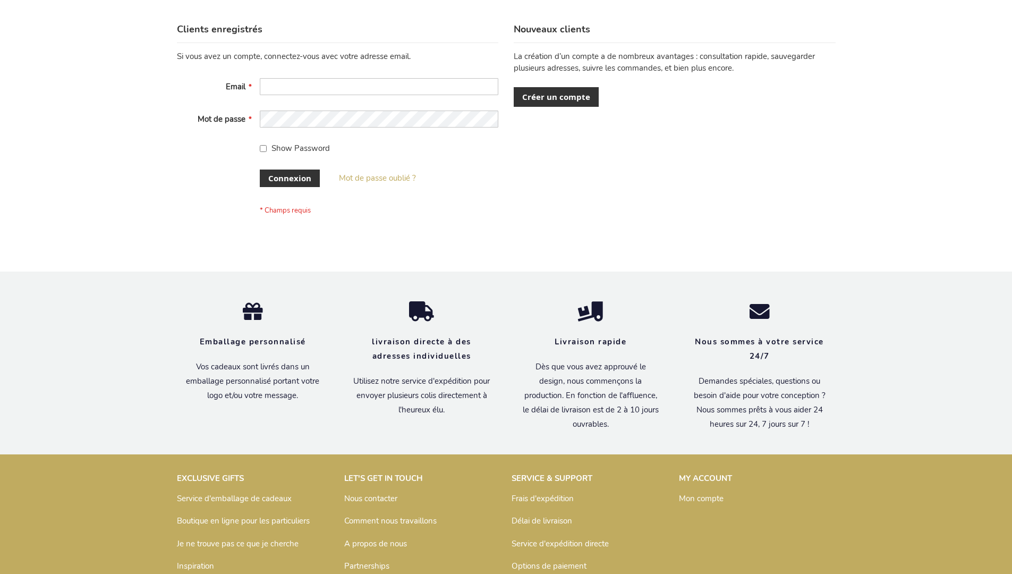
scroll to position [366, 0]
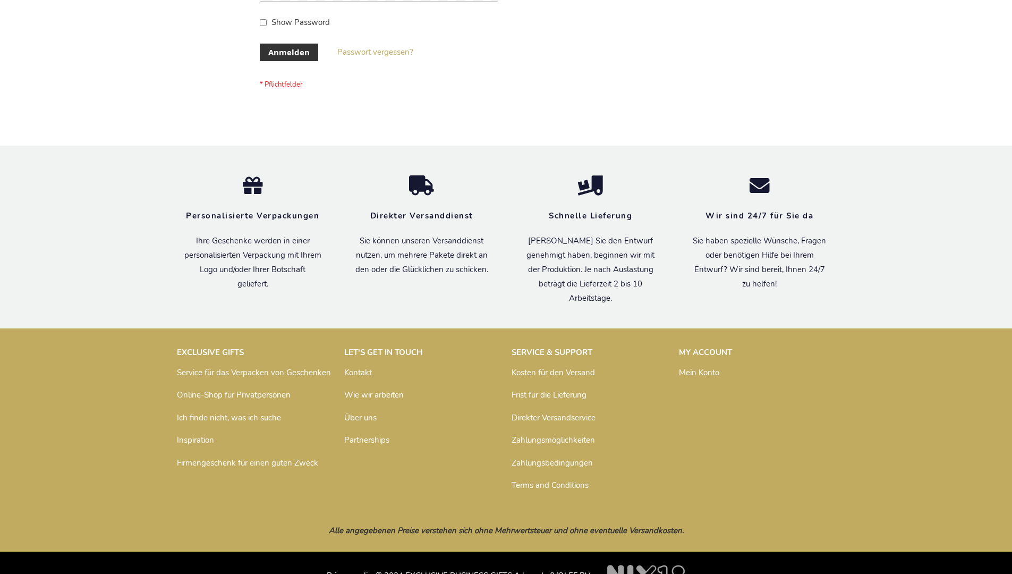
scroll to position [356, 0]
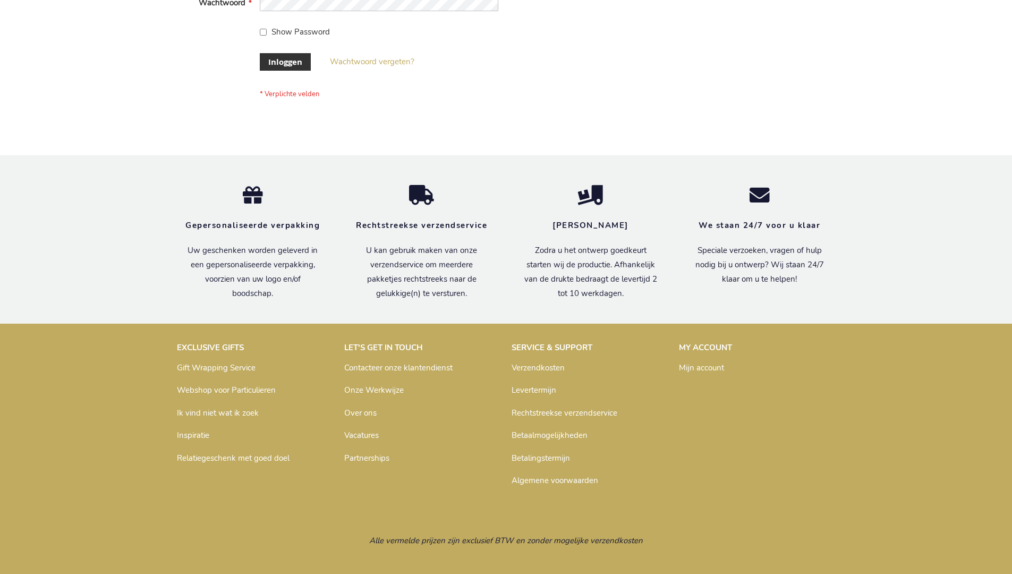
scroll to position [361, 0]
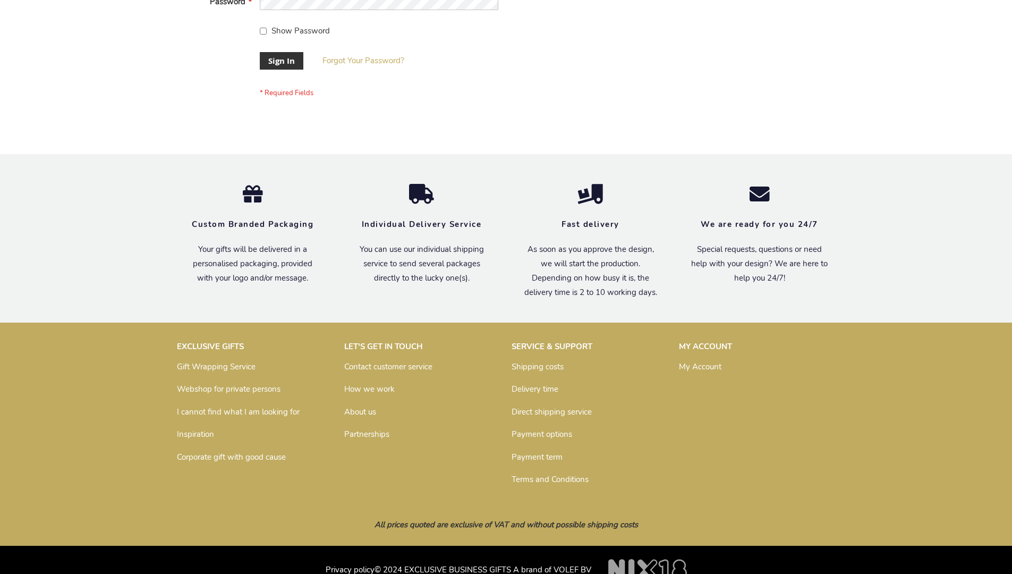
scroll to position [341, 0]
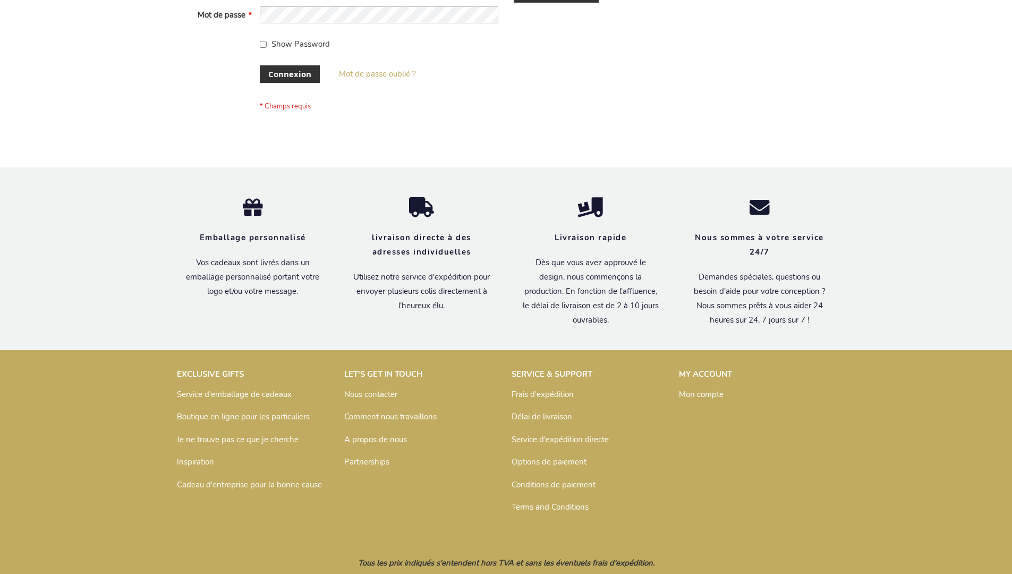
scroll to position [366, 0]
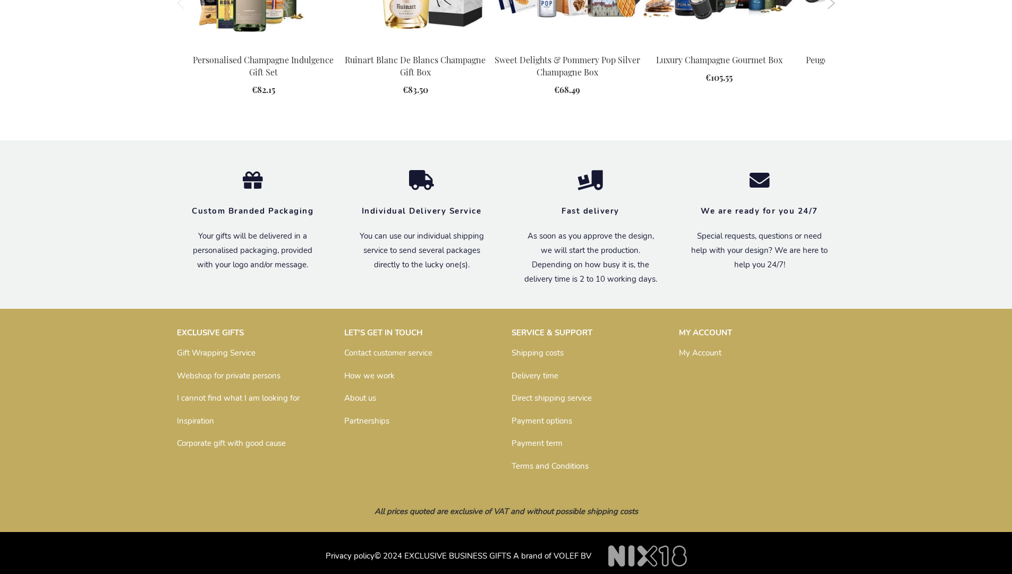
scroll to position [1451, 0]
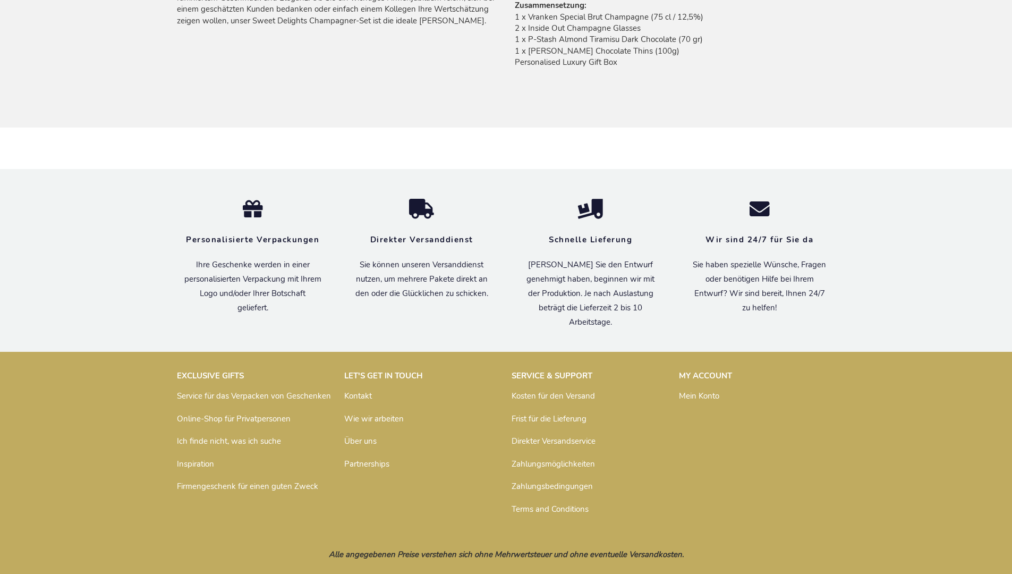
scroll to position [883, 0]
